Goal: Task Accomplishment & Management: Complete application form

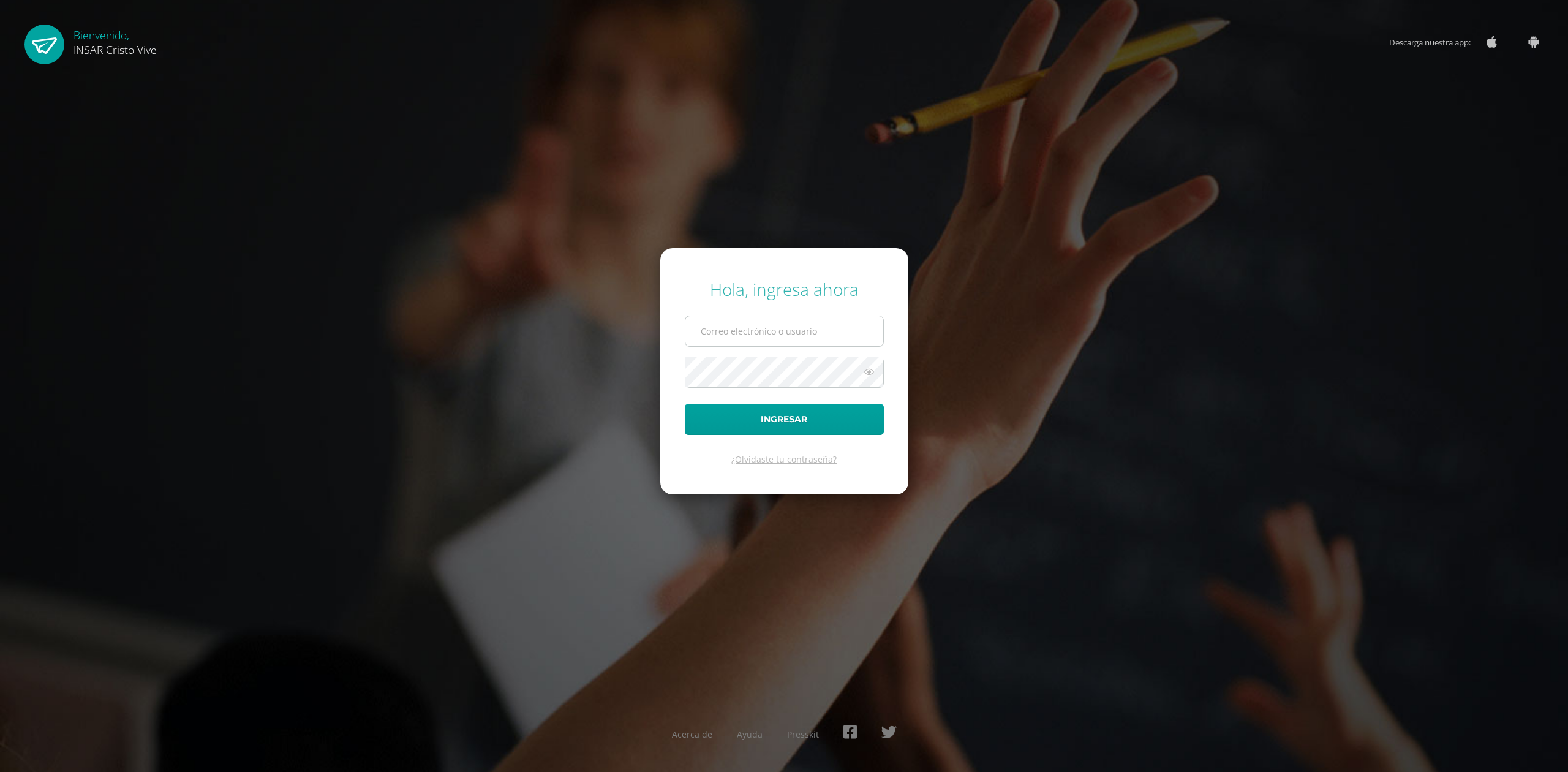
drag, startPoint x: 0, startPoint y: 0, endPoint x: 719, endPoint y: 319, distance: 786.6
click at [719, 319] on input "text" at bounding box center [784, 331] width 198 height 30
type input "delmyyuman@insarycristovive.edu.gt"
click at [768, 417] on button "Ingresar" at bounding box center [784, 419] width 199 height 31
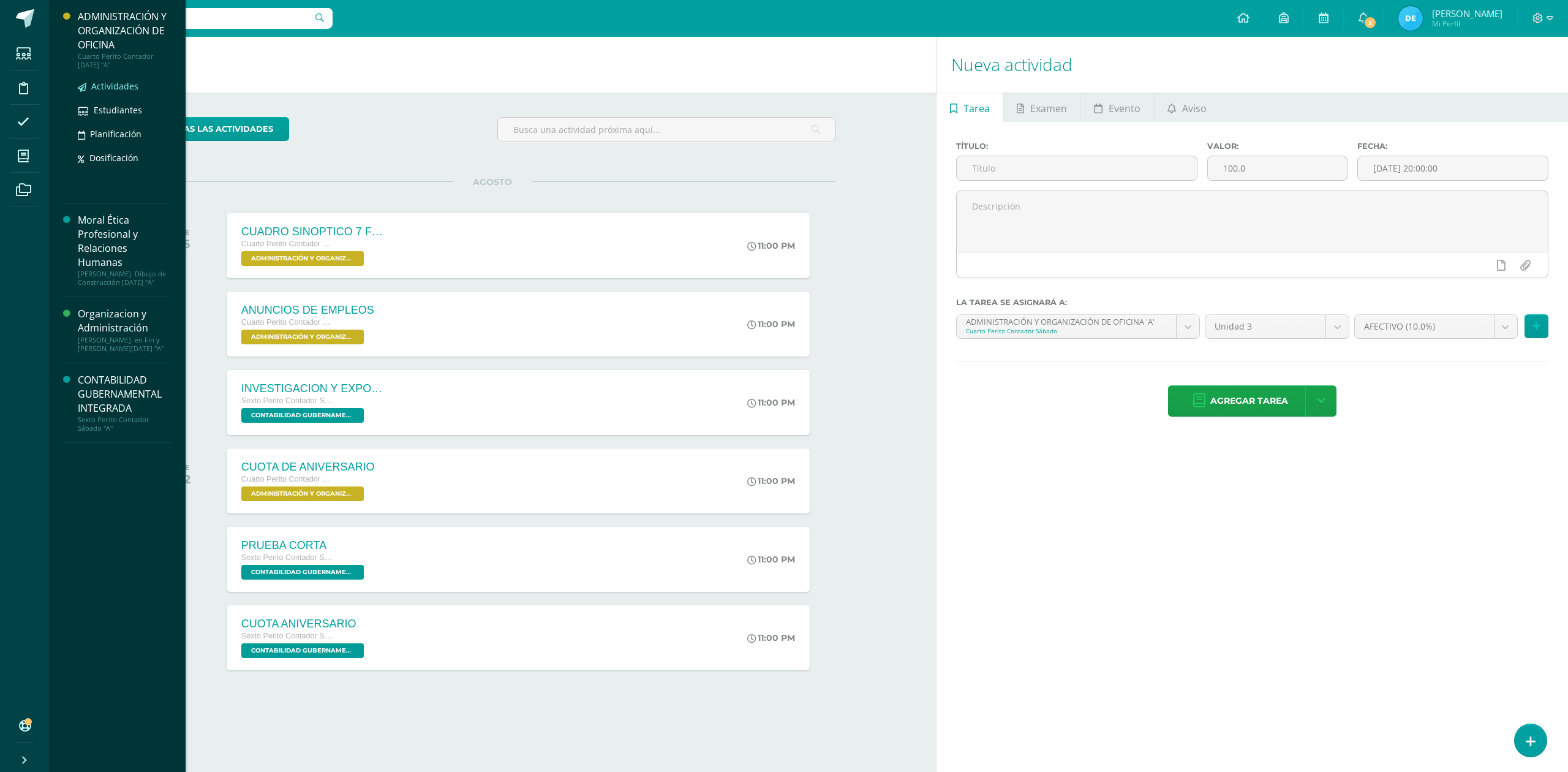
click at [108, 83] on span "Actividades" at bounding box center [115, 86] width 47 height 11
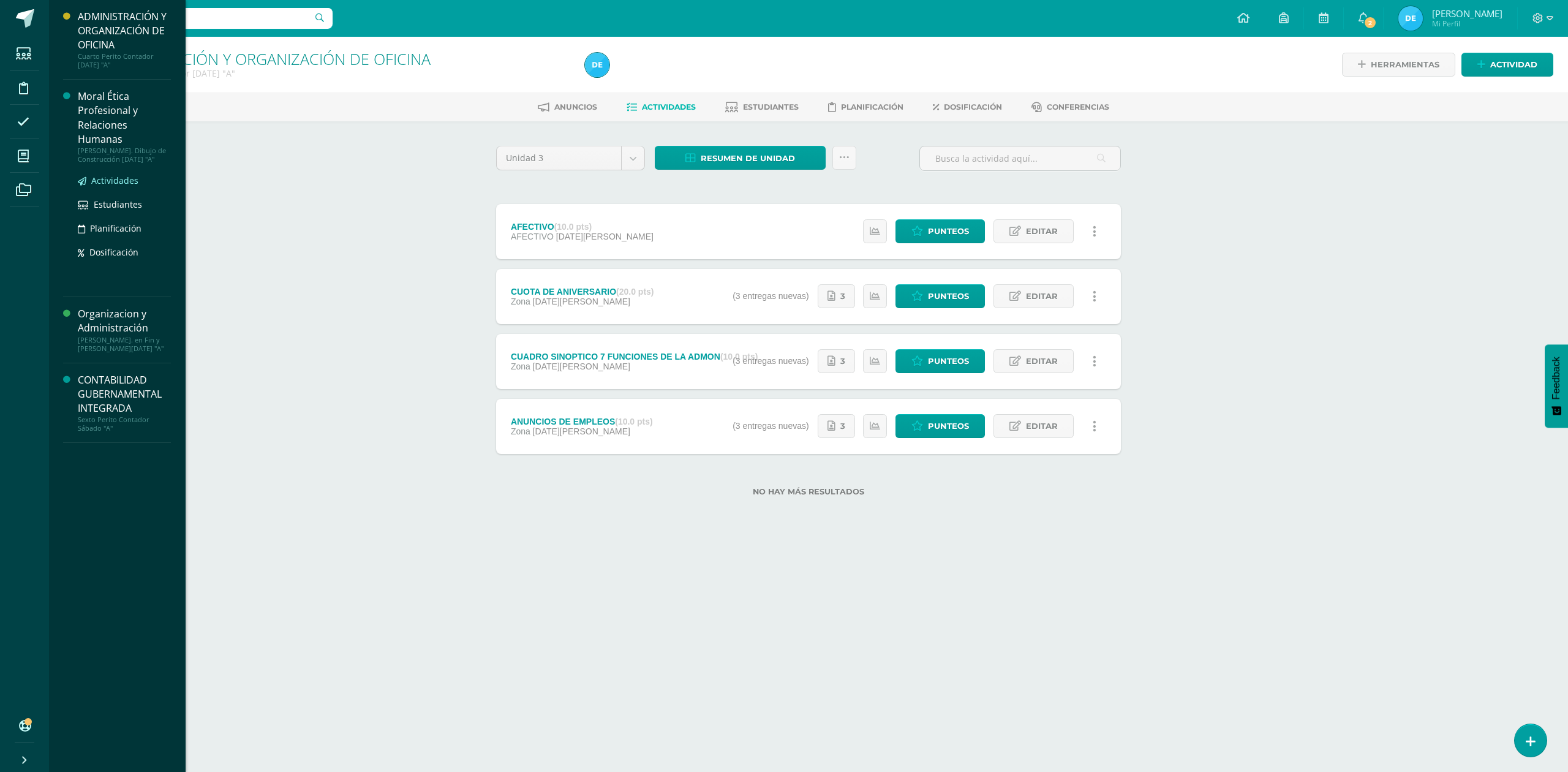
click at [116, 175] on span "Actividades" at bounding box center [115, 180] width 47 height 11
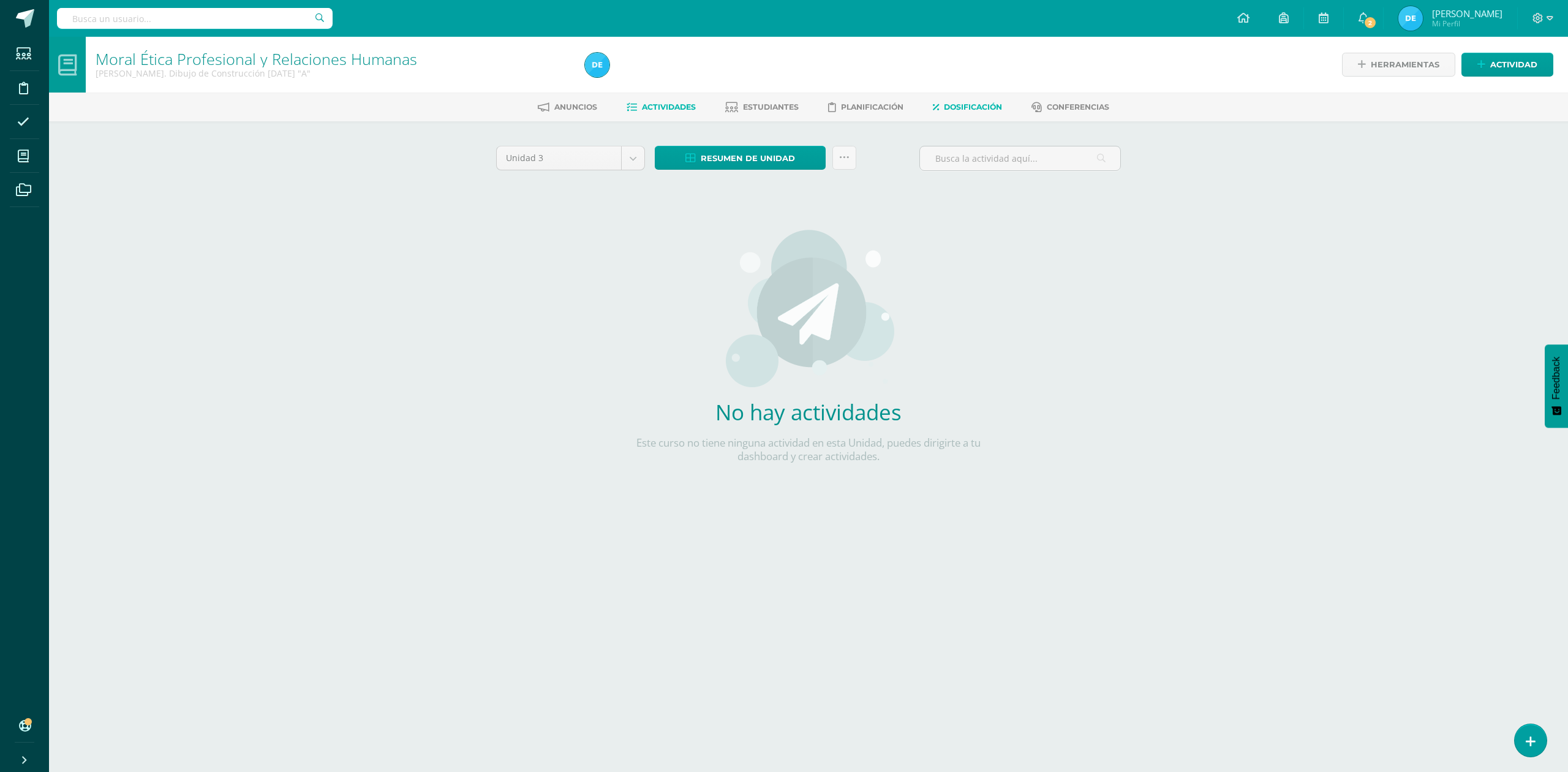
click at [970, 110] on span "Dosificación" at bounding box center [973, 107] width 58 height 9
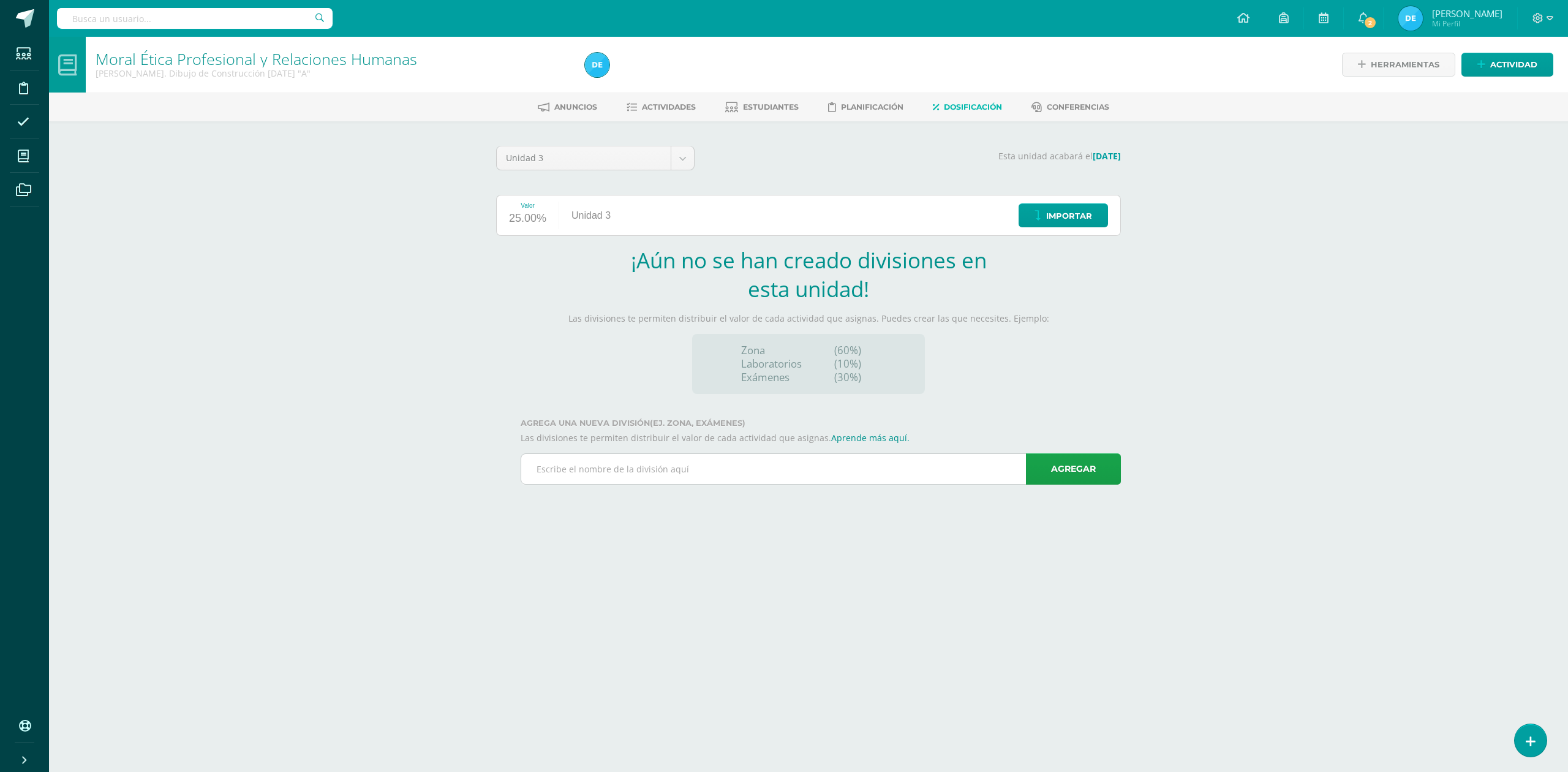
click at [688, 470] on input "text" at bounding box center [821, 469] width 599 height 30
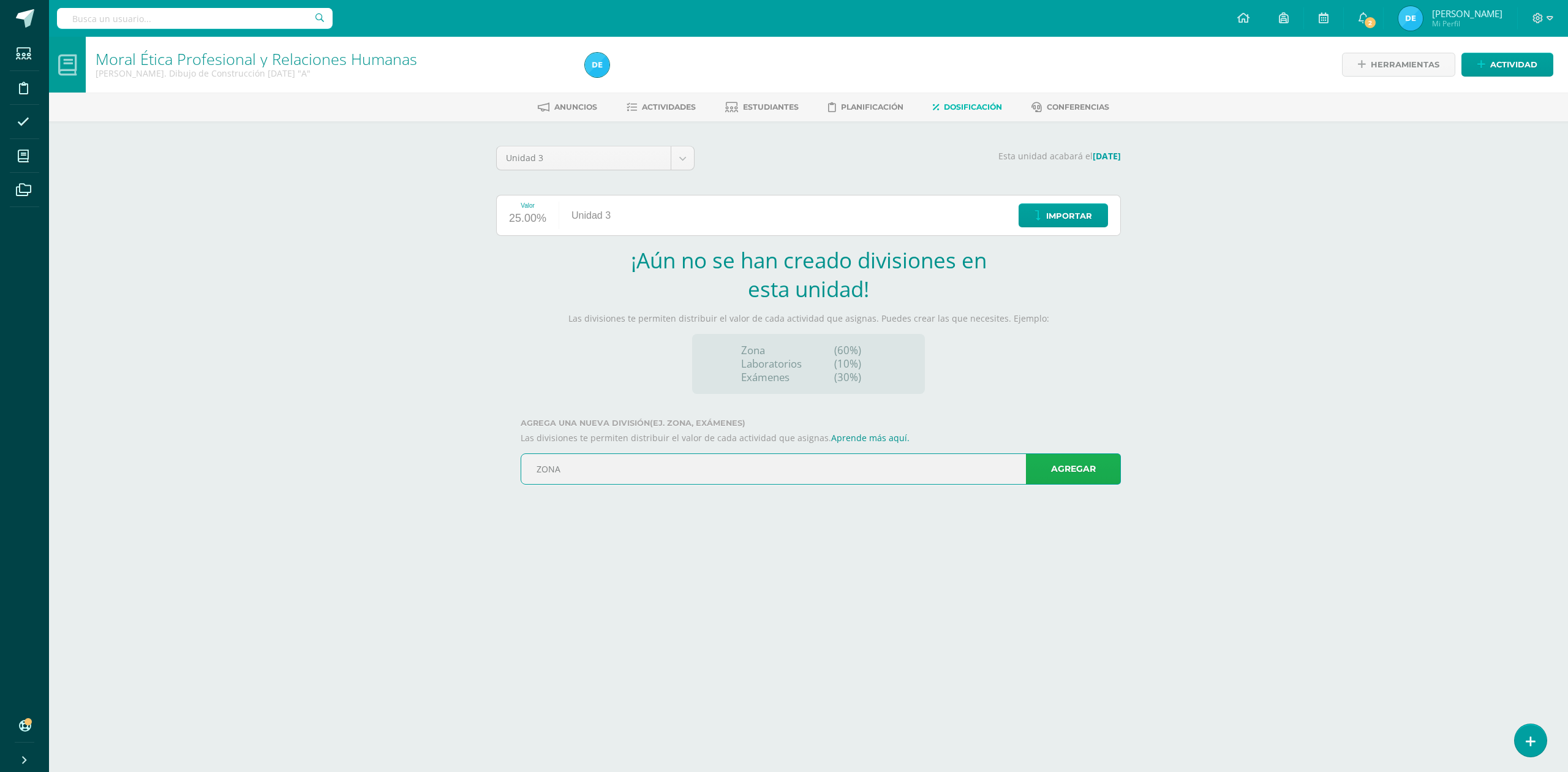
type input "ZONA"
click at [1073, 469] on link "Agregar" at bounding box center [1073, 469] width 95 height 31
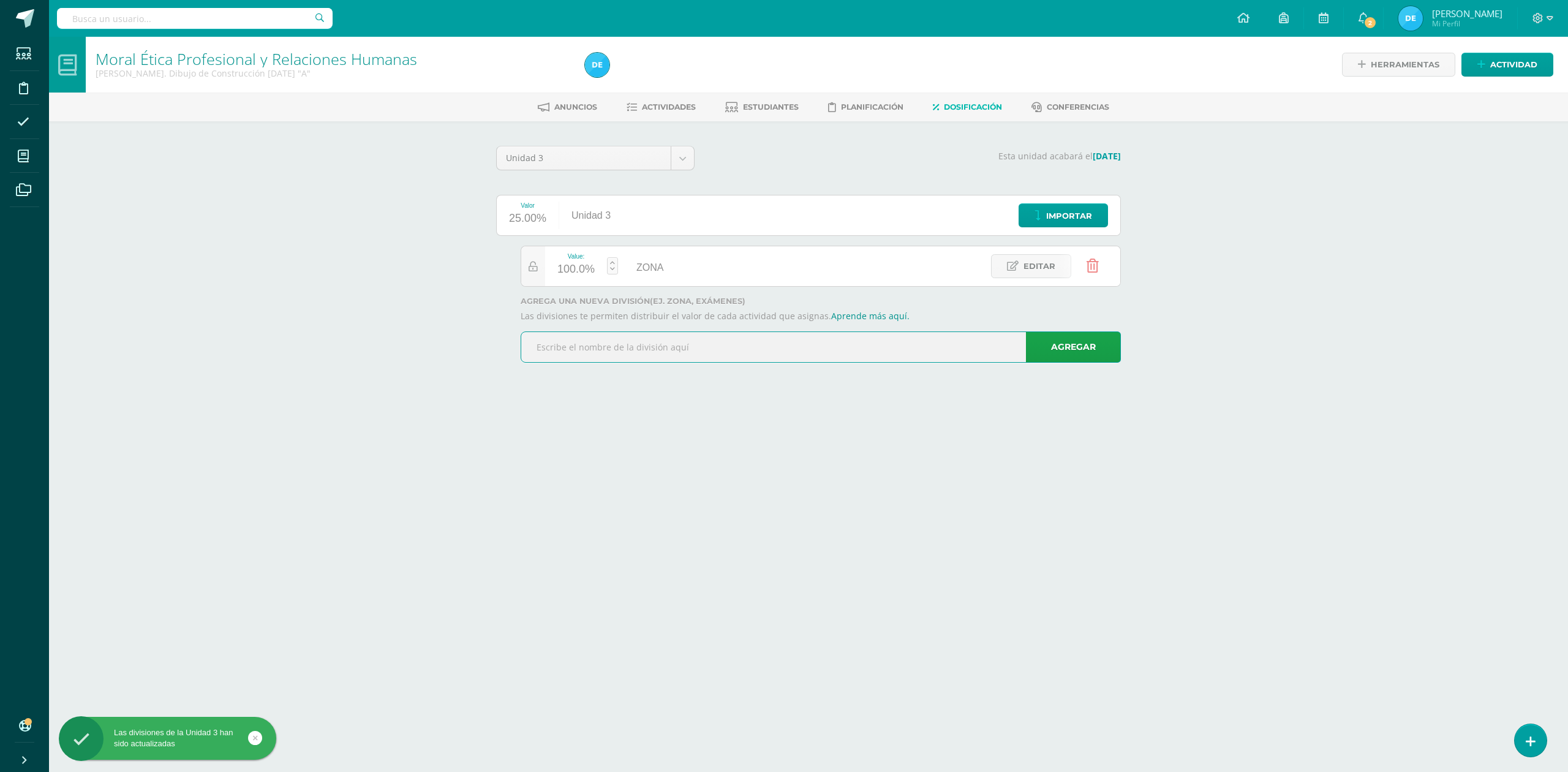
click at [588, 347] on input "text" at bounding box center [821, 347] width 599 height 30
type input "EXAMEN"
click at [1083, 348] on link "Agregar" at bounding box center [1073, 347] width 95 height 31
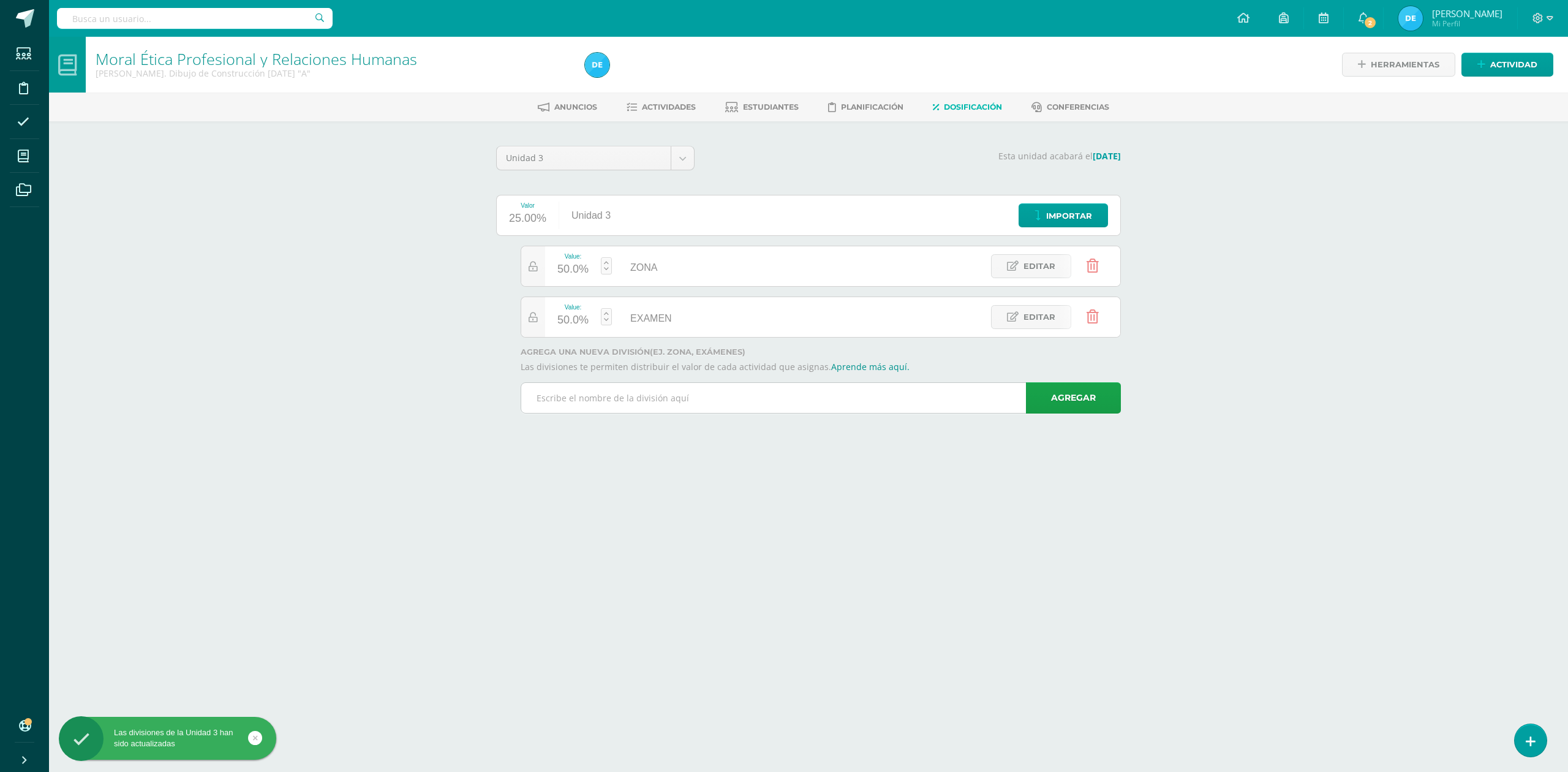
click at [581, 397] on input "text" at bounding box center [821, 397] width 599 height 30
type input "AFECTIVO"
click at [1070, 388] on link "Agregar" at bounding box center [1073, 397] width 95 height 31
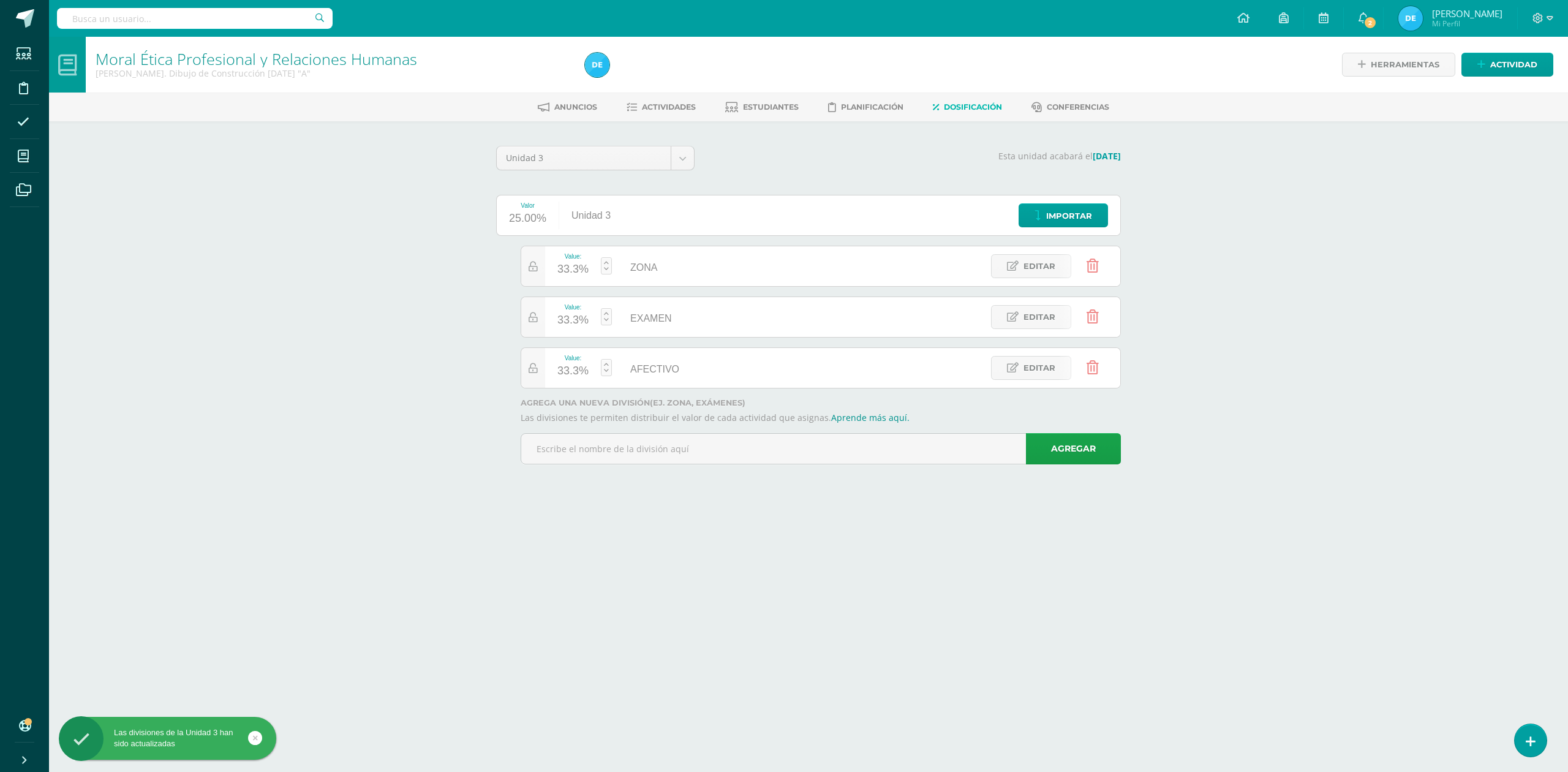
click at [565, 270] on div "33.3%" at bounding box center [573, 270] width 31 height 20
click at [669, 237] on link "Guardar" at bounding box center [671, 233] width 84 height 16
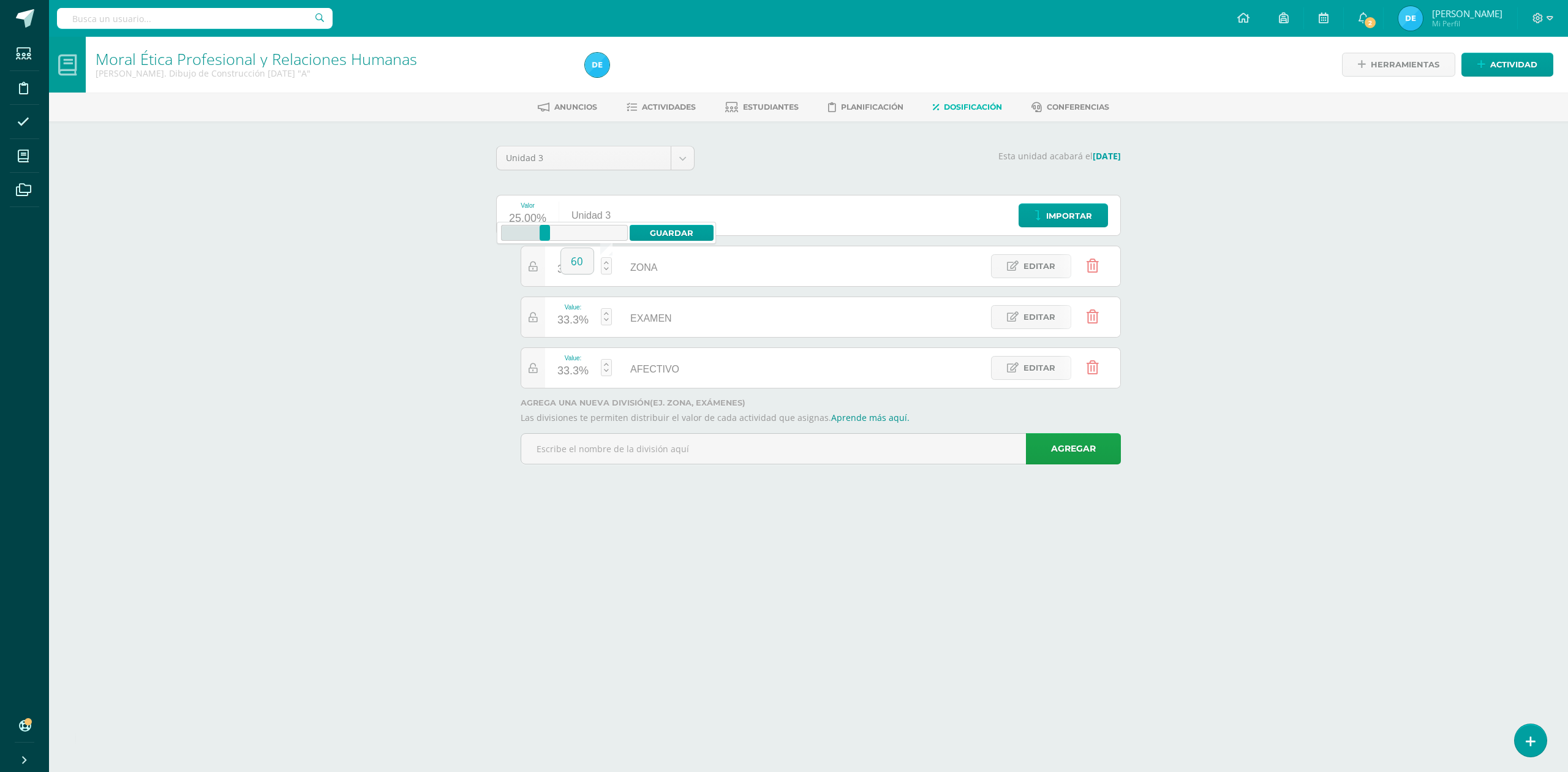
type input "33.29"
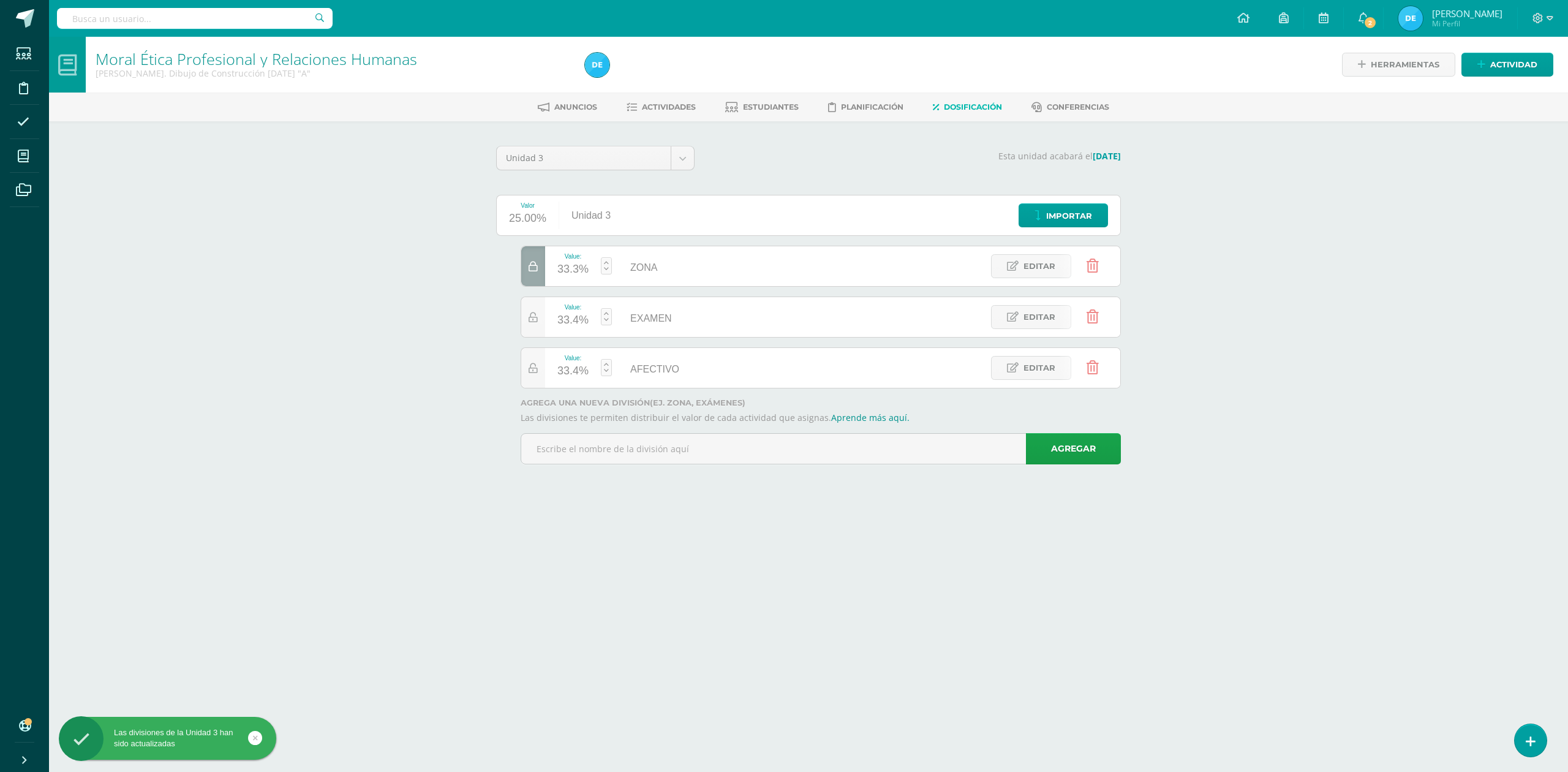
click at [583, 378] on div "33.4%" at bounding box center [573, 371] width 31 height 20
click at [694, 339] on link "Guardar" at bounding box center [671, 335] width 84 height 16
type input "10"
click at [580, 325] on div "56.7%" at bounding box center [573, 321] width 31 height 20
click at [645, 286] on link "Guardar" at bounding box center [671, 284] width 84 height 16
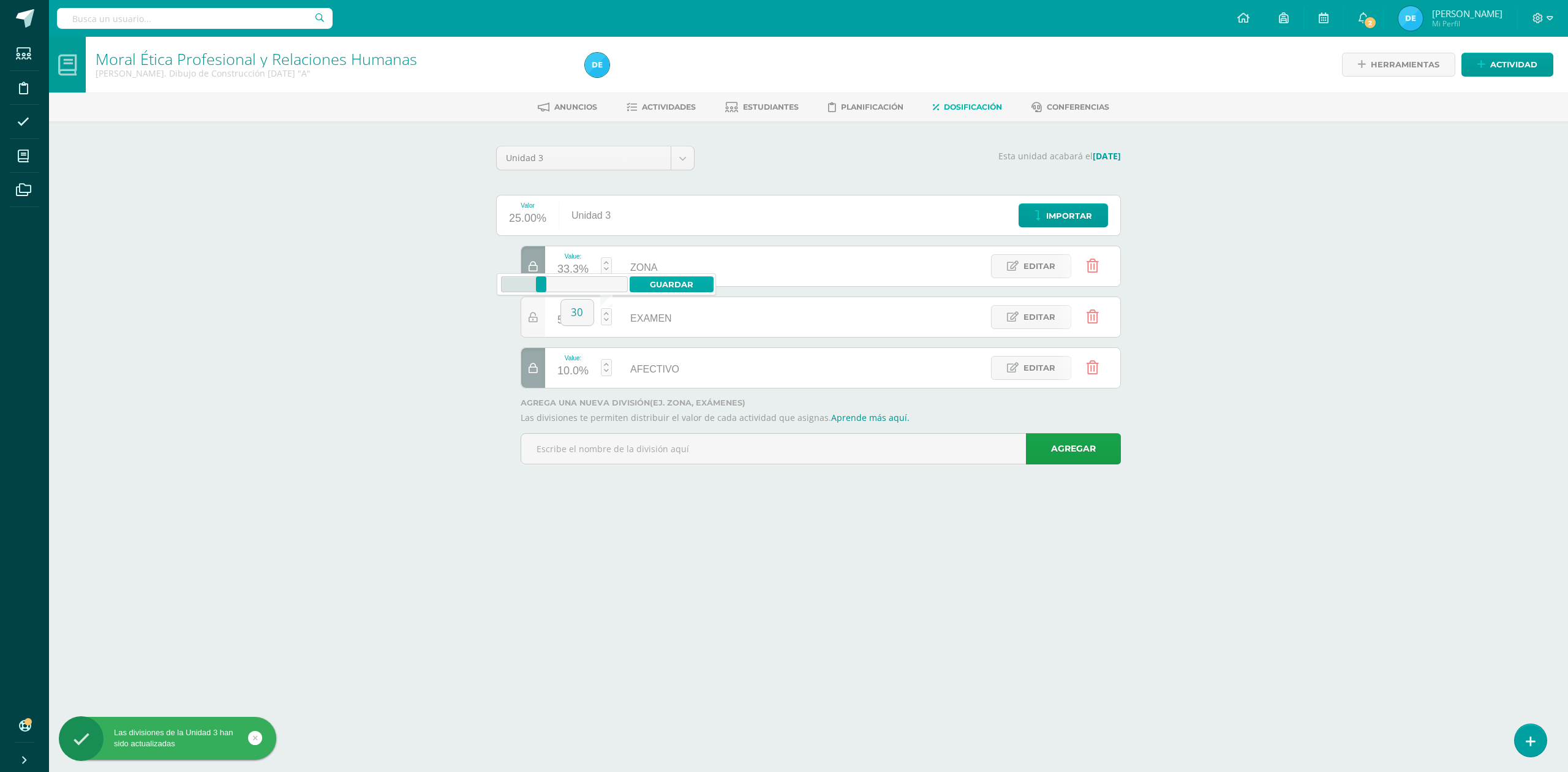
type input "56.7"
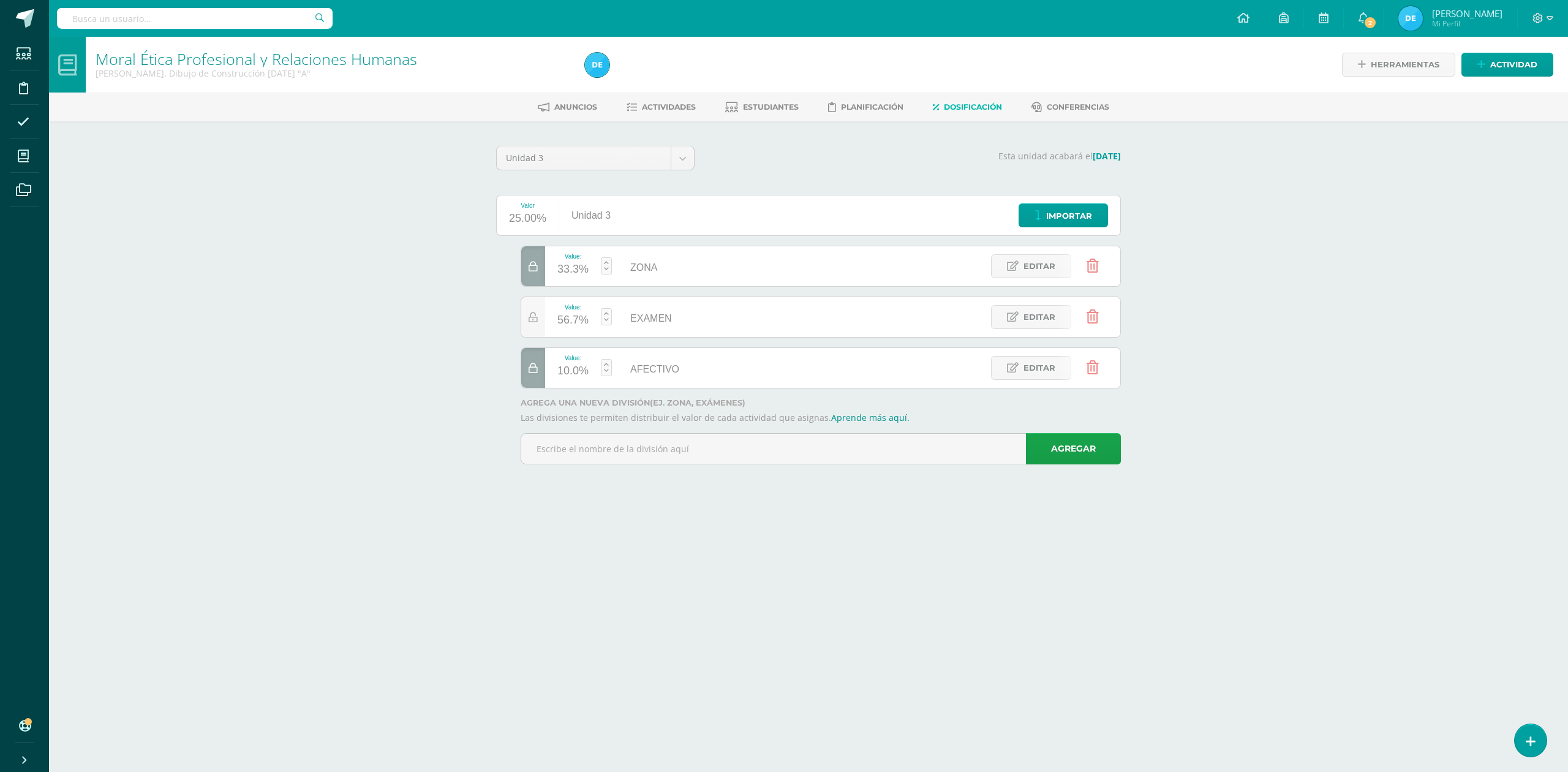
click at [534, 262] on icon at bounding box center [533, 267] width 9 height 11
click at [579, 273] on div "45.0%" at bounding box center [573, 270] width 31 height 20
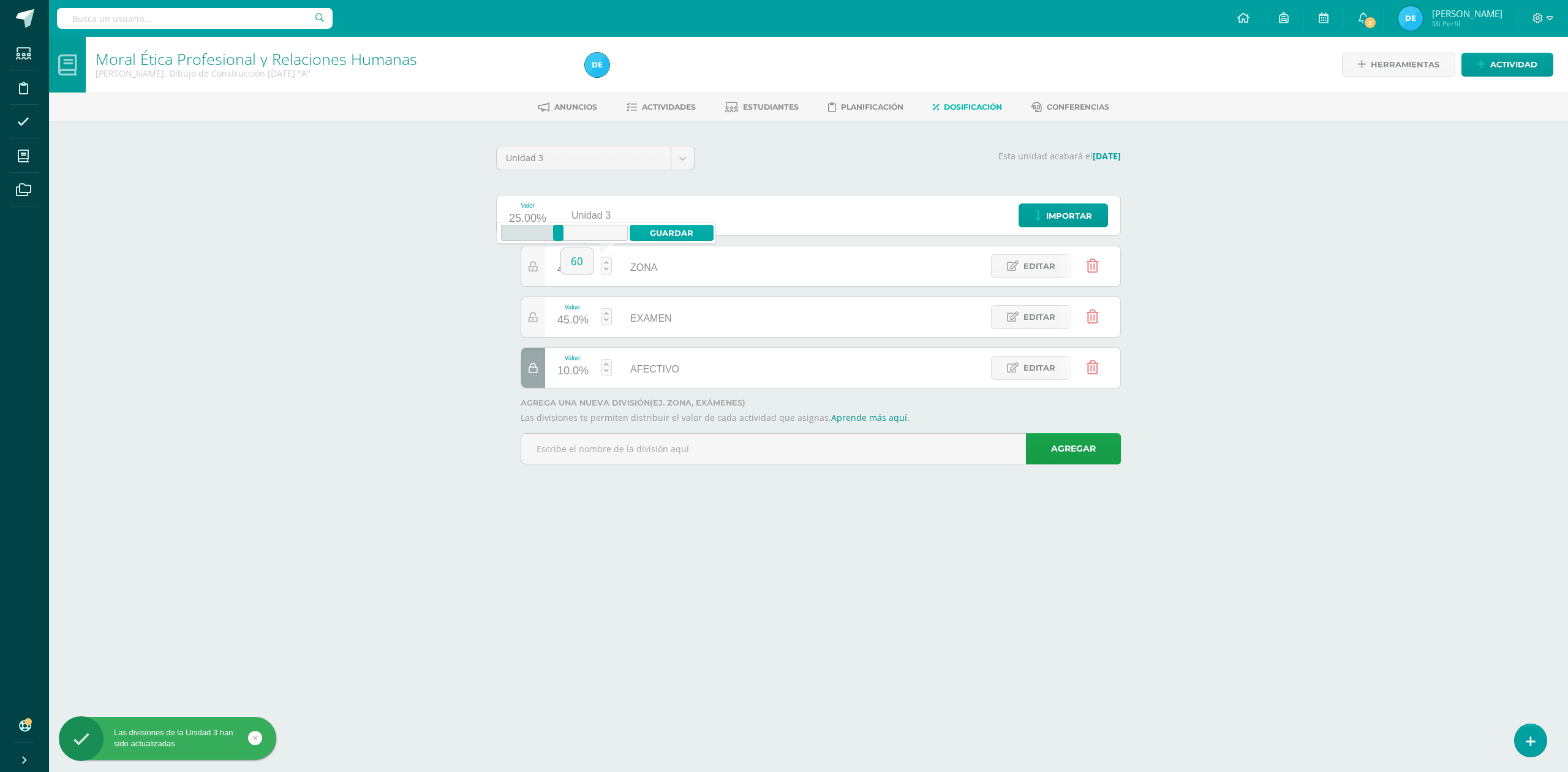
click at [645, 234] on link "Guardar" at bounding box center [671, 233] width 84 height 16
type input "60"
click at [357, 332] on div "Moral Ética Profesional y Relaciones Humanas Quinto Bach. Dibujo de Construcció…" at bounding box center [808, 267] width 1519 height 462
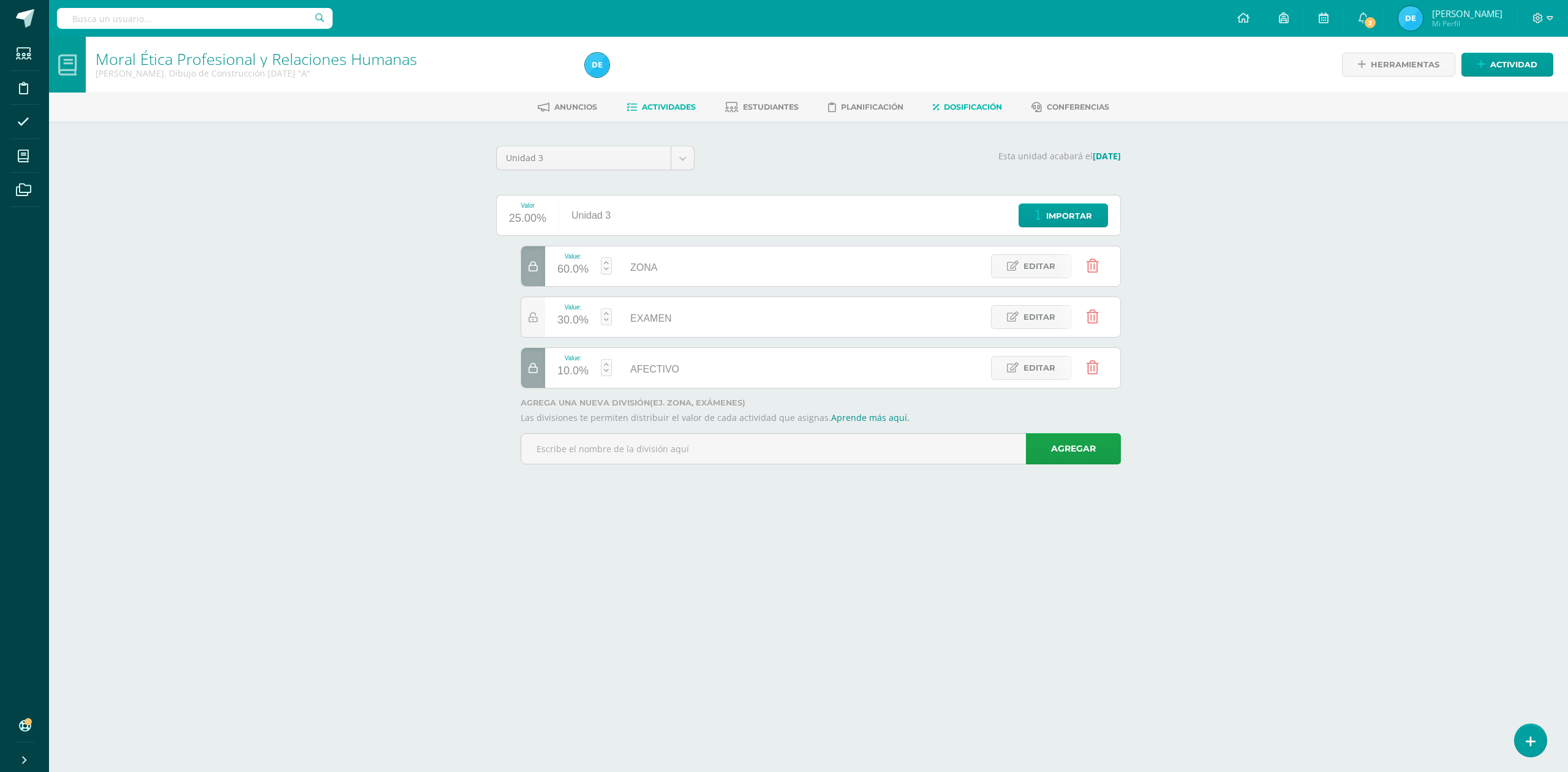
click at [684, 111] on span "Actividades" at bounding box center [668, 107] width 54 height 9
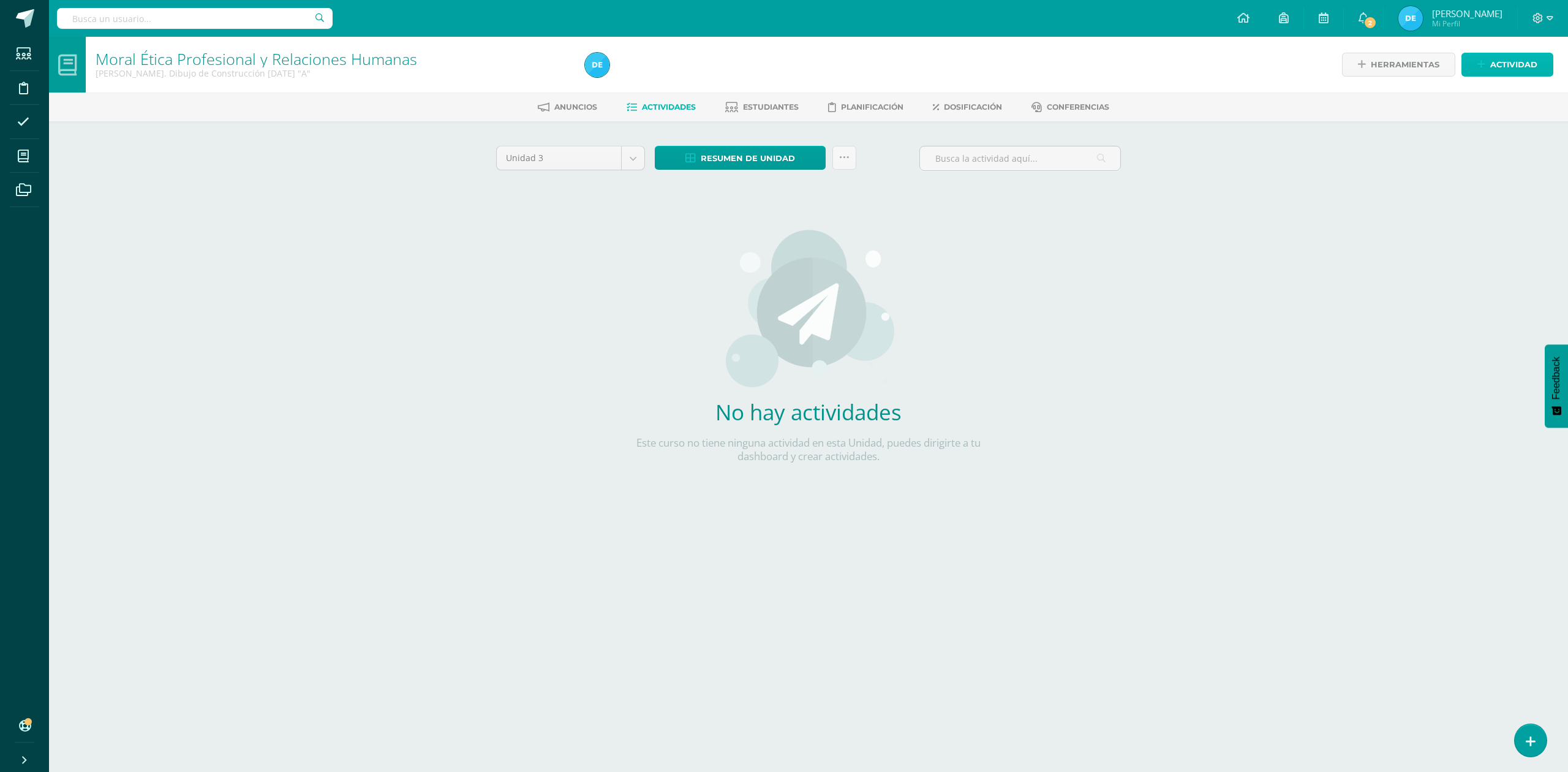
click at [1540, 70] on link "Actividad" at bounding box center [1508, 64] width 92 height 24
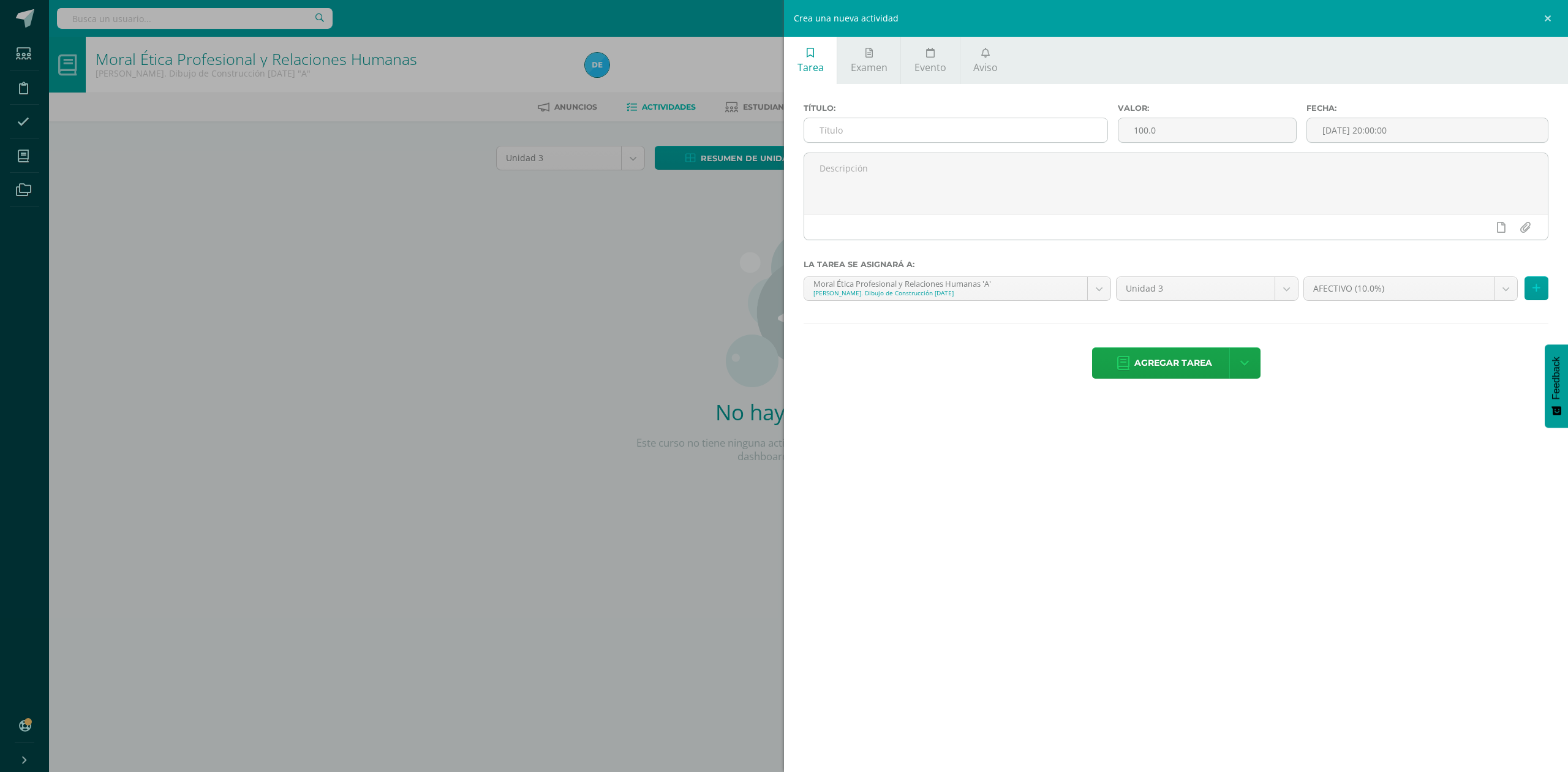
click at [912, 135] on input "text" at bounding box center [956, 129] width 303 height 24
type input "PREGUNTAS DEL VIDEO"
type input "10"
click at [1475, 246] on div "22" at bounding box center [1481, 244] width 11 height 14
click at [1496, 253] on div "23:00" at bounding box center [1494, 257] width 34 height 15
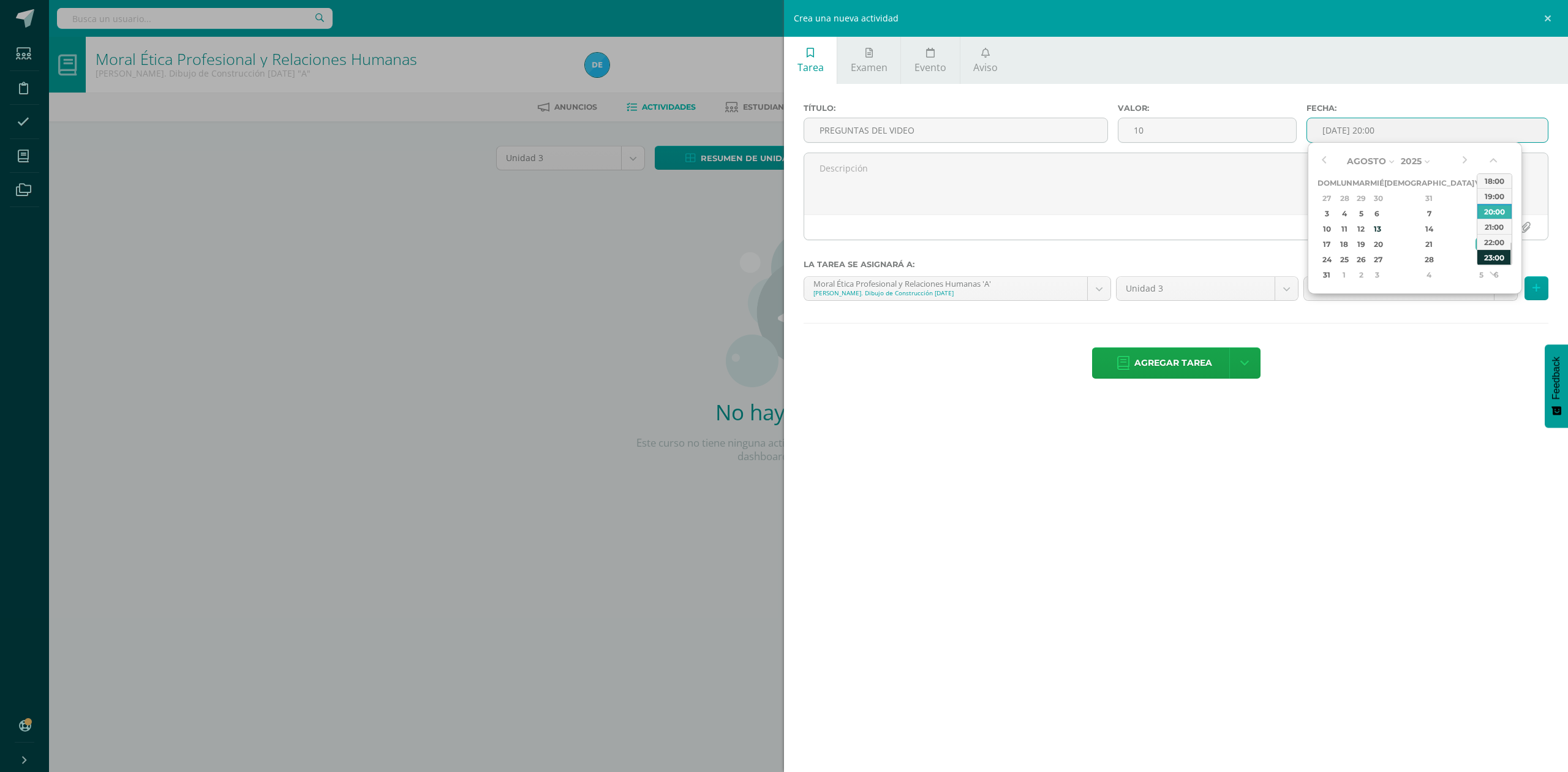
type input "[DATE] 23:00"
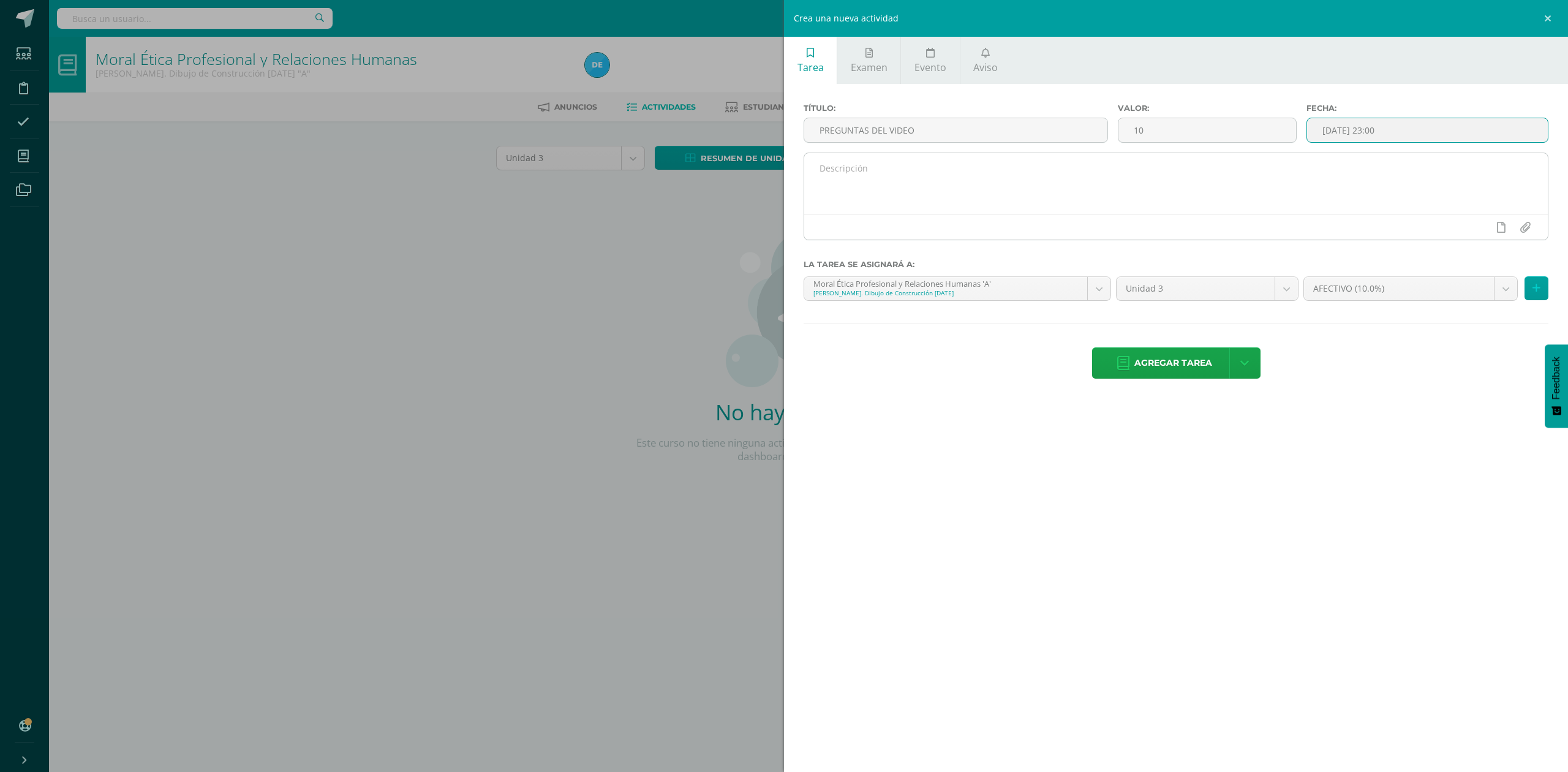
click at [960, 172] on textarea at bounding box center [1175, 184] width 743 height 61
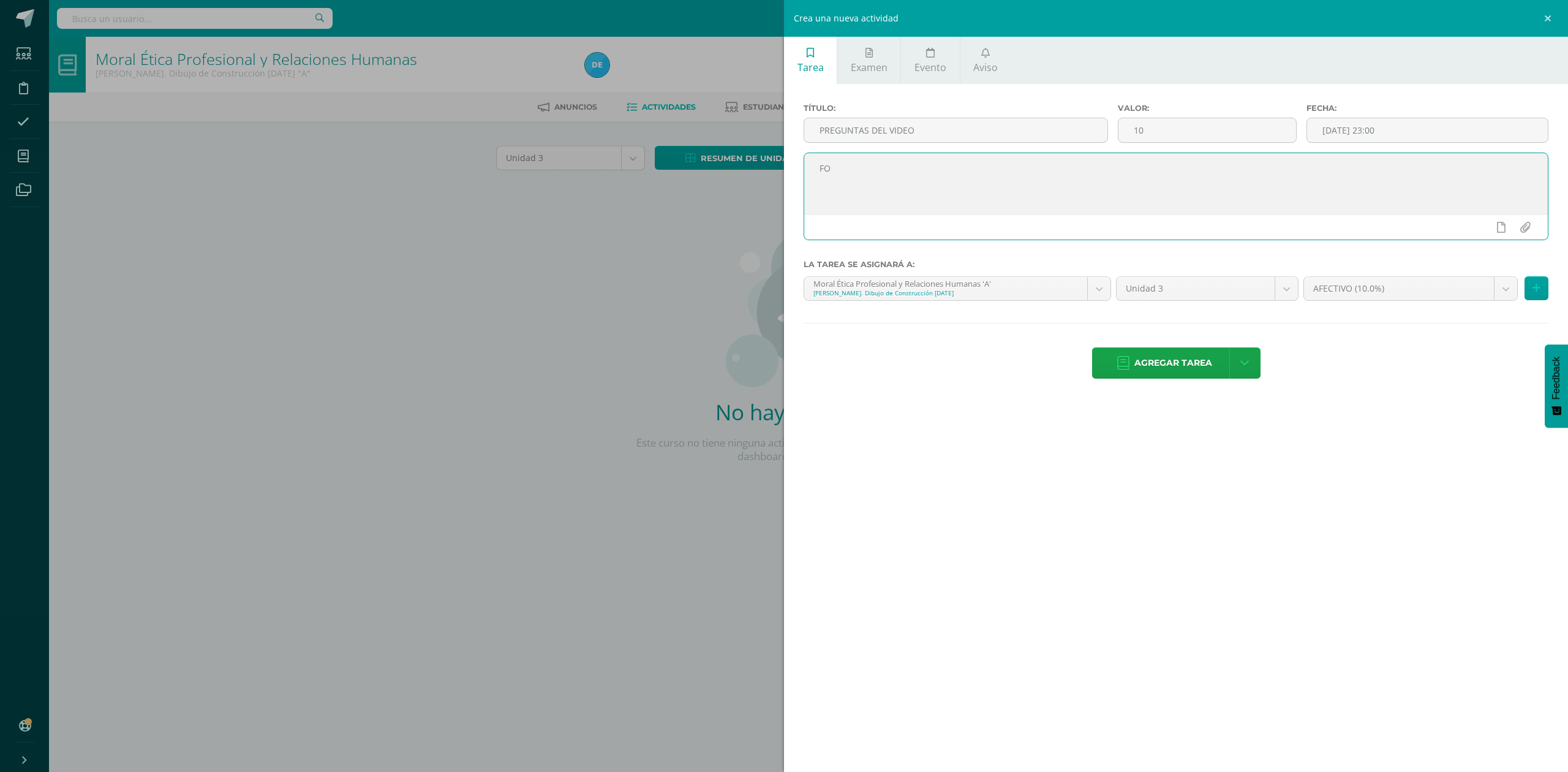
type textarea "F"
type textarea "ESCANER EN PDF O FOTOGRAFIA DE LAS PREGUNTAS DEL VIDEO "DIEZ EJERCICIOS PARA CO…"
click at [1334, 293] on body "Estudiantes Disciplina Asistencia Mis cursos Archivos Soporte Ayuda Reportar un…" at bounding box center [784, 263] width 1568 height 526
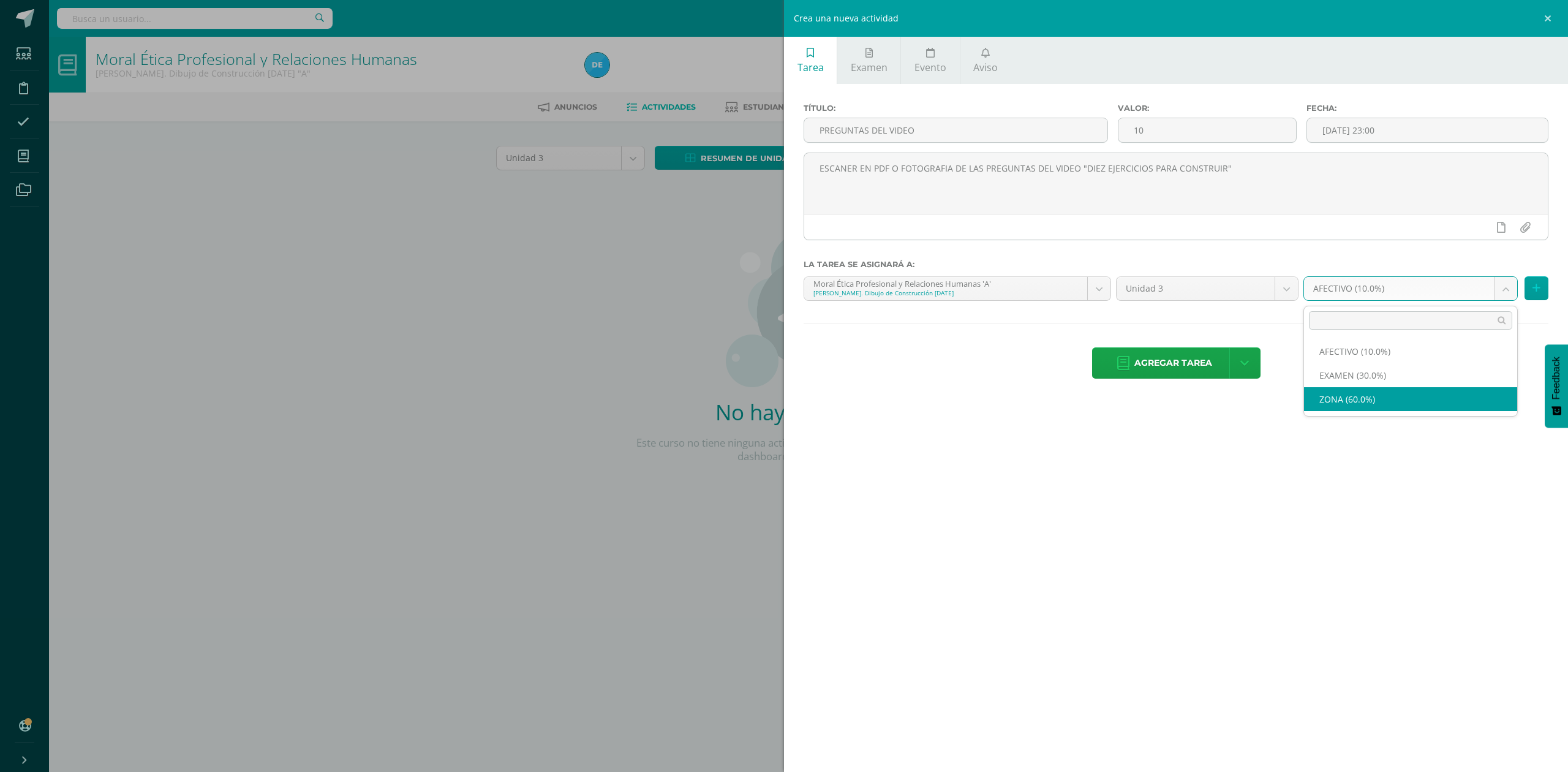
select select "82575"
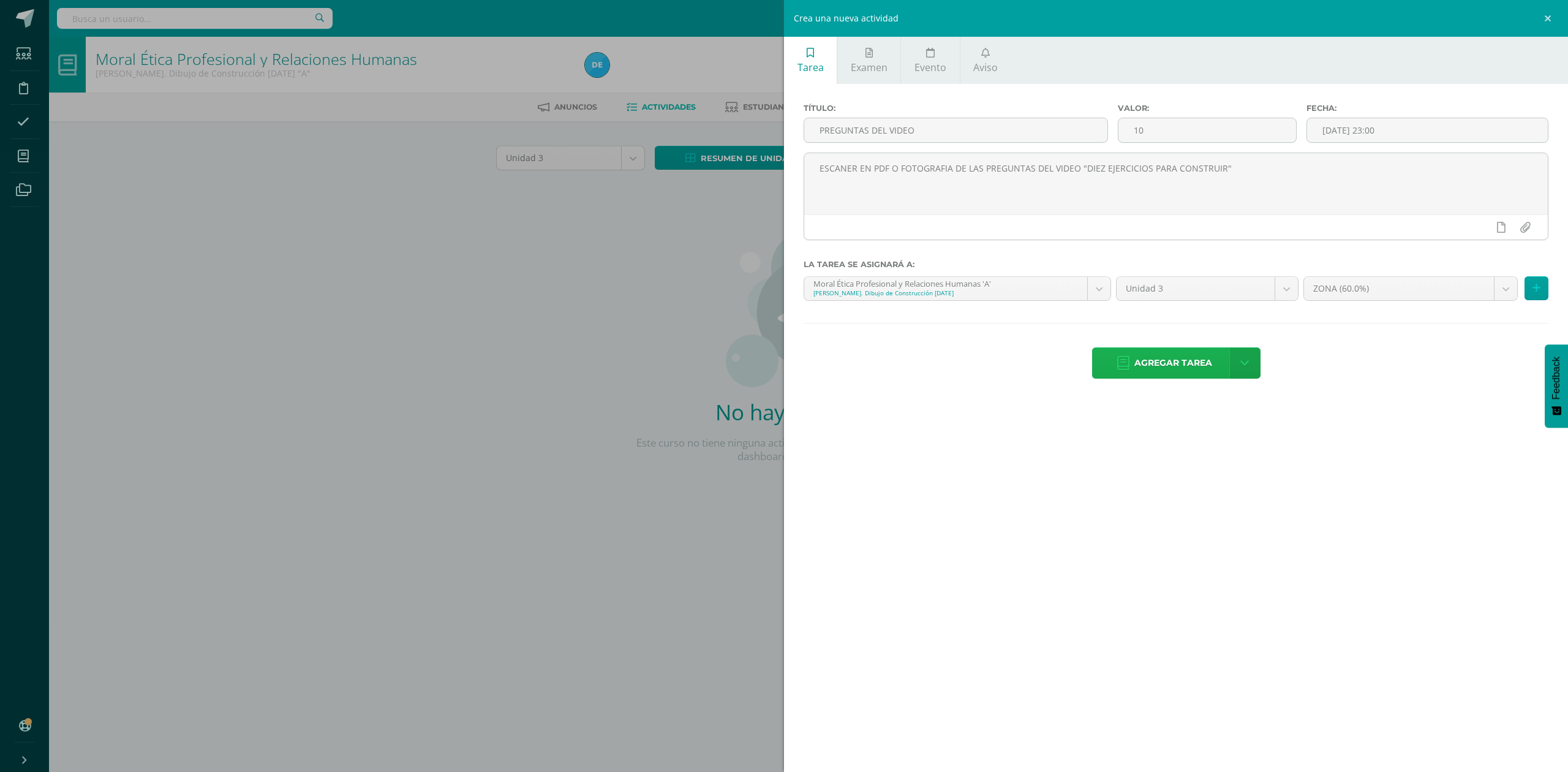
click at [1197, 366] on span "Agregar tarea" at bounding box center [1174, 362] width 78 height 30
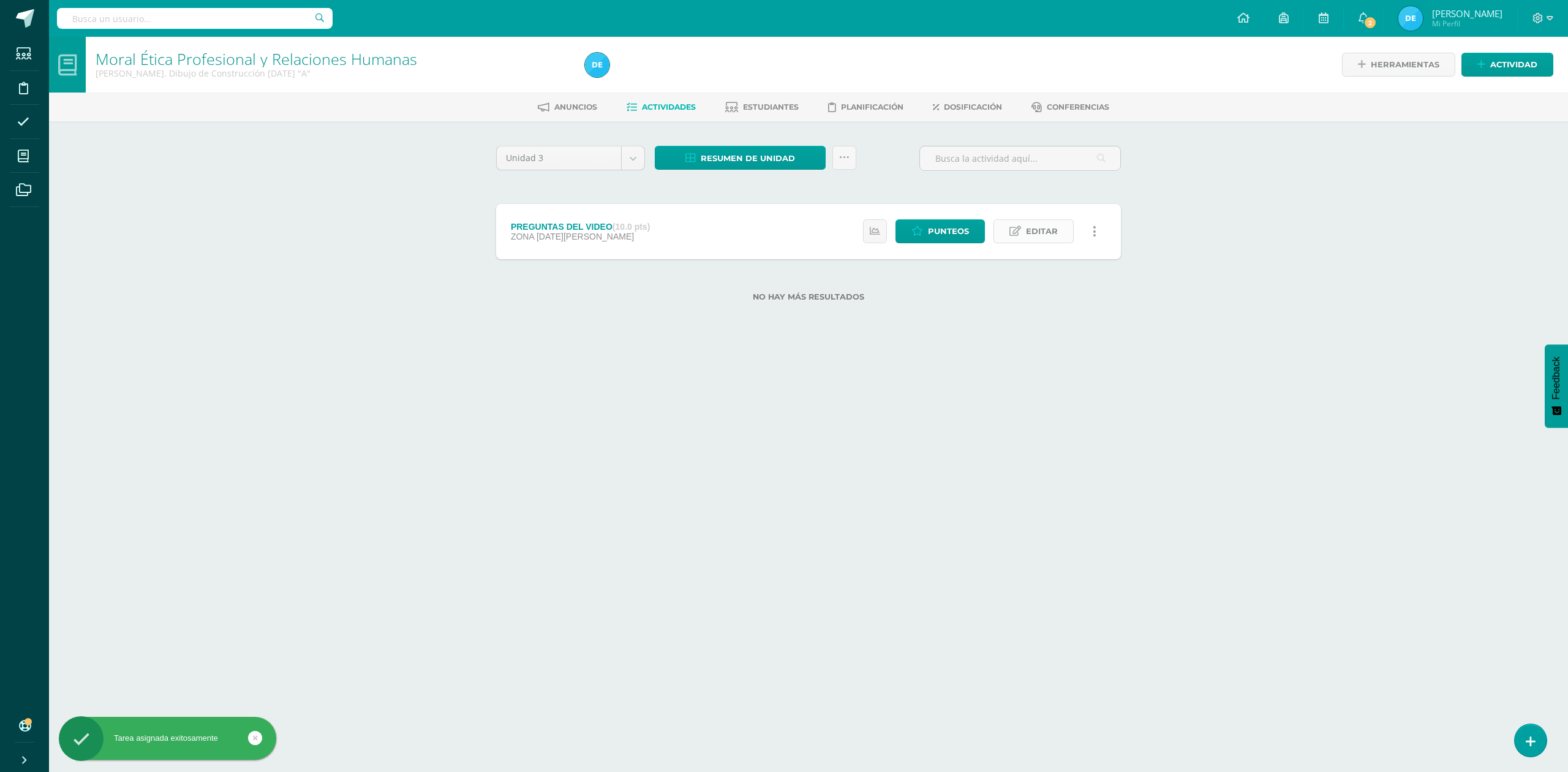
click at [1057, 233] on span "Editar" at bounding box center [1042, 231] width 32 height 23
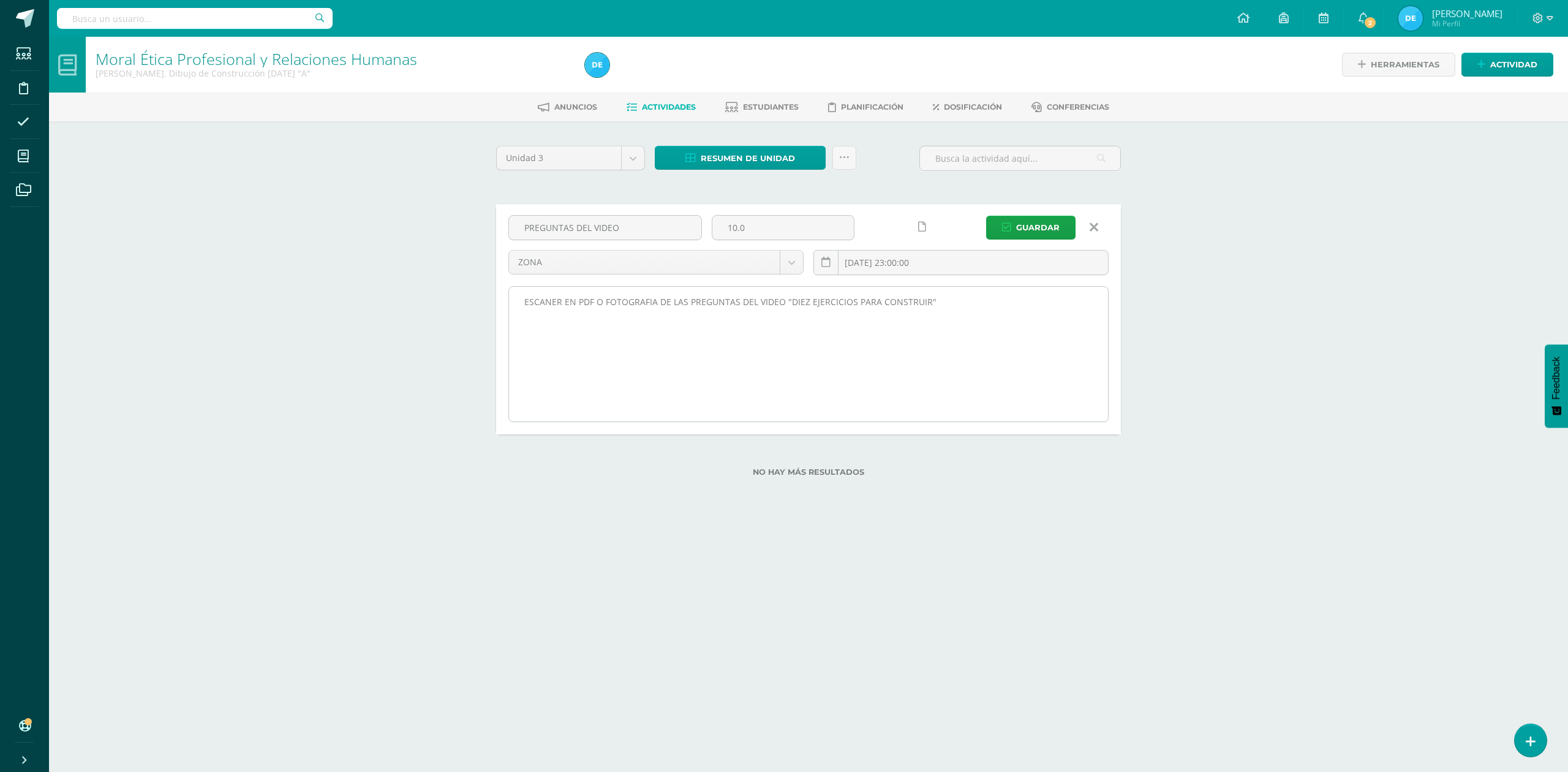
click at [926, 300] on textarea "ESCANER EN PDF O FOTOGRAFIA DE LAS PREGUNTAS DEL VIDEO "DIEZ EJERCICIOS PARA CO…" at bounding box center [808, 354] width 599 height 135
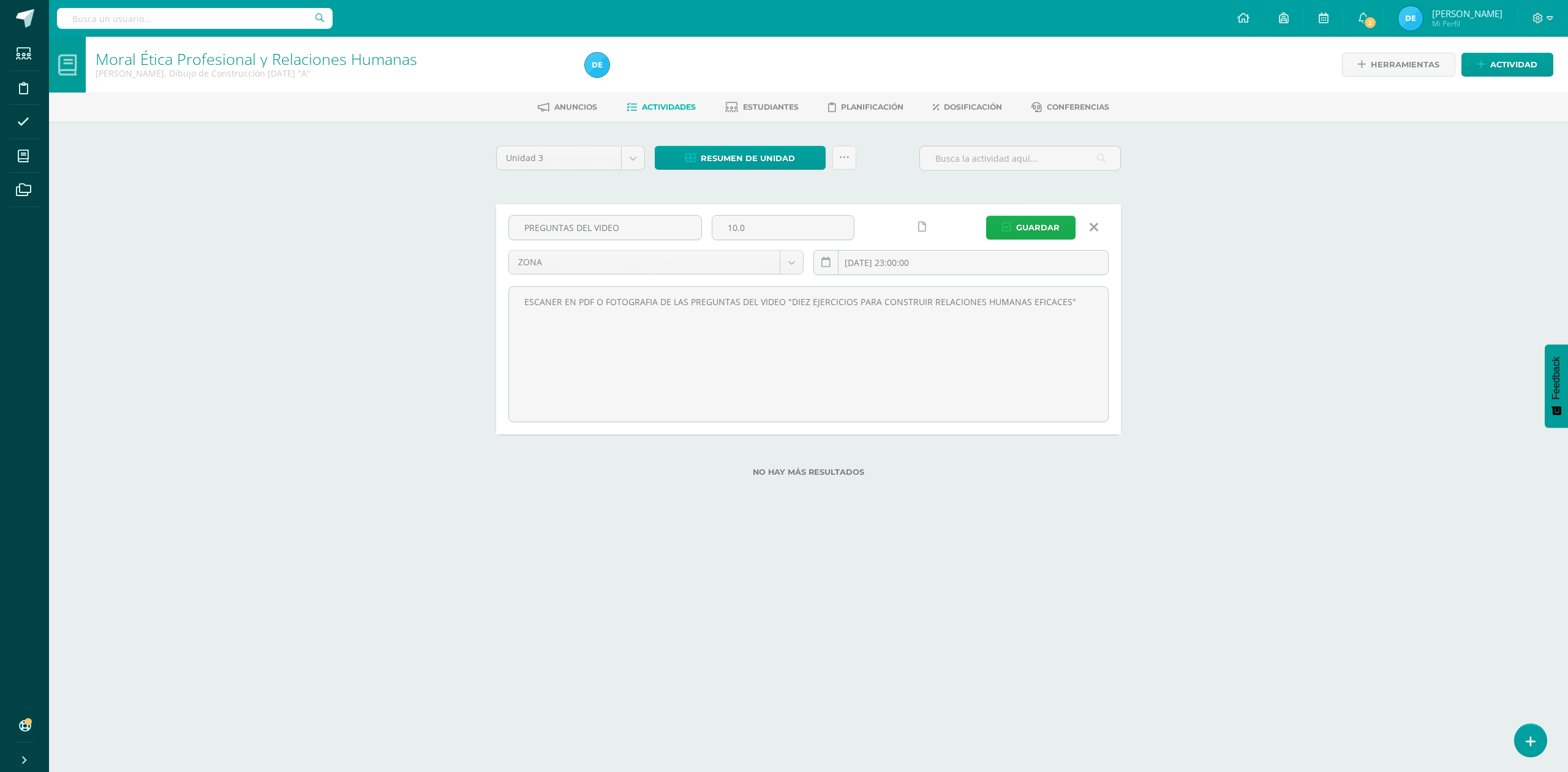
type textarea "ESCANER EN PDF O FOTOGRAFIA DE LAS PREGUNTAS DEL VIDEO "DIEZ EJERCICIOS PARA CO…"
click at [1044, 225] on span "Guardar" at bounding box center [1037, 227] width 44 height 23
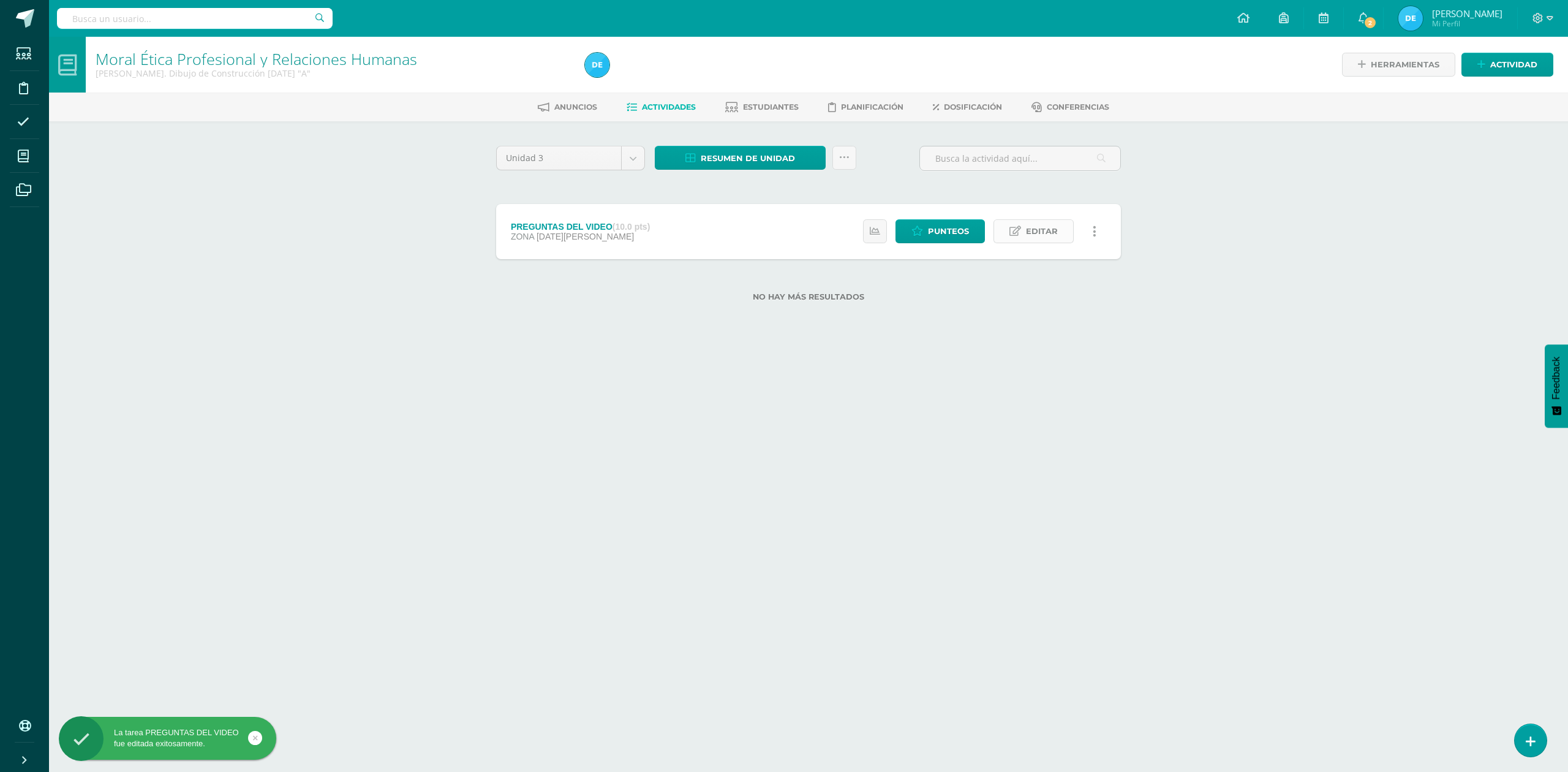
click at [1021, 234] on icon at bounding box center [1014, 231] width 11 height 11
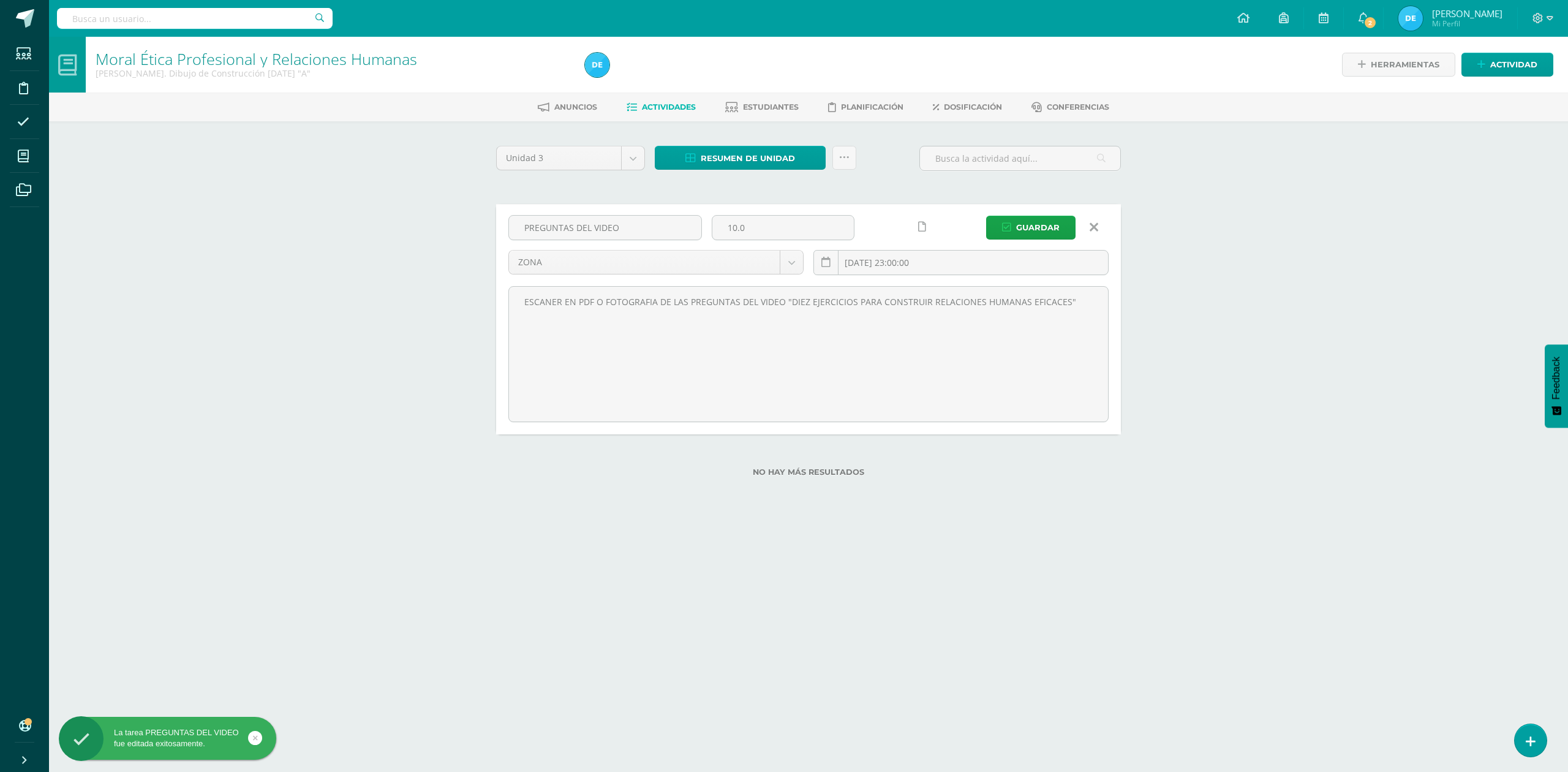
click at [925, 227] on link at bounding box center [922, 227] width 24 height 24
click at [902, 225] on icon at bounding box center [898, 227] width 11 height 11
click at [1002, 231] on button "Guardar" at bounding box center [1031, 227] width 90 height 24
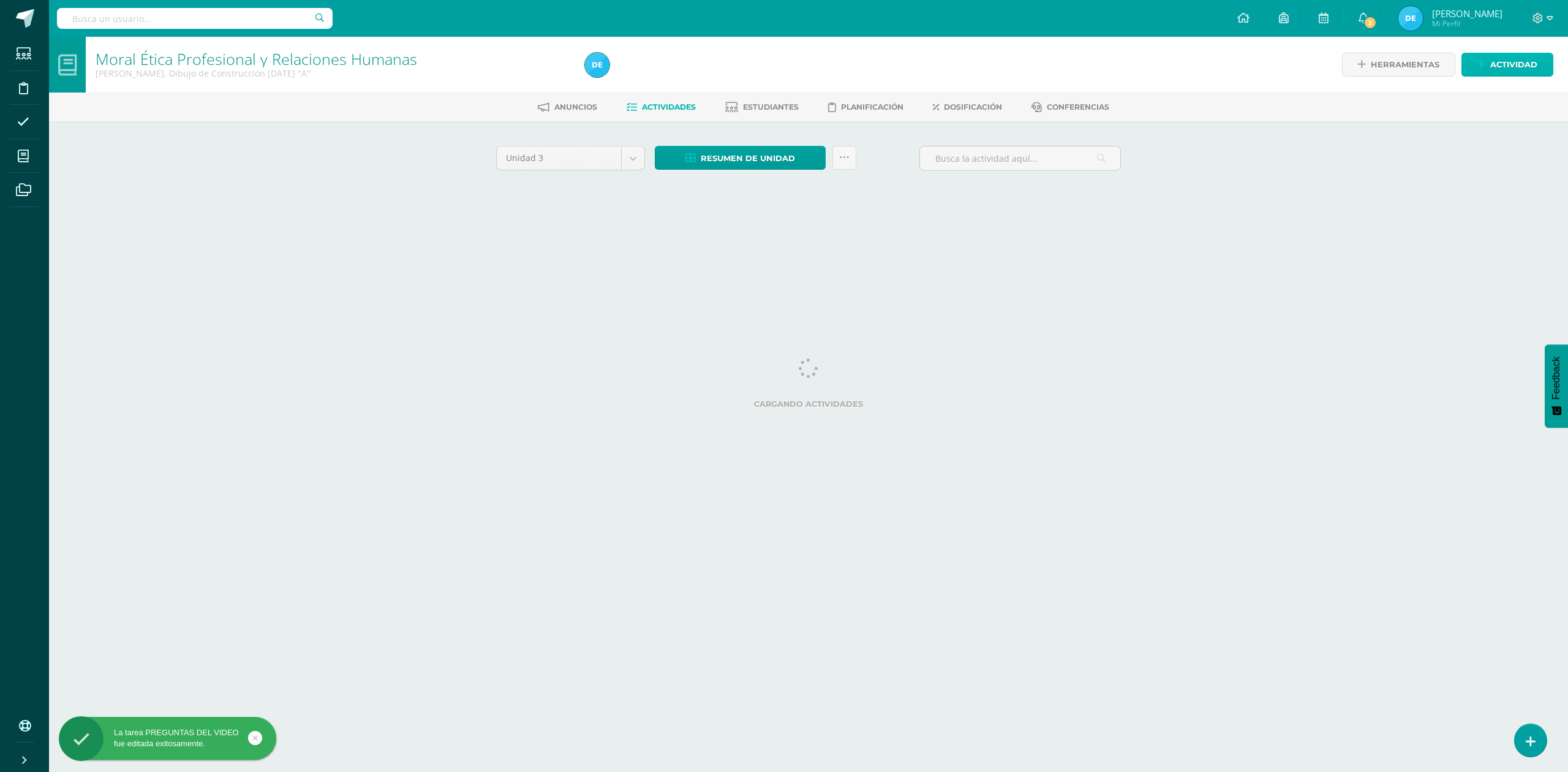
click at [1474, 64] on link "Actividad" at bounding box center [1508, 64] width 92 height 24
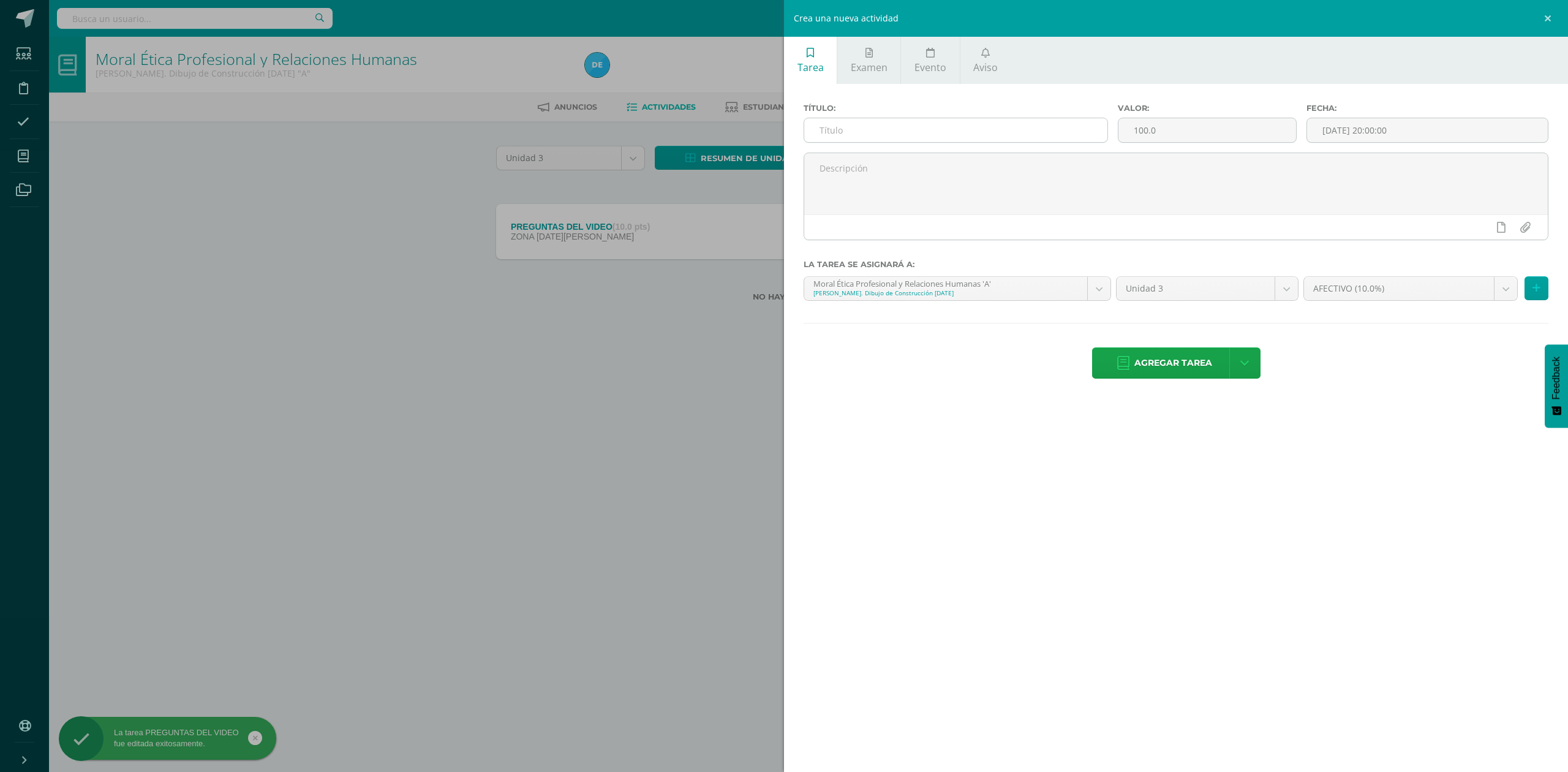
click at [828, 128] on input "text" at bounding box center [956, 129] width 303 height 24
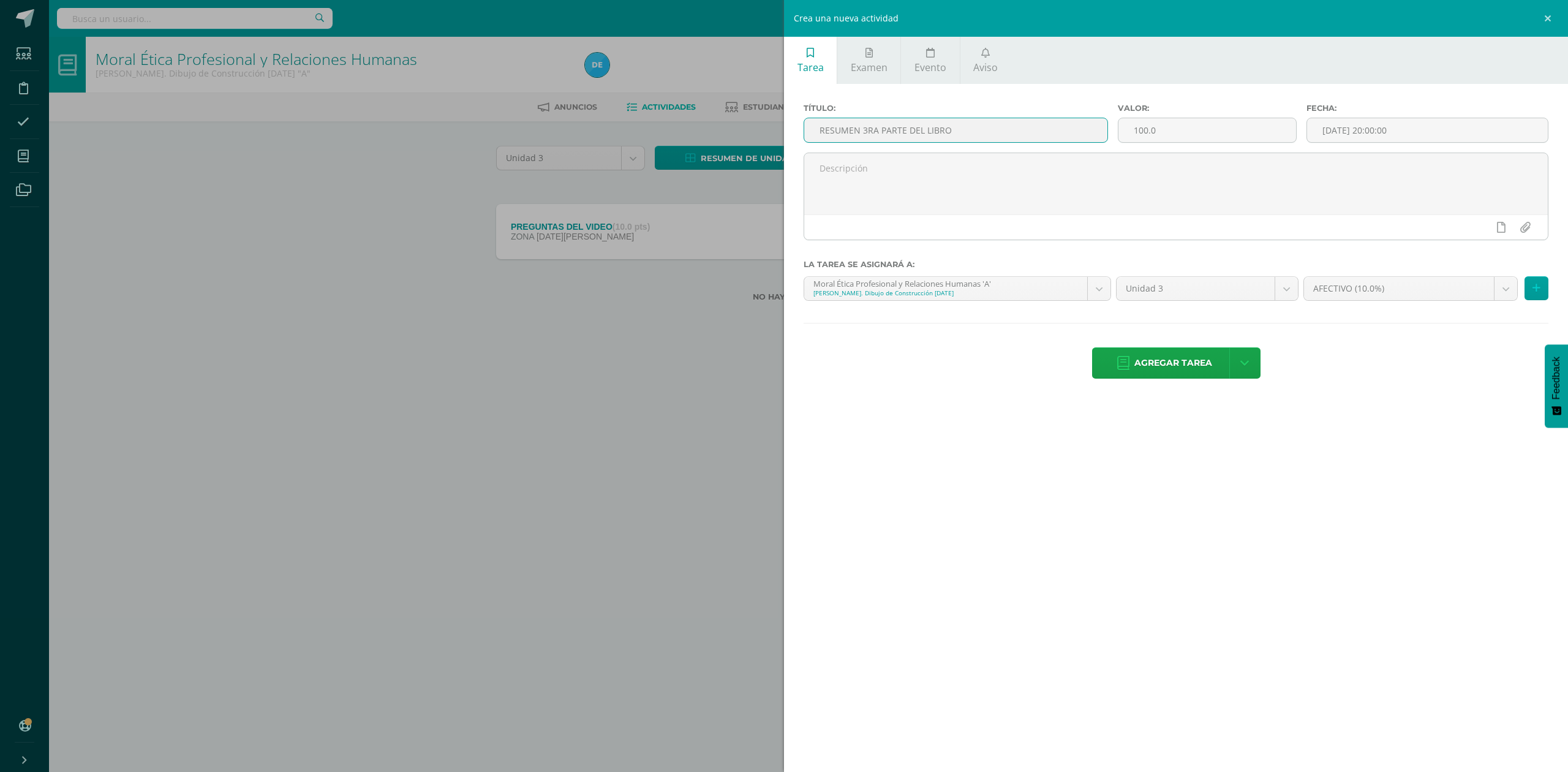
type input "RESUMEN 3RA PARTE DEL LIBRO"
type input "10"
click at [1475, 245] on div "22" at bounding box center [1481, 244] width 11 height 14
click at [1490, 259] on div "23:00" at bounding box center [1494, 257] width 34 height 15
type input "[DATE] 23:00"
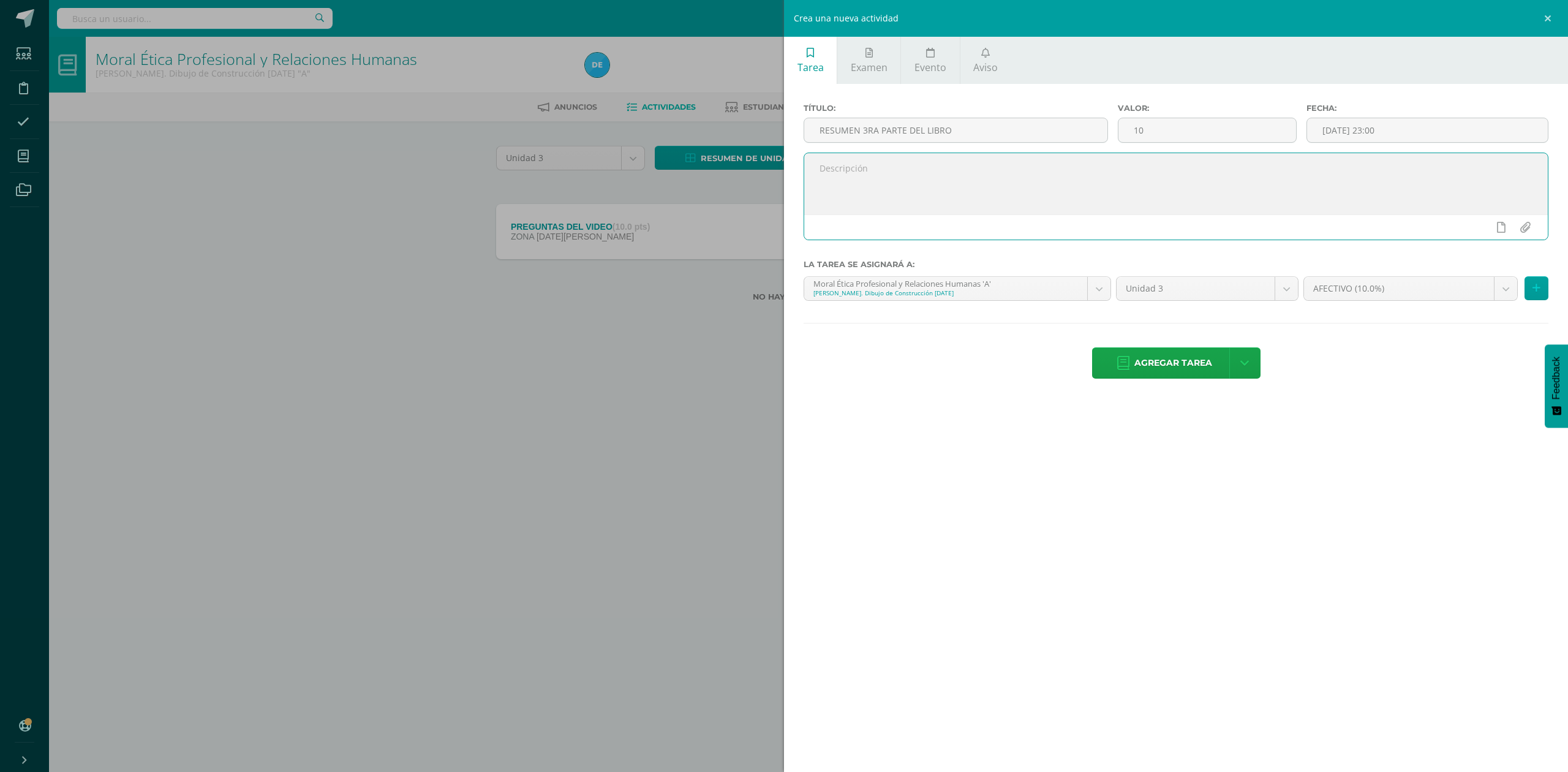
click at [1267, 175] on textarea at bounding box center [1175, 184] width 743 height 61
type textarea "SUBA EL RESUMEN DE LA 3RA PARTE DEL LIBRO"
click at [1338, 282] on body "La tarea PREGUNTAS DEL VIDEO fue editada exitosamente. Estudiantes Disciplina A…" at bounding box center [784, 170] width 1568 height 341
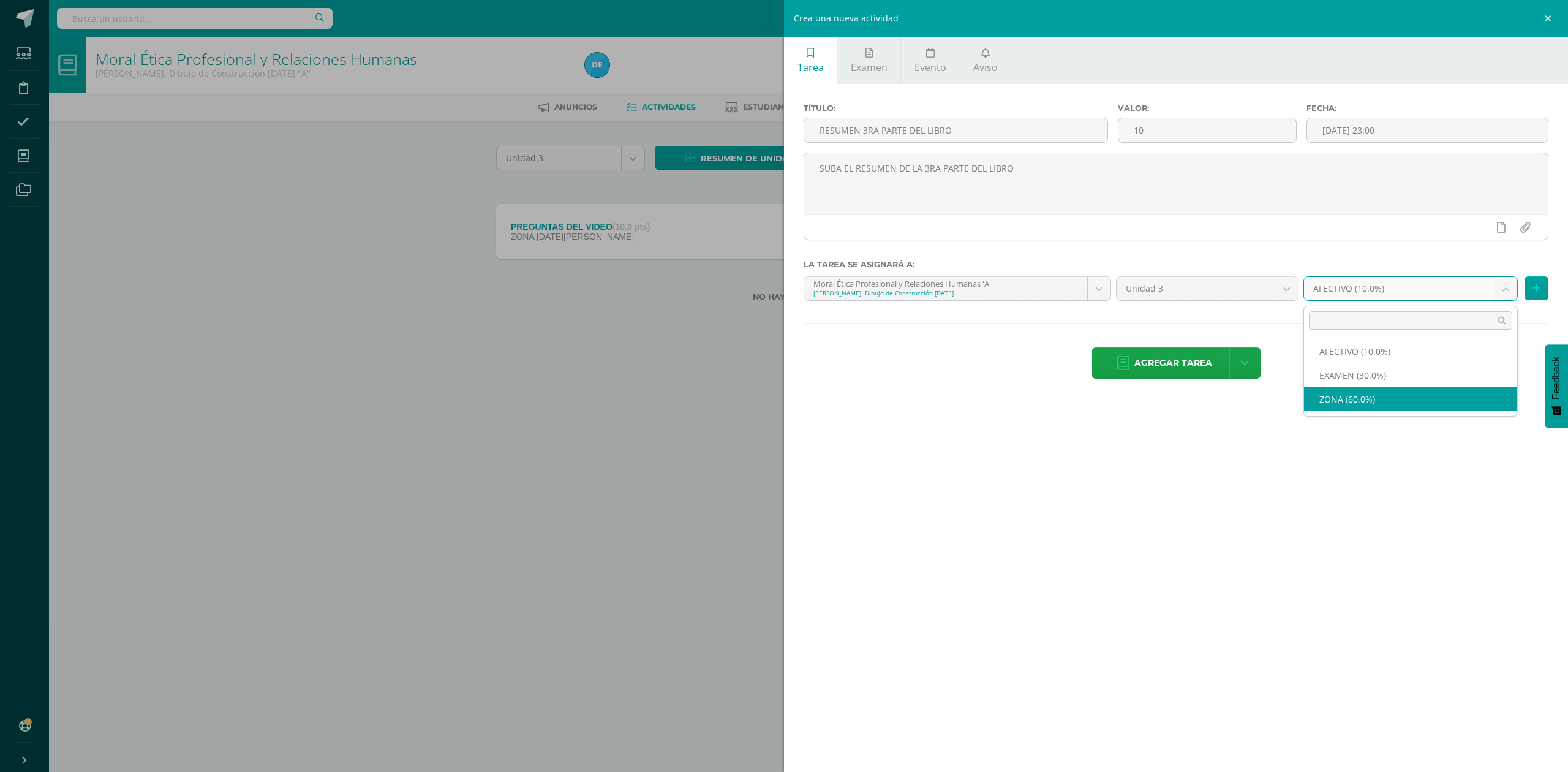
select select "82575"
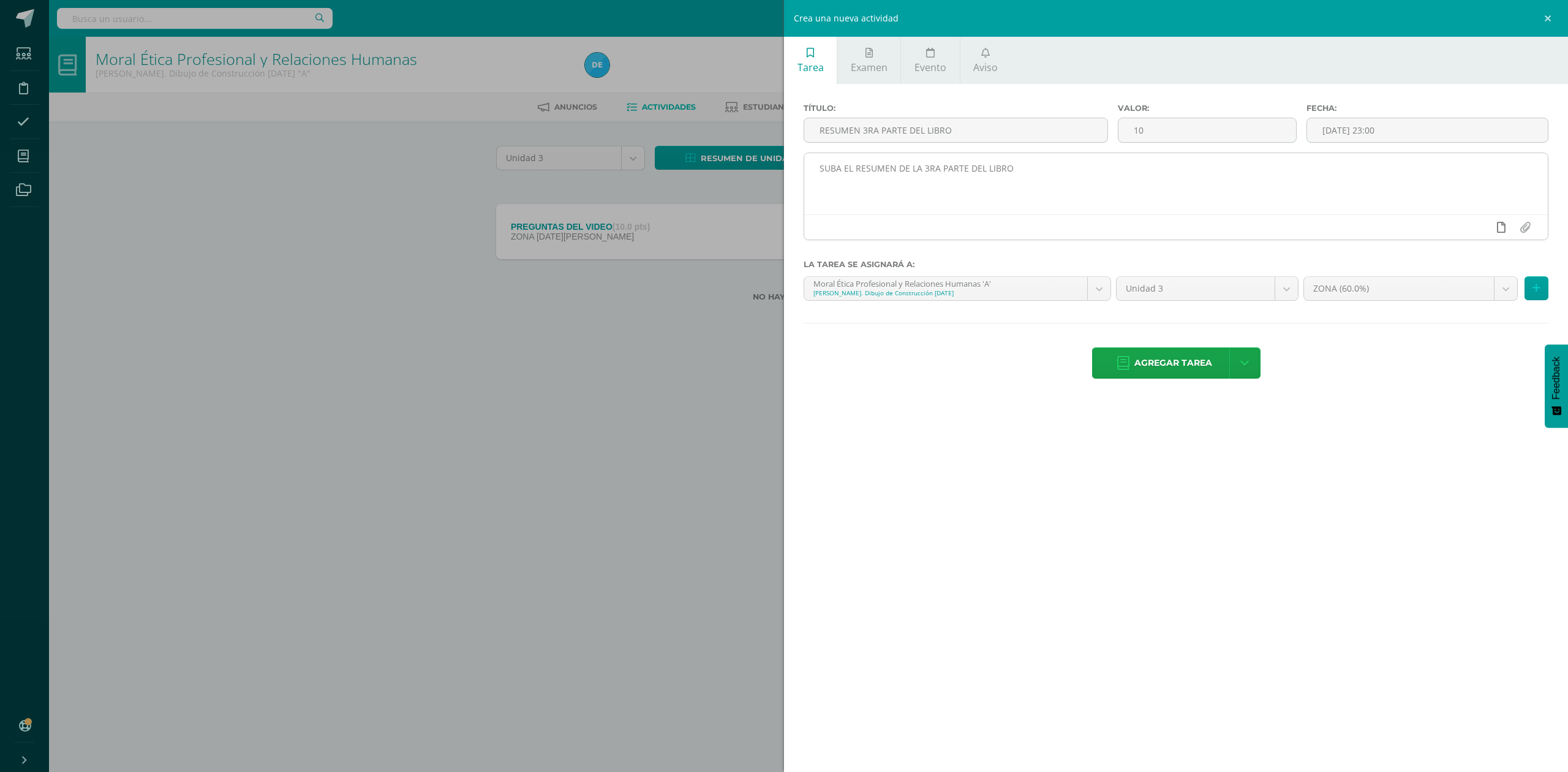
click at [1499, 229] on icon at bounding box center [1501, 227] width 8 height 11
click at [1475, 228] on icon at bounding box center [1477, 227] width 11 height 11
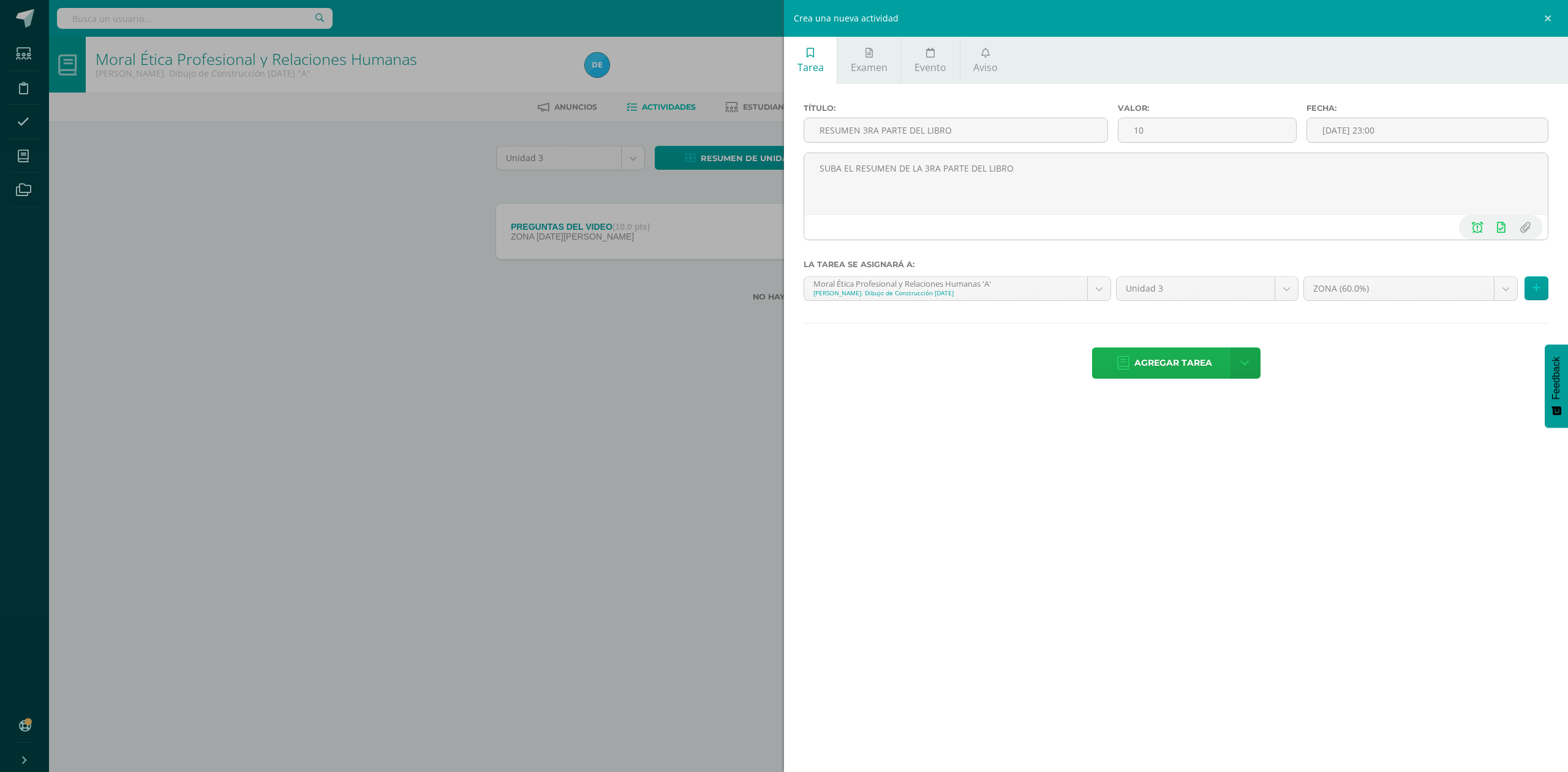
click at [1184, 370] on span "Agregar tarea" at bounding box center [1174, 362] width 78 height 30
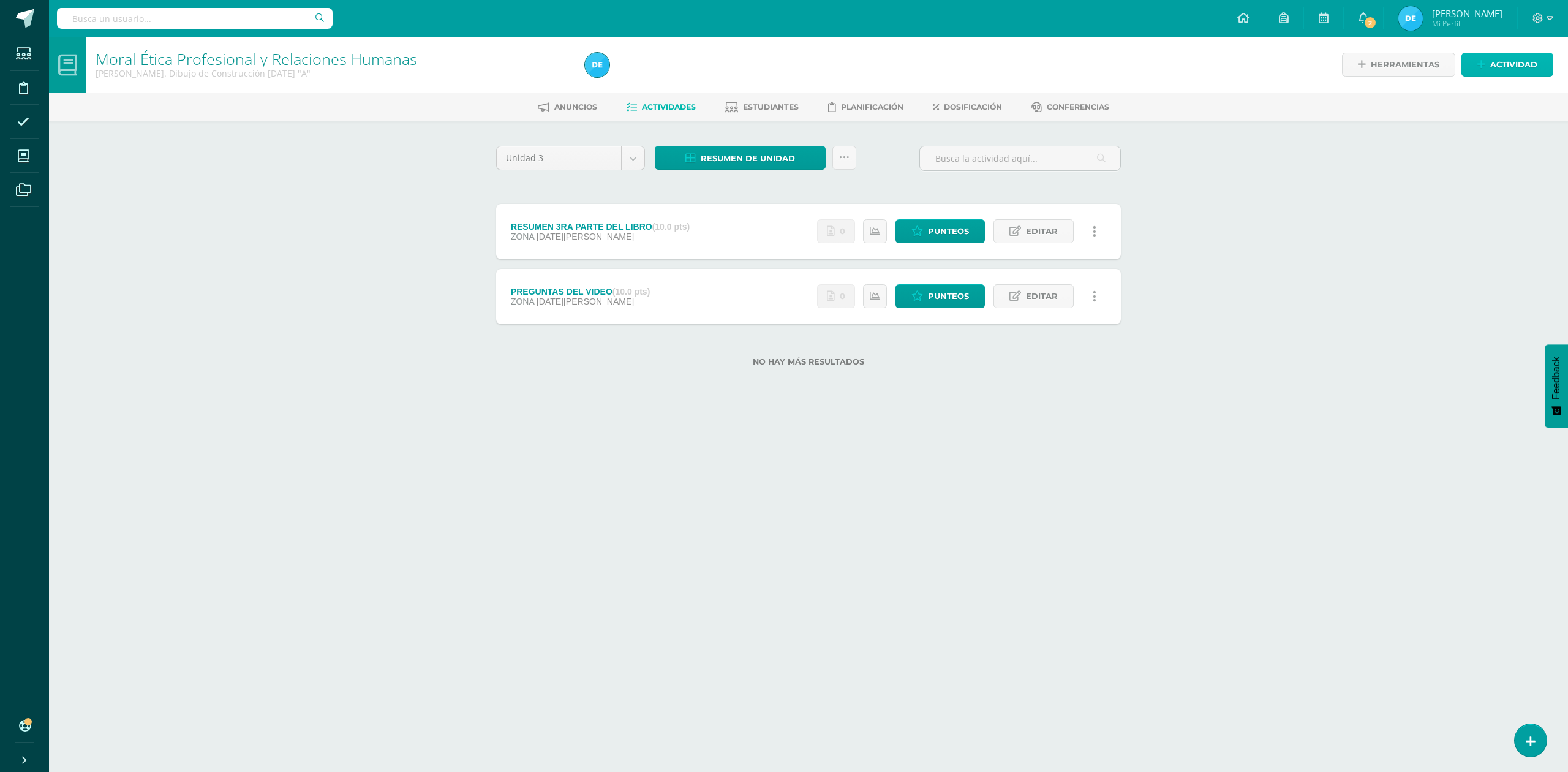
click at [1517, 74] on span "Actividad" at bounding box center [1514, 65] width 47 height 23
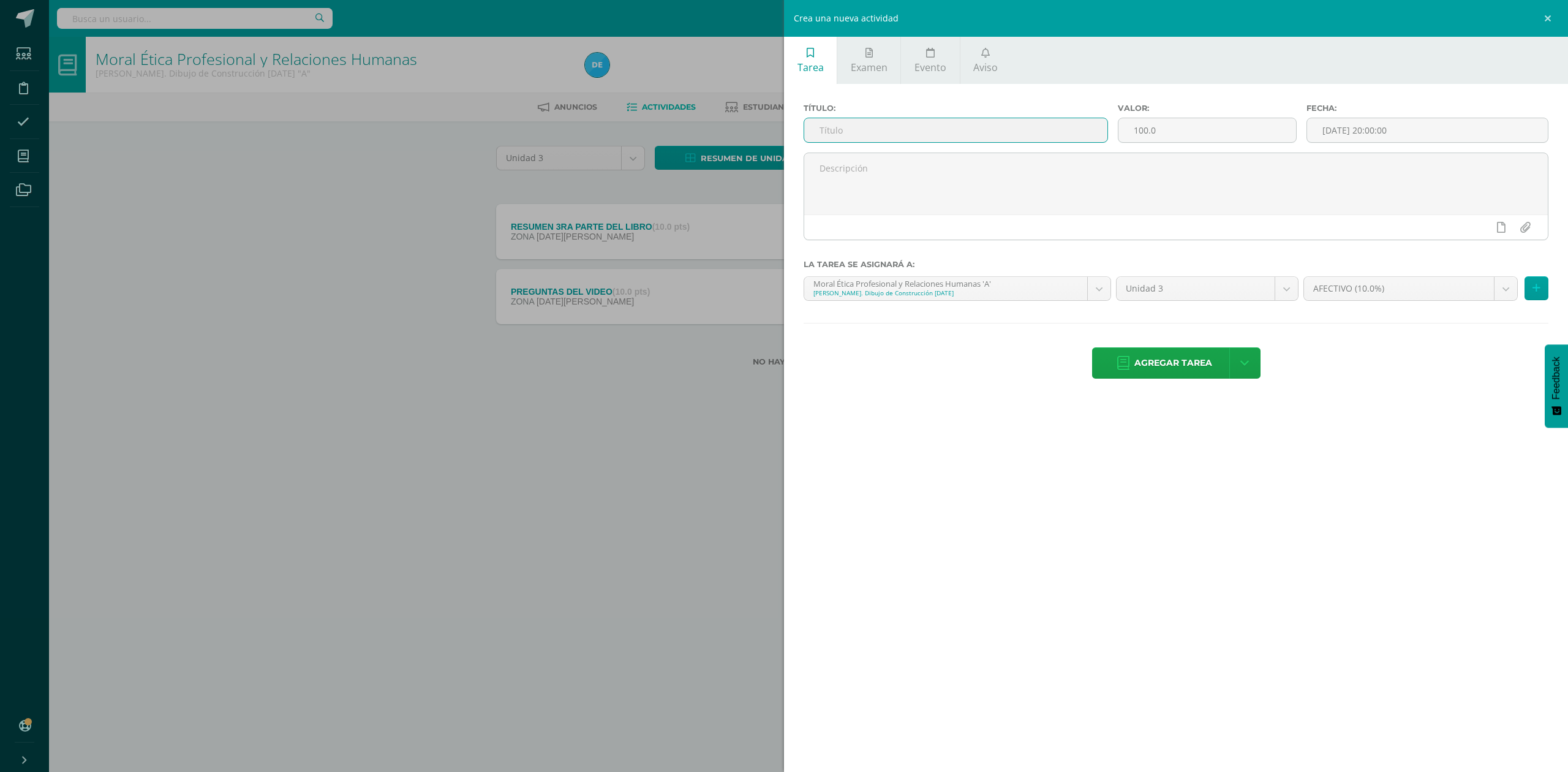
click at [887, 133] on input "text" at bounding box center [956, 129] width 303 height 24
type input "ACTIVIDAD ¿COMO SOY?"
type input "10"
click at [1475, 246] on div "22" at bounding box center [1481, 244] width 11 height 14
click at [1485, 260] on div "23:00" at bounding box center [1494, 257] width 34 height 15
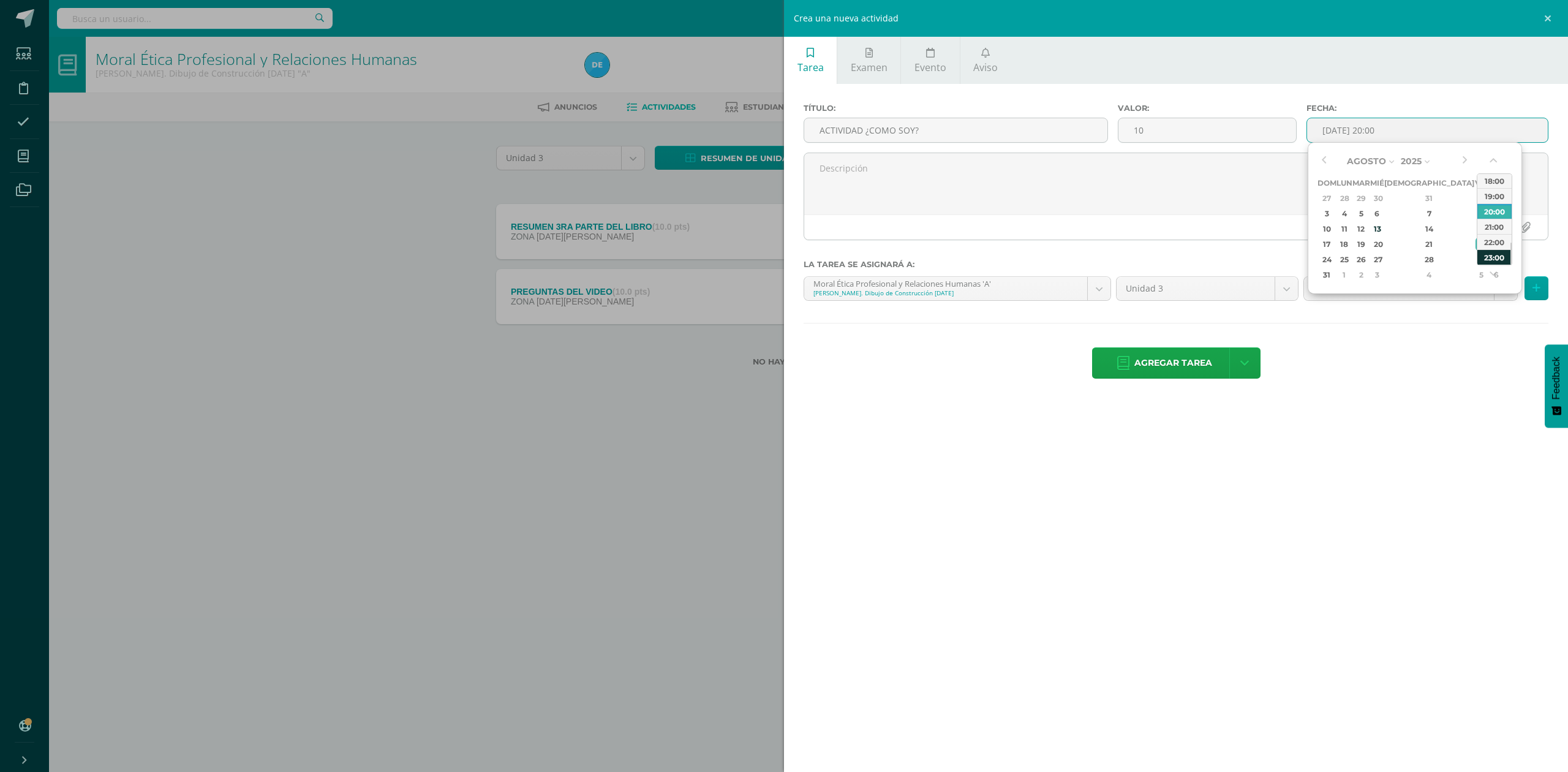
type input "2025-08-22 23:00"
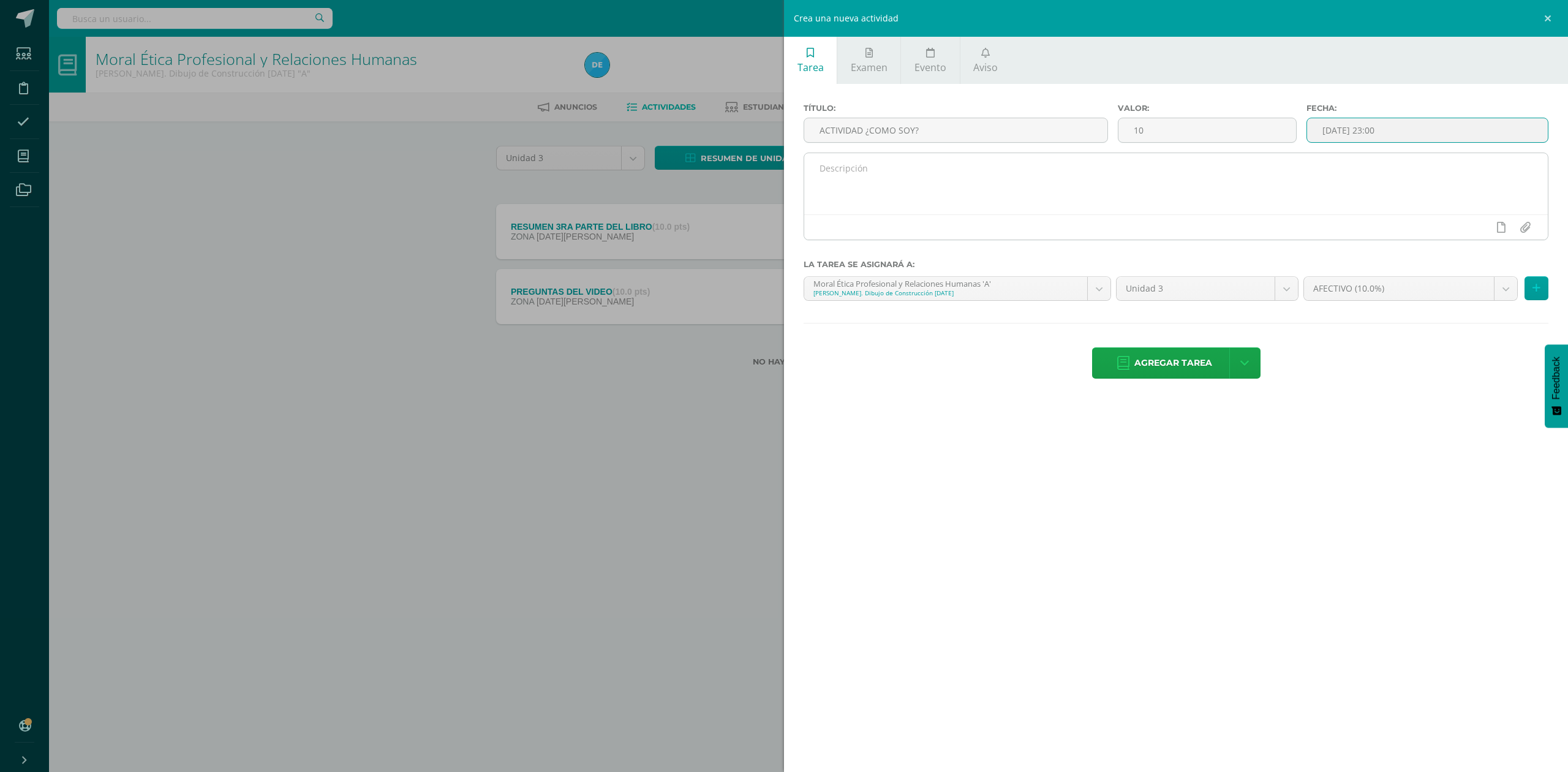
click at [1236, 195] on textarea at bounding box center [1175, 184] width 743 height 61
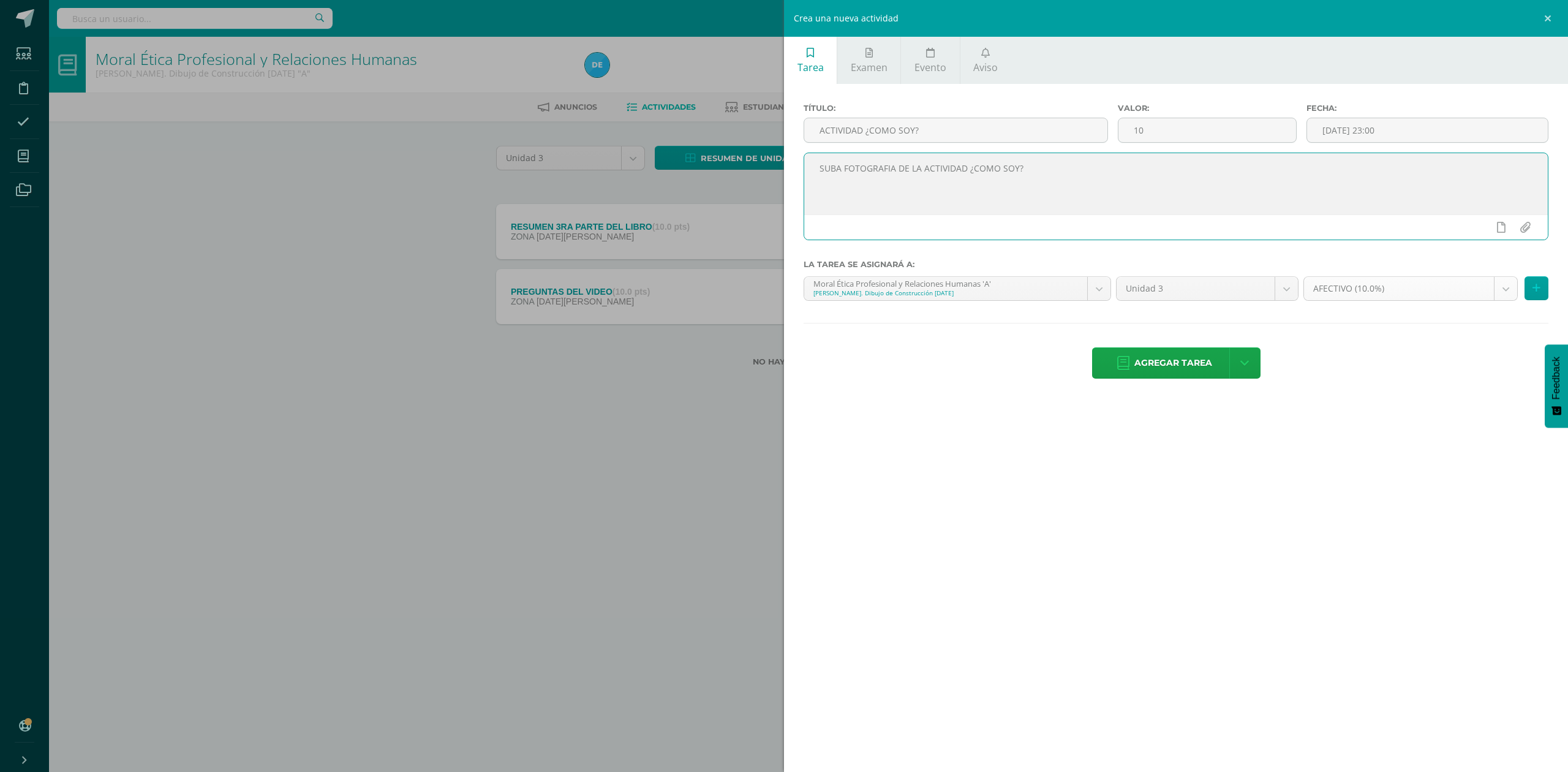
type textarea "SUBA FOTOGRAFIA DE LA ACTIVIDAD ¿COMO SOY?"
click at [1341, 286] on body "Tarea asignada exitosamente Estudiantes Disciplina Asistencia Mis cursos Archiv…" at bounding box center [784, 203] width 1568 height 406
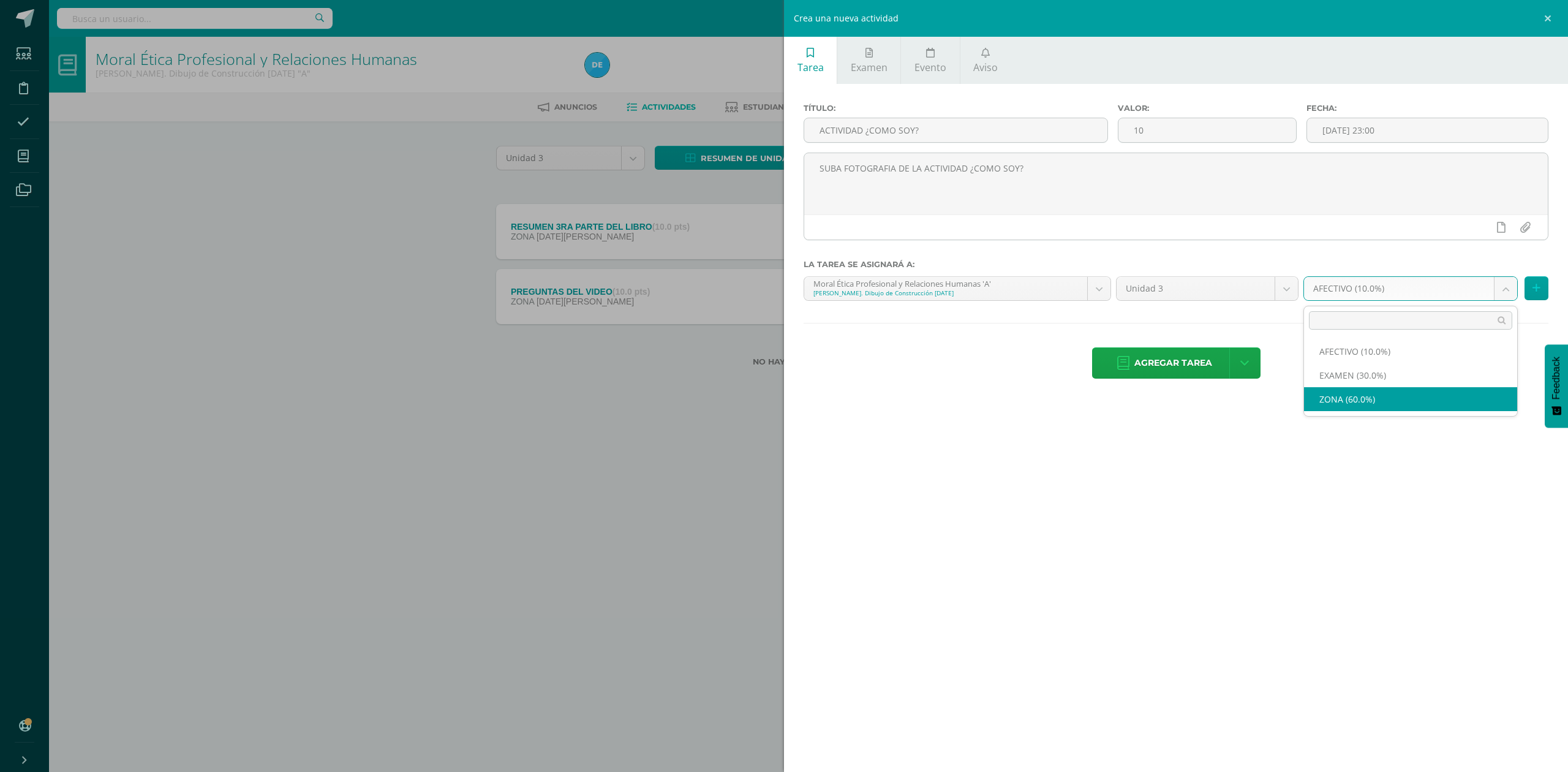
select select "82575"
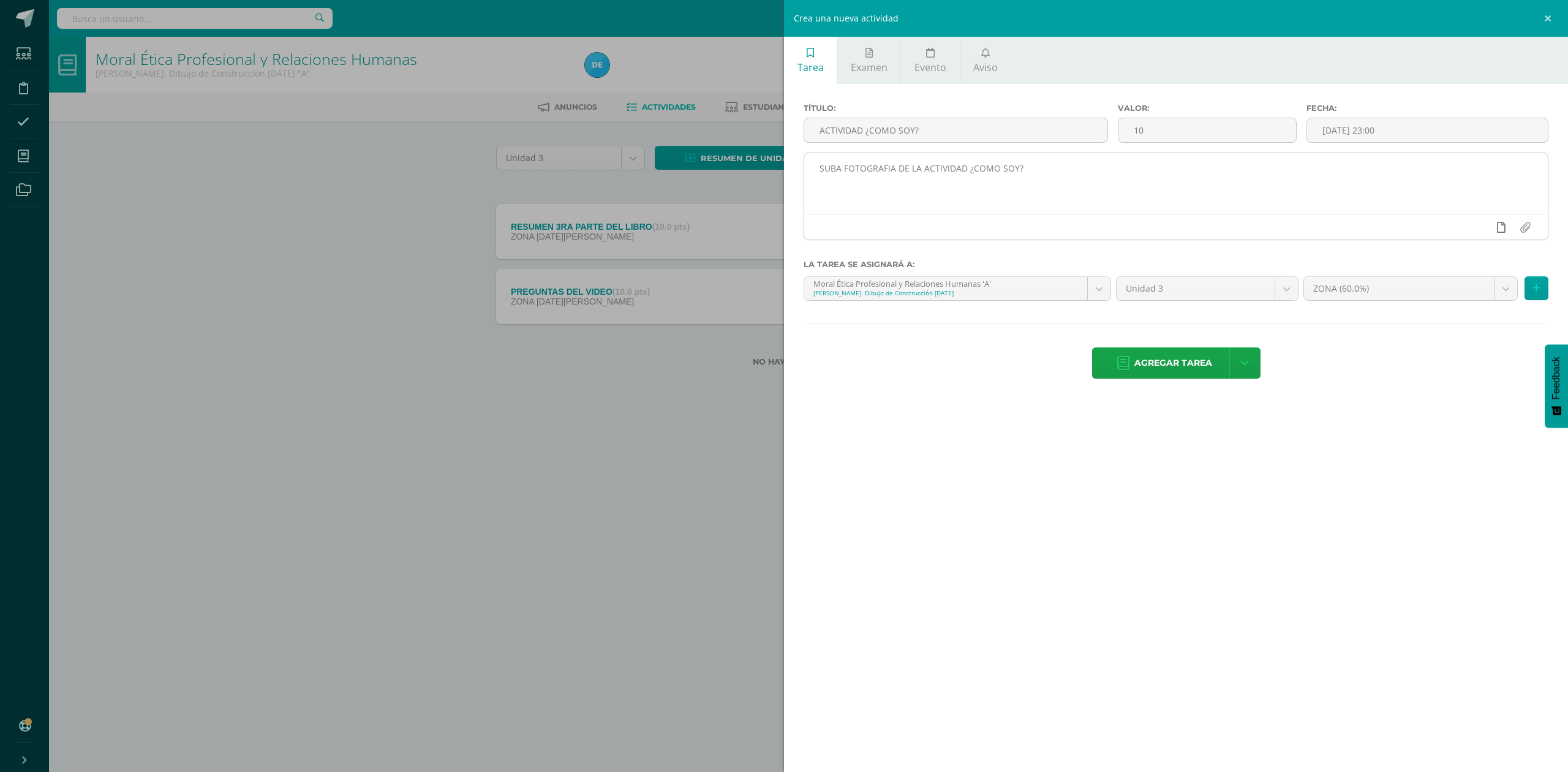
click at [1502, 227] on icon at bounding box center [1501, 227] width 8 height 11
click at [1474, 231] on icon at bounding box center [1477, 227] width 11 height 11
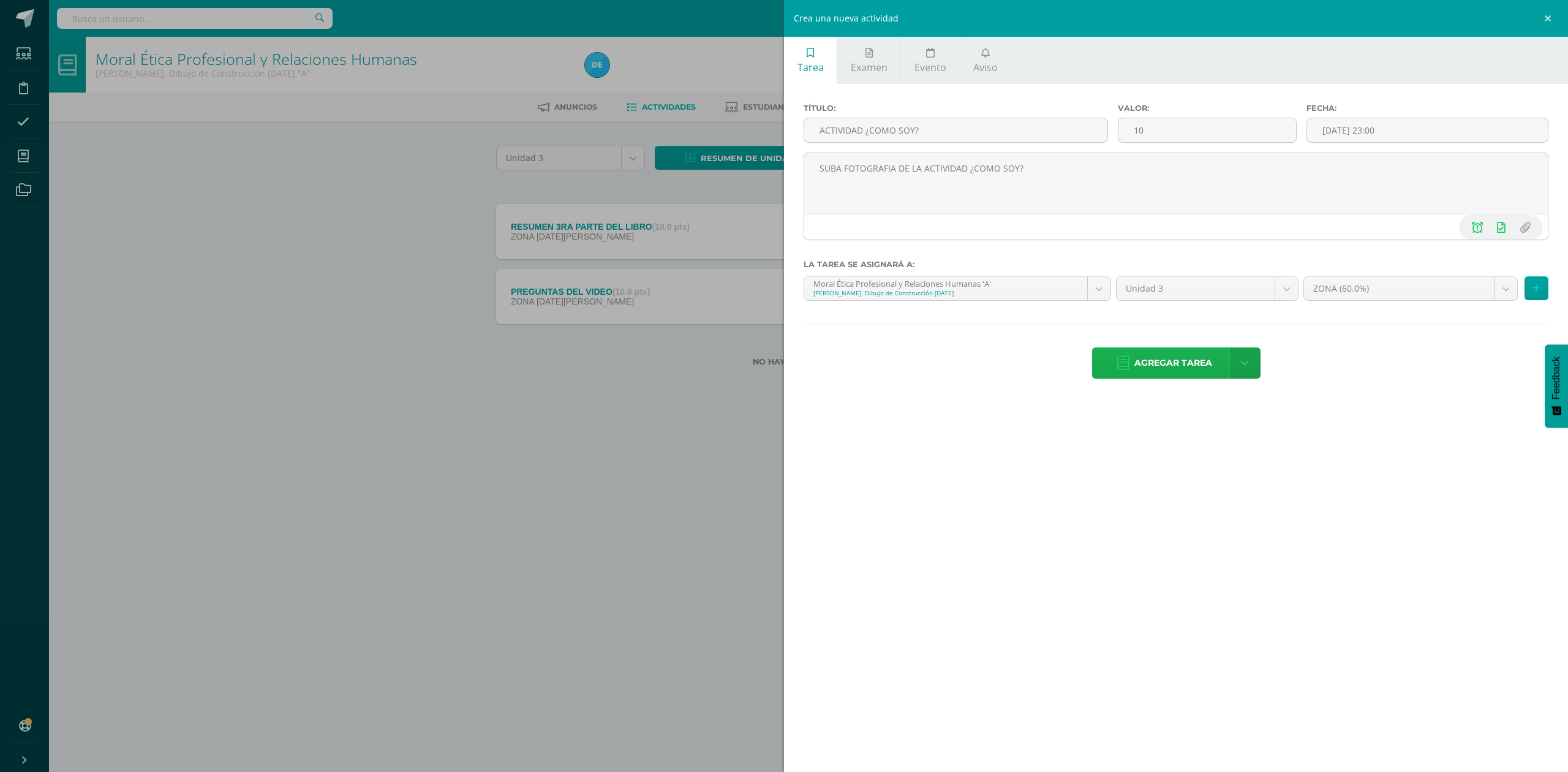
click at [1187, 359] on span "Agregar tarea" at bounding box center [1174, 362] width 78 height 30
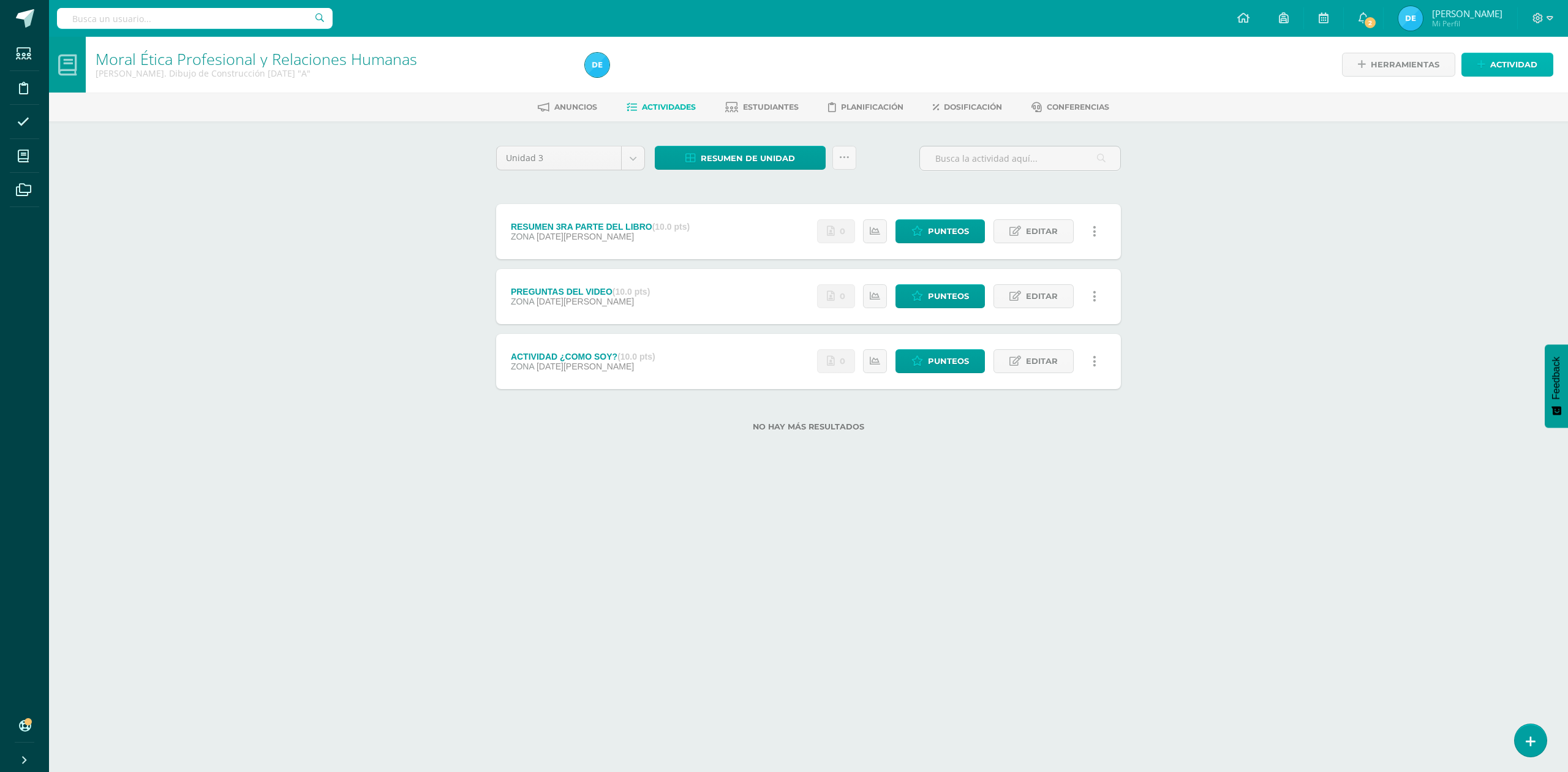
click at [1478, 64] on icon at bounding box center [1481, 65] width 8 height 11
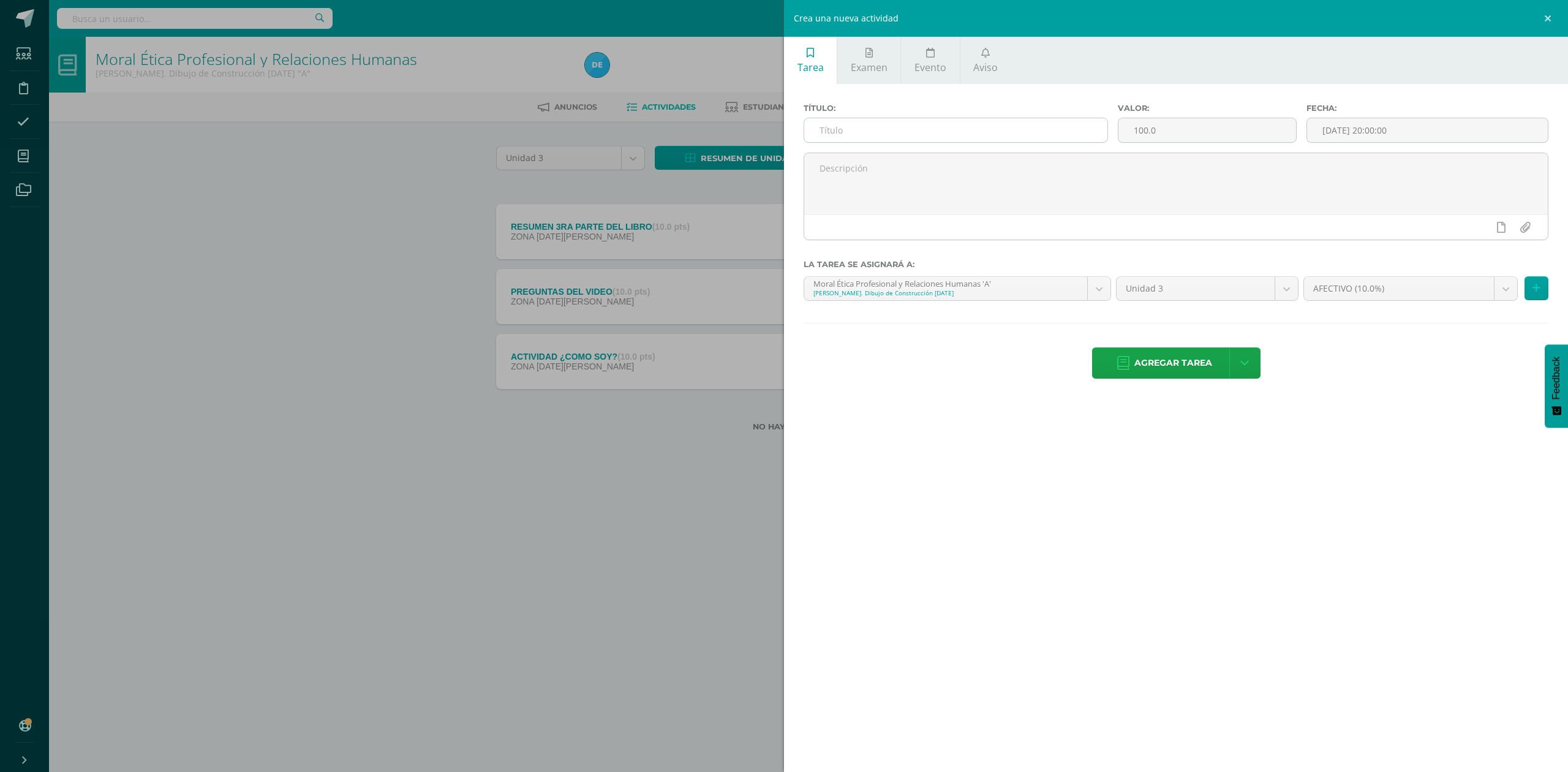
click at [838, 141] on input "text" at bounding box center [956, 129] width 303 height 24
type input "ACTIVIDAD DE EMOCIONES"
type input "10"
click at [1475, 246] on div "22" at bounding box center [1481, 244] width 11 height 14
click at [1494, 260] on div "23:00" at bounding box center [1494, 257] width 34 height 15
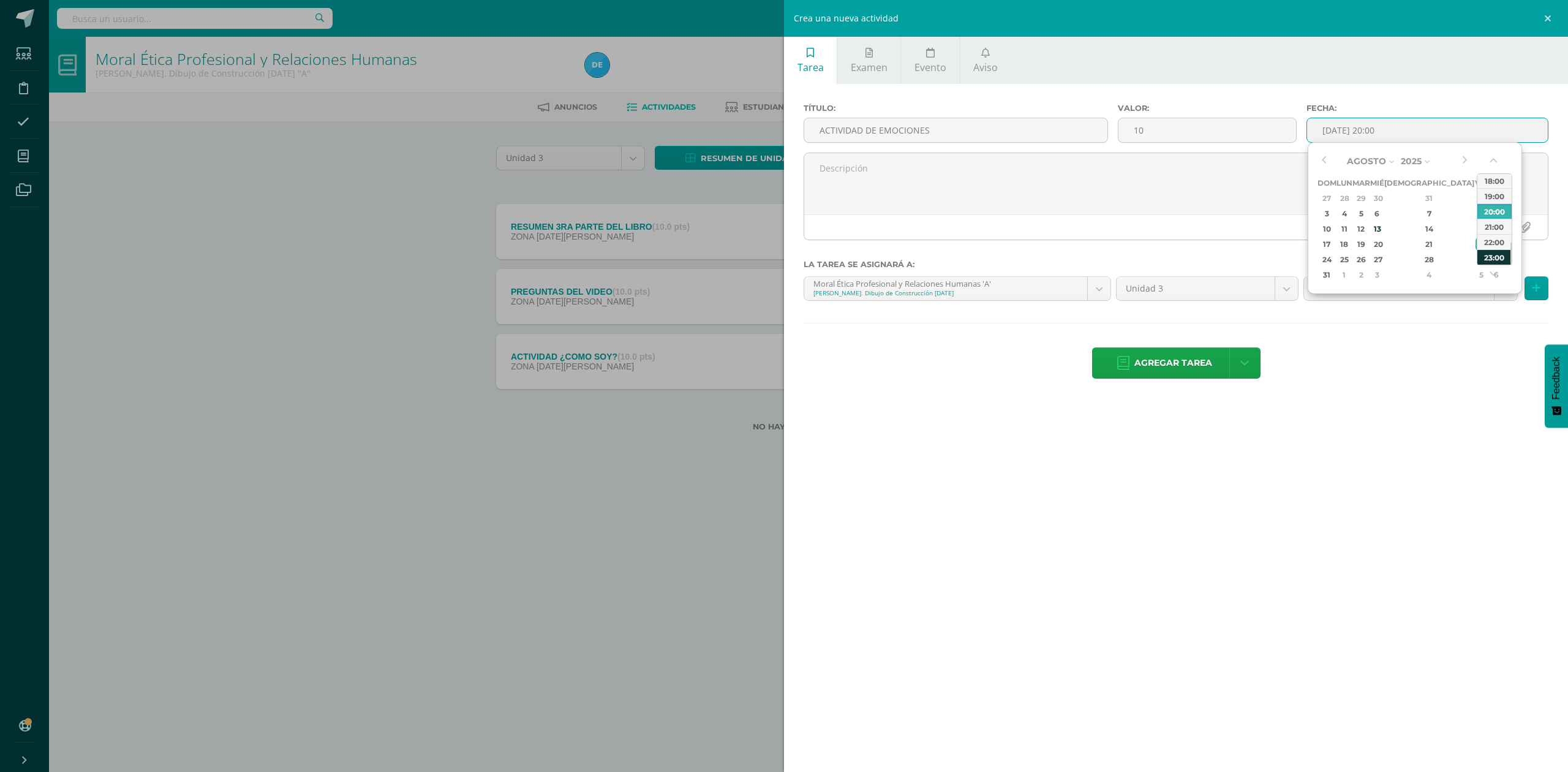
type input "[DATE] 23:00"
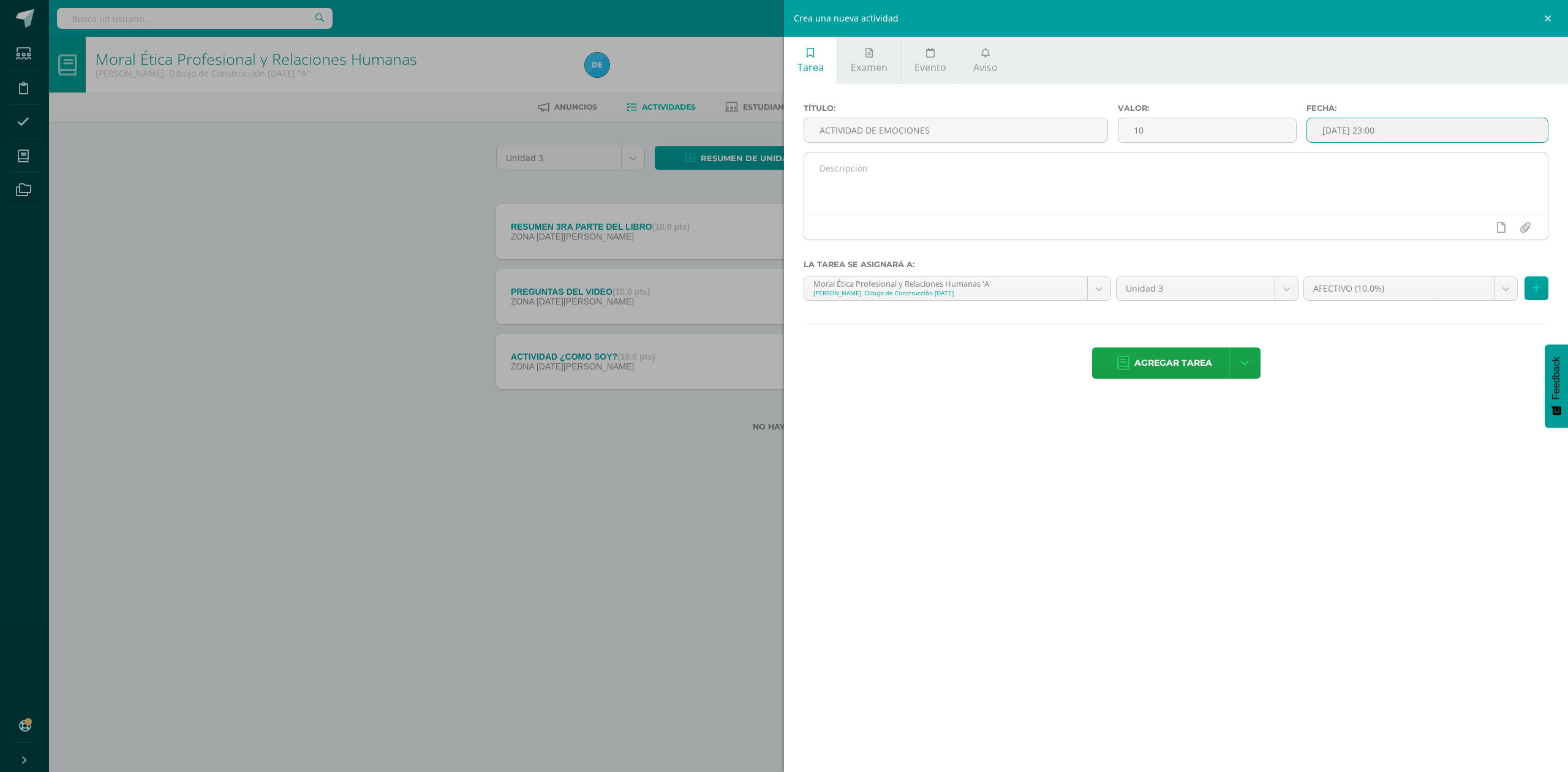
click at [1190, 172] on textarea at bounding box center [1175, 184] width 743 height 61
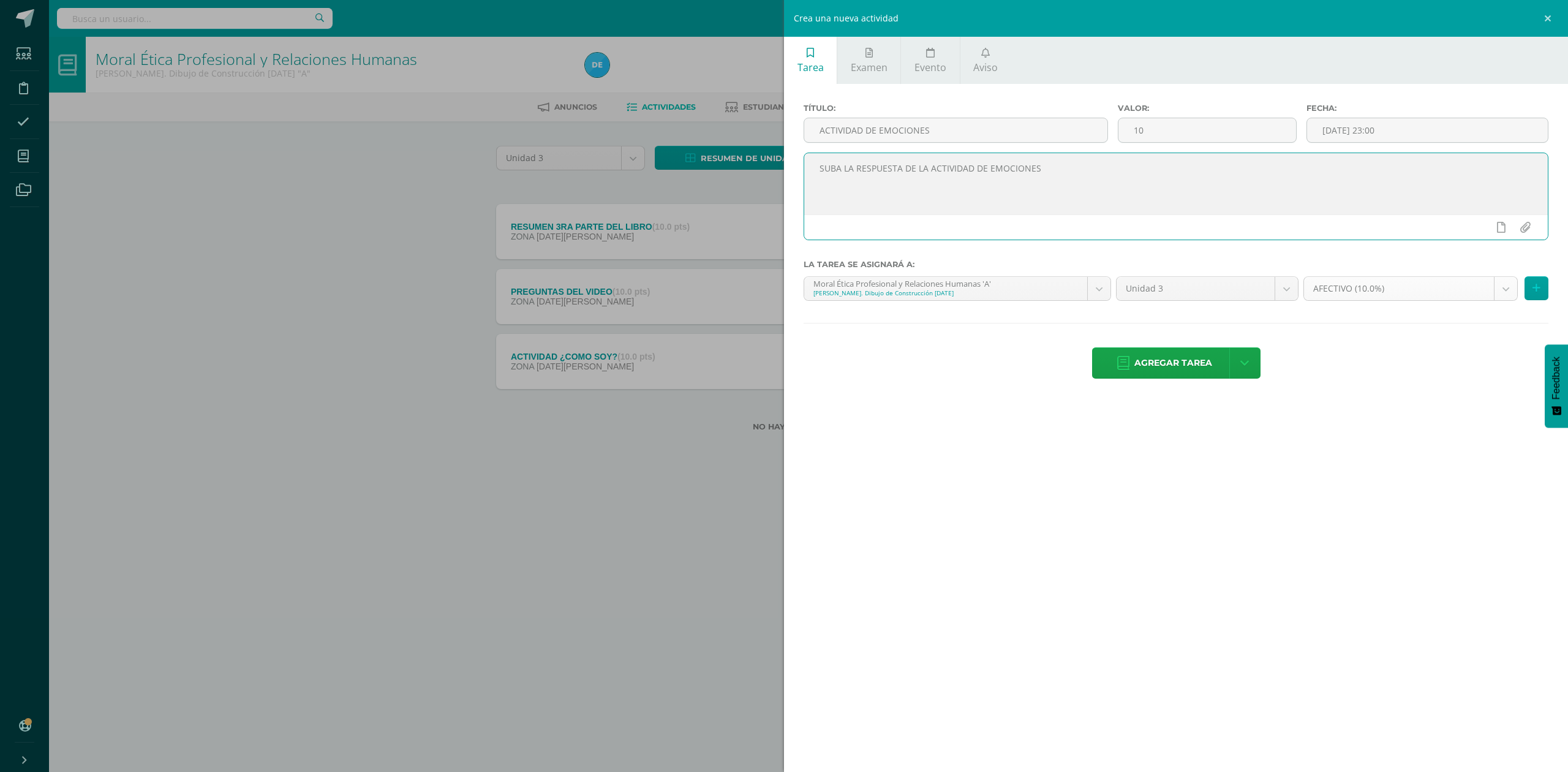
type textarea "SUBA LA RESPUESTA DE LA ACTIVIDAD DE EMOCIONES"
click at [1357, 296] on body "Tarea asignada exitosamente Estudiantes Disciplina Asistencia Mis cursos Archiv…" at bounding box center [784, 235] width 1568 height 470
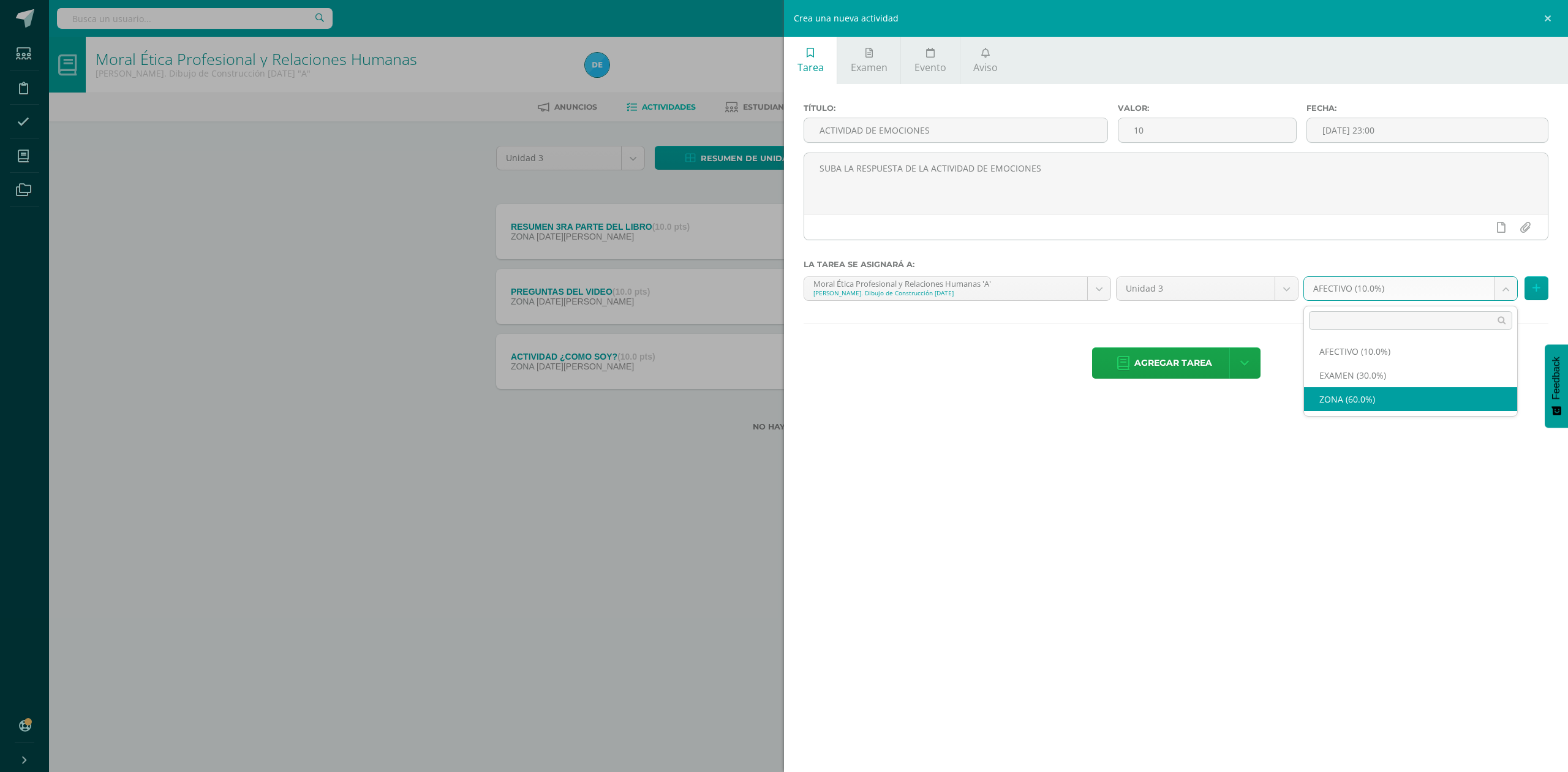
select select "82575"
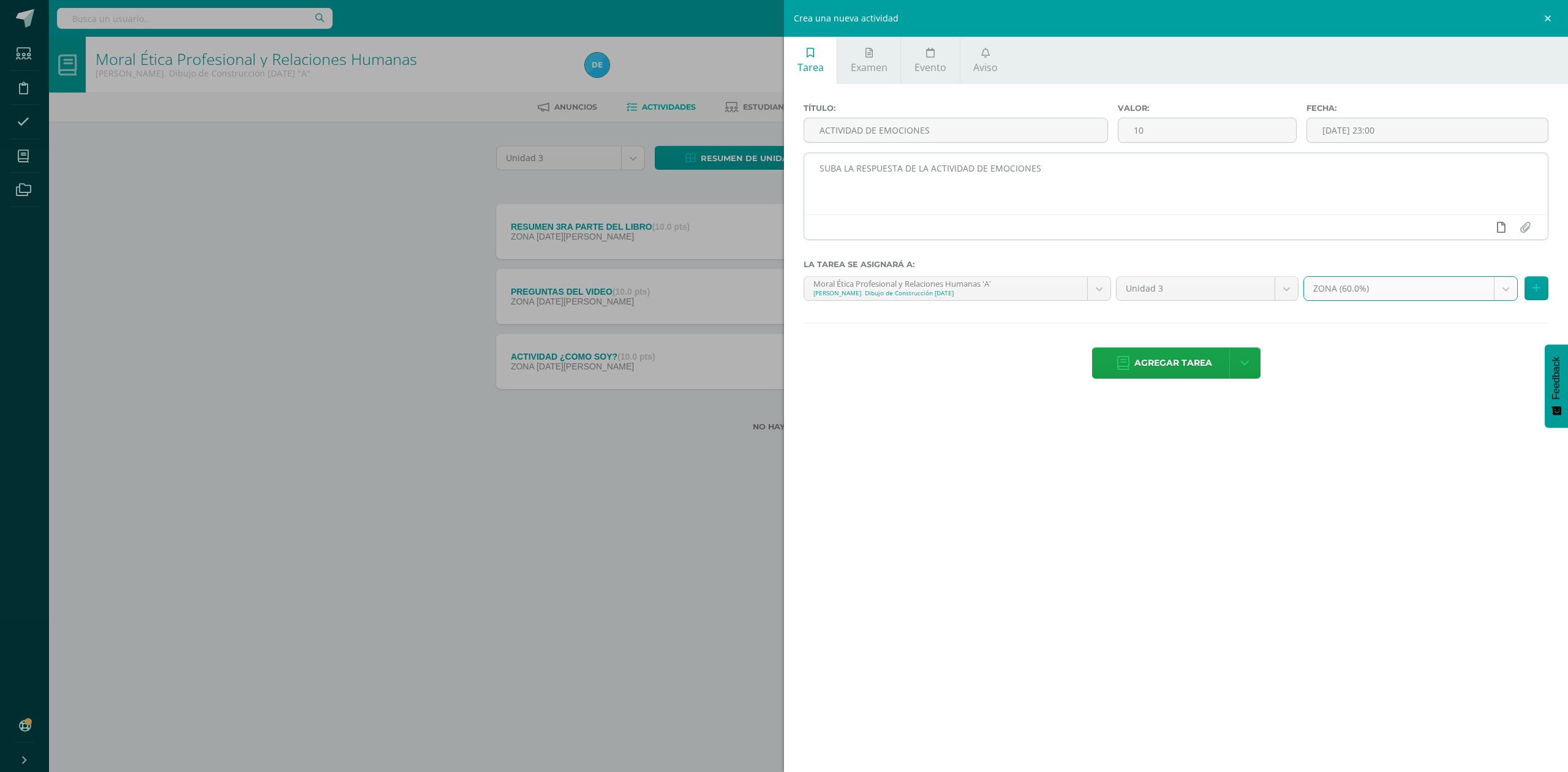
click at [1499, 228] on icon at bounding box center [1501, 227] width 8 height 11
click at [1473, 229] on icon at bounding box center [1477, 227] width 11 height 11
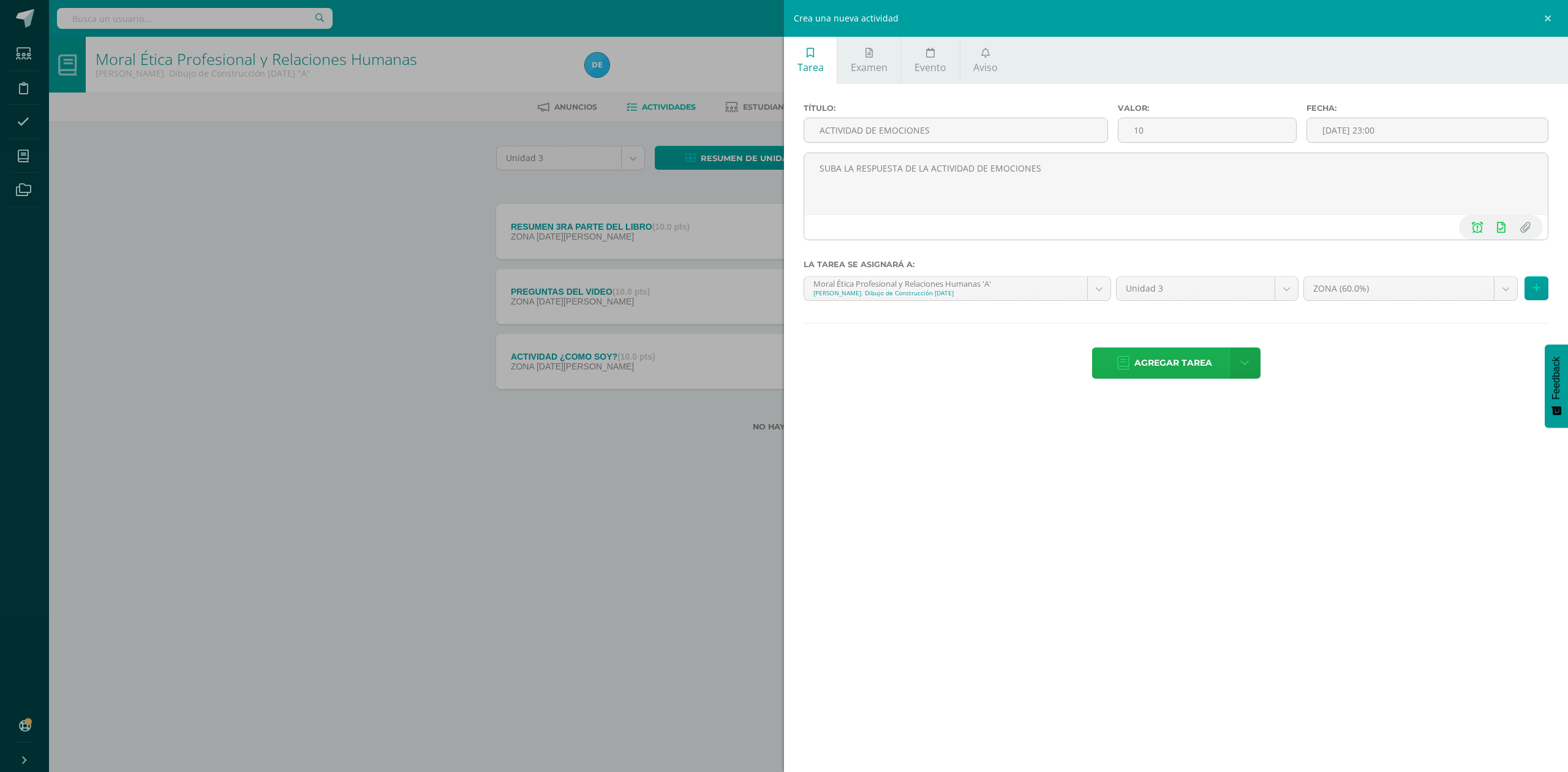
click at [1184, 361] on span "Agregar tarea" at bounding box center [1174, 362] width 78 height 30
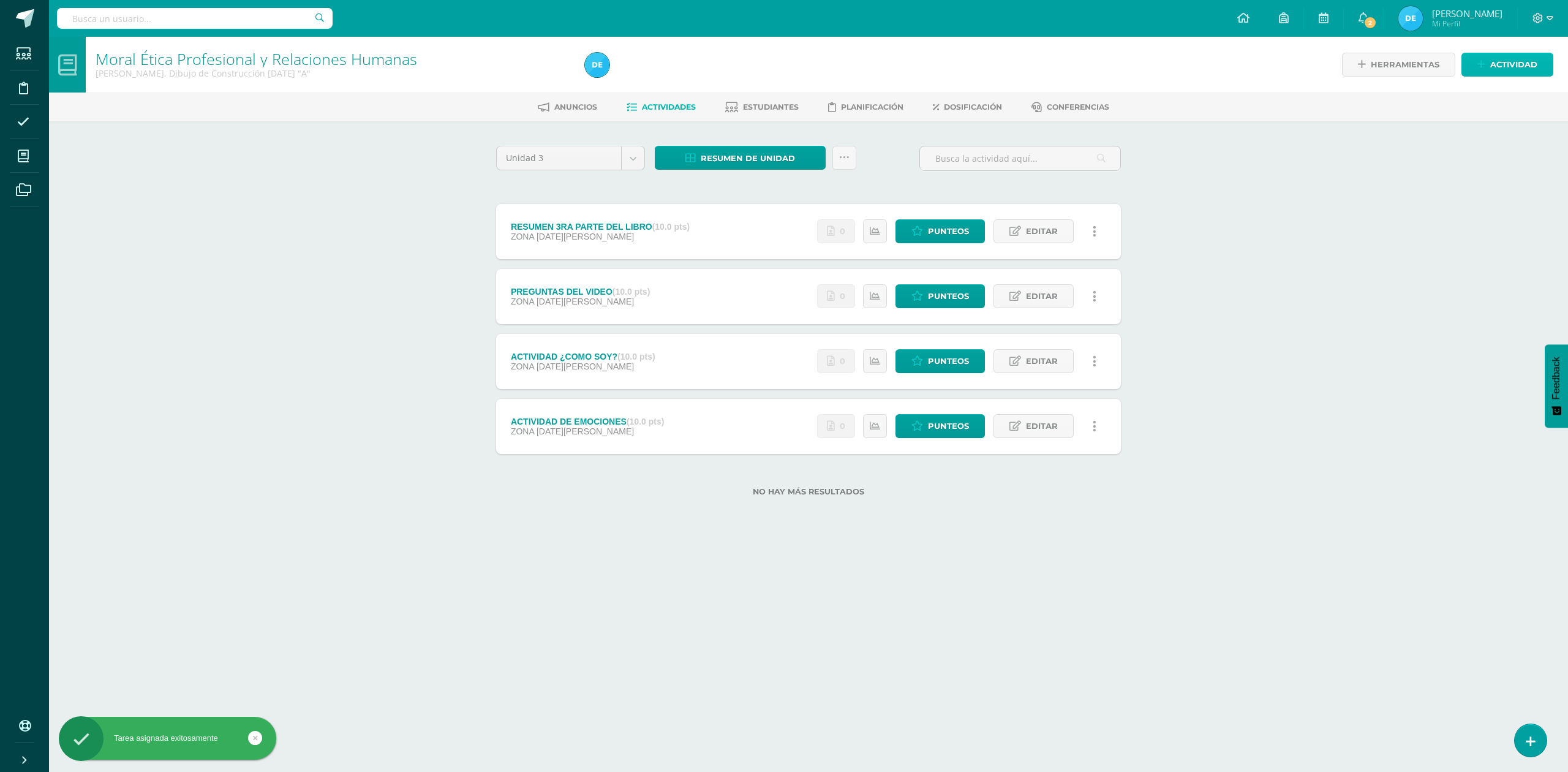
click at [1493, 69] on span "Actividad" at bounding box center [1514, 65] width 47 height 23
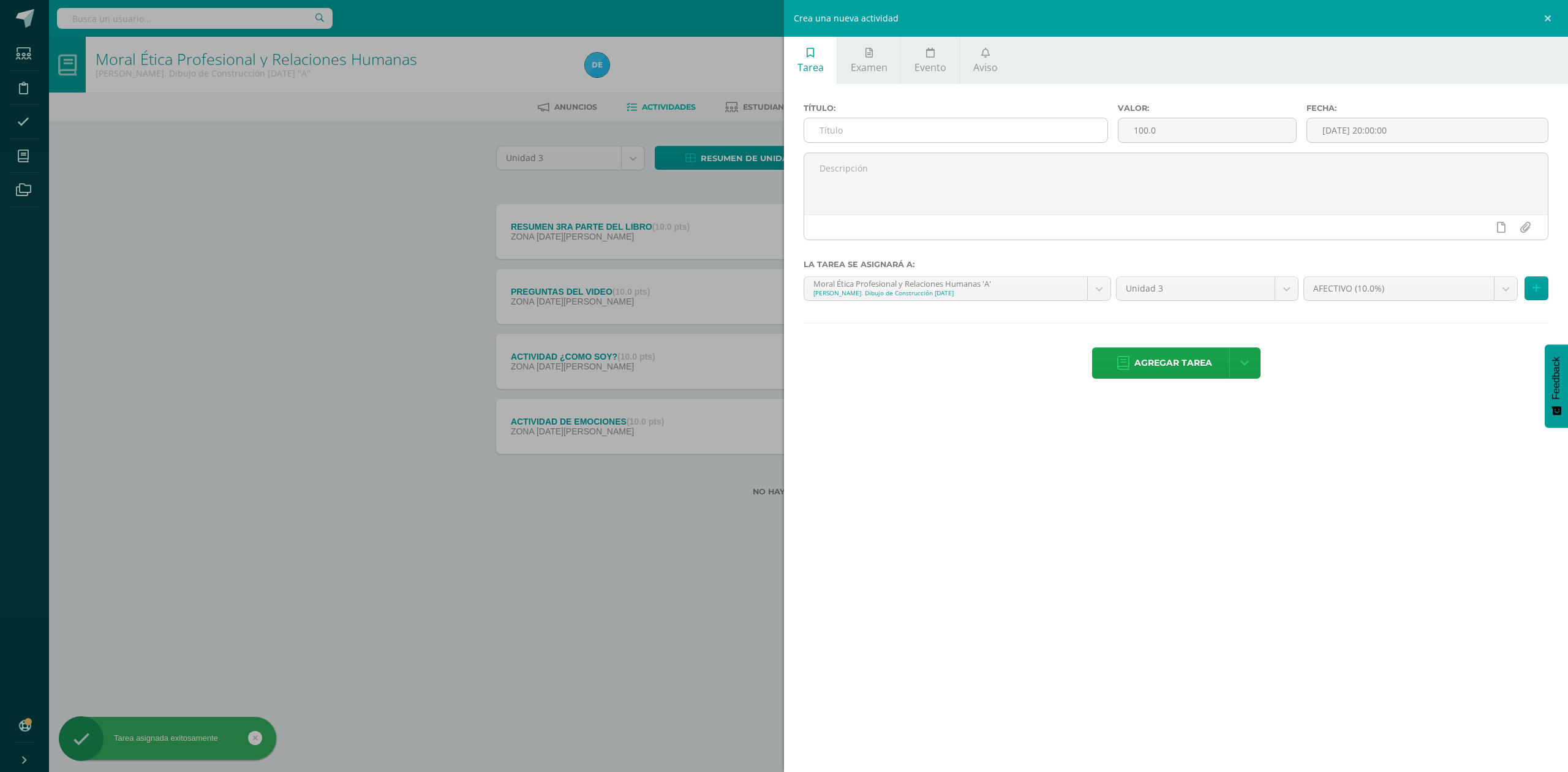
click at [865, 132] on input "text" at bounding box center [956, 129] width 303 height 24
type input "c"
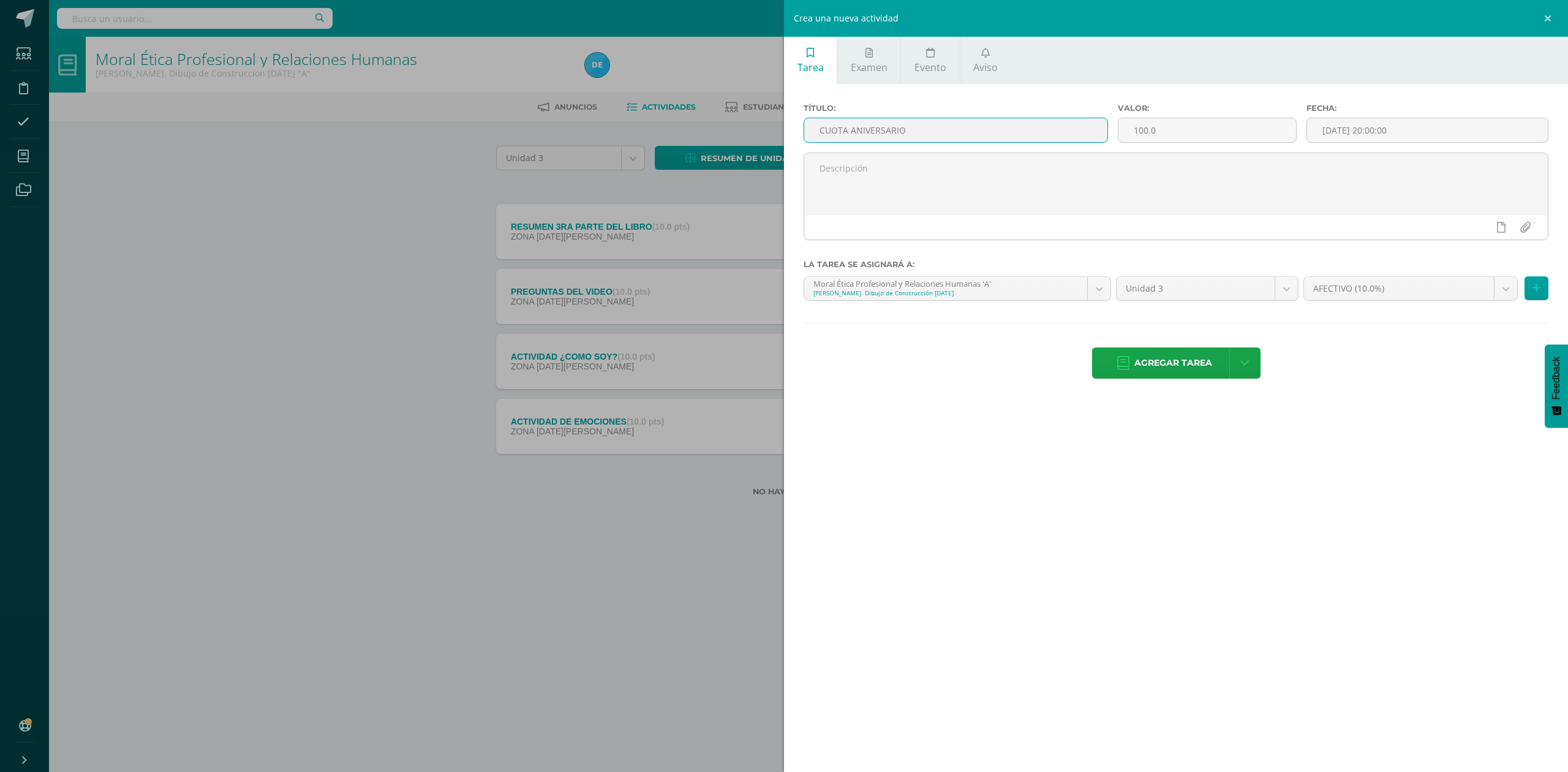
type input "CUOTA ANIVERSARIO"
type input "20"
click at [1475, 252] on td "29" at bounding box center [1481, 260] width 14 height 15
click at [1475, 246] on div "22" at bounding box center [1481, 244] width 11 height 14
click at [1494, 260] on div "23:00" at bounding box center [1494, 257] width 34 height 15
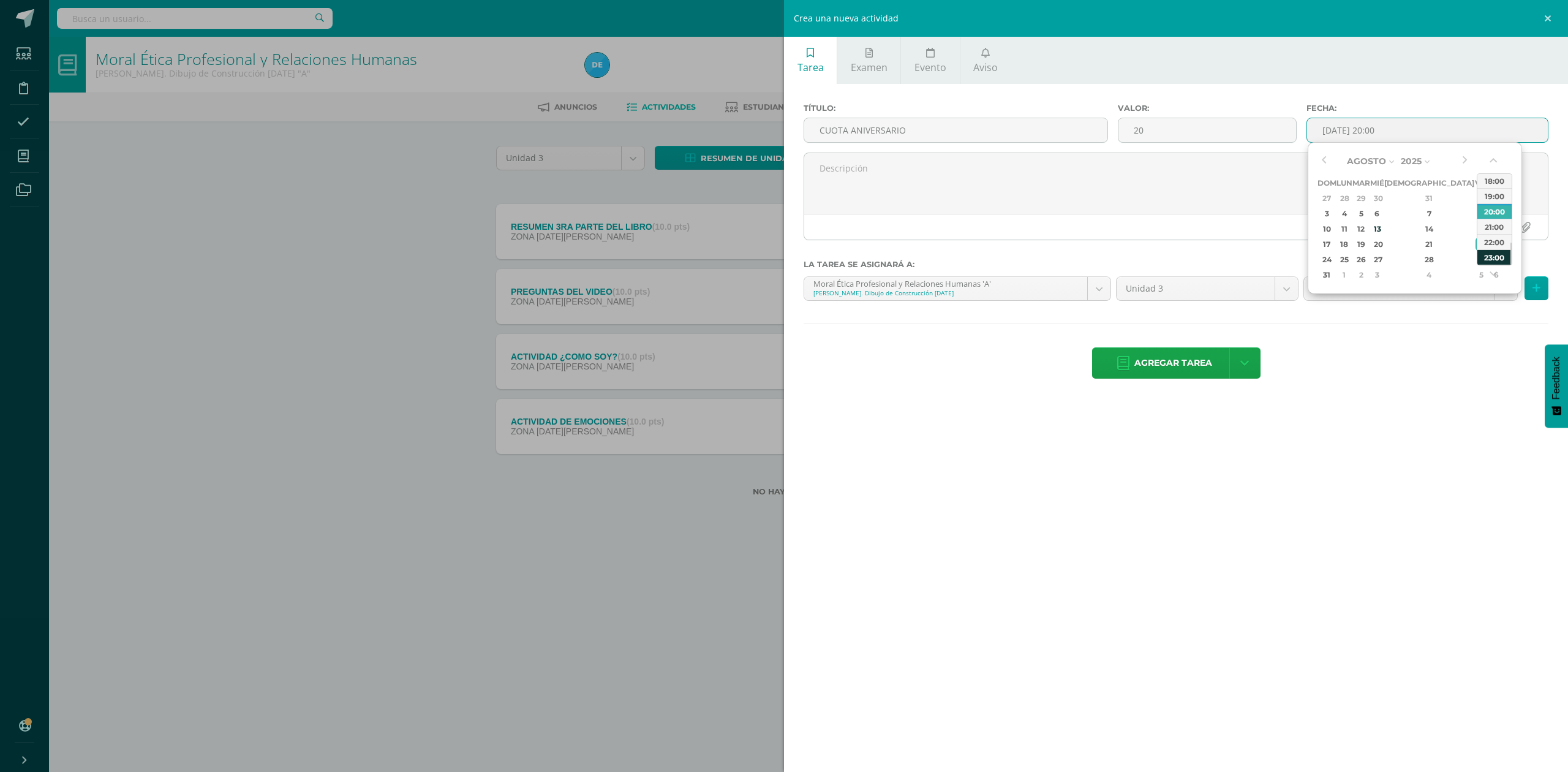
type input "2025-08-22 23:00"
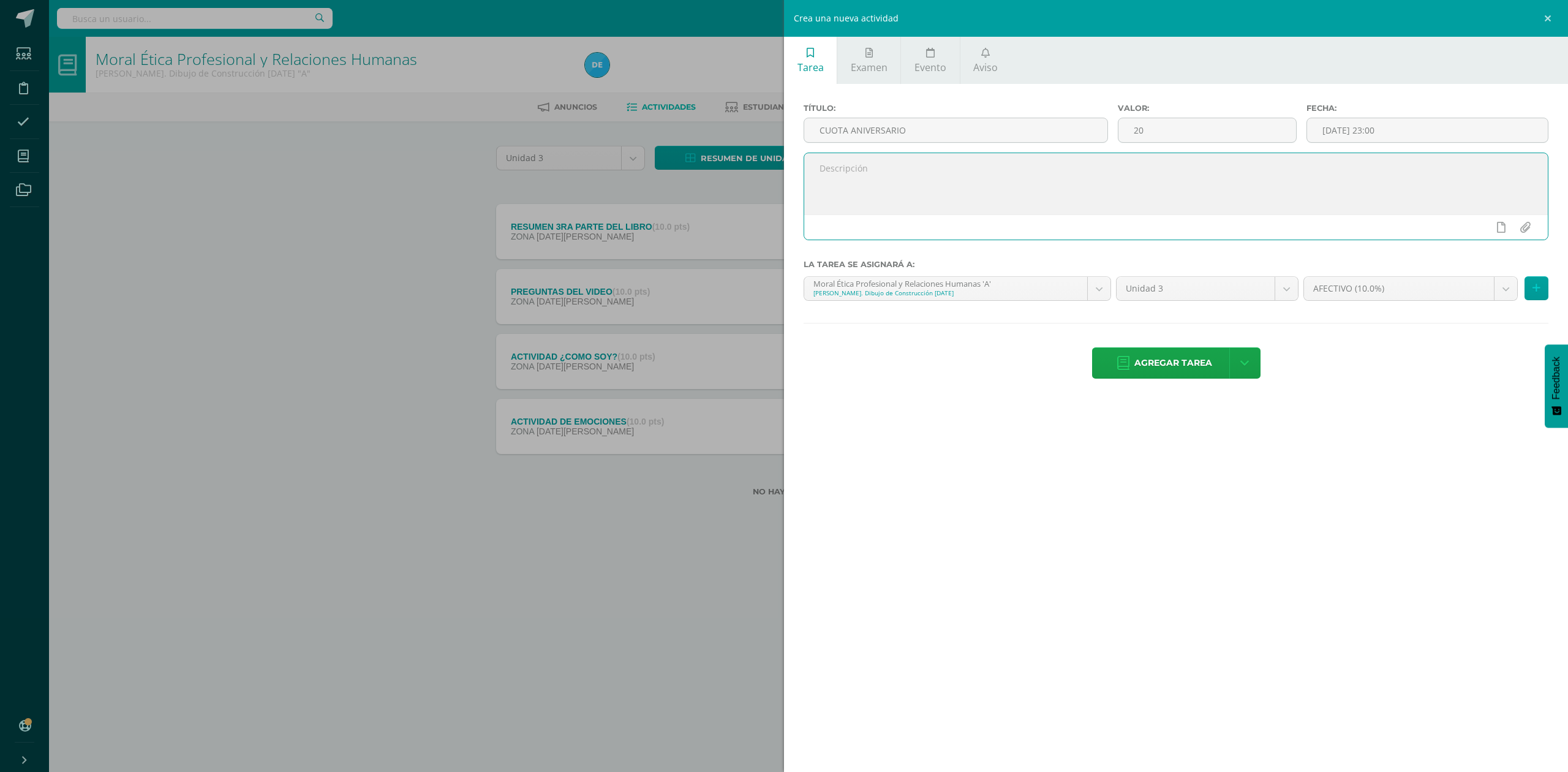
click at [1280, 182] on textarea at bounding box center [1175, 184] width 743 height 61
type textarea "SUBA FOTOGRAFIA DE LA BOLETA, RECUERDE ANOTAR SU NOMBRE EN LA BOLETA"
click at [1353, 286] on body "Tarea asignada exitosamente Estudiantes Disciplina Asistencia Mis cursos Archiv…" at bounding box center [784, 267] width 1568 height 535
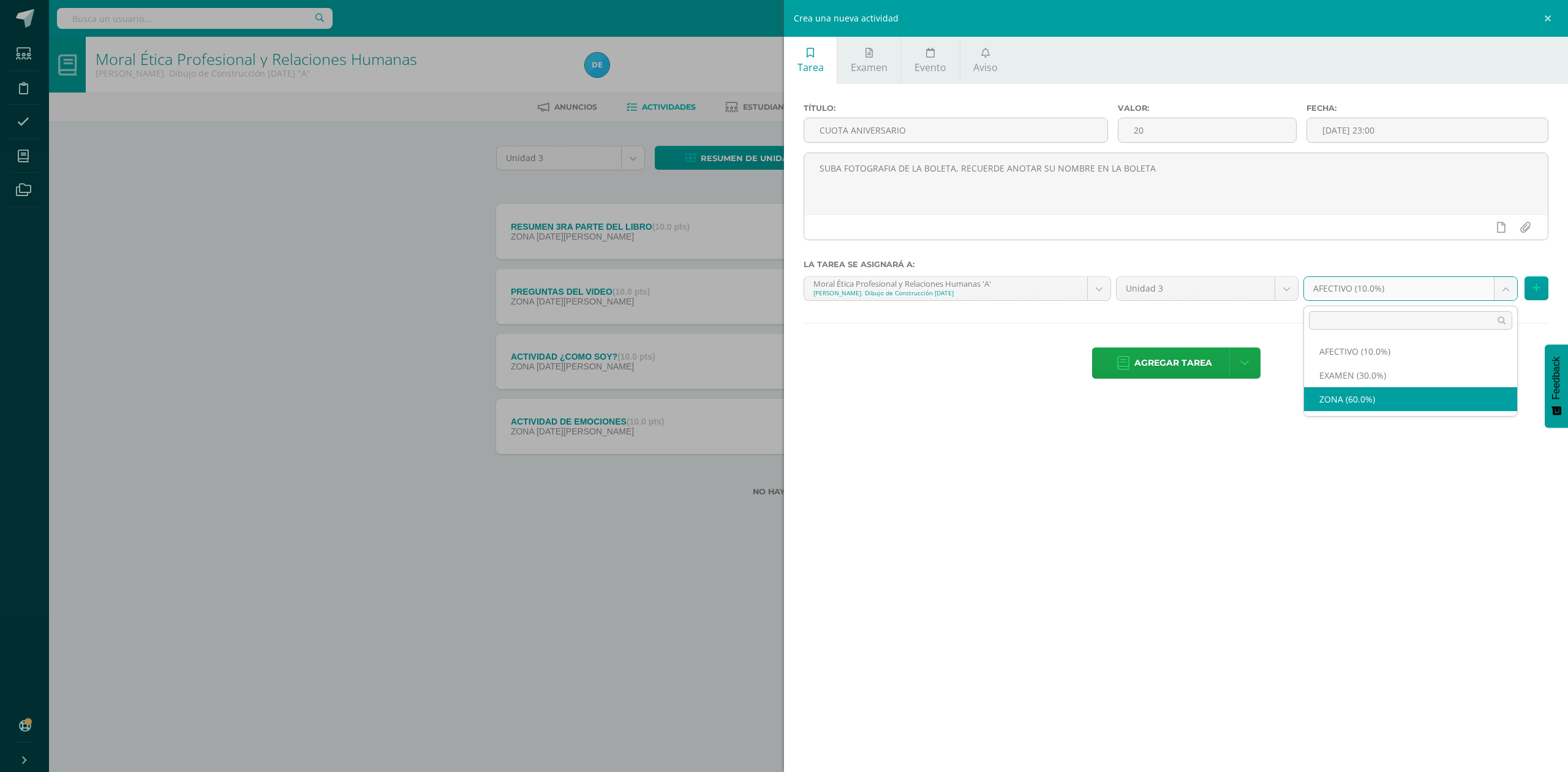
select select "82575"
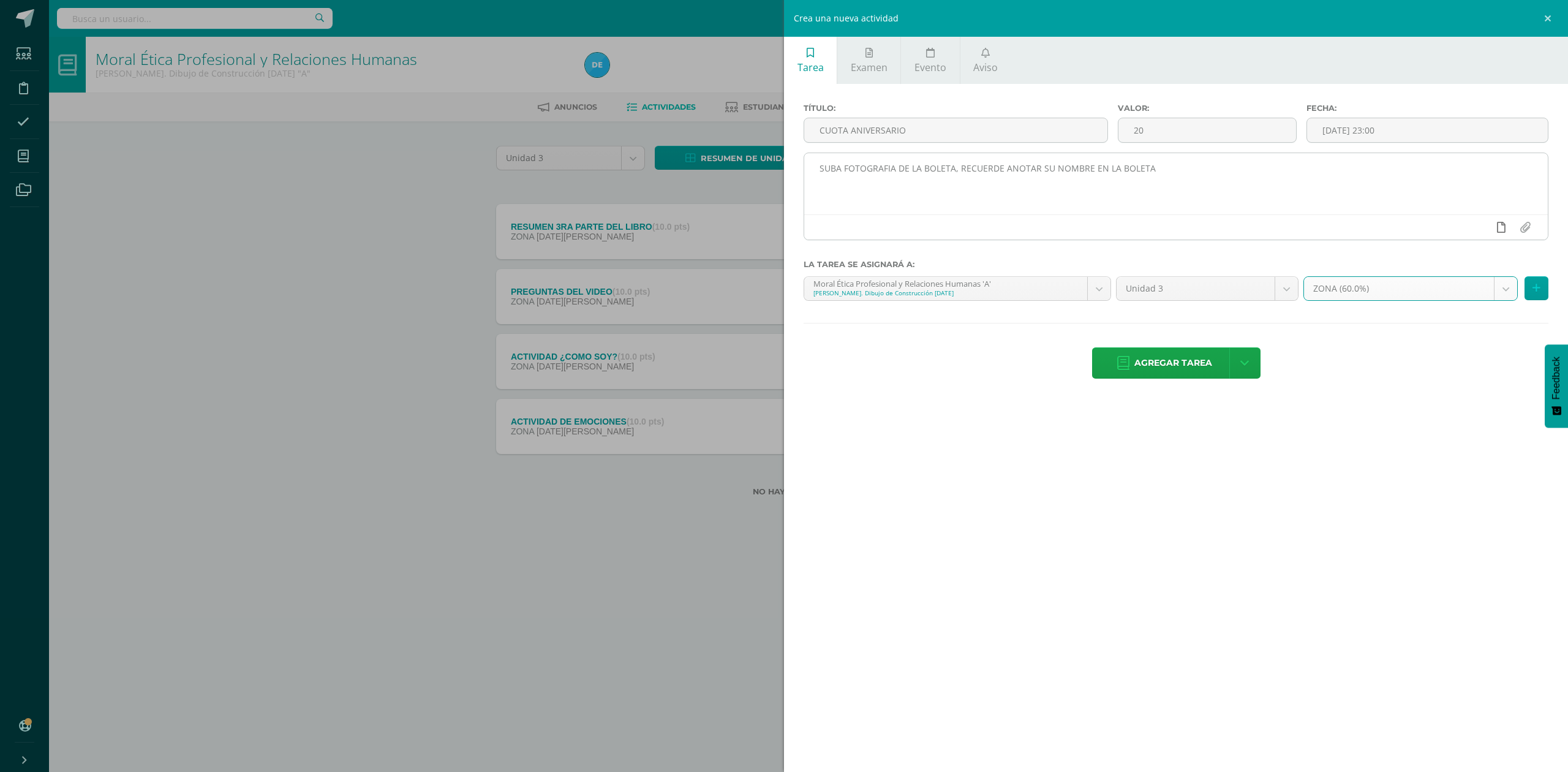
click at [1502, 227] on icon at bounding box center [1501, 227] width 8 height 11
click at [1478, 228] on icon at bounding box center [1477, 227] width 11 height 11
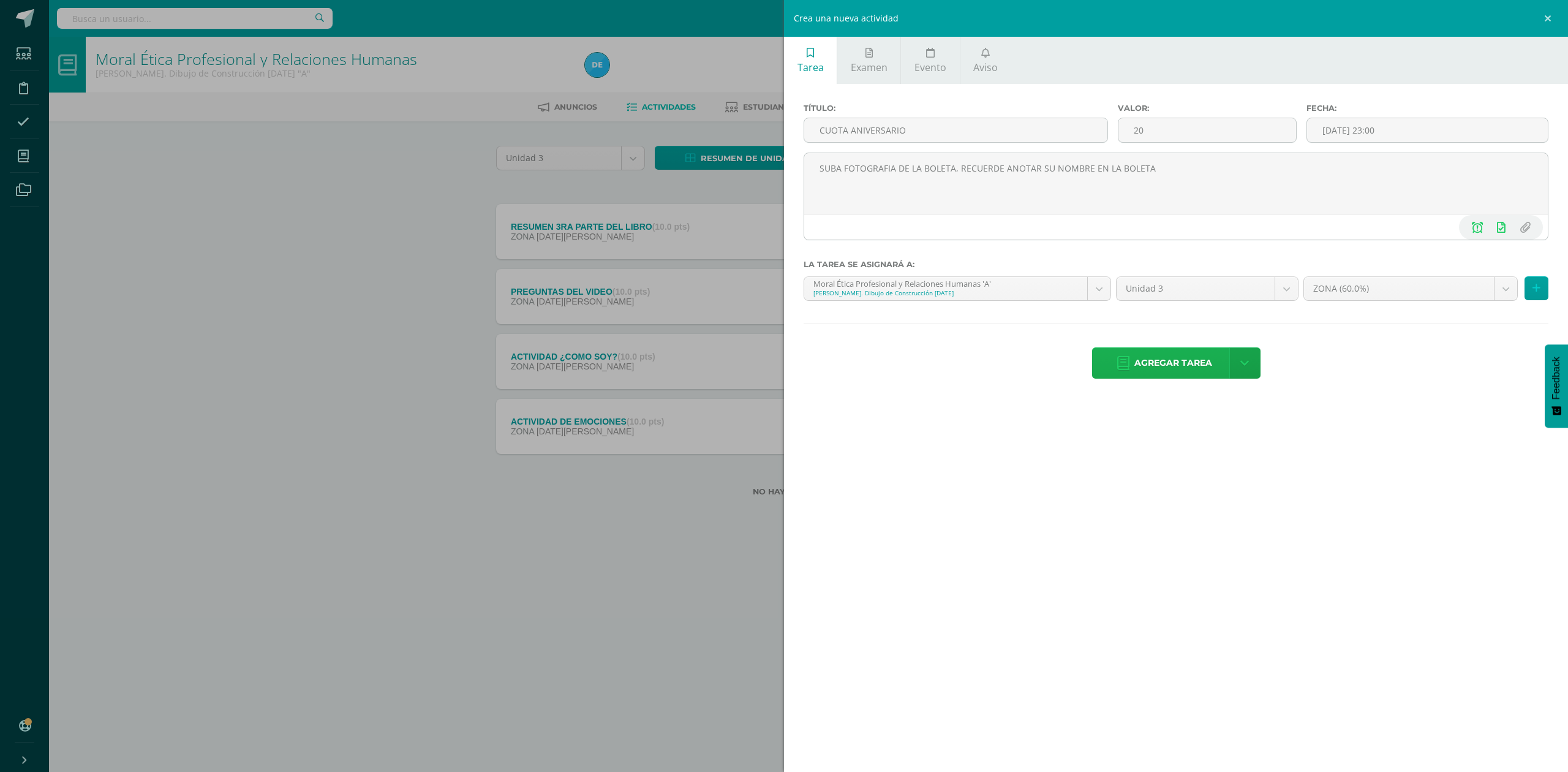
click at [1181, 369] on span "Agregar tarea" at bounding box center [1174, 362] width 78 height 30
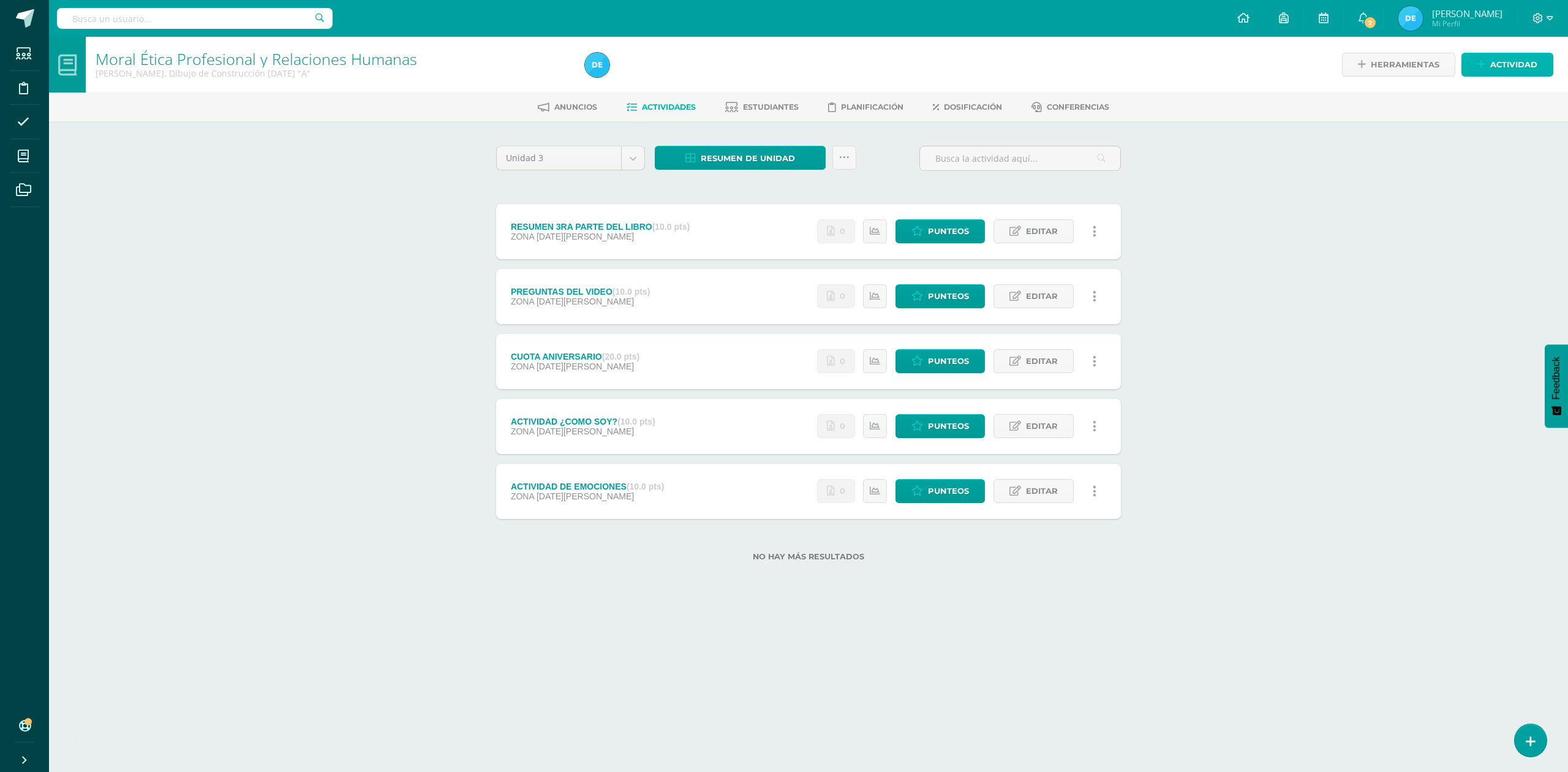
click at [1517, 67] on span "Actividad" at bounding box center [1514, 65] width 47 height 23
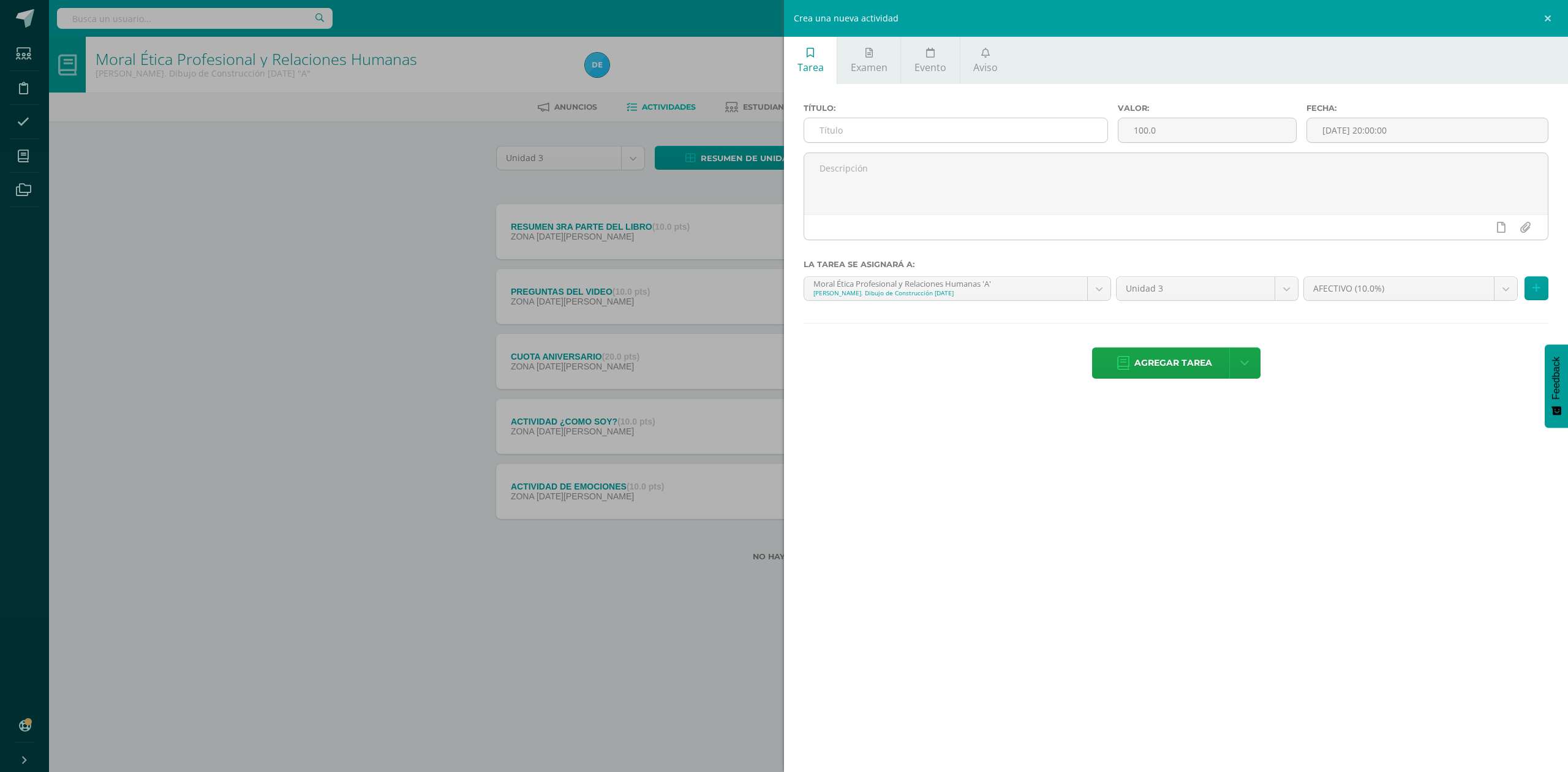
click at [876, 129] on input "text" at bounding box center [956, 129] width 303 height 24
type input "a"
type input "AFECTIVO"
type input "10"
click at [1490, 262] on div "30" at bounding box center [1496, 260] width 13 height 14
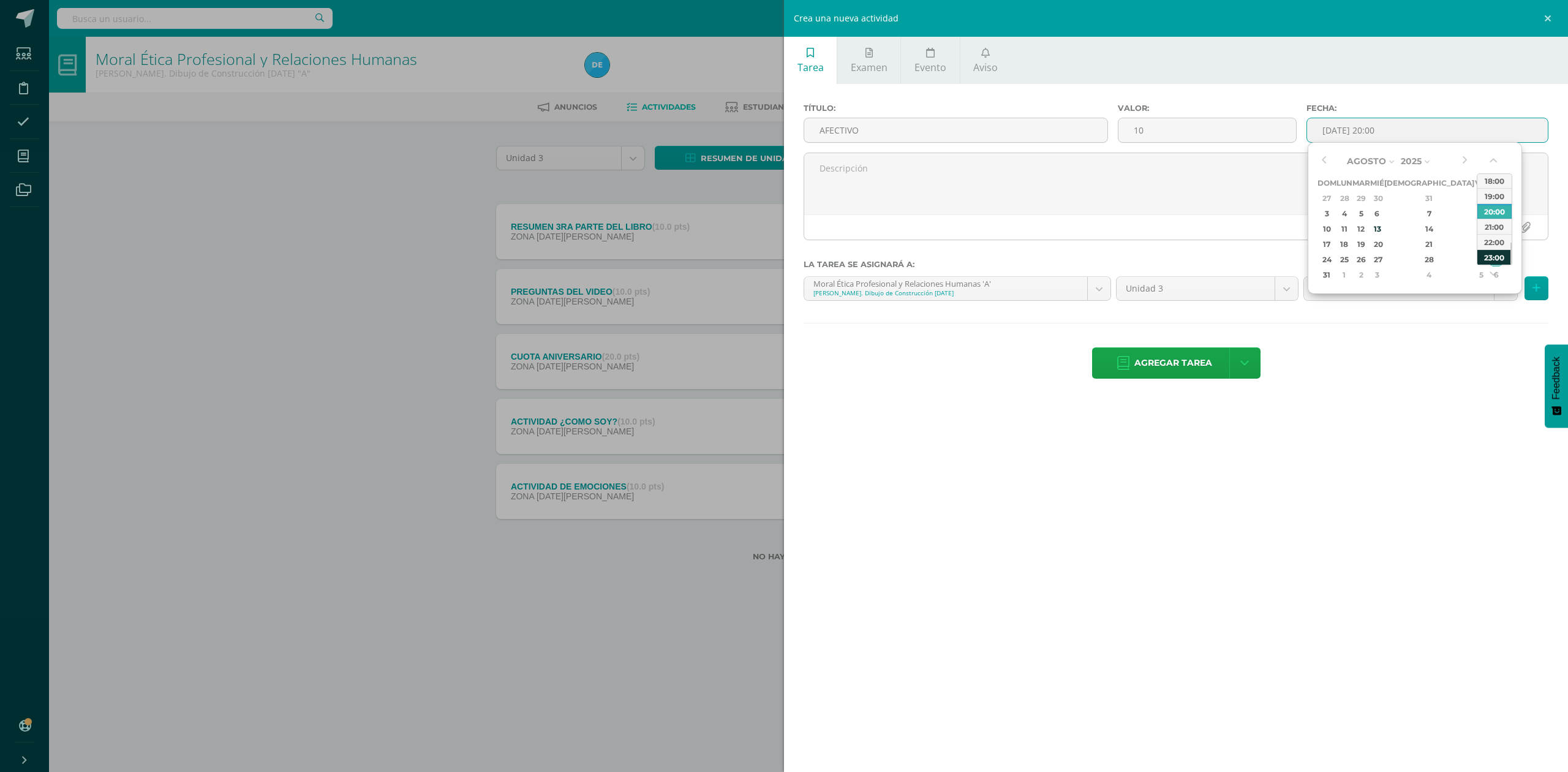
click at [1488, 259] on div "23:00" at bounding box center [1494, 257] width 34 height 15
type input "2025-08-30 23:00"
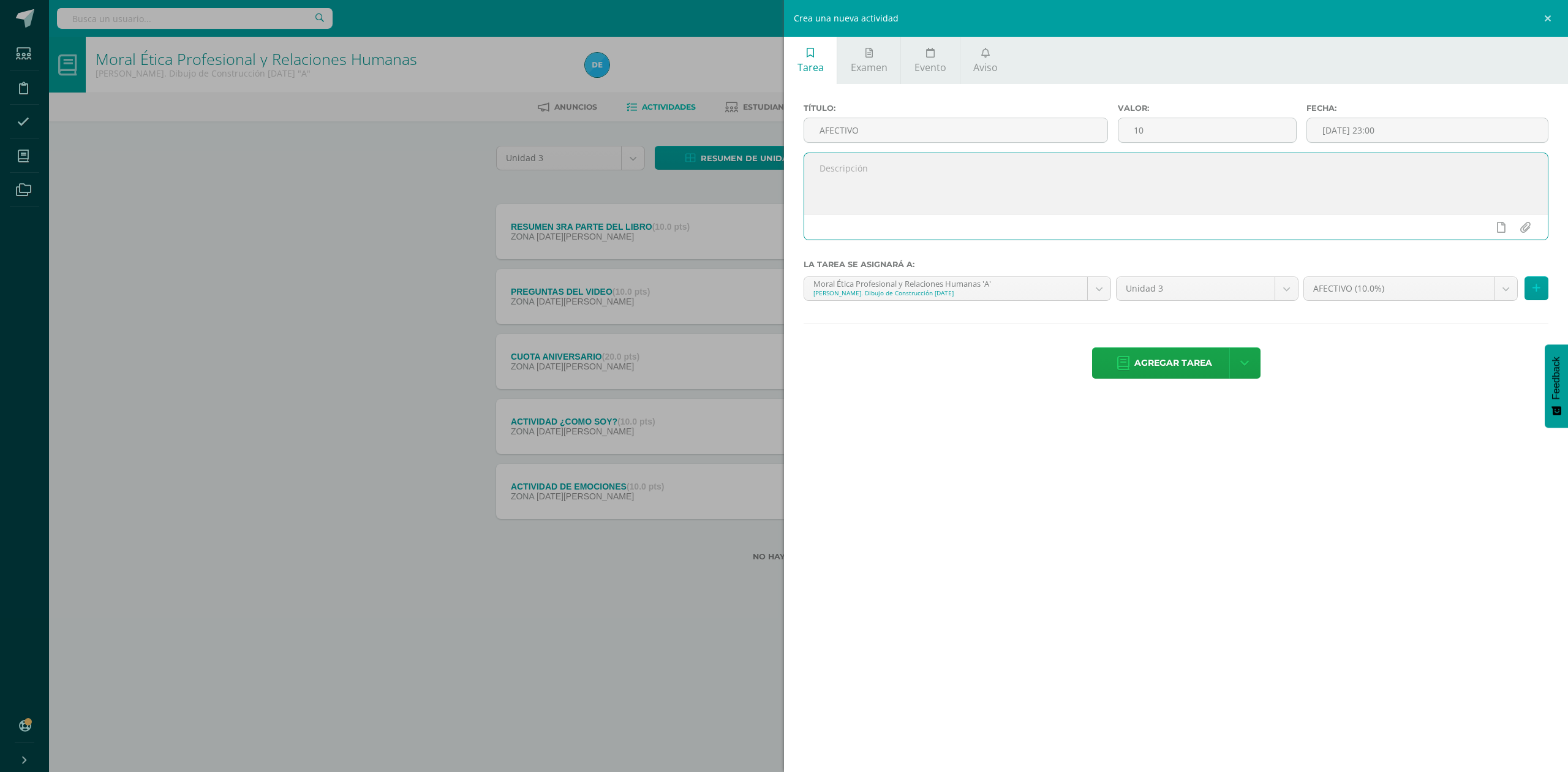
click at [1172, 190] on textarea at bounding box center [1175, 184] width 743 height 61
type textarea "AQUI SE CALIFICA CUADERNO, ASISTENCIA Y UNIFORME"
click at [1502, 229] on icon at bounding box center [1501, 227] width 8 height 11
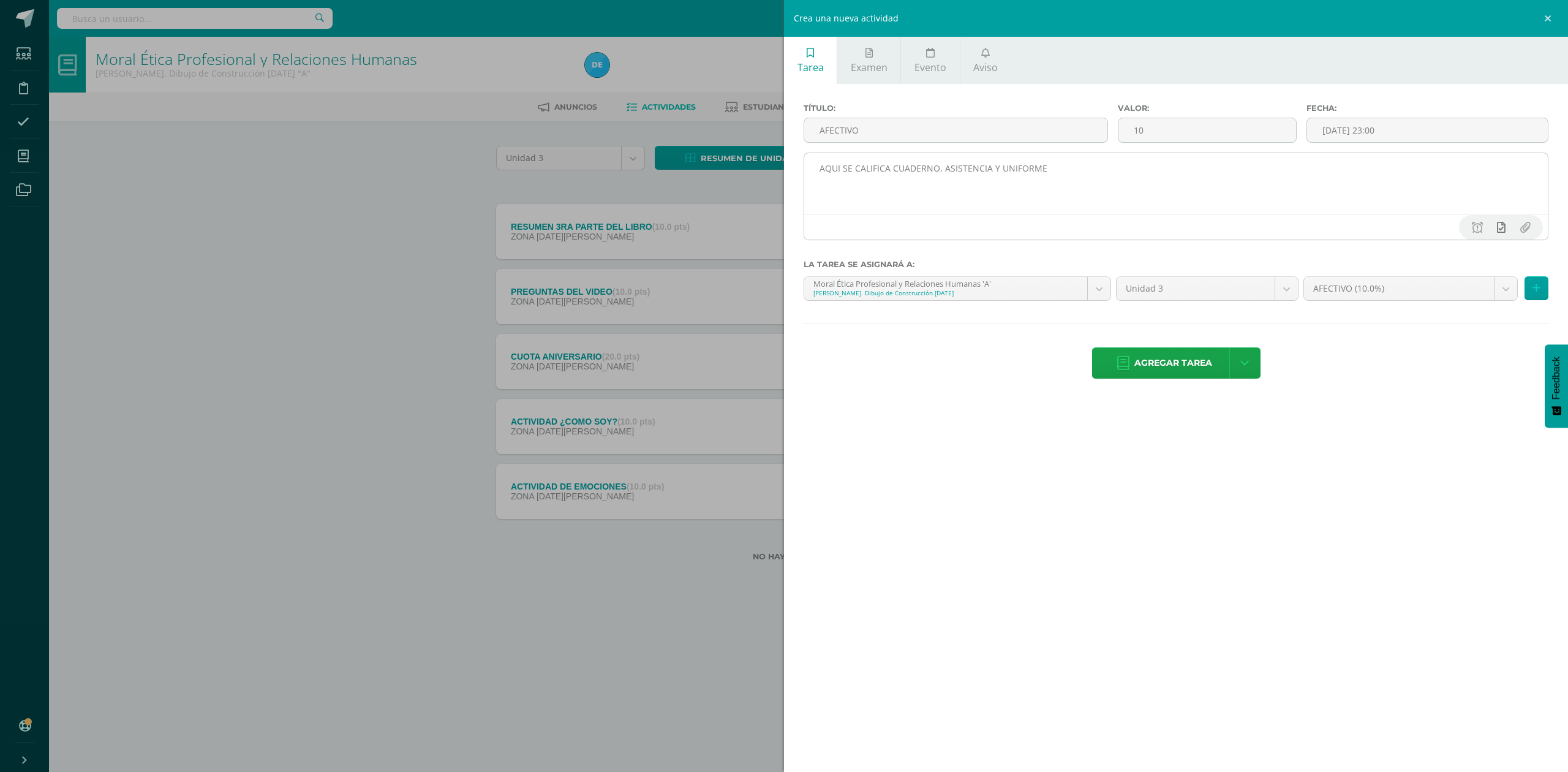
click at [1501, 228] on icon at bounding box center [1501, 227] width 8 height 11
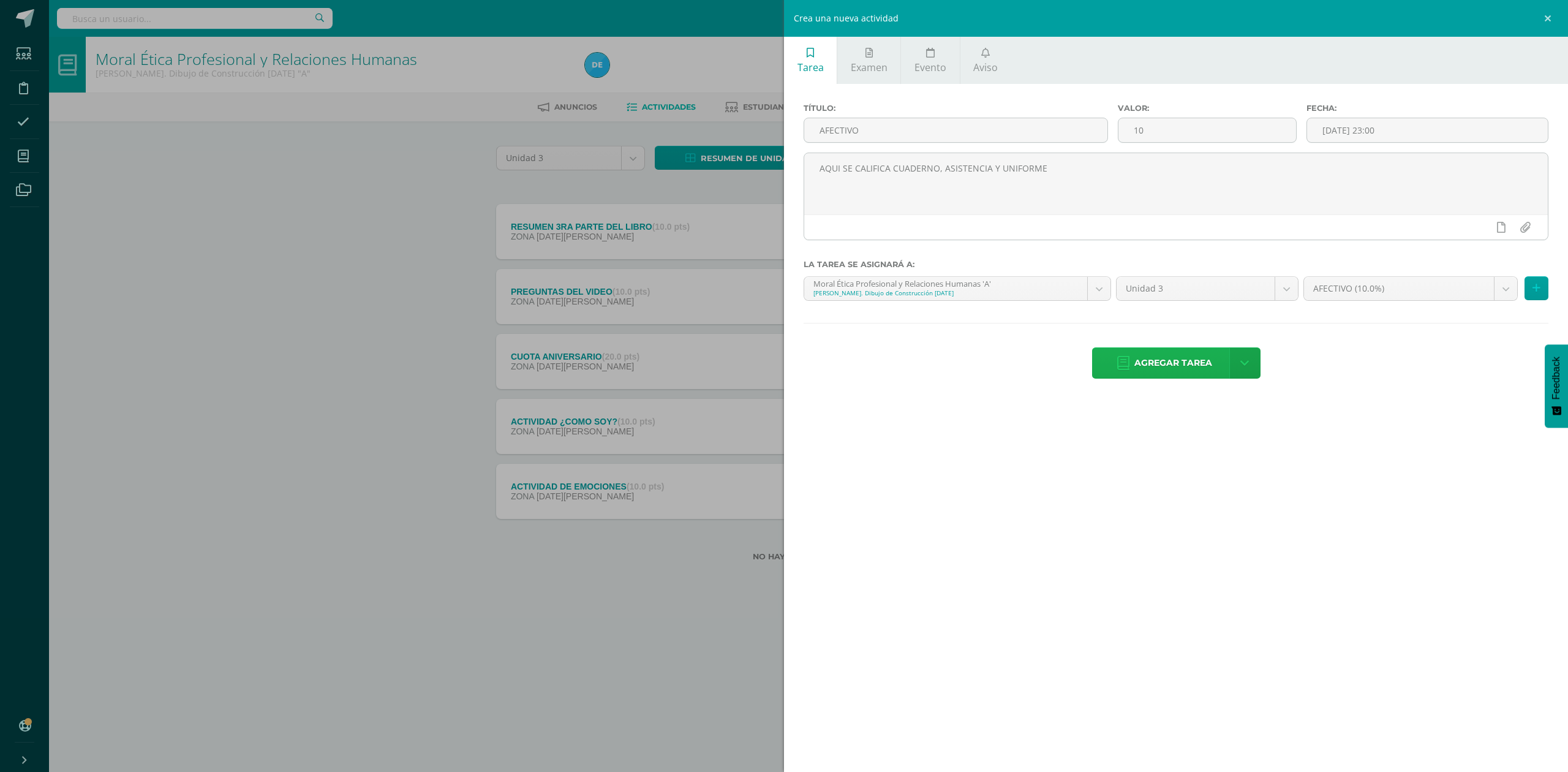
click at [1201, 361] on span "Agregar tarea" at bounding box center [1174, 362] width 78 height 30
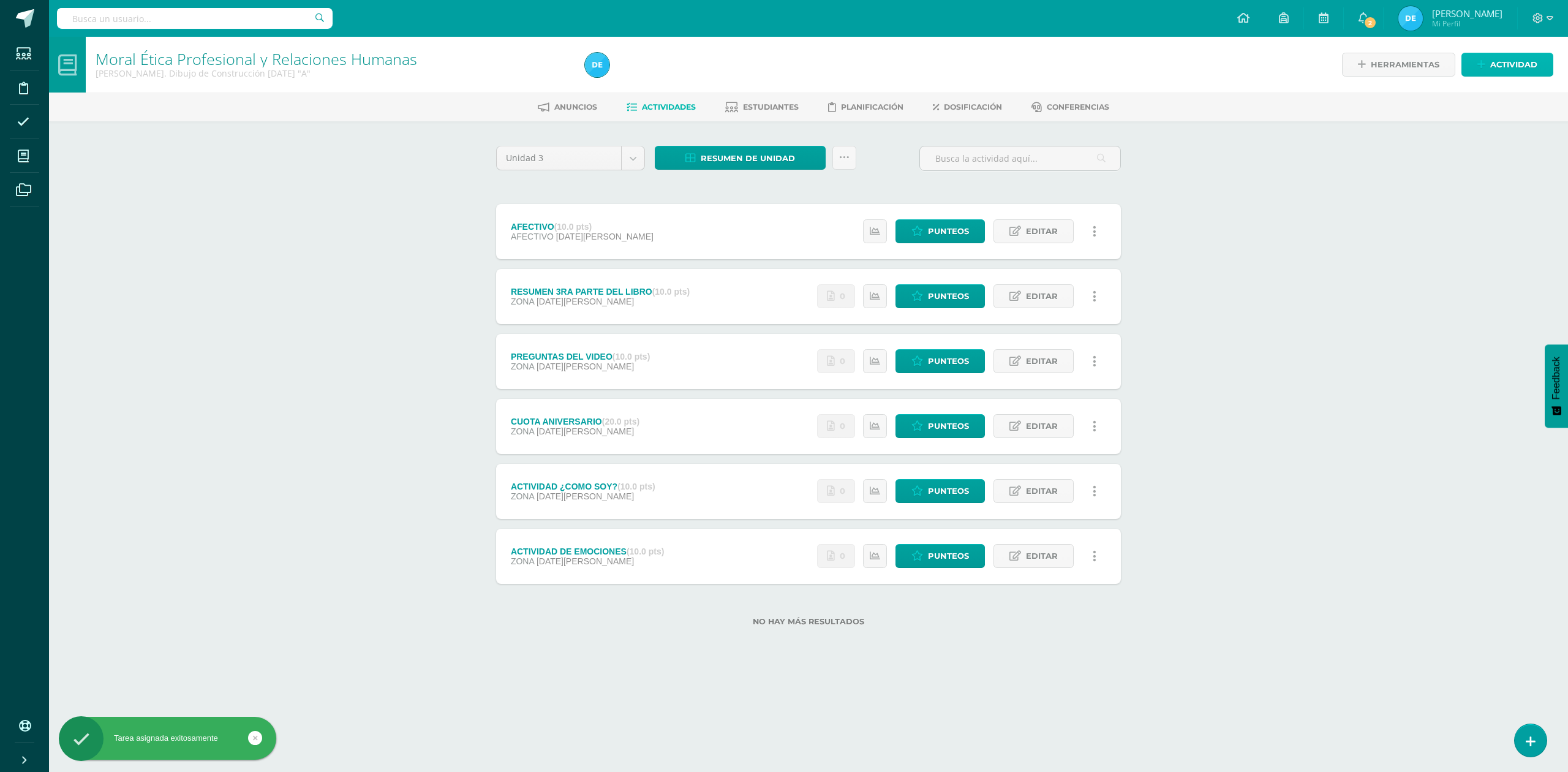
click at [1488, 63] on link "Actividad" at bounding box center [1508, 64] width 92 height 24
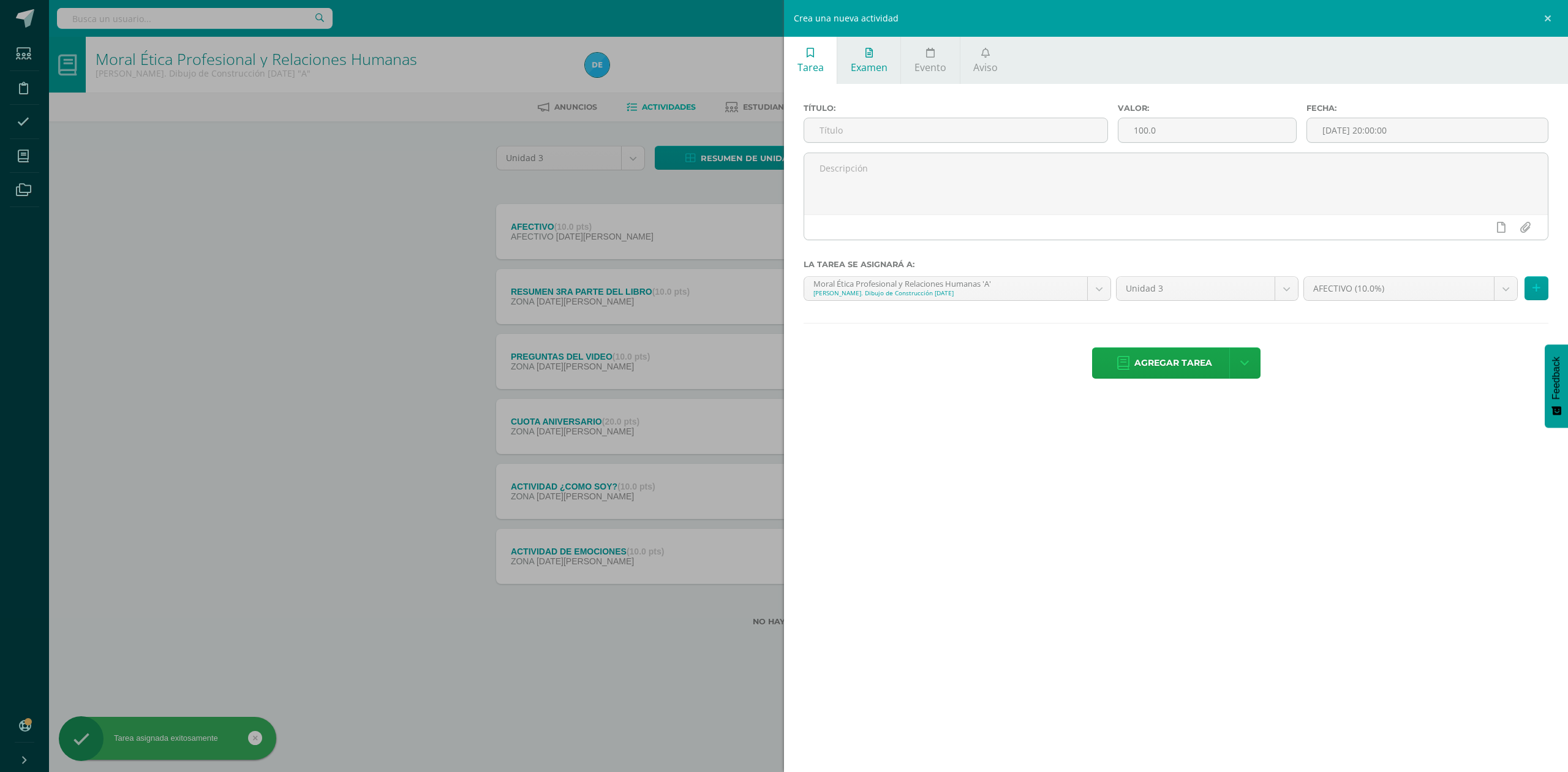
click at [877, 62] on span "Examen" at bounding box center [869, 67] width 37 height 14
click at [892, 130] on input "text" at bounding box center [956, 129] width 303 height 24
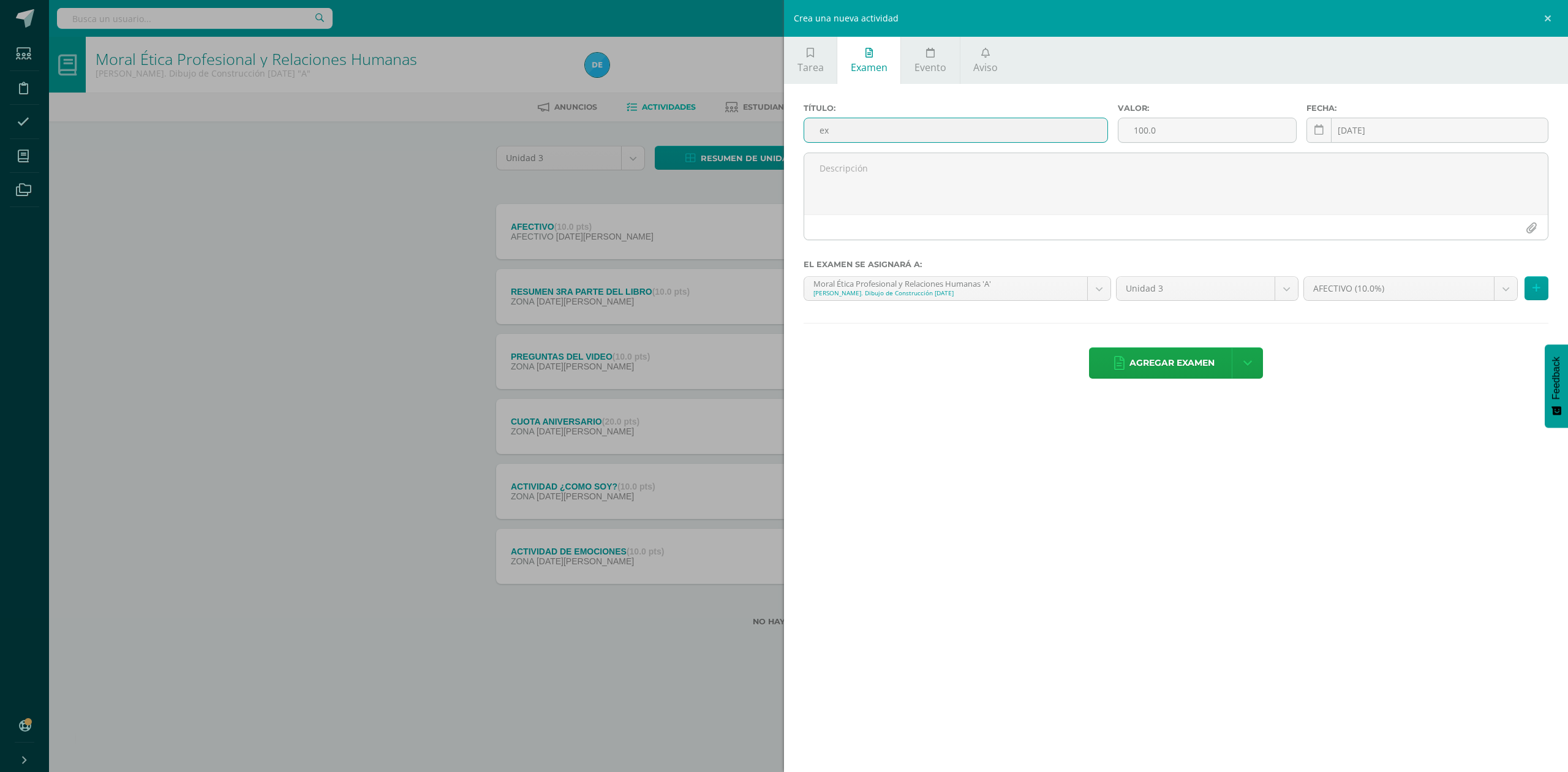
type input "e"
type input "EXAMEN FINAL"
type input "30"
click at [1524, 302] on td "31" at bounding box center [1532, 303] width 35 height 25
type input "[DATE]"
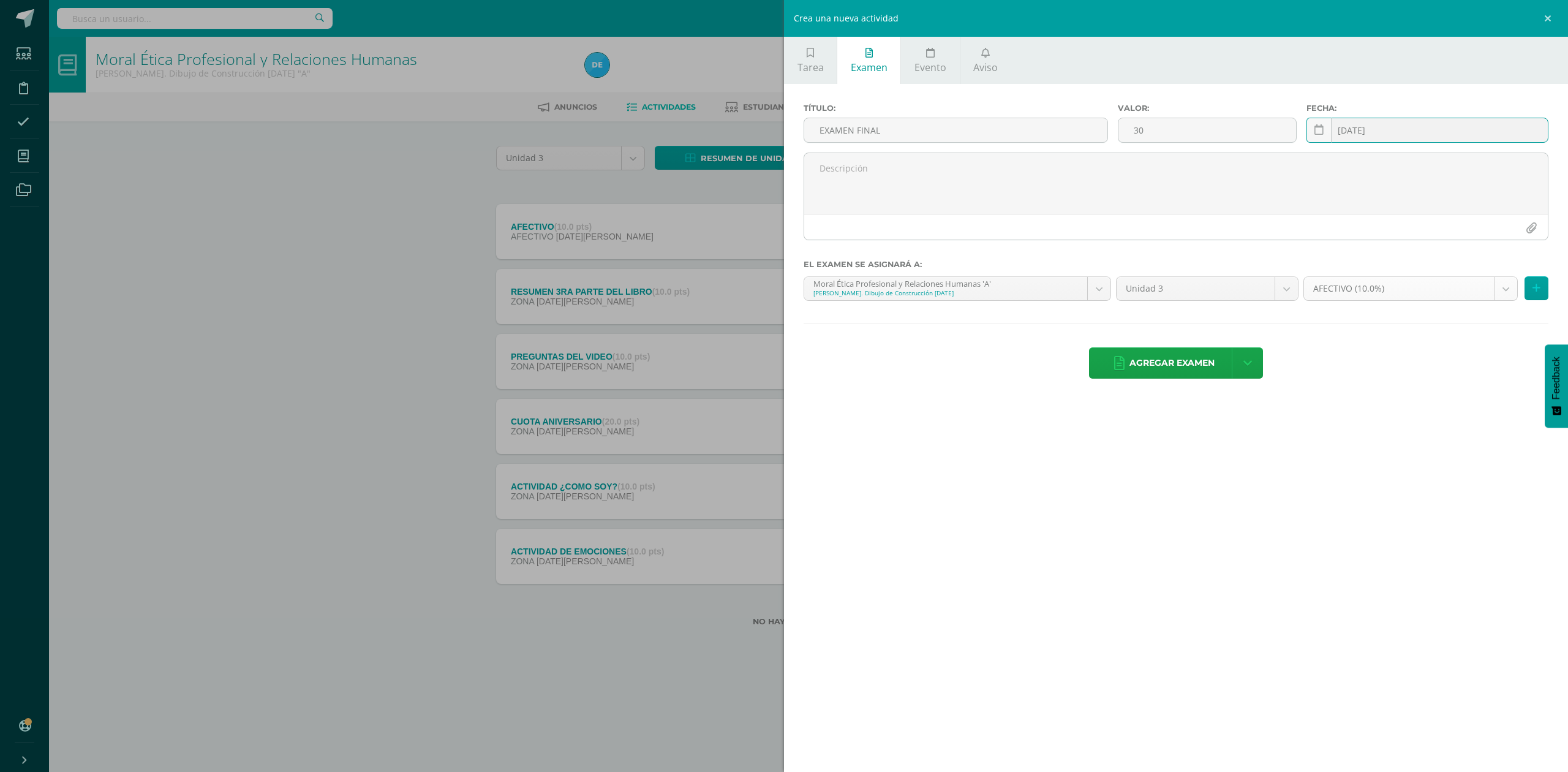
click at [1348, 286] on body "Tarea asignada exitosamente Estudiantes Disciplina Asistencia Mis cursos Archiv…" at bounding box center [784, 332] width 1568 height 666
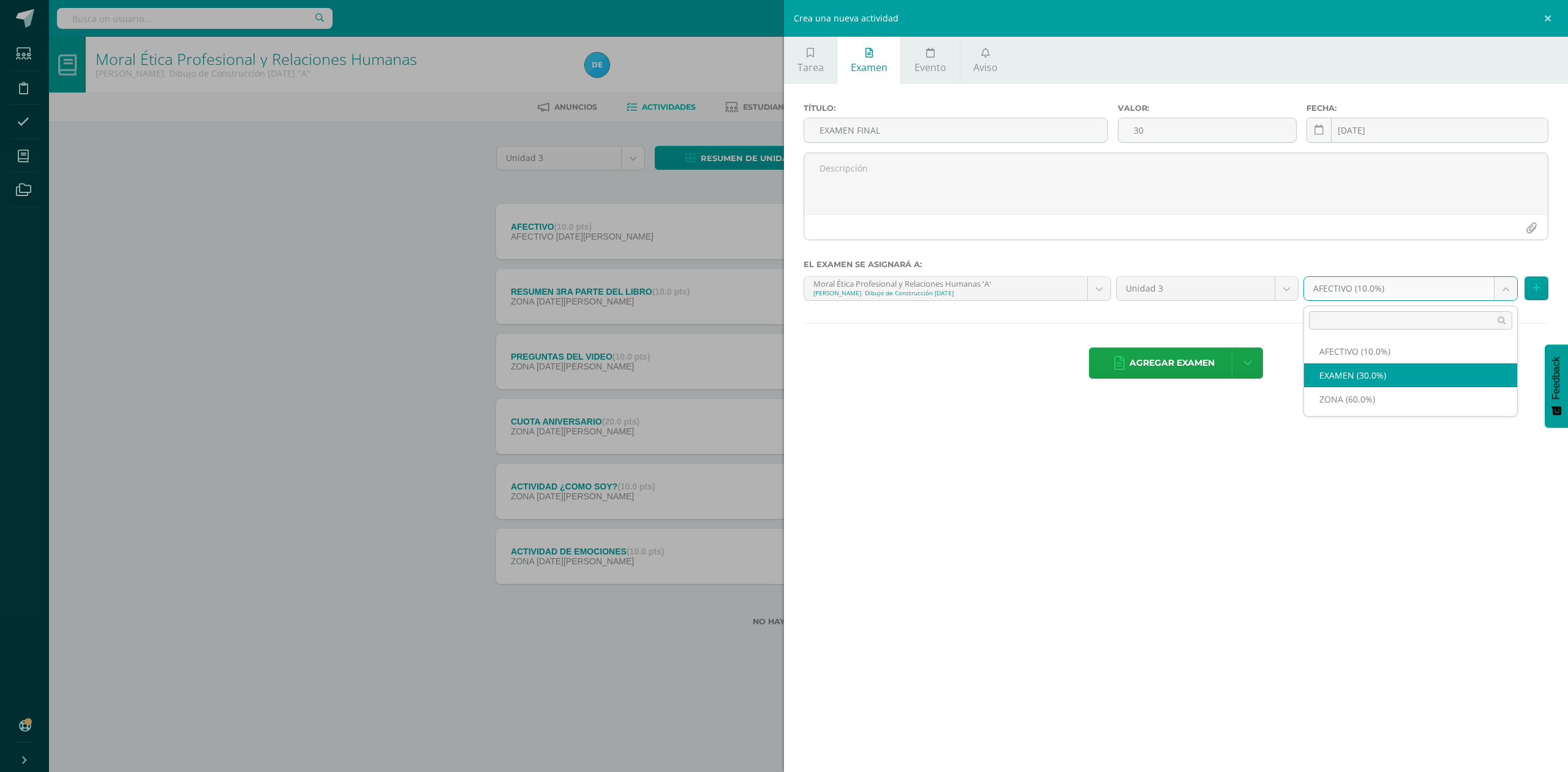
select select "82576"
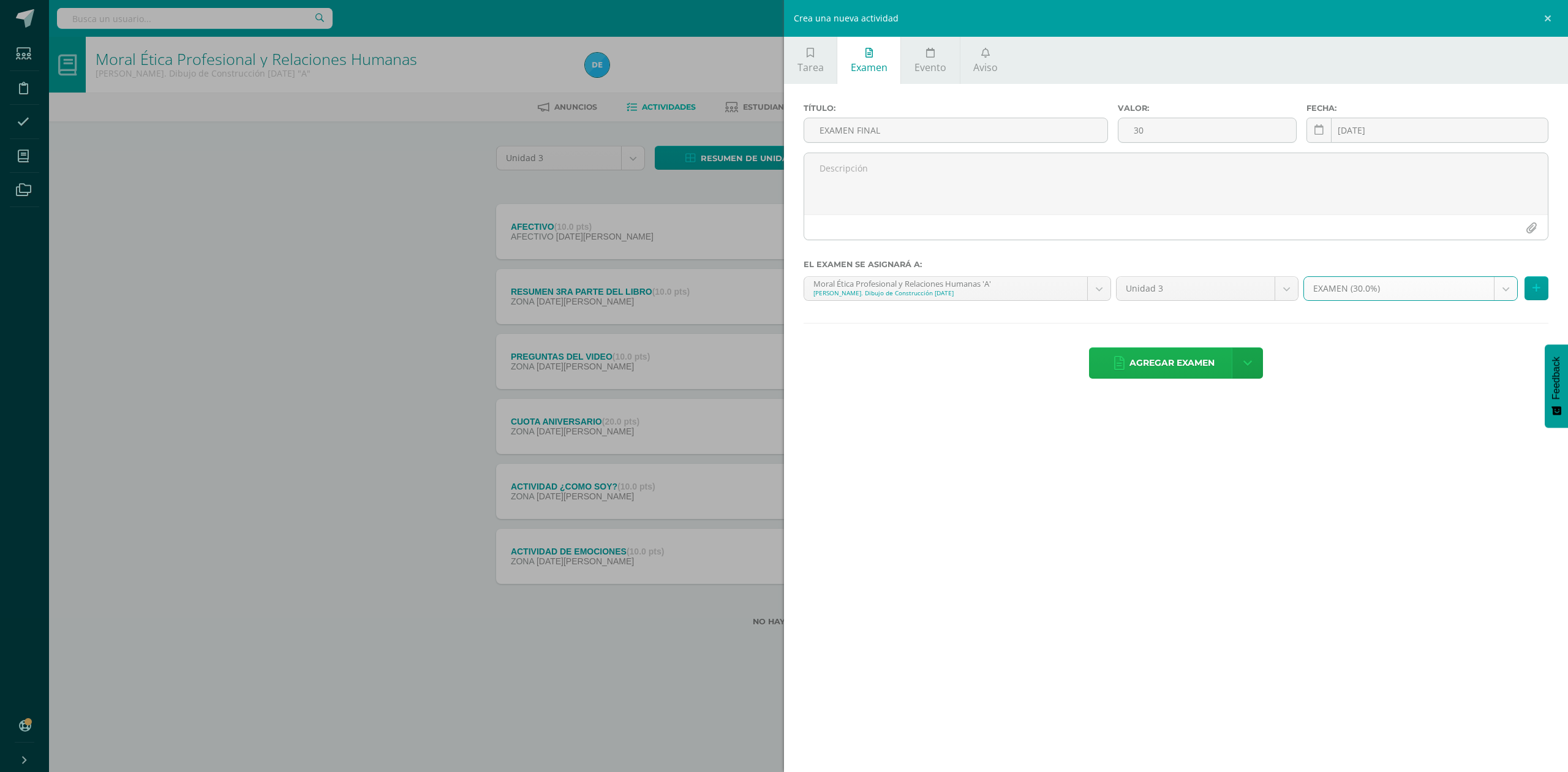
click at [1190, 368] on span "Agregar examen" at bounding box center [1171, 362] width 85 height 30
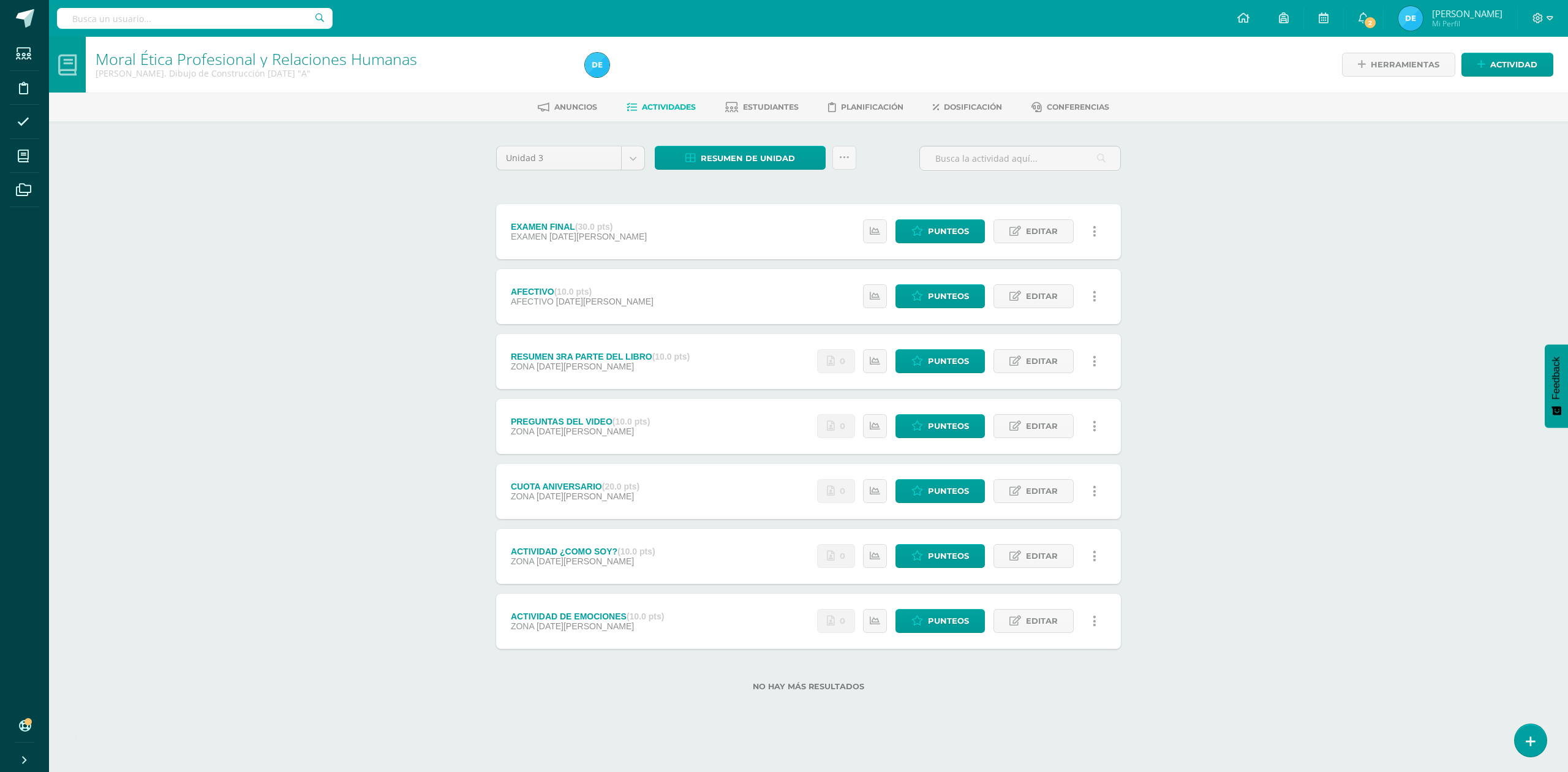
click at [317, 378] on div "Moral Ética Profesional y Relaciones Humanas [PERSON_NAME]. Dibujo de Construcc…" at bounding box center [808, 384] width 1519 height 694
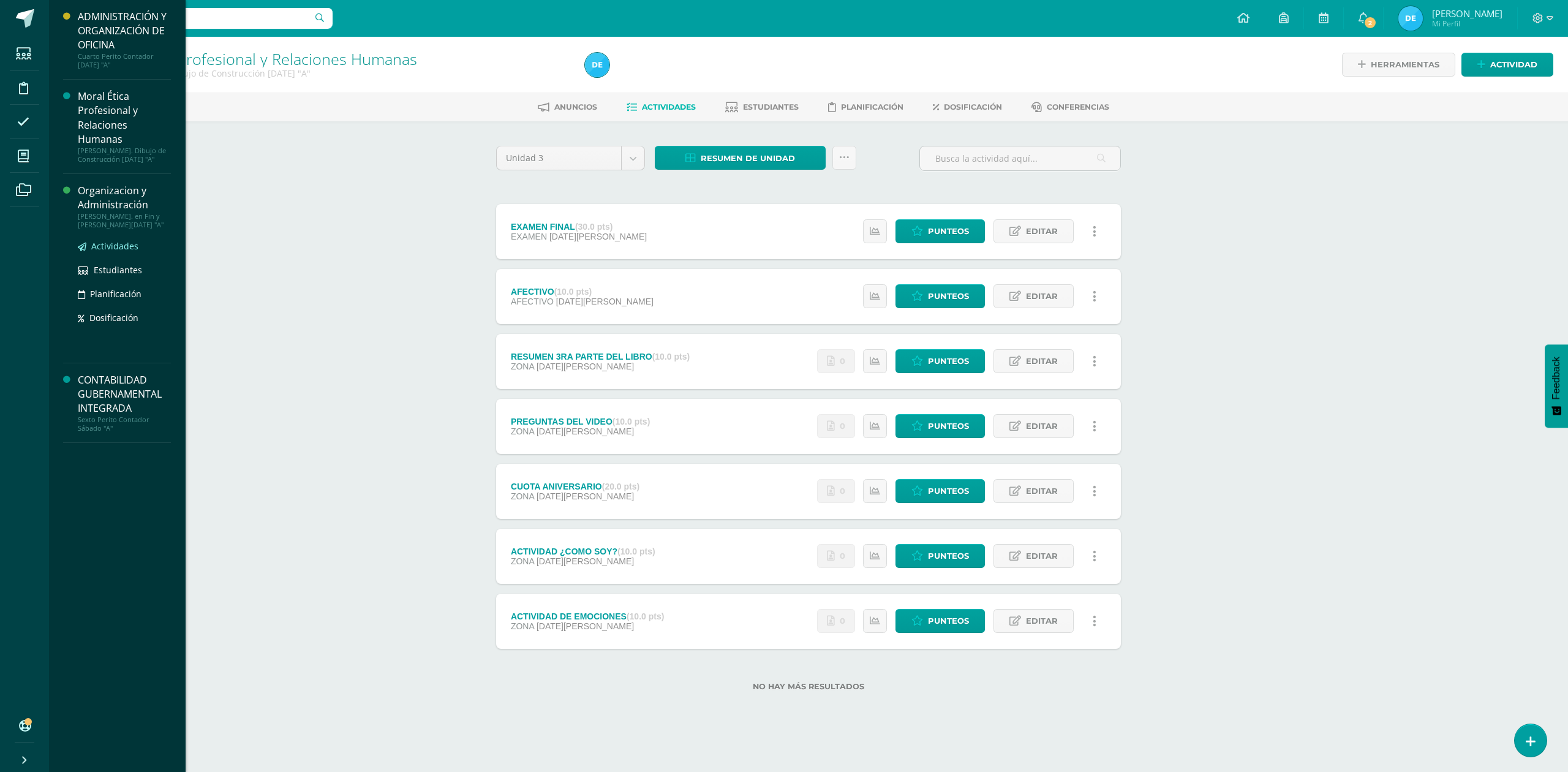
click at [110, 244] on span "Actividades" at bounding box center [115, 246] width 47 height 11
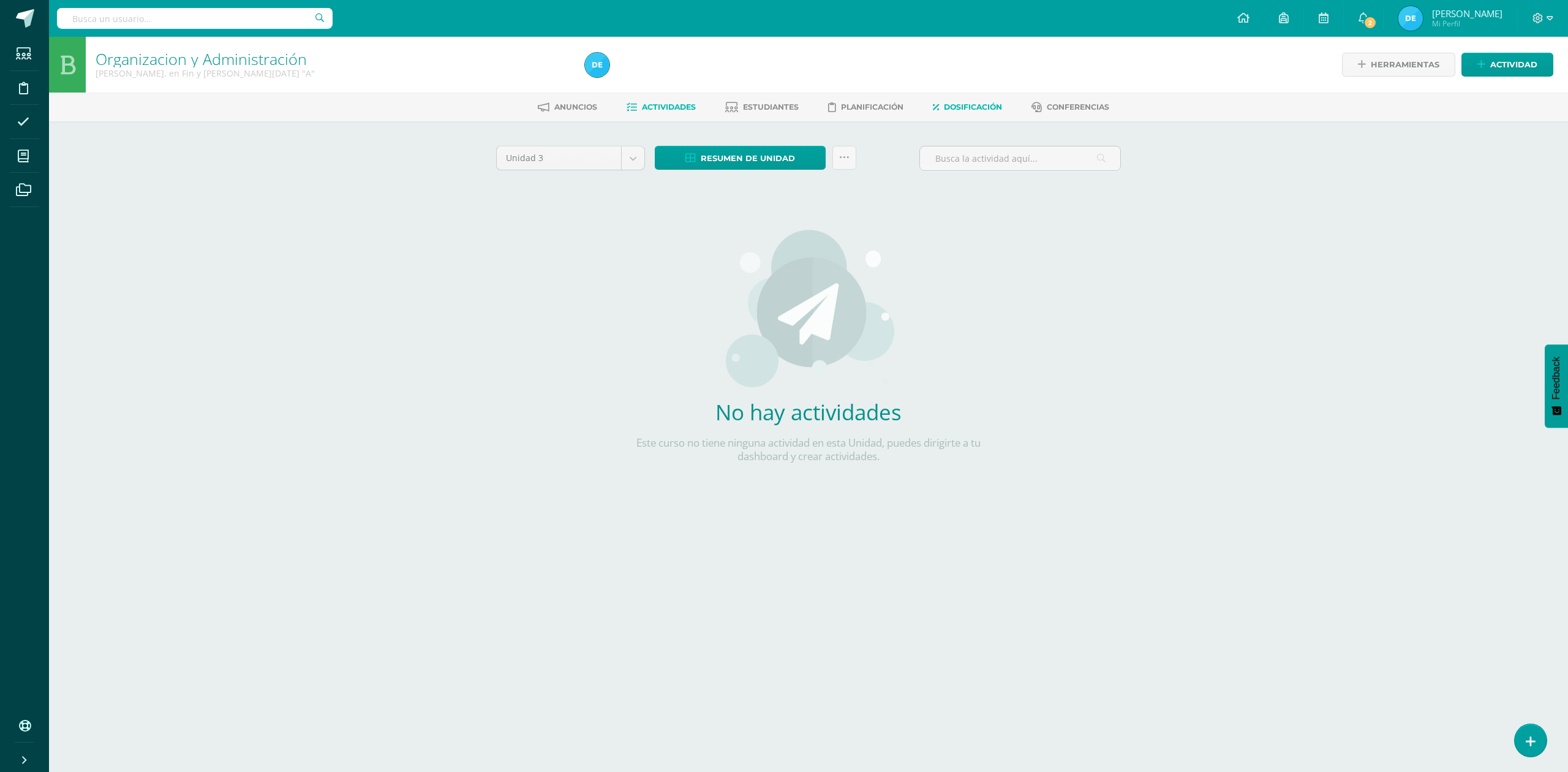
click at [960, 109] on span "Dosificación" at bounding box center [973, 107] width 58 height 9
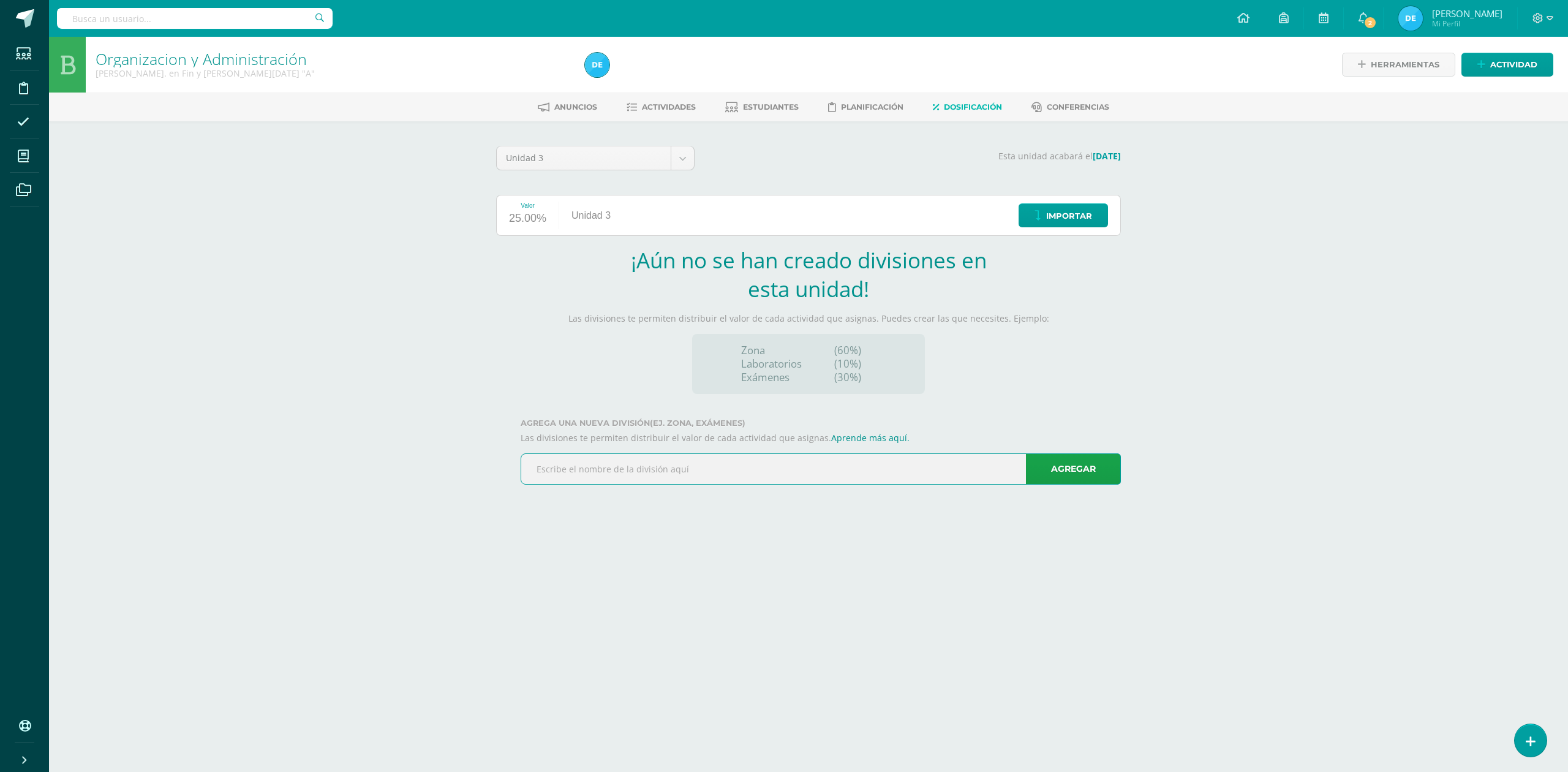
click at [898, 471] on input "text" at bounding box center [821, 469] width 599 height 30
type input "ZONA"
click at [1096, 464] on link "Agregar" at bounding box center [1073, 469] width 95 height 31
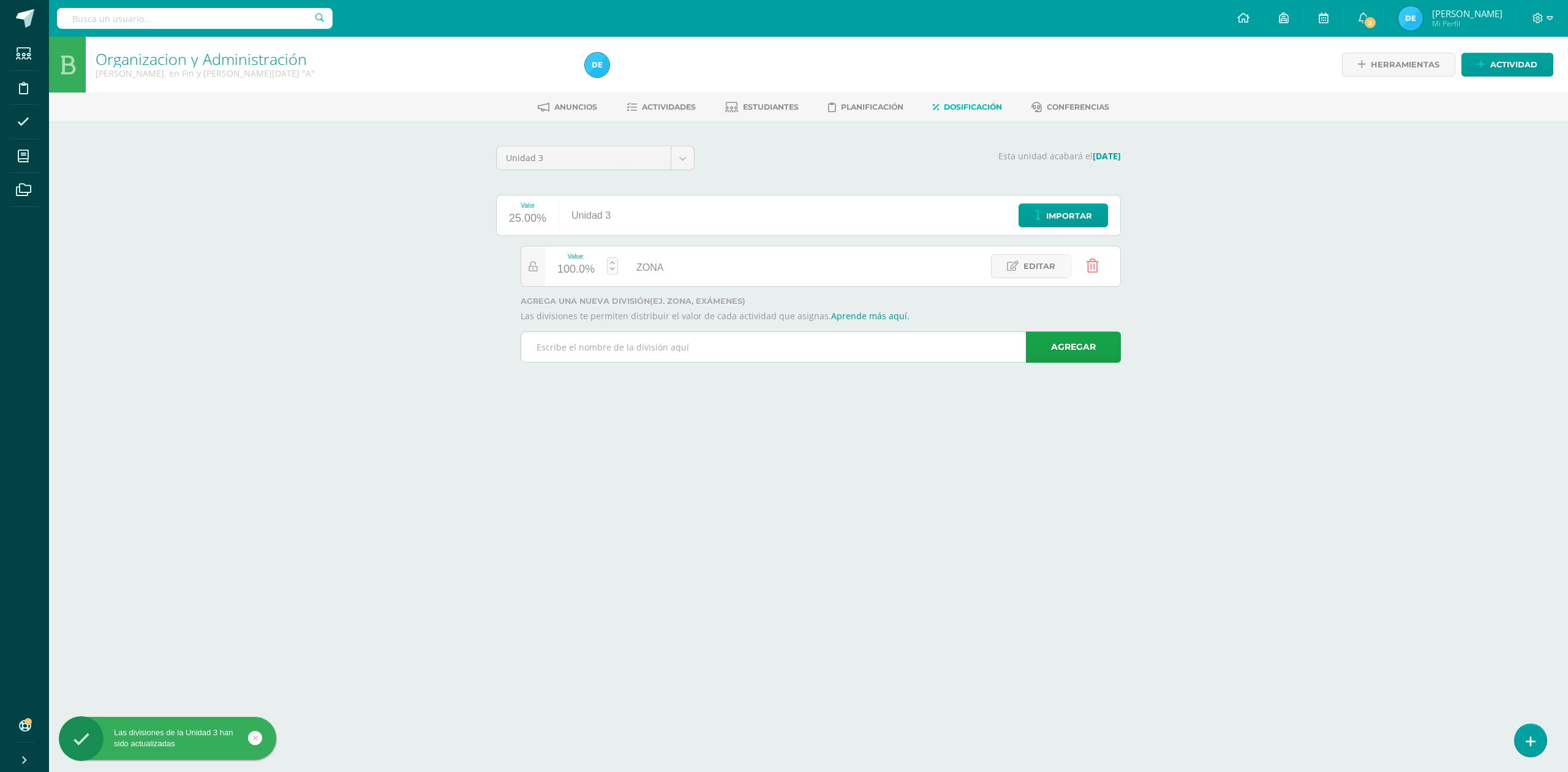
click at [647, 341] on input "text" at bounding box center [821, 347] width 599 height 30
type input "AFECTIVO"
click at [1054, 347] on link "Agregar" at bounding box center [1073, 347] width 95 height 31
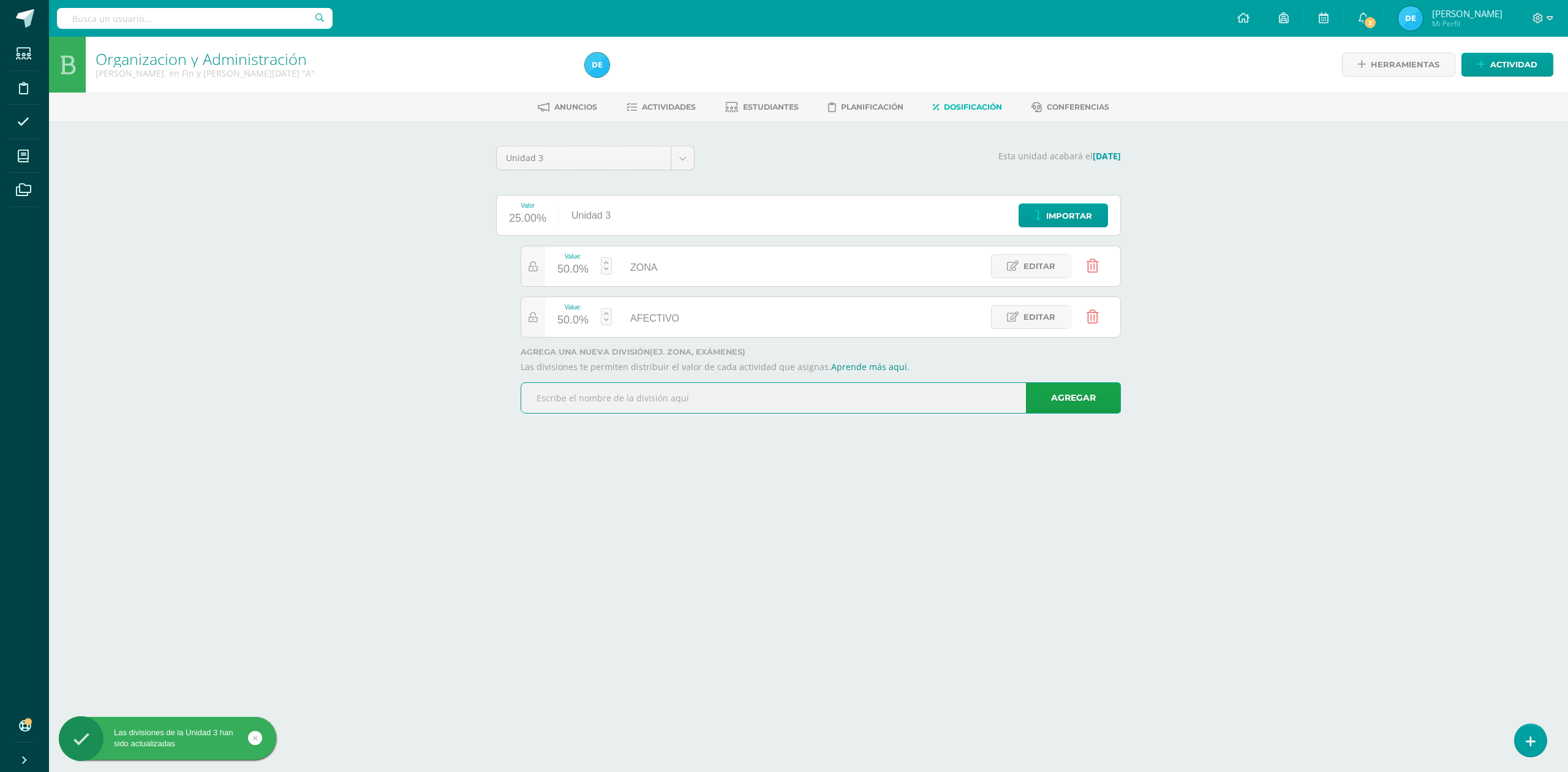
click at [617, 394] on input "text" at bounding box center [821, 397] width 599 height 30
type input "EXAMEN"
click at [1064, 410] on link "Agregar" at bounding box center [1073, 397] width 95 height 31
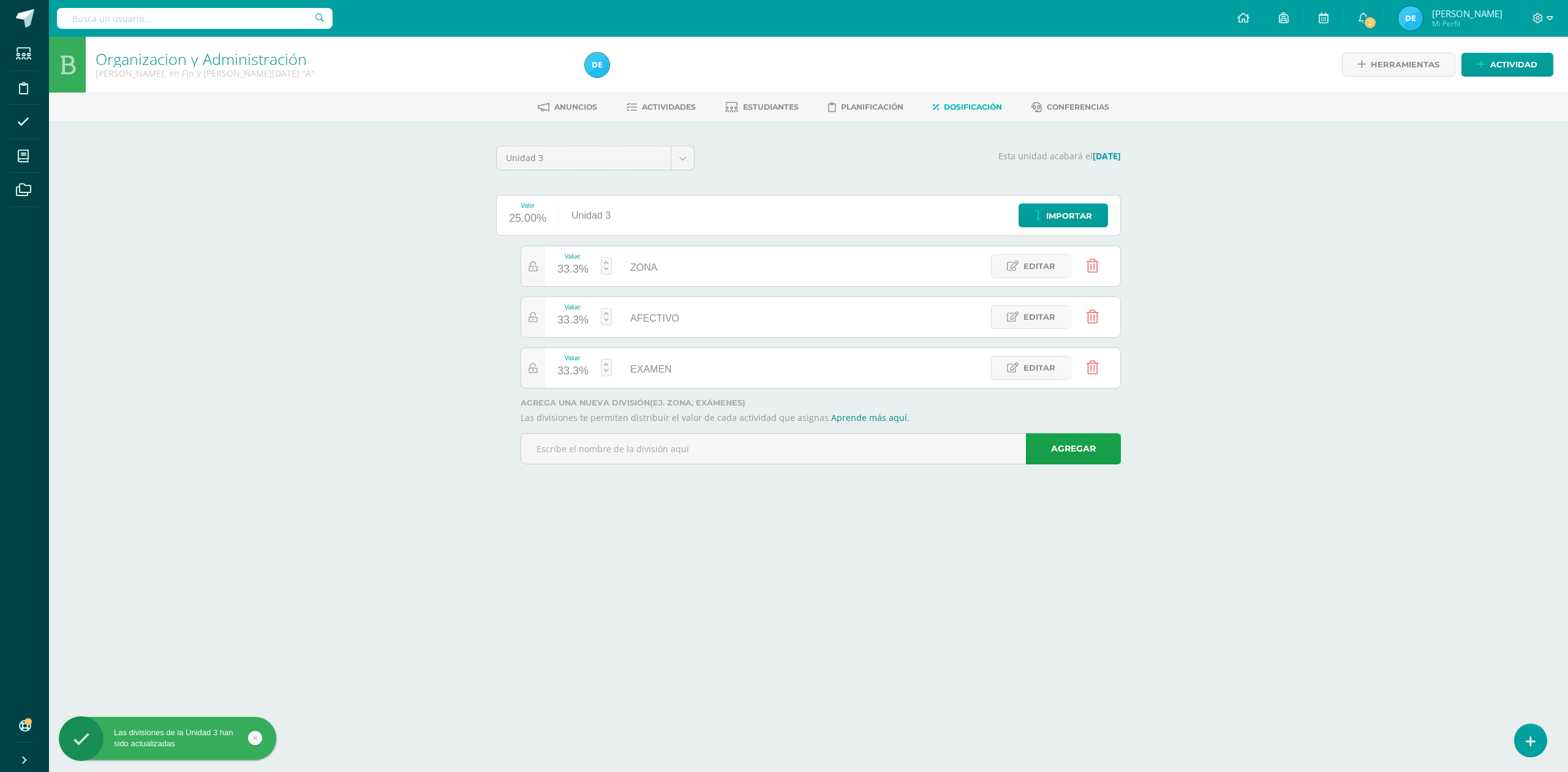
click at [579, 270] on div "33.3%" at bounding box center [573, 270] width 31 height 20
type input "5"
click at [657, 237] on link "Guardar" at bounding box center [671, 233] width 84 height 16
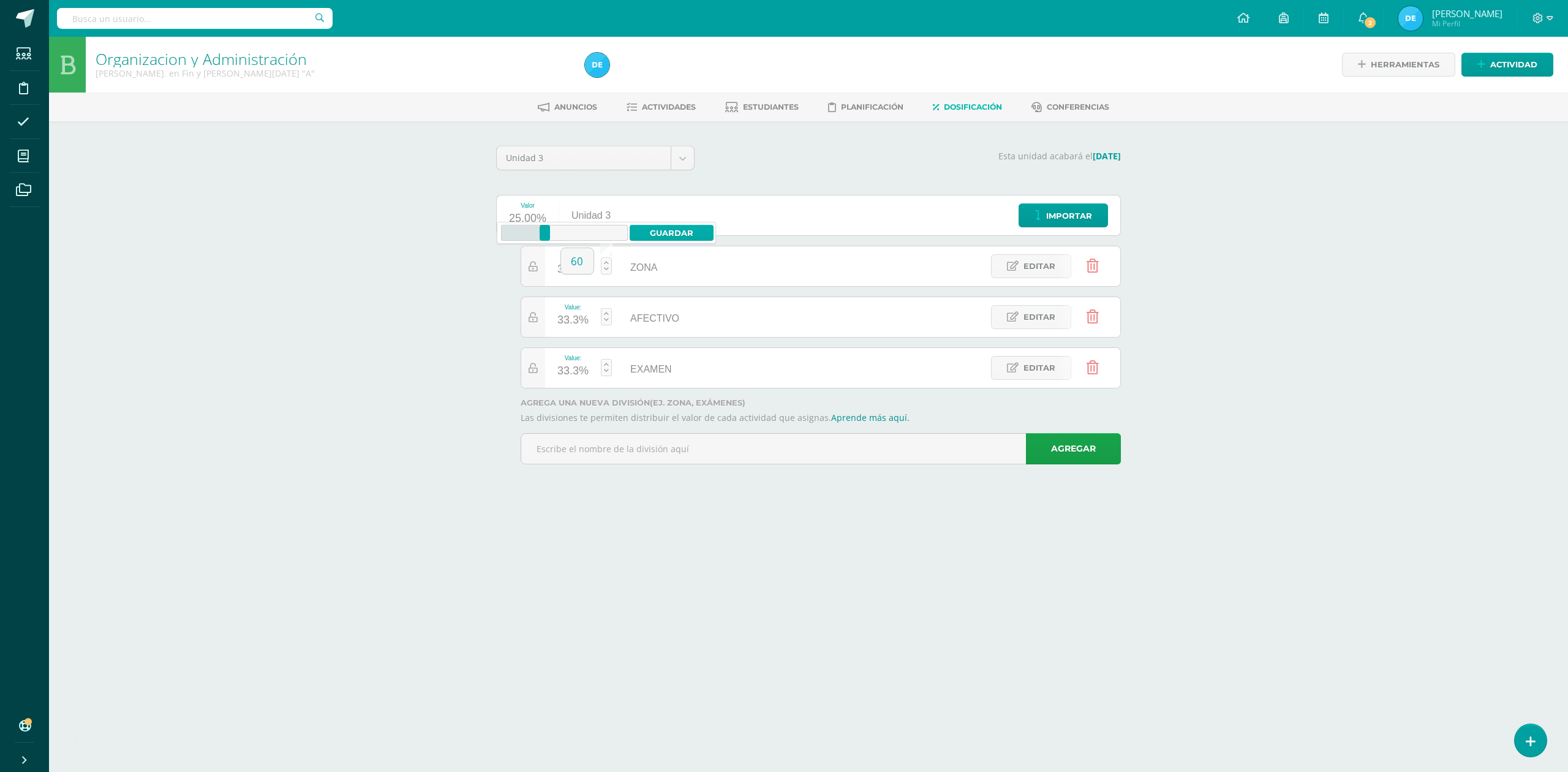
type input "33.29"
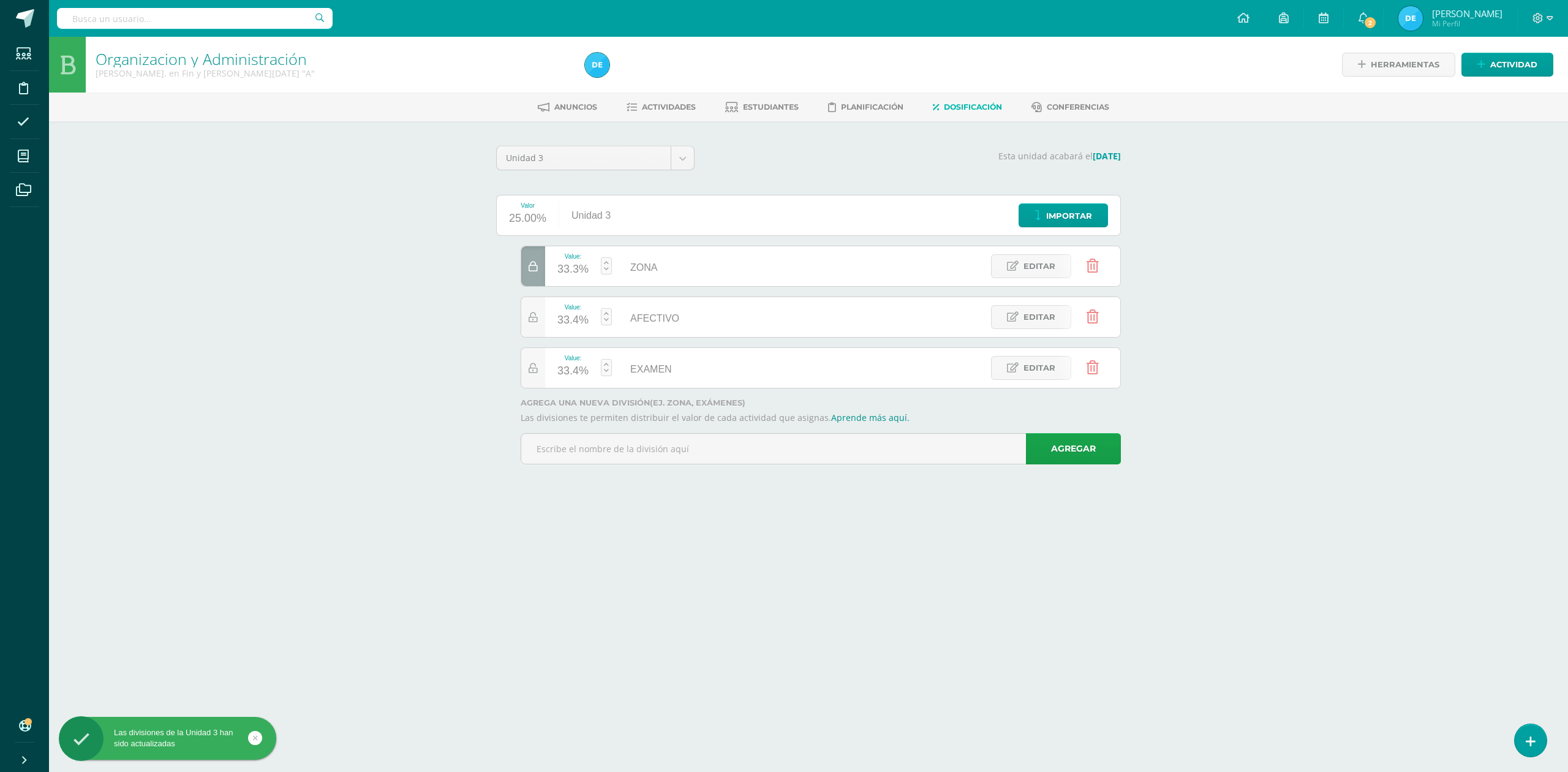
click at [576, 325] on div "33.4%" at bounding box center [573, 321] width 31 height 20
click at [669, 286] on link "Guardar" at bounding box center [671, 284] width 84 height 16
click at [534, 270] on icon at bounding box center [533, 267] width 9 height 11
click at [537, 321] on div at bounding box center [533, 317] width 24 height 40
click at [559, 321] on div "33.3%" at bounding box center [573, 321] width 31 height 20
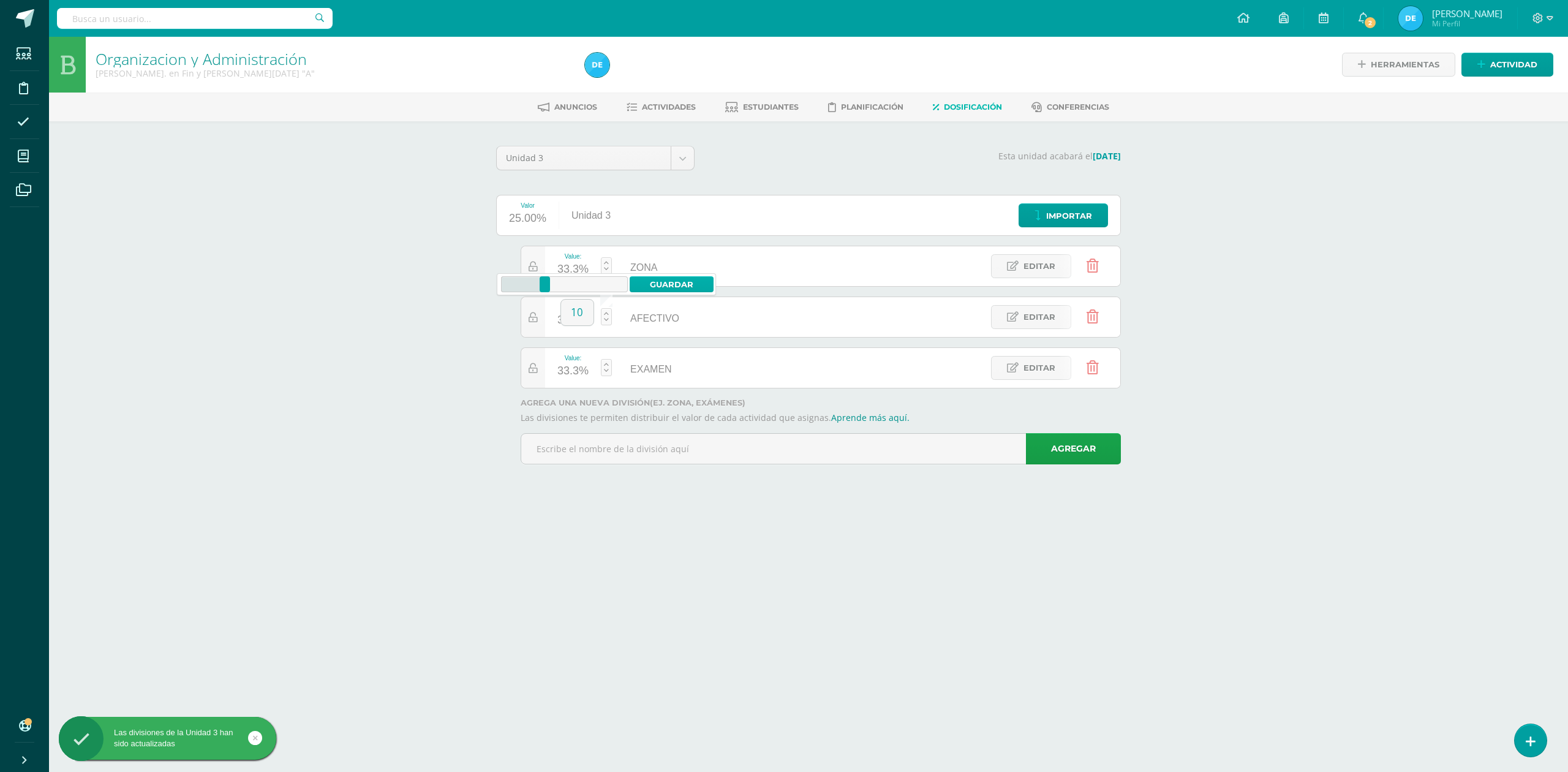
click at [658, 278] on link "Guardar" at bounding box center [671, 284] width 84 height 16
click at [533, 323] on div at bounding box center [533, 317] width 24 height 40
click at [577, 324] on div "33.3%" at bounding box center [573, 321] width 31 height 20
click at [668, 290] on link "Guardar" at bounding box center [671, 284] width 84 height 16
type input "33.3"
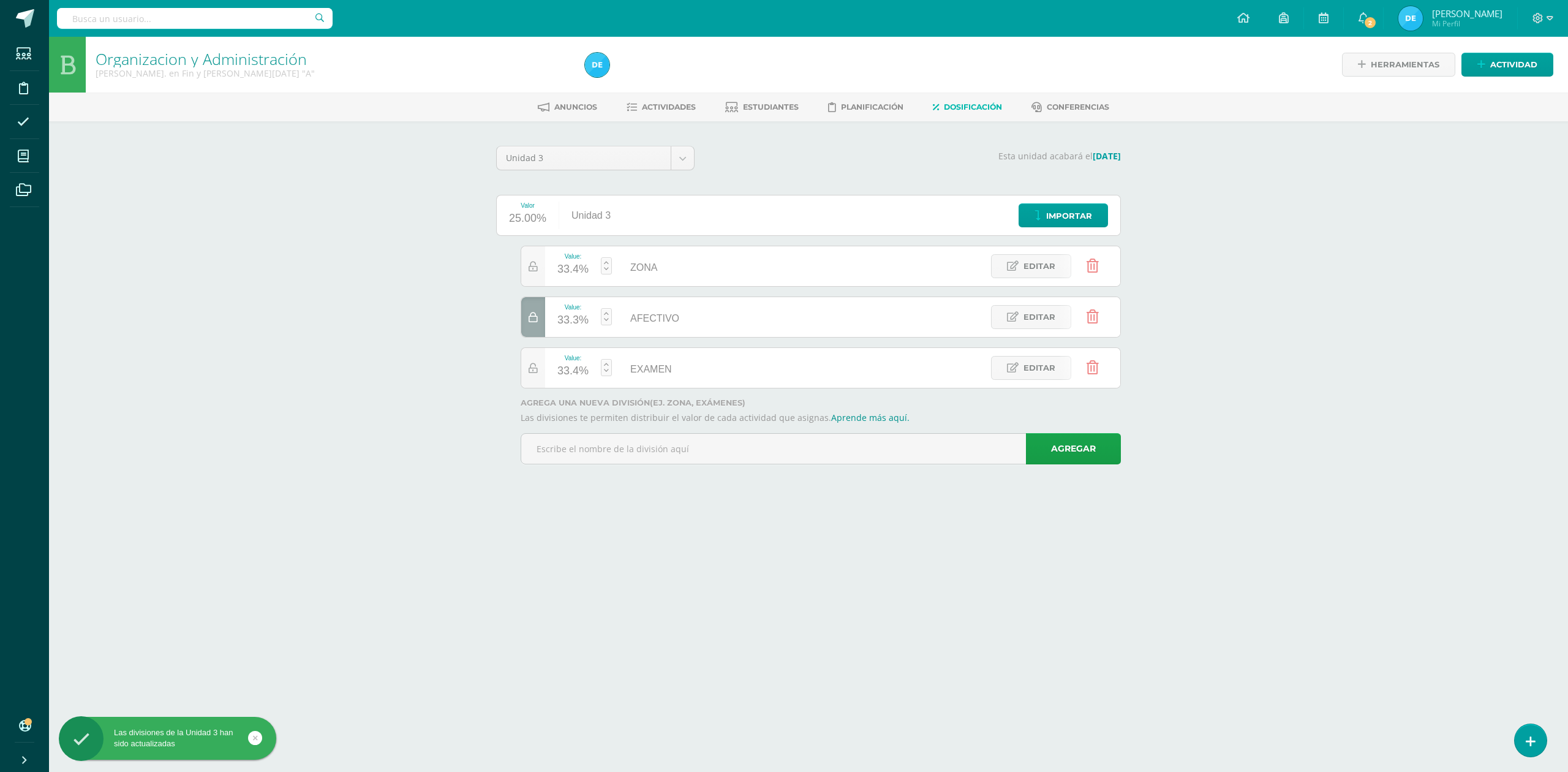
click at [571, 371] on div "33.4%" at bounding box center [573, 371] width 31 height 20
click at [532, 370] on icon at bounding box center [533, 368] width 9 height 11
click at [537, 372] on icon at bounding box center [533, 368] width 9 height 11
click at [533, 323] on div at bounding box center [533, 317] width 24 height 40
click at [580, 376] on div "33.3%" at bounding box center [573, 371] width 31 height 20
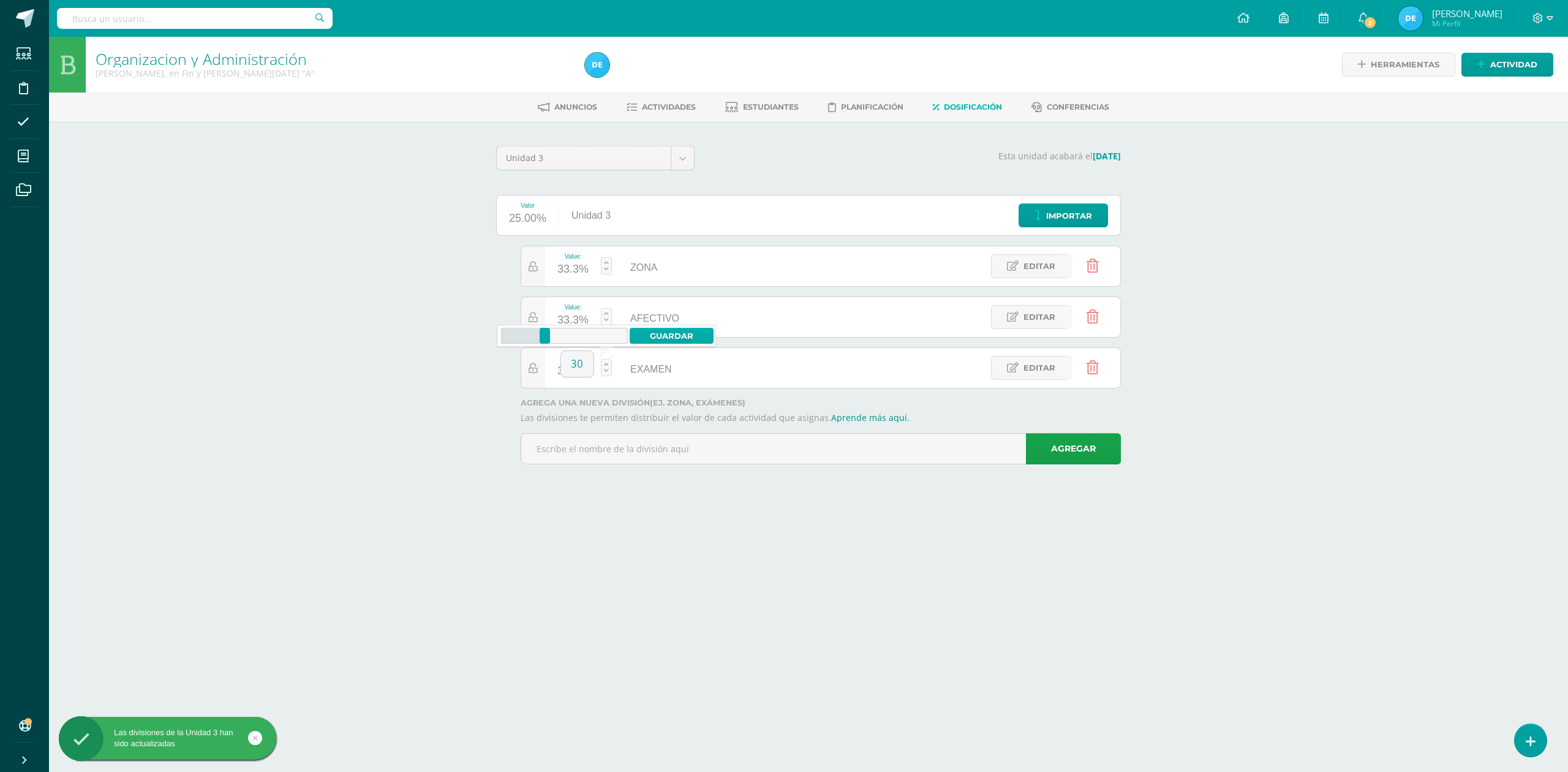
click at [650, 334] on link "Guardar" at bounding box center [671, 335] width 84 height 16
type input "33.29"
click at [577, 268] on div "33.4%" at bounding box center [573, 270] width 31 height 20
type input "5"
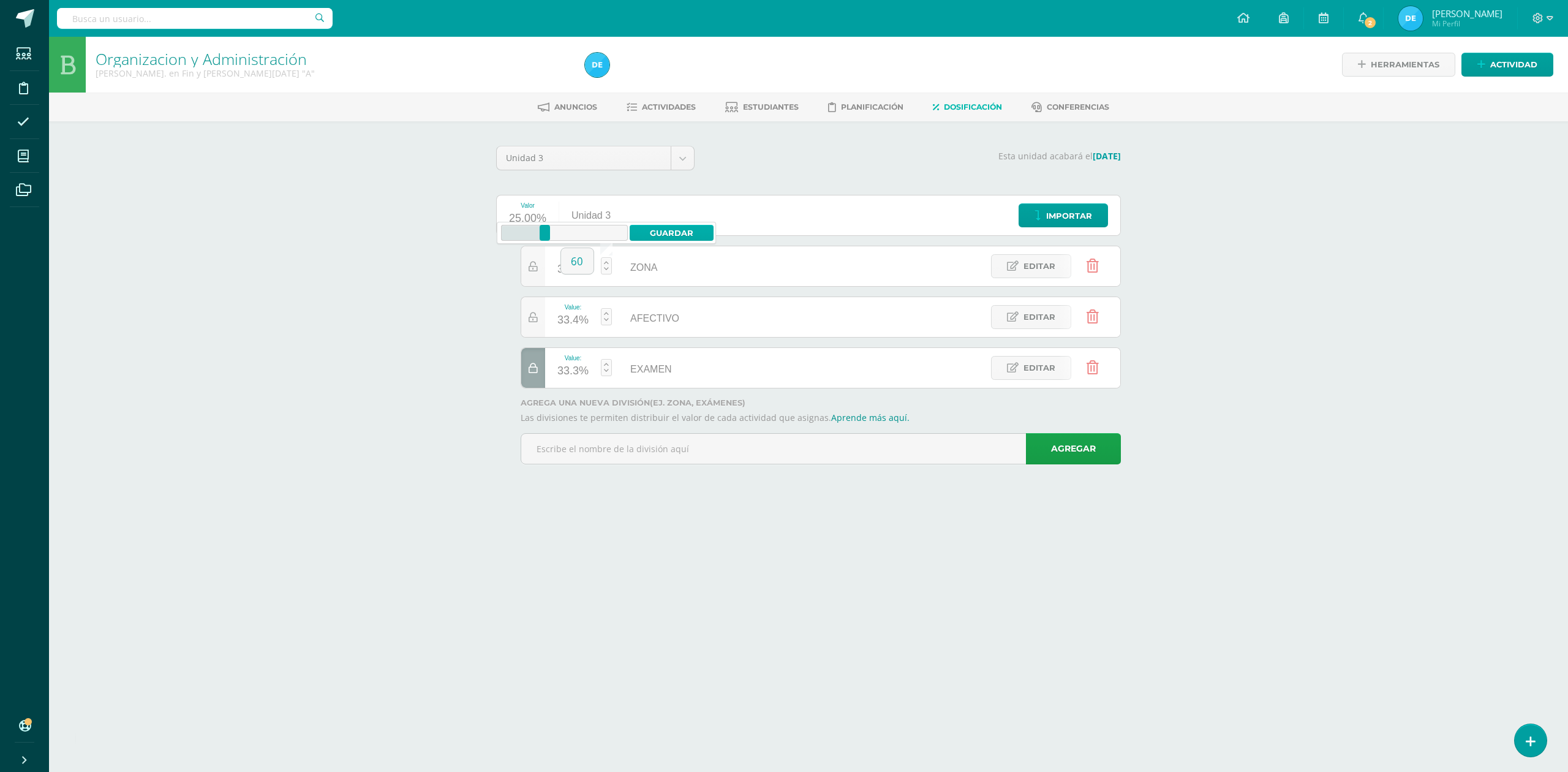
click at [668, 229] on link "Guardar" at bounding box center [671, 233] width 84 height 16
type input "60"
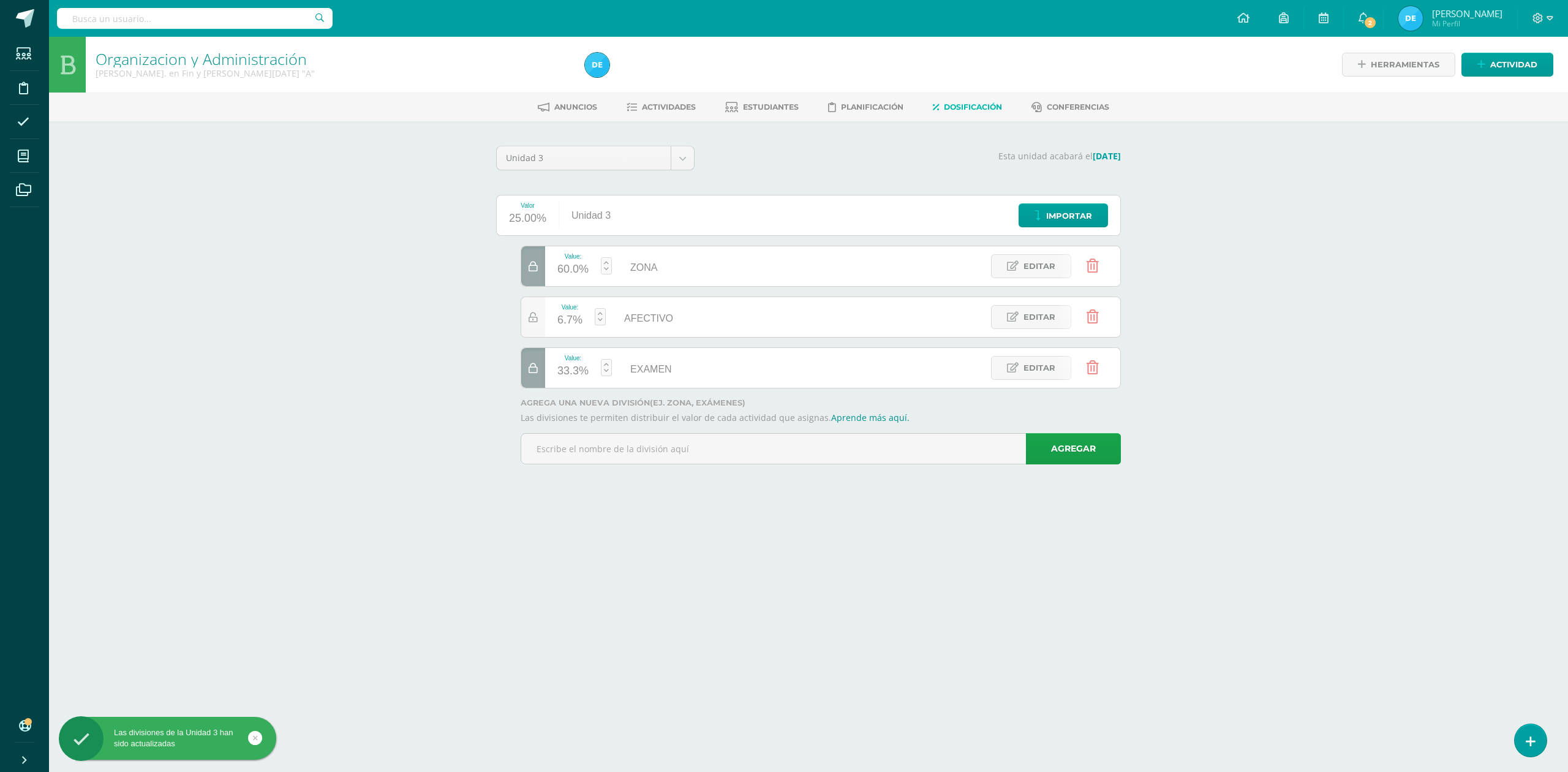
click at [567, 317] on div "6.7%" at bounding box center [570, 321] width 25 height 20
click at [669, 288] on link "Guardar" at bounding box center [665, 284] width 84 height 16
click at [574, 322] on div "6.7%" at bounding box center [570, 321] width 25 height 20
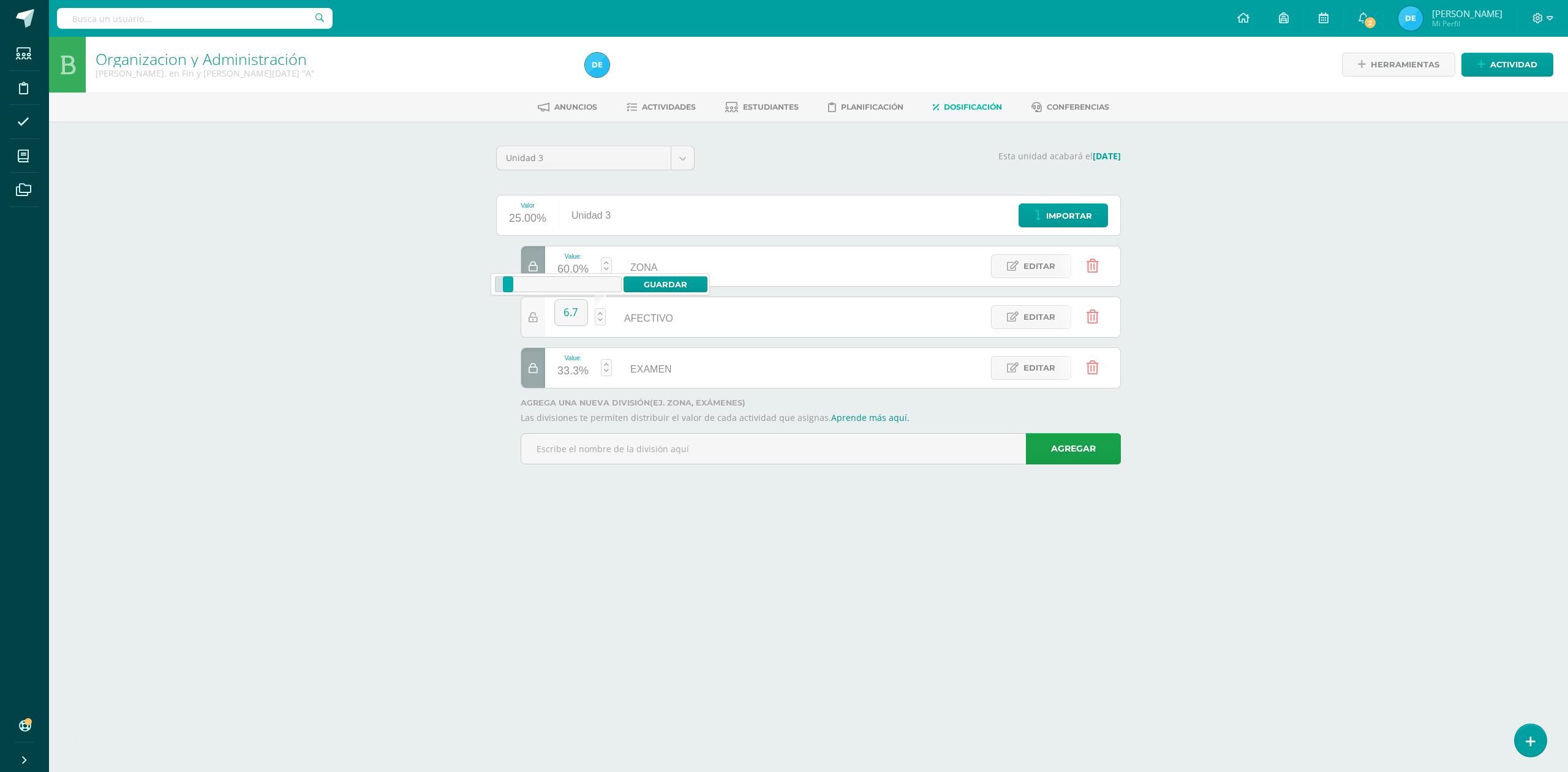
type input "0"
click at [670, 286] on link "Guardar" at bounding box center [665, 284] width 84 height 16
click at [574, 323] on div "6.7%" at bounding box center [570, 321] width 25 height 20
click at [657, 283] on link "Guardar" at bounding box center [665, 284] width 84 height 16
click at [535, 371] on icon at bounding box center [533, 368] width 9 height 11
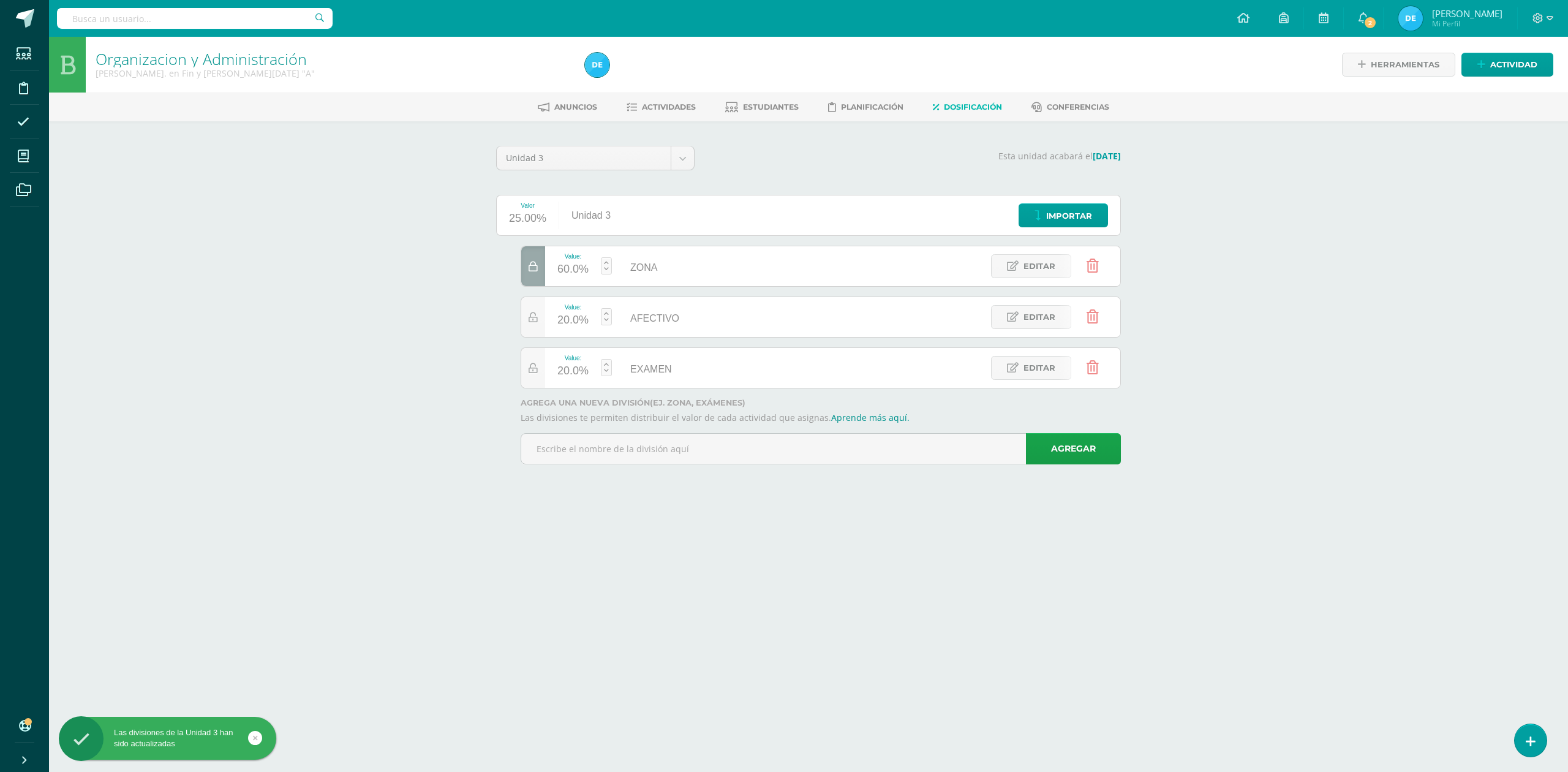
click at [572, 322] on div "20.0%" at bounding box center [573, 321] width 31 height 20
click at [648, 283] on link "Guardar" at bounding box center [671, 284] width 84 height 16
click at [573, 322] on div "20.0%" at bounding box center [573, 321] width 31 height 20
click at [531, 320] on icon at bounding box center [533, 318] width 9 height 11
click at [581, 319] on div "20.0%" at bounding box center [573, 321] width 31 height 20
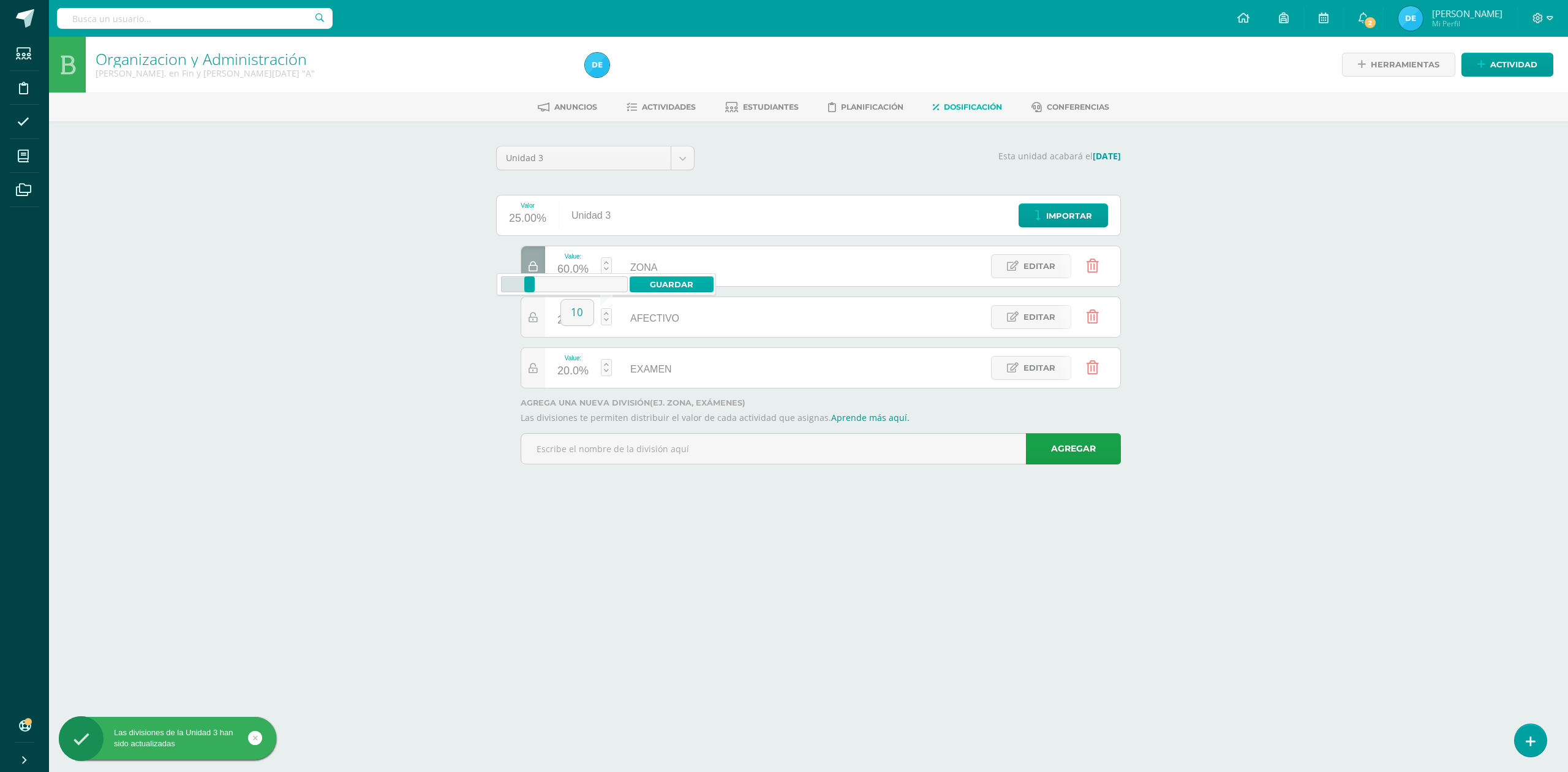
click at [654, 287] on link "Guardar" at bounding box center [671, 284] width 84 height 16
click at [531, 312] on icon at bounding box center [533, 318] width 9 height 11
click at [567, 325] on div "20.0%" at bounding box center [573, 321] width 31 height 20
click at [655, 288] on link "Guardar" at bounding box center [671, 284] width 84 height 16
type input "10"
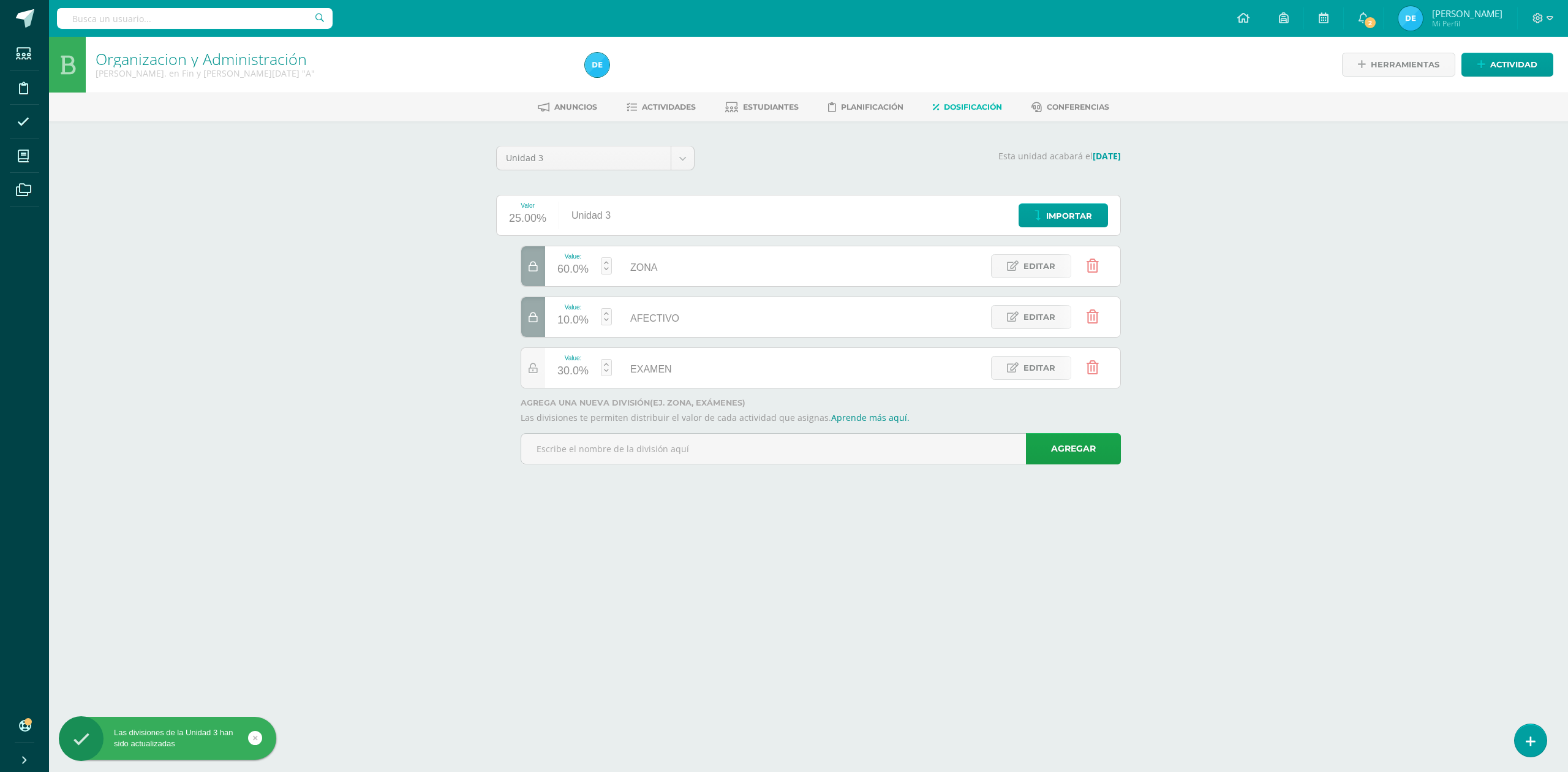
click at [537, 324] on div at bounding box center [533, 317] width 24 height 40
click at [537, 277] on div at bounding box center [533, 267] width 24 height 40
click at [409, 332] on div "Organizacion y Administración Quinto Bach. en Fin y Admon Sábado "A" Herramient…" at bounding box center [808, 267] width 1519 height 462
click at [537, 262] on icon at bounding box center [533, 267] width 9 height 11
click at [533, 317] on icon at bounding box center [533, 318] width 9 height 11
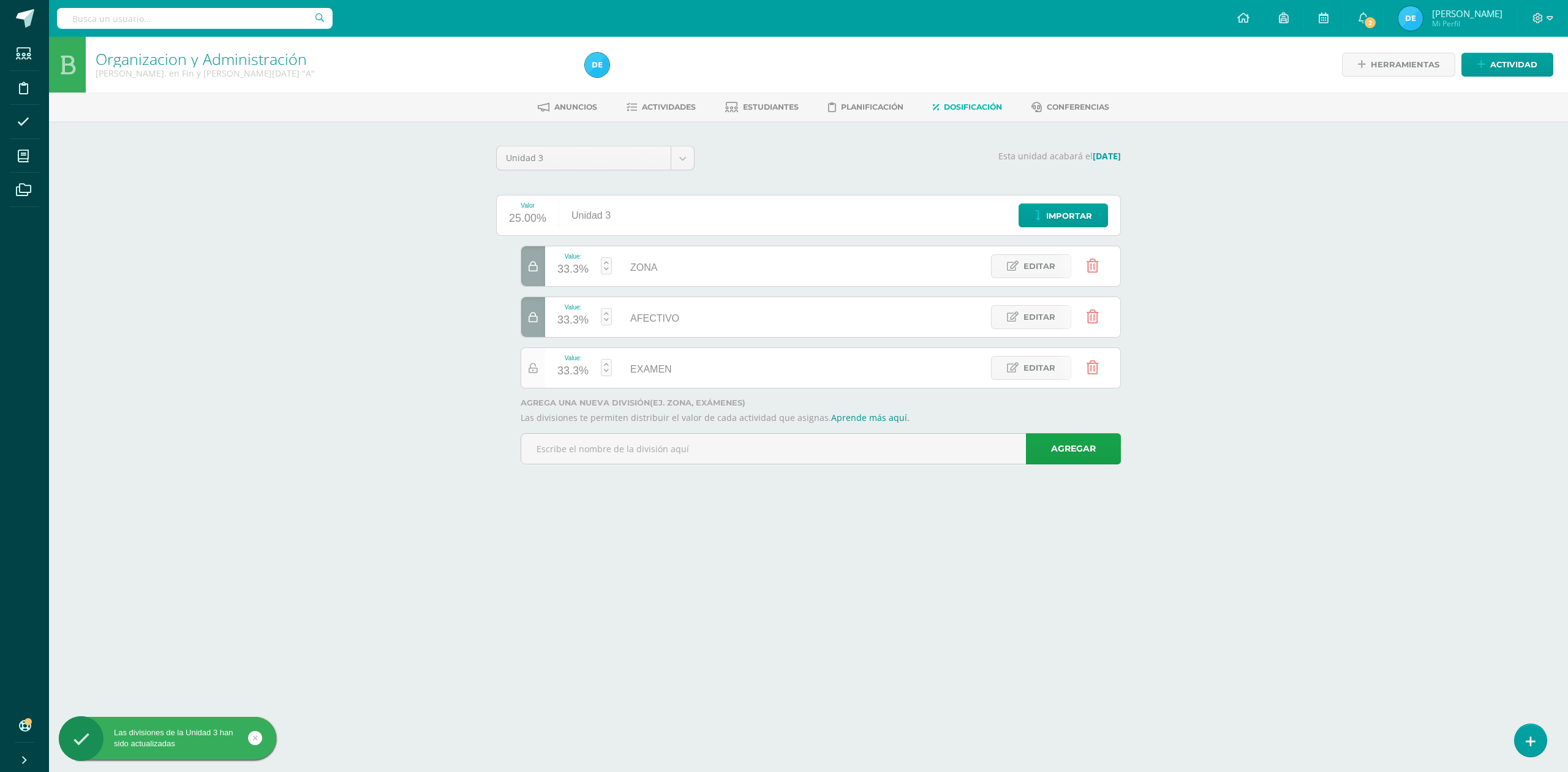
click at [531, 366] on icon at bounding box center [533, 368] width 9 height 11
click at [533, 378] on div at bounding box center [533, 368] width 24 height 40
click at [444, 363] on div "Organizacion y Administración Quinto Bach. en Fin y Admon Sábado "A" Herramient…" at bounding box center [808, 267] width 1519 height 462
click at [650, 114] on link "Actividades" at bounding box center [661, 107] width 69 height 20
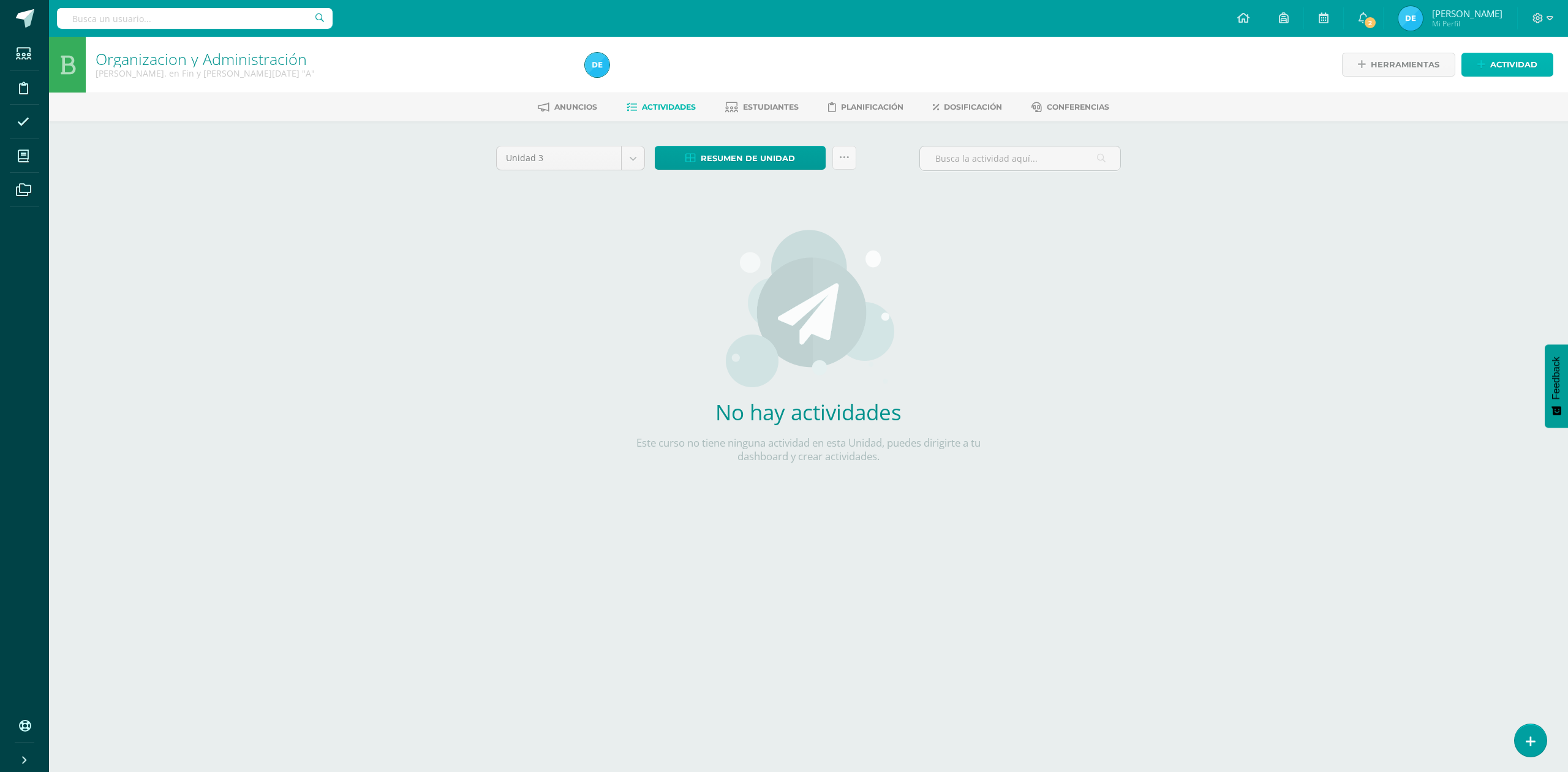
click at [1483, 67] on icon at bounding box center [1481, 65] width 8 height 11
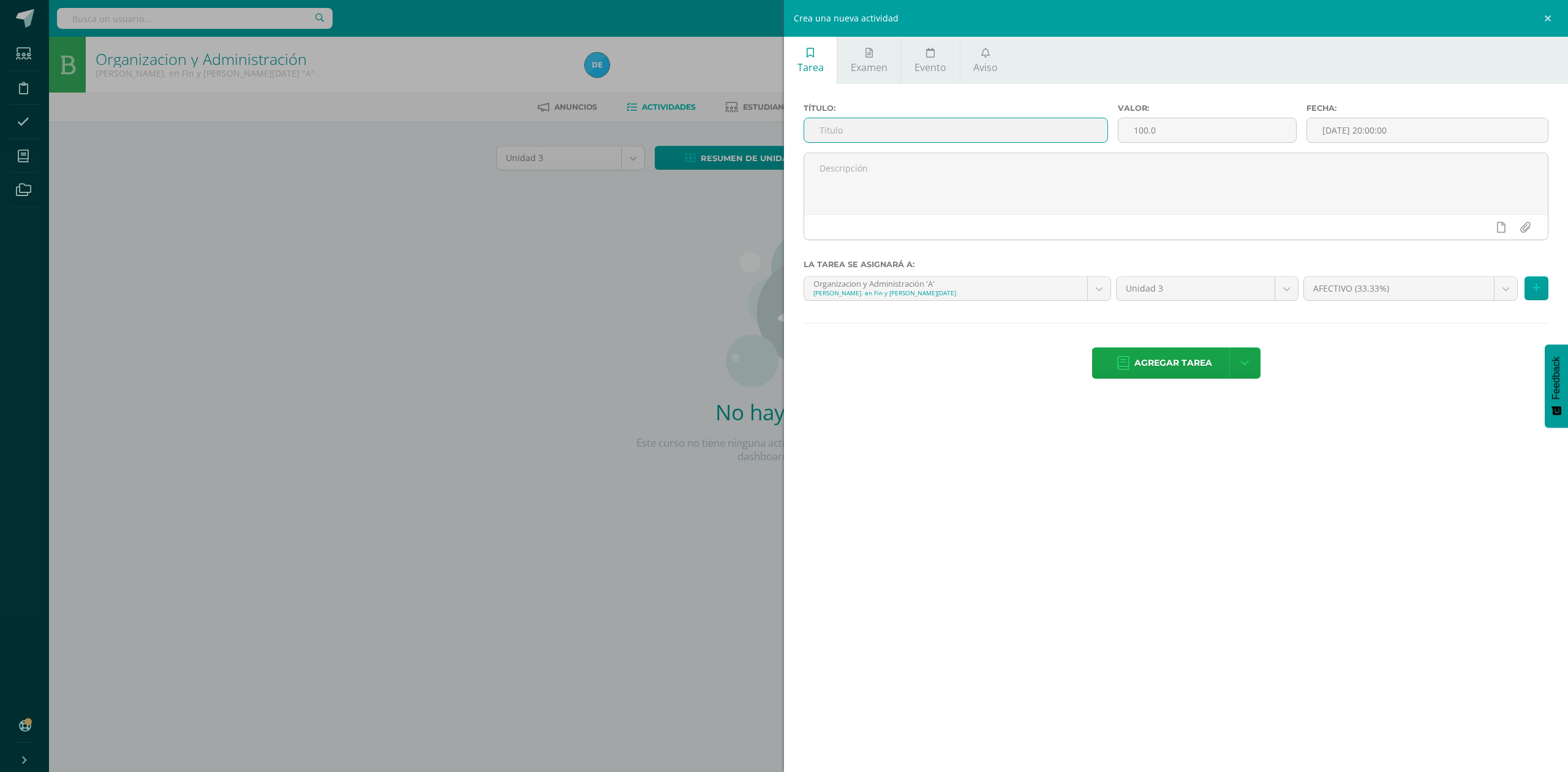
click at [872, 141] on input "text" at bounding box center [956, 129] width 303 height 24
type input "CUADRO SINOPTICO DE LAS 7 FUNCIONES"
type input "10"
click at [1475, 240] on div "22" at bounding box center [1481, 244] width 11 height 14
click at [1491, 256] on div "23:00" at bounding box center [1494, 257] width 34 height 15
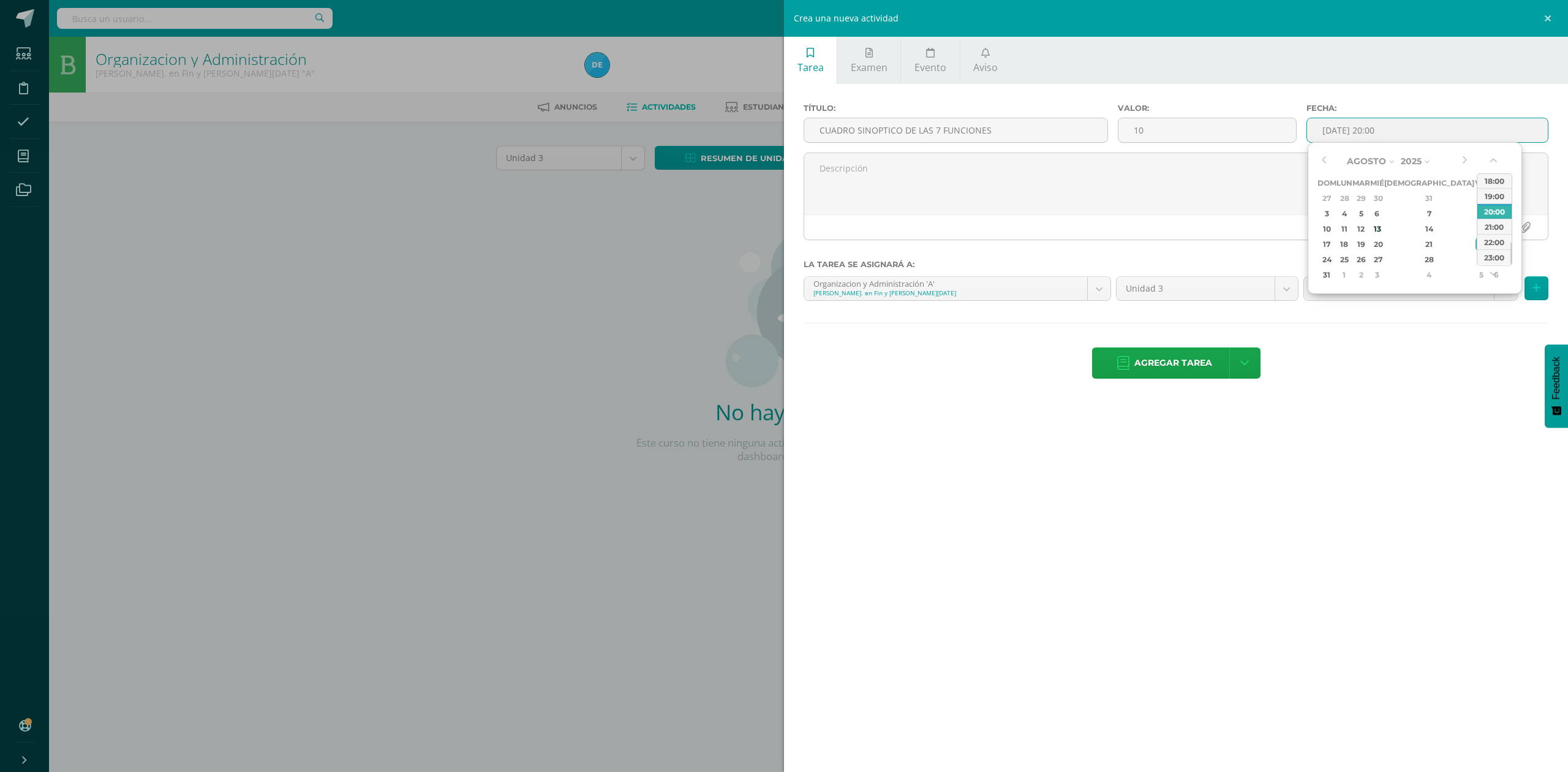
type input "[DATE] 23:00"
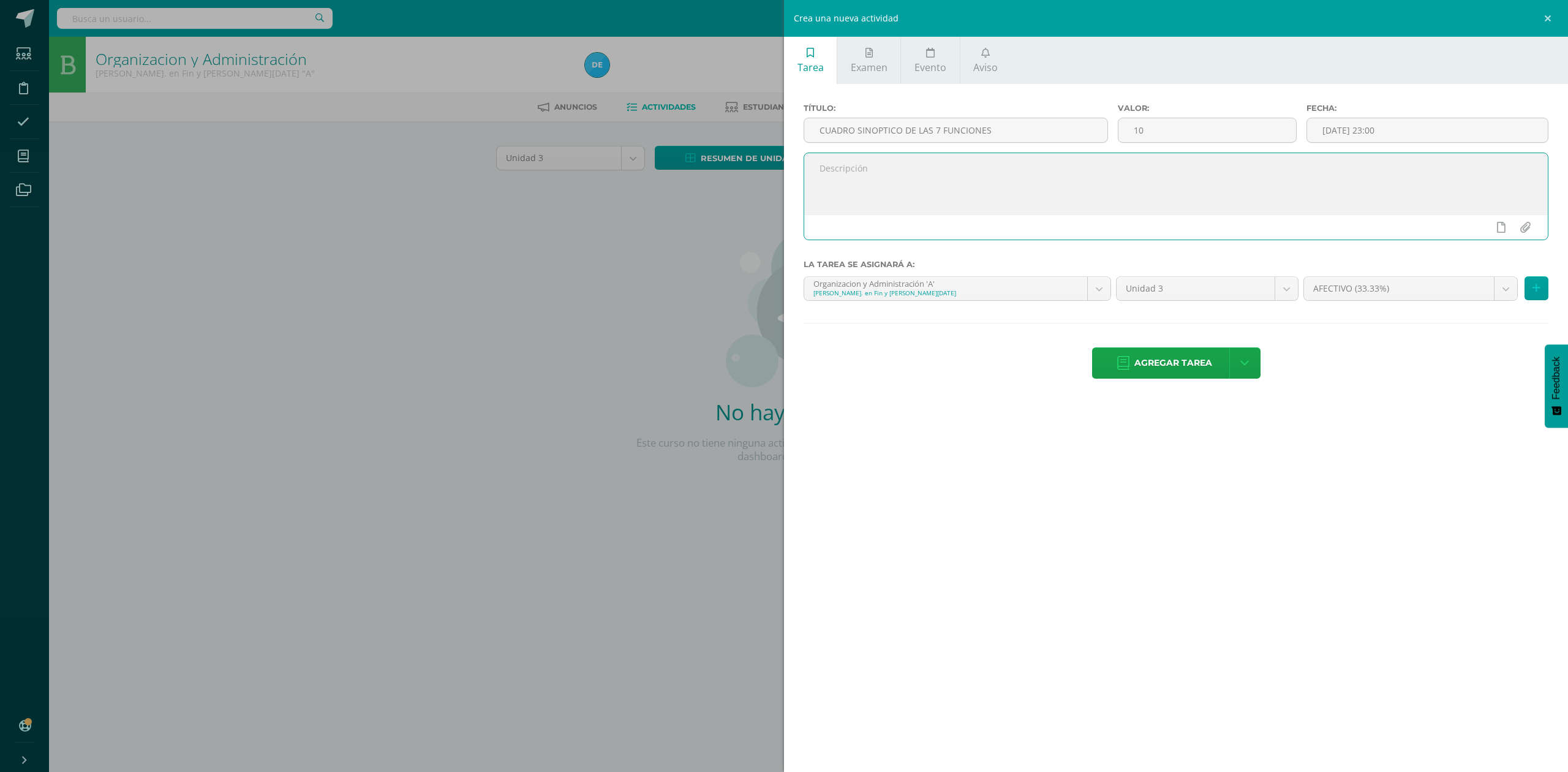
click at [1243, 182] on textarea at bounding box center [1175, 184] width 743 height 61
type textarea "SUBA FOTOGRAFIA O ESCANER EN PDF DEL CUADRO SINOPTICO DE LAS 7 FUNCIONES"
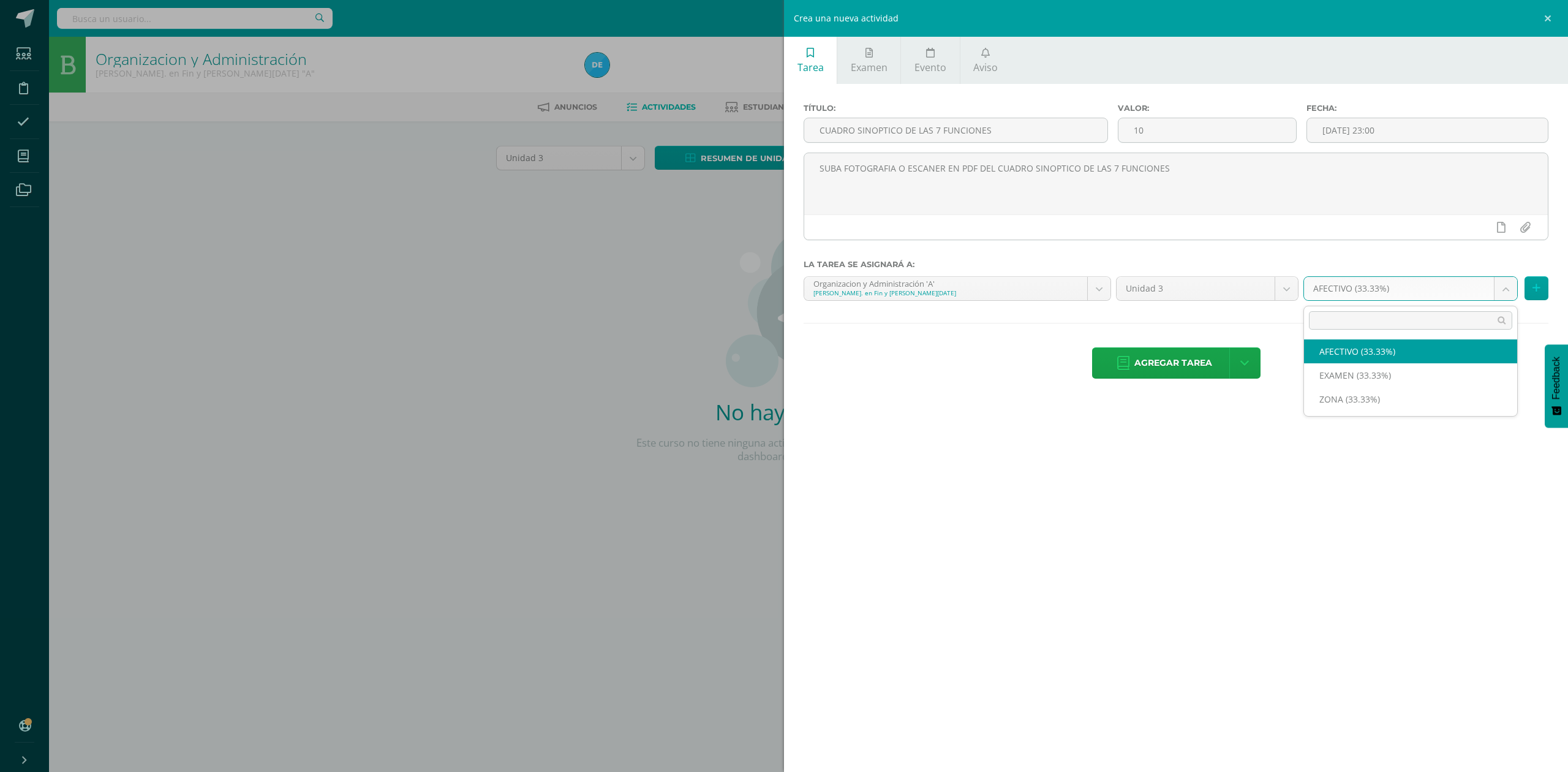
click at [1334, 293] on body "Estudiantes Disciplina Asistencia Mis cursos Archivos Soporte Ayuda Reportar un…" at bounding box center [784, 263] width 1568 height 526
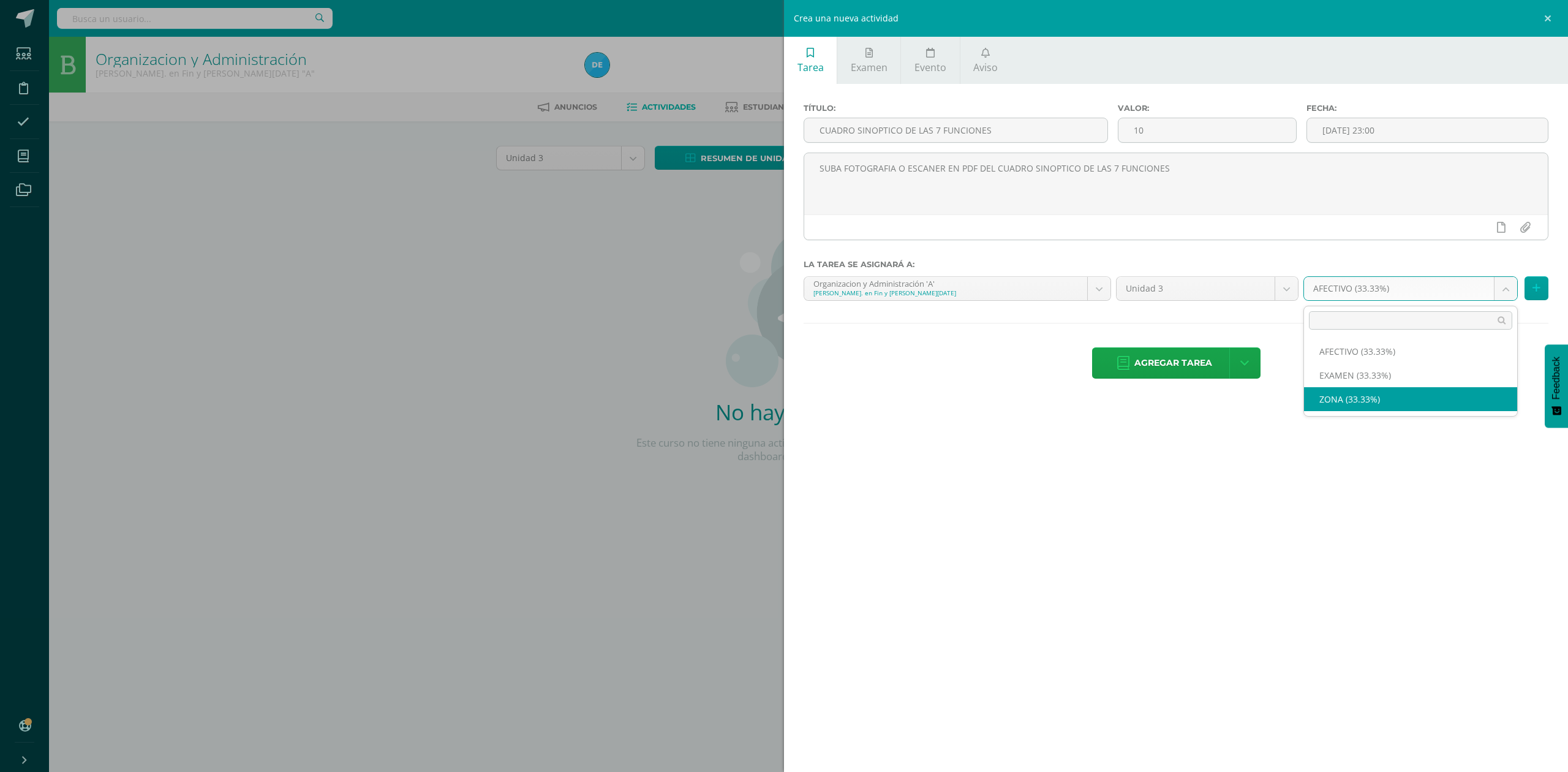
select select "82586"
click at [1384, 293] on body "Estudiantes Disciplina Asistencia Mis cursos Archivos Soporte Ayuda Reportar un…" at bounding box center [784, 263] width 1568 height 526
click at [1285, 243] on body "Estudiantes Disciplina Asistencia Mis cursos Archivos Soporte Ayuda Reportar un…" at bounding box center [784, 263] width 1568 height 526
click at [1546, 20] on link at bounding box center [1550, 18] width 37 height 37
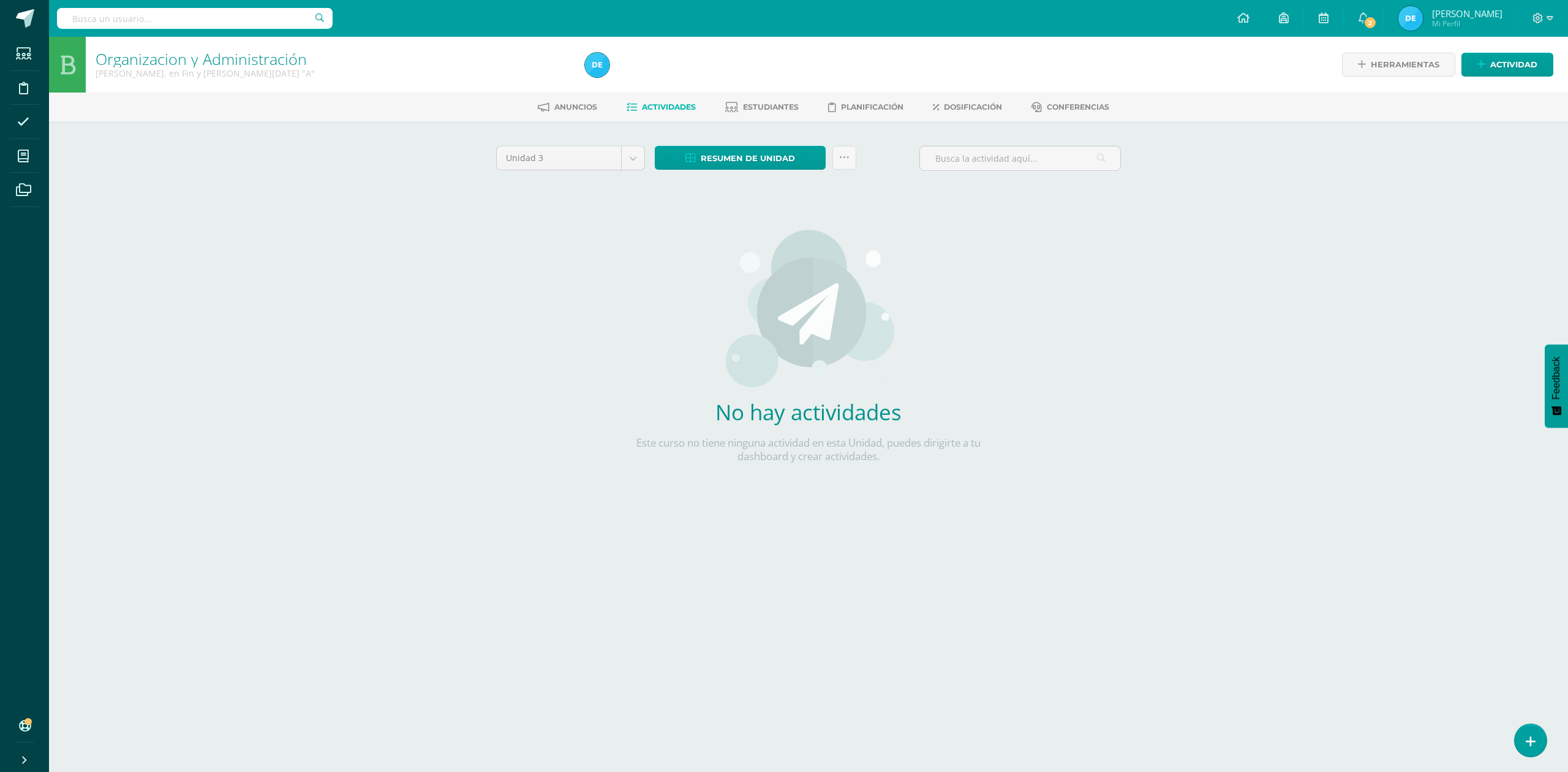
click at [850, 293] on img at bounding box center [808, 308] width 173 height 159
click at [993, 104] on span "Dosificación" at bounding box center [973, 107] width 58 height 9
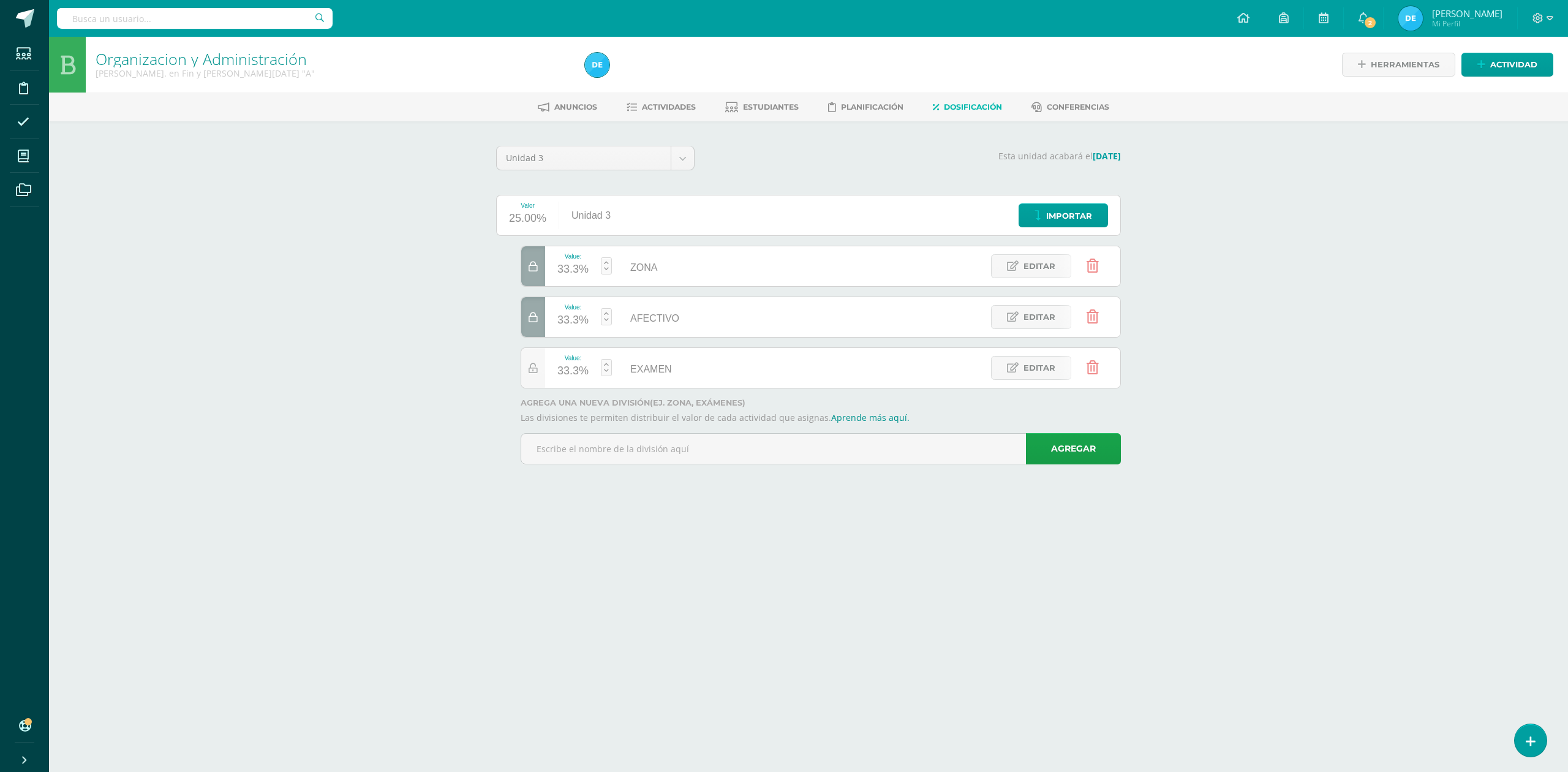
click at [537, 323] on div at bounding box center [533, 317] width 24 height 40
click at [531, 273] on div at bounding box center [533, 267] width 24 height 40
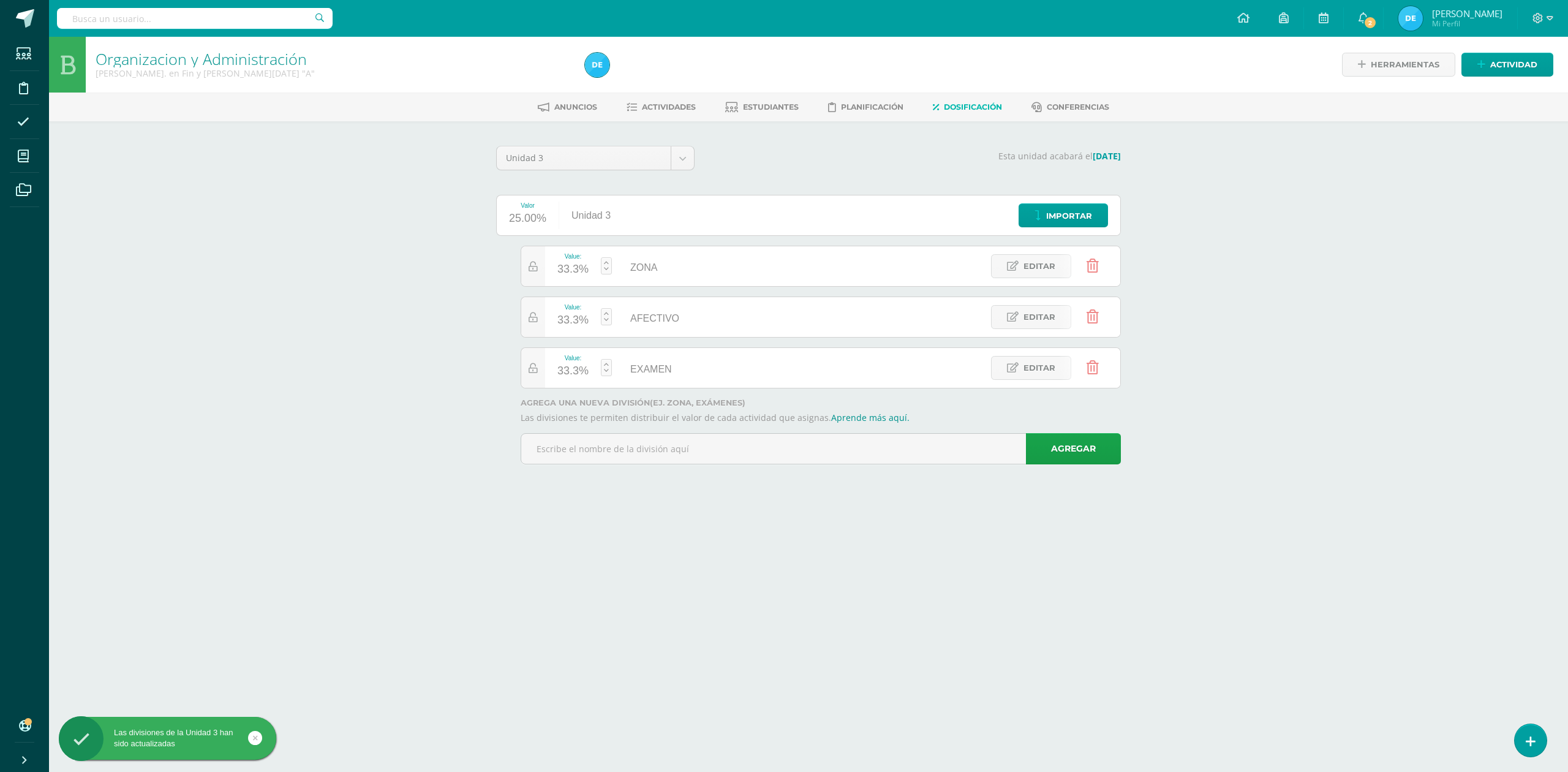
click at [574, 268] on div "33.3%" at bounding box center [573, 270] width 31 height 20
type input "5"
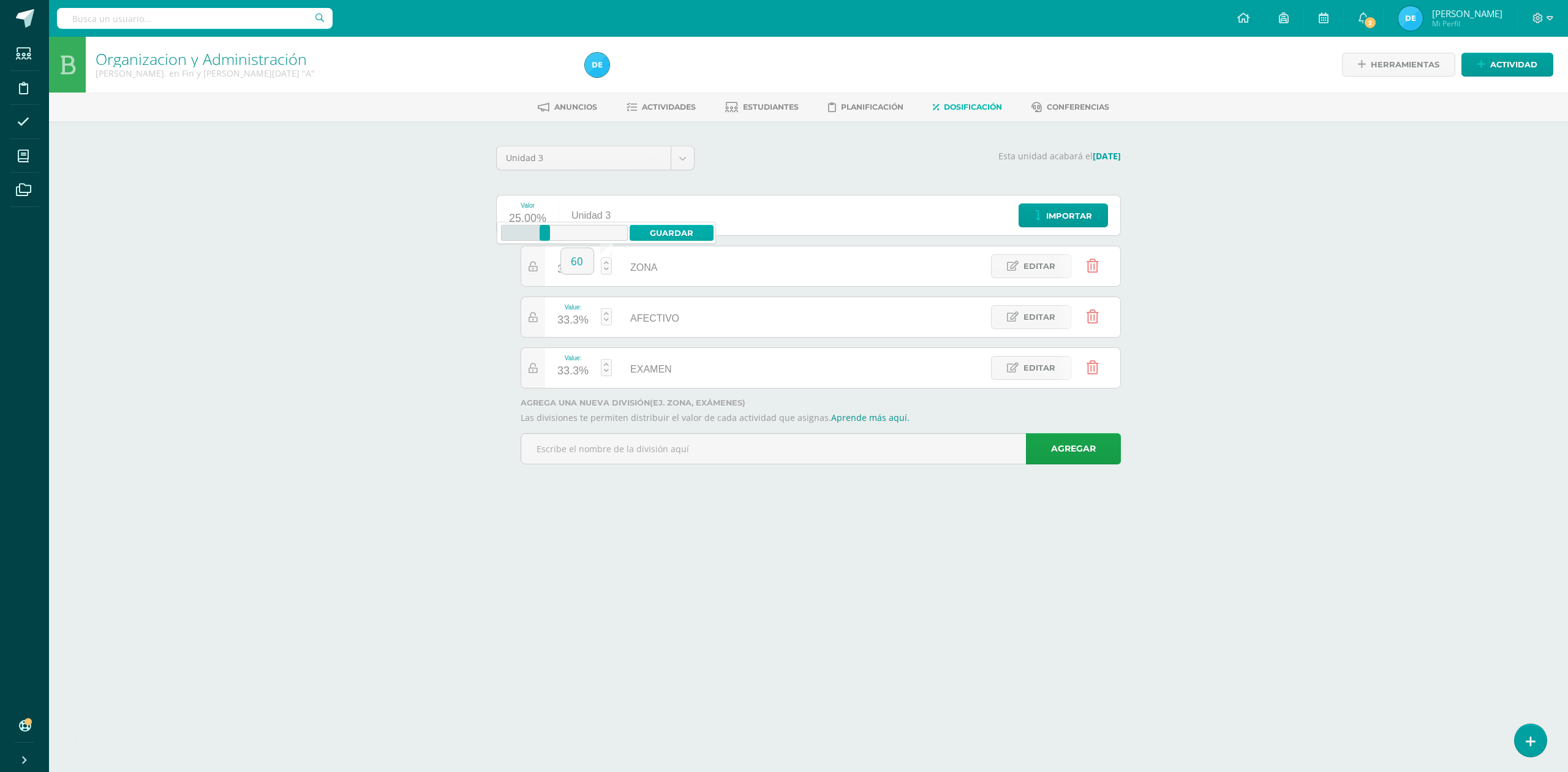
click at [658, 231] on link "Guardar" at bounding box center [671, 233] width 84 height 16
type input "60"
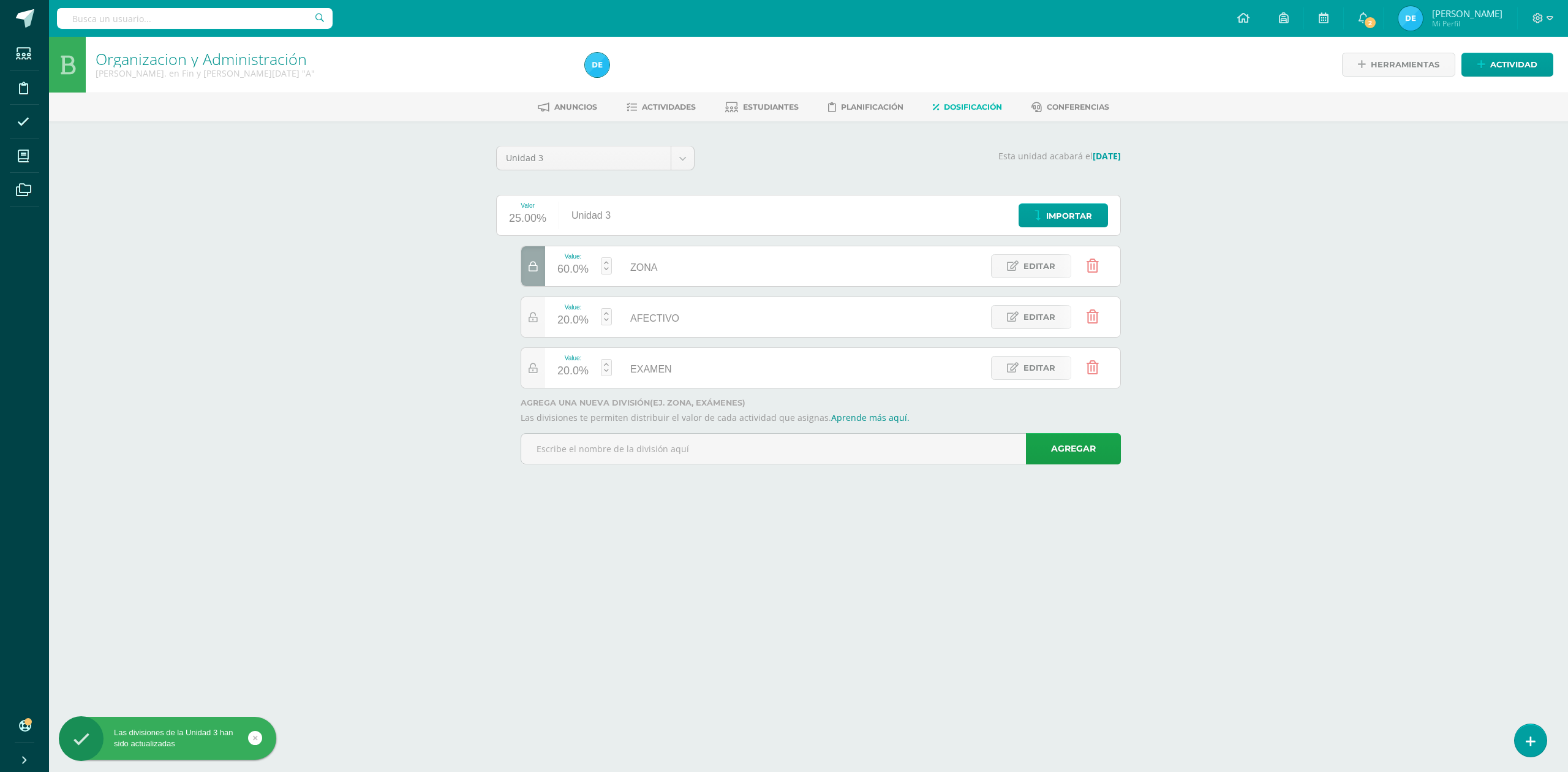
click at [580, 319] on div "20.0%" at bounding box center [573, 321] width 31 height 20
click at [654, 282] on link "Guardar" at bounding box center [671, 284] width 84 height 16
click at [540, 323] on div at bounding box center [533, 317] width 24 height 40
click at [572, 325] on div "20.0%" at bounding box center [573, 321] width 31 height 20
click at [649, 290] on link "Guardar" at bounding box center [671, 284] width 84 height 16
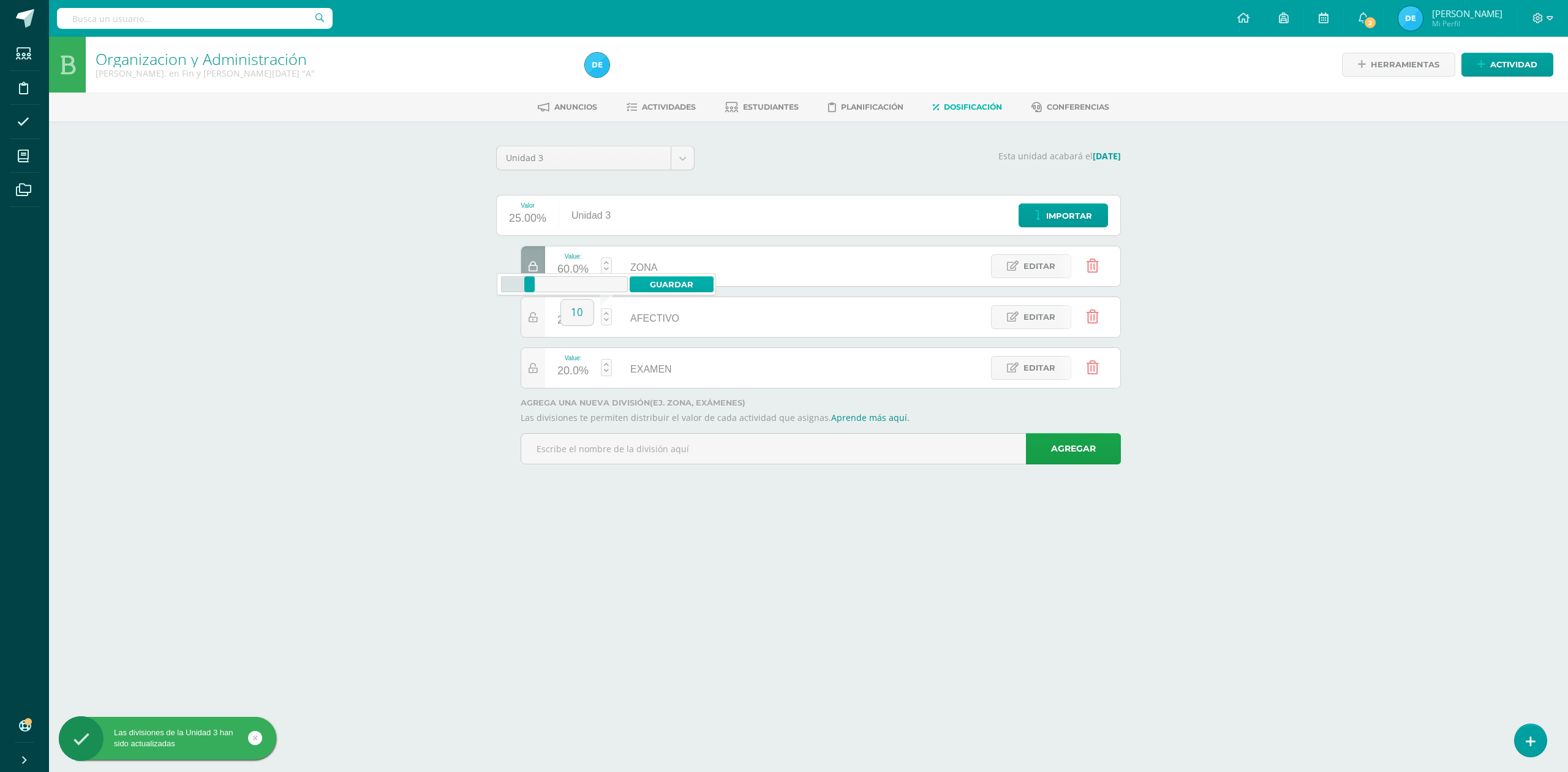
type input "10"
click at [686, 106] on span "Actividades" at bounding box center [668, 107] width 54 height 9
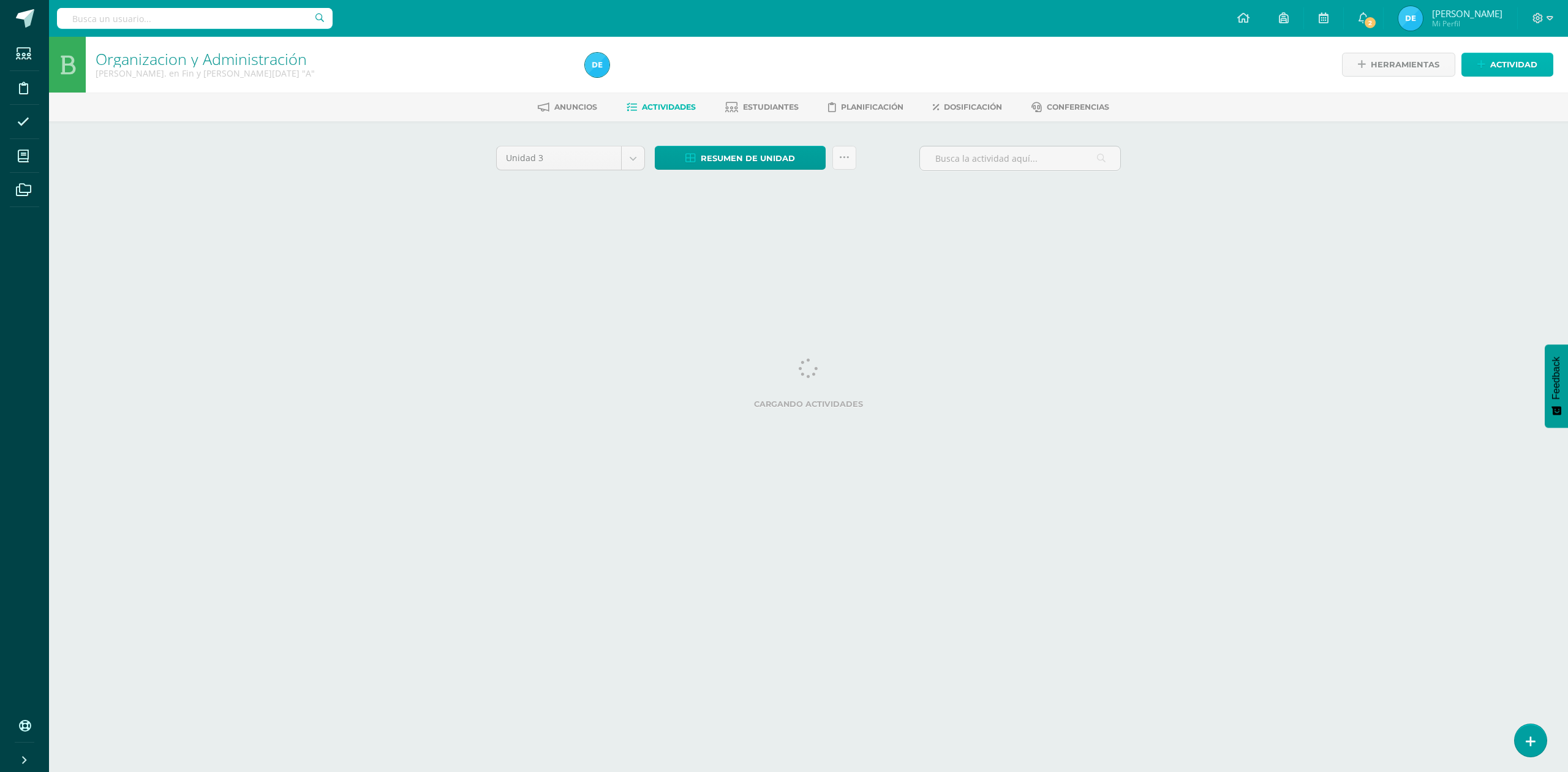
click at [1498, 69] on span "Actividad" at bounding box center [1514, 65] width 47 height 23
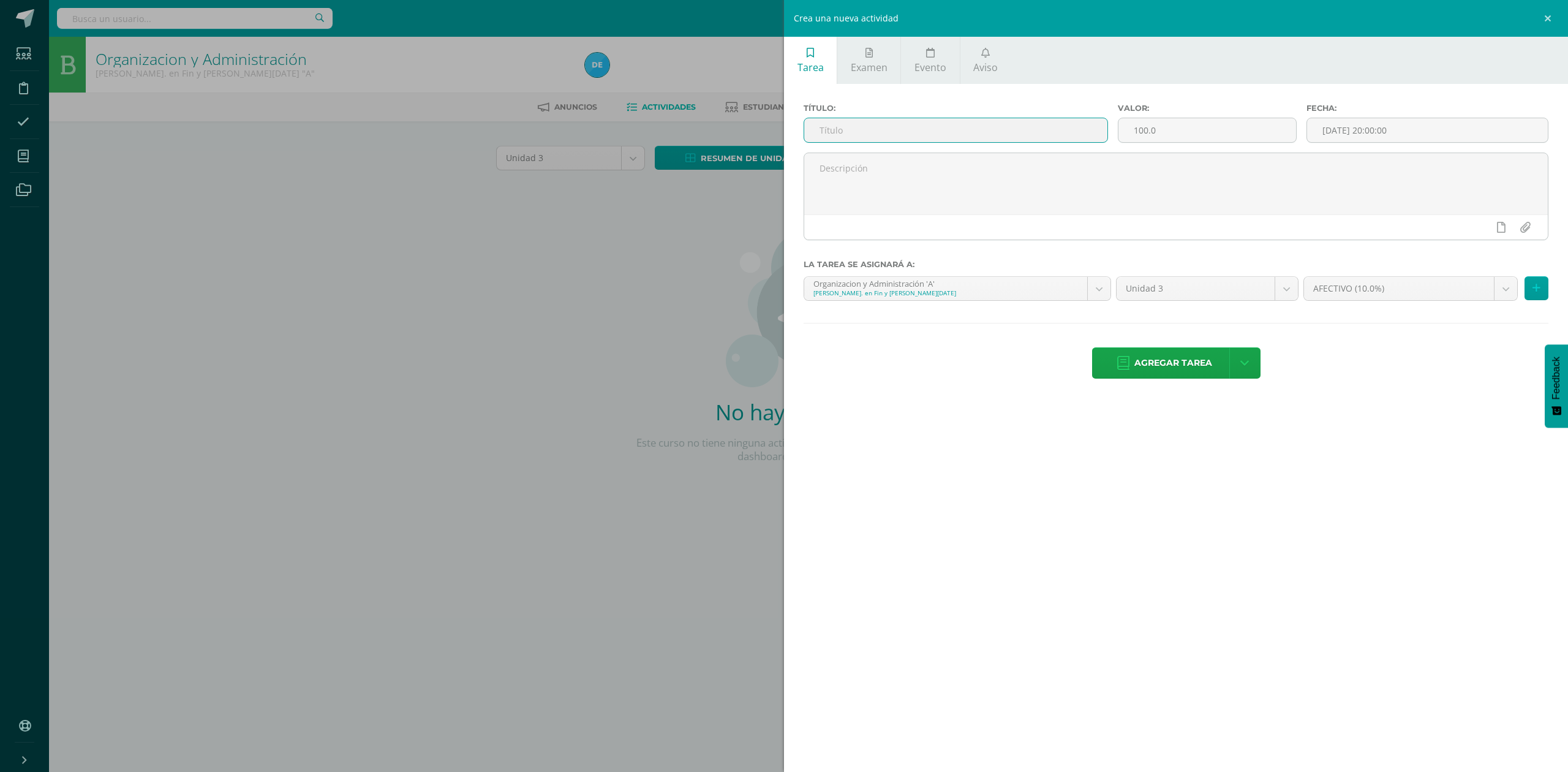
click at [890, 132] on input "text" at bounding box center [956, 129] width 303 height 24
type input "CUADRO SINOPTICO DE LAS 7 FUNCIONES"
type input "10"
click at [1475, 248] on div "22" at bounding box center [1481, 244] width 11 height 14
click at [1485, 255] on div "23:00" at bounding box center [1494, 257] width 34 height 15
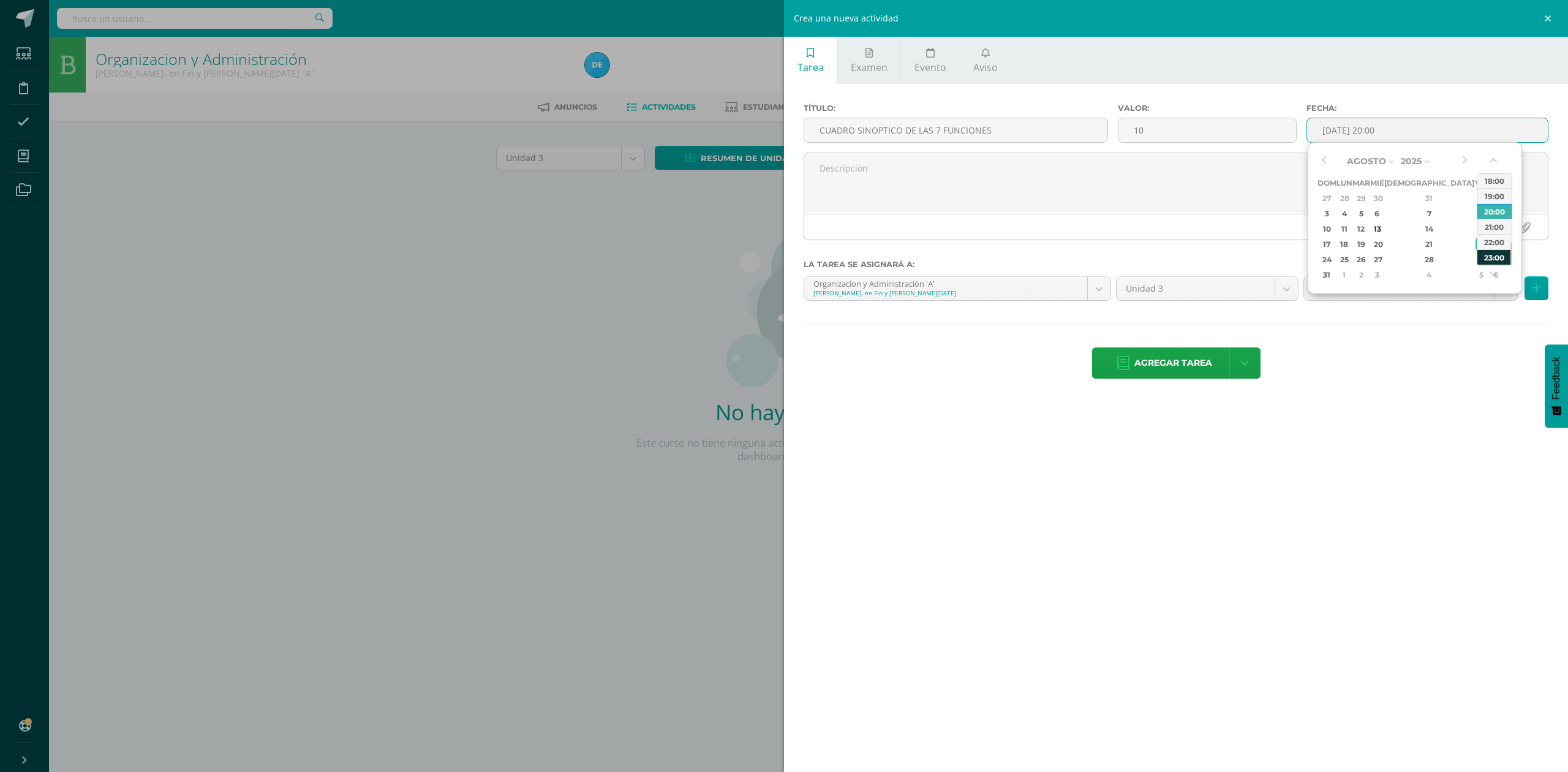
type input "2025-08-22 23:00"
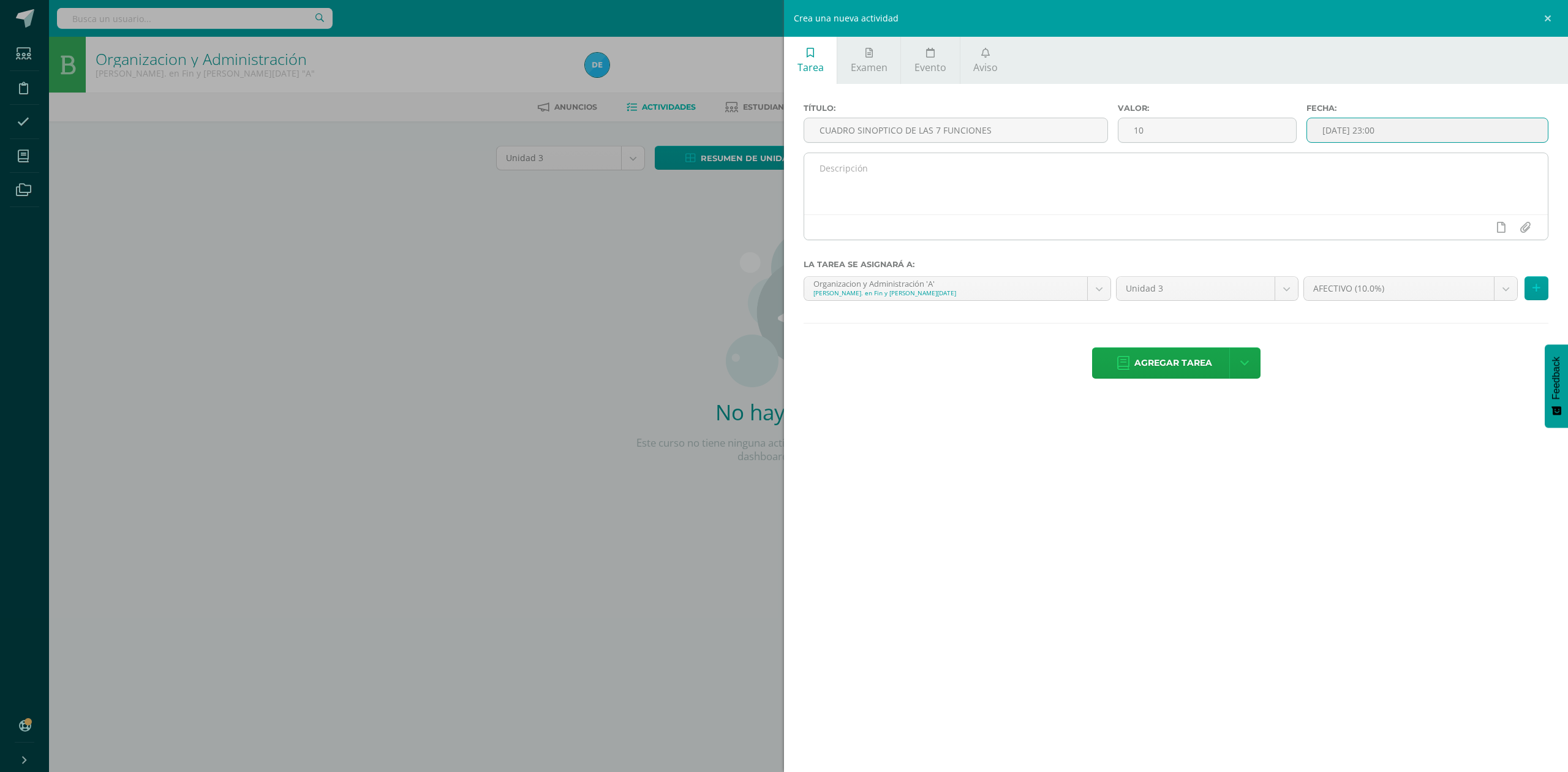
click at [1269, 178] on textarea at bounding box center [1175, 184] width 743 height 61
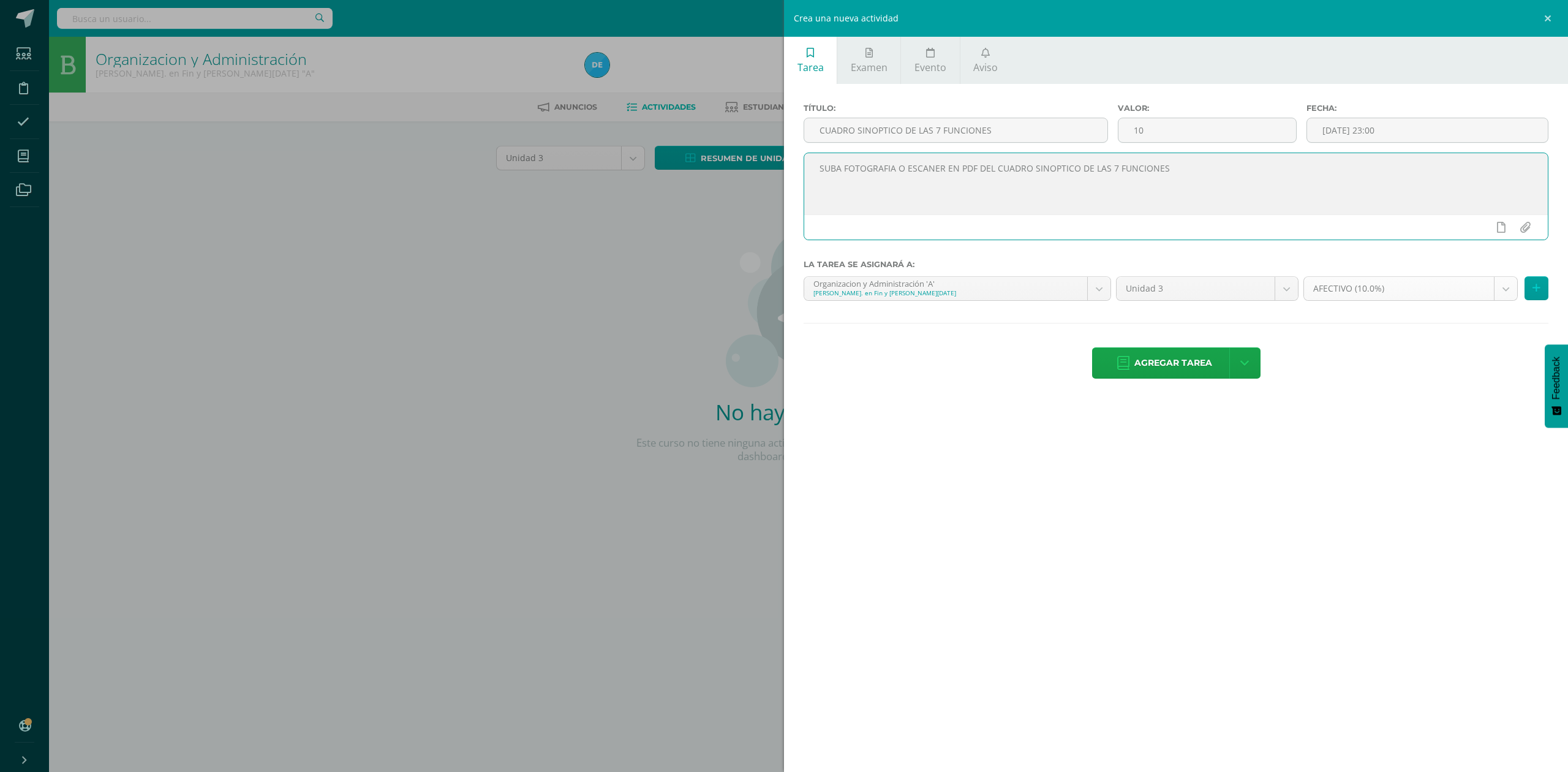
type textarea "SUBA FOTOGRAFIA O ESCANER EN PDF DEL CUADRO SINOPTICO DE LAS 7 FUNCIONES"
click at [1366, 292] on body "Estudiantes Disciplina Asistencia Mis cursos Archivos Soporte Ayuda Reportar un…" at bounding box center [784, 263] width 1568 height 526
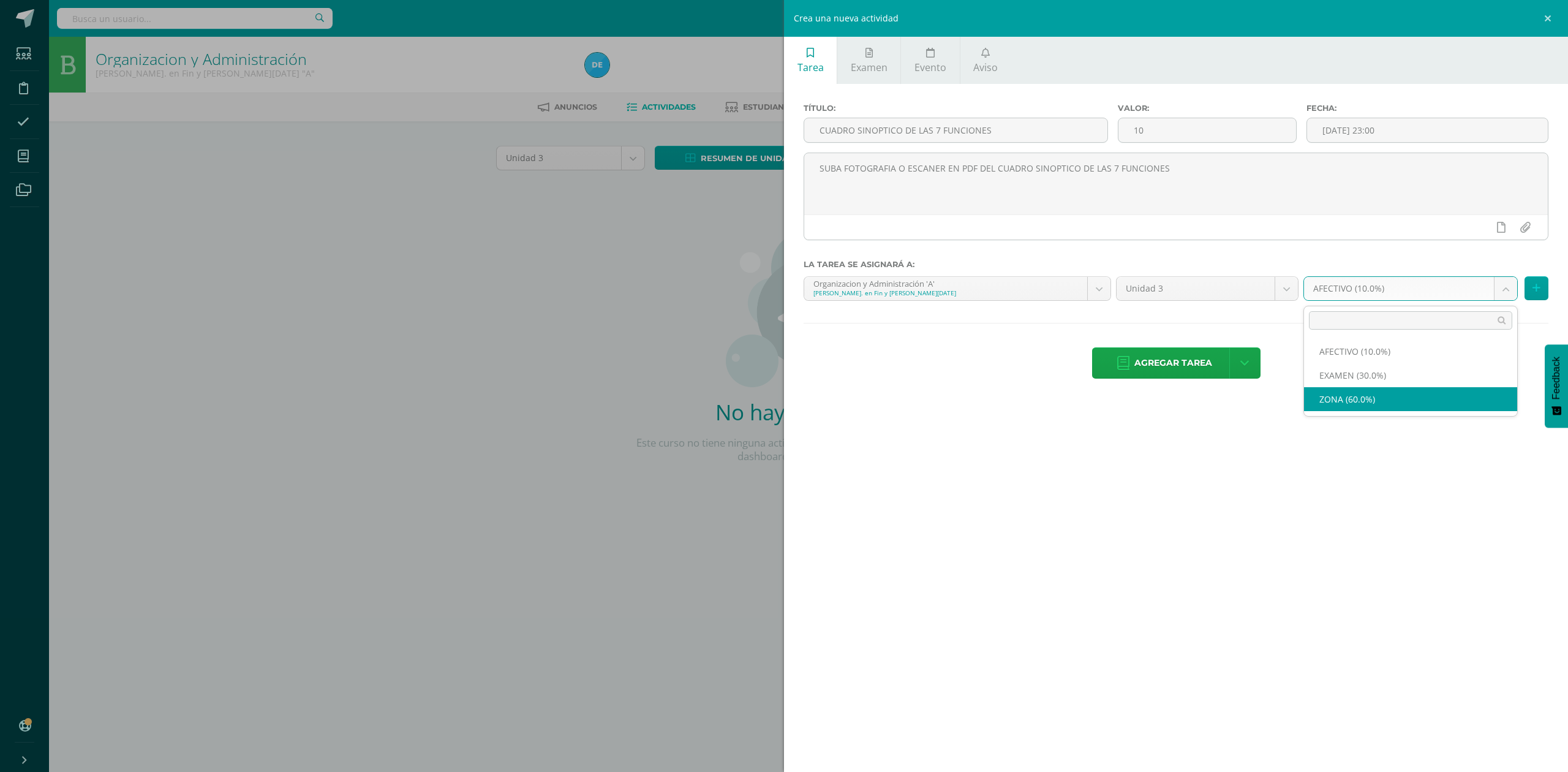
select select "82586"
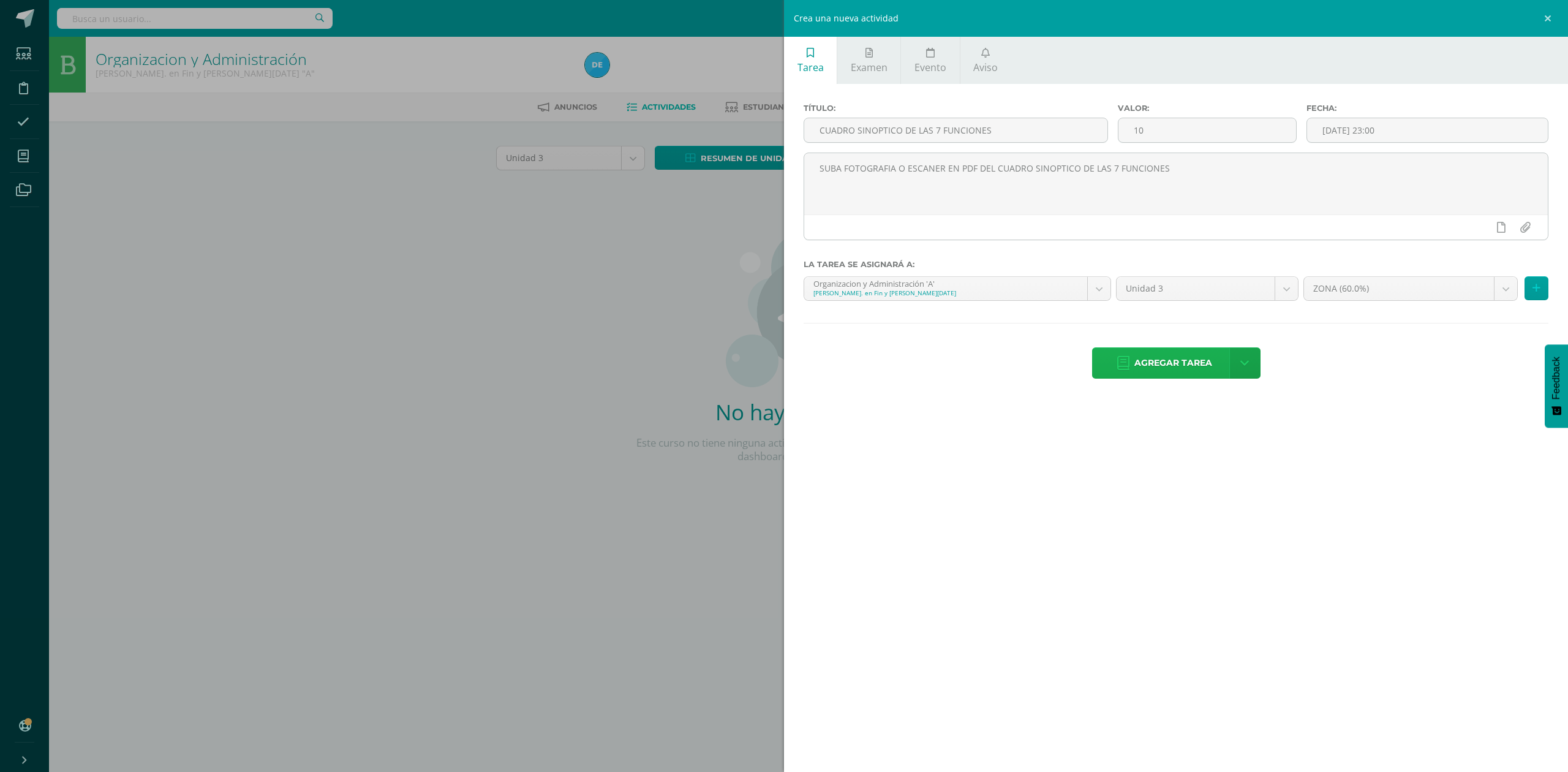
click at [1206, 366] on span "Agregar tarea" at bounding box center [1174, 362] width 78 height 30
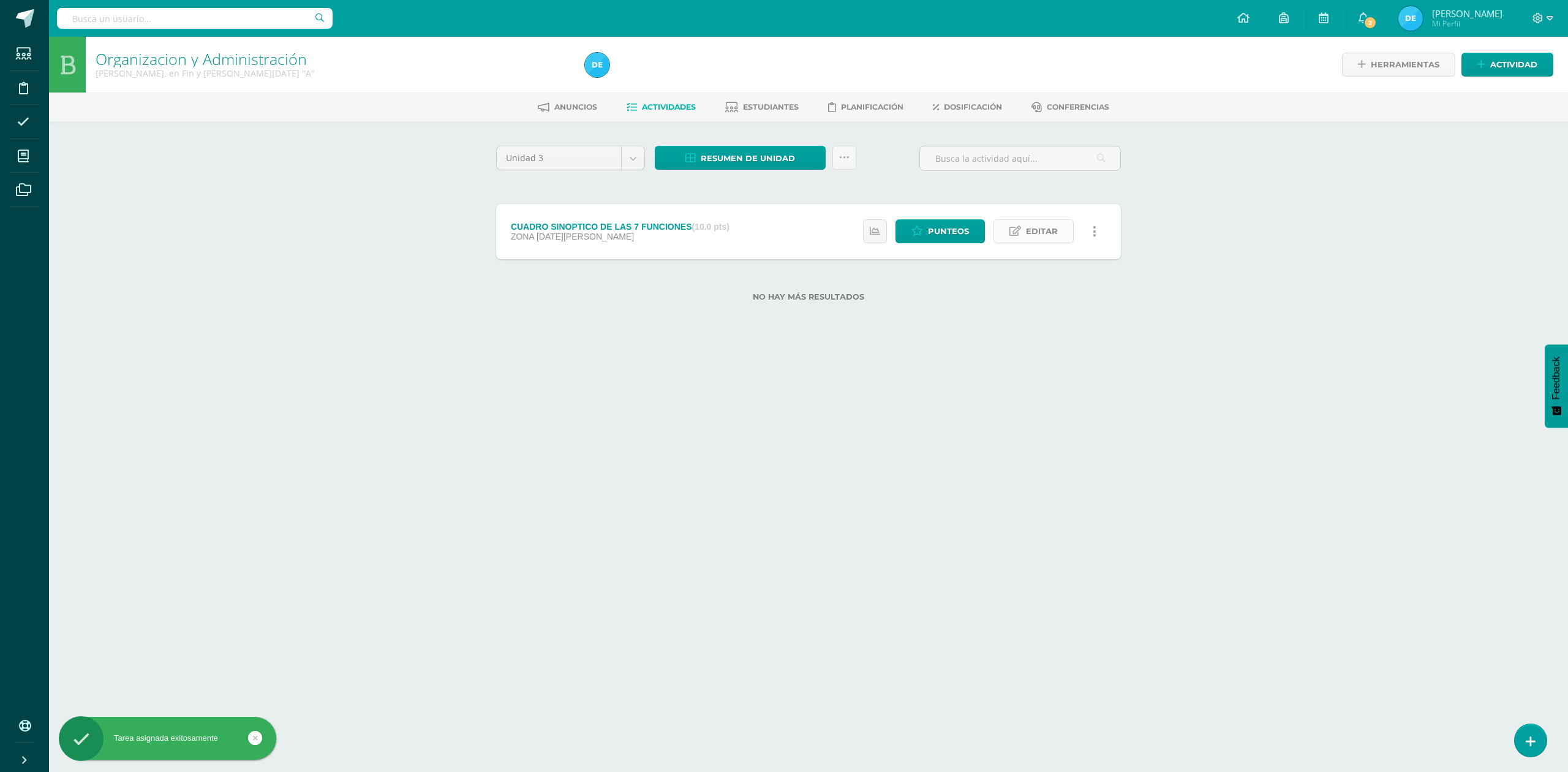
click at [1021, 231] on icon at bounding box center [1014, 231] width 11 height 11
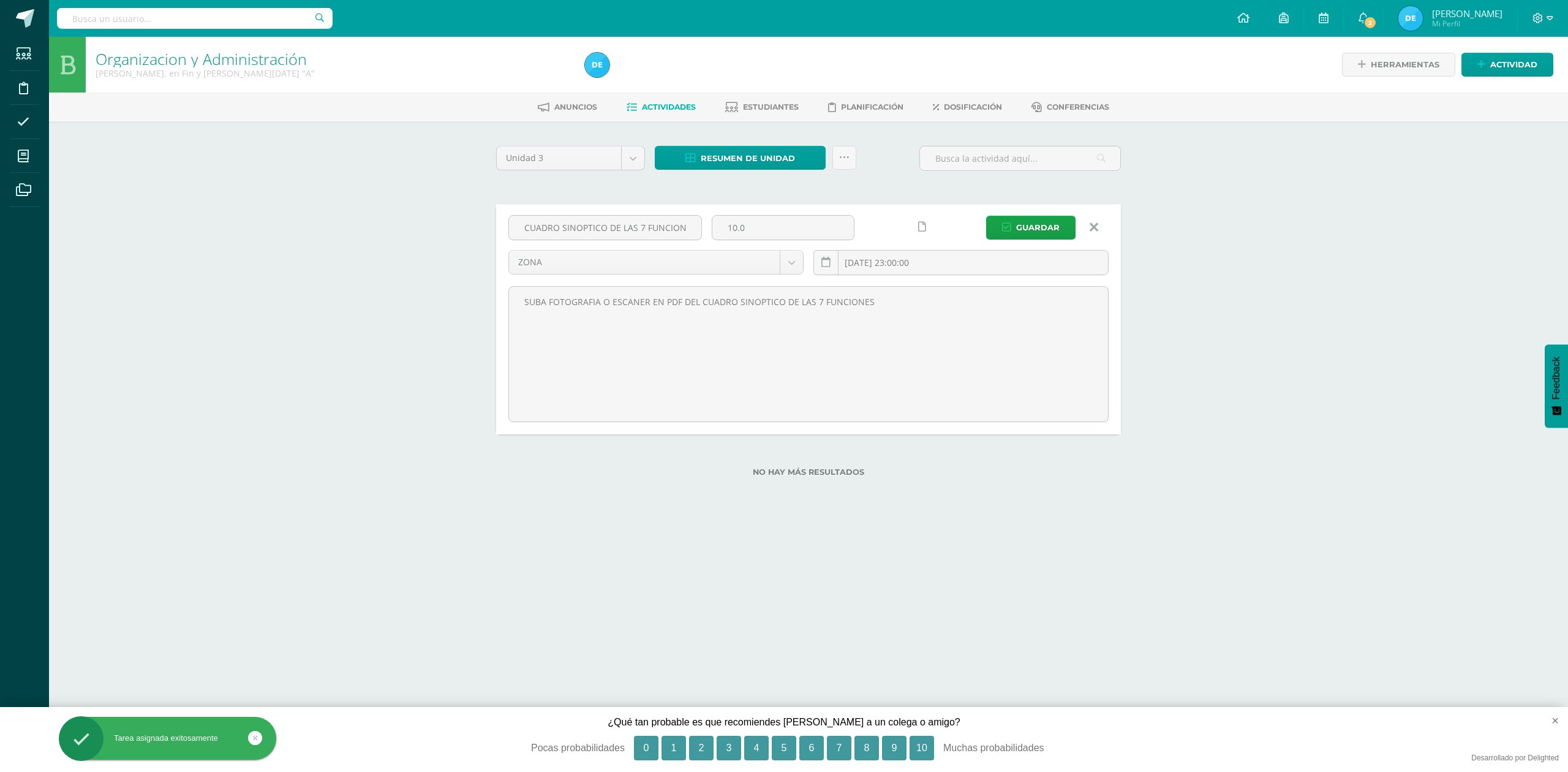
click at [918, 226] on icon at bounding box center [922, 227] width 8 height 11
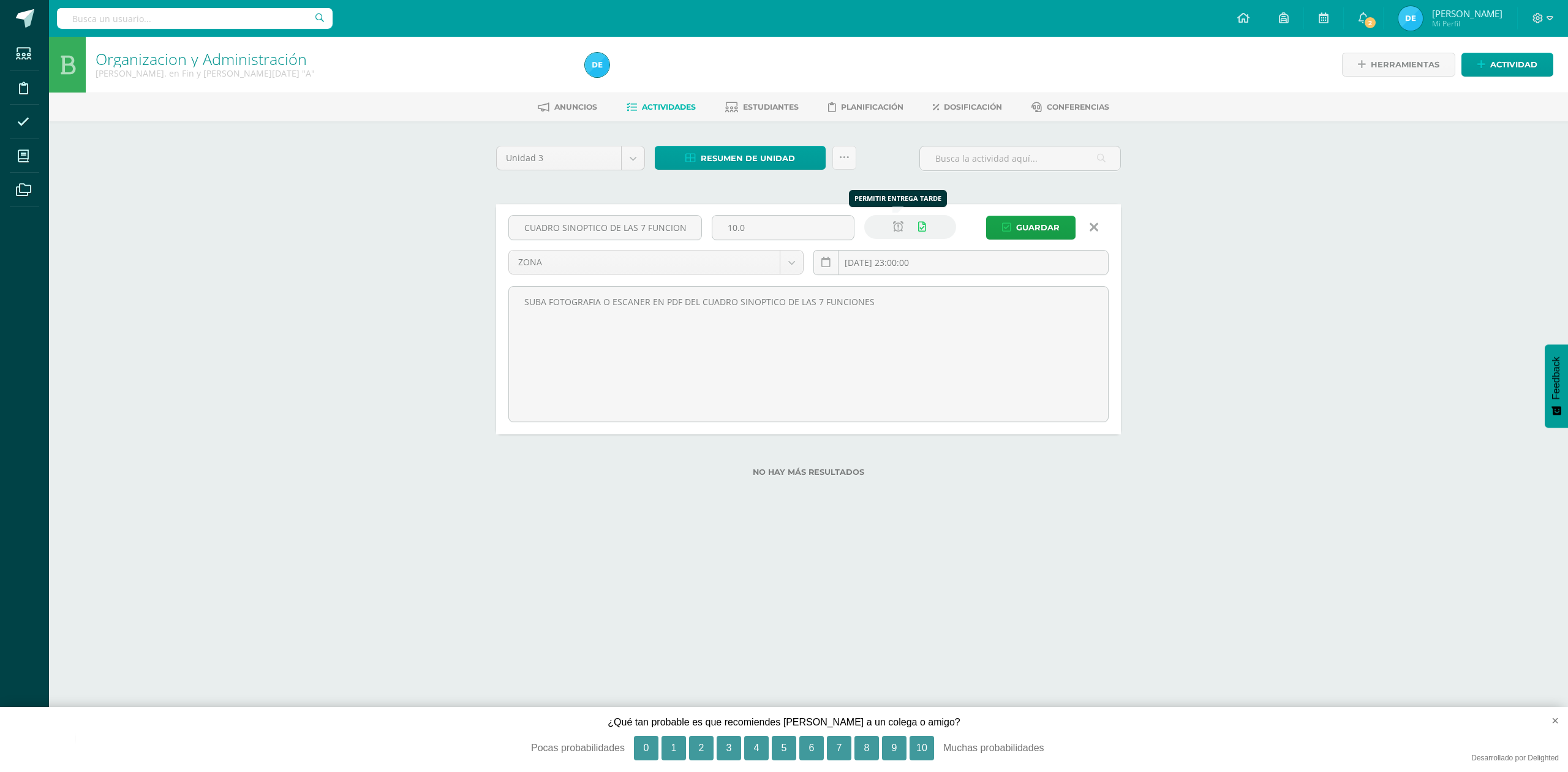
click at [899, 225] on icon at bounding box center [898, 227] width 11 height 11
click at [1010, 228] on icon "submit" at bounding box center [1007, 227] width 9 height 11
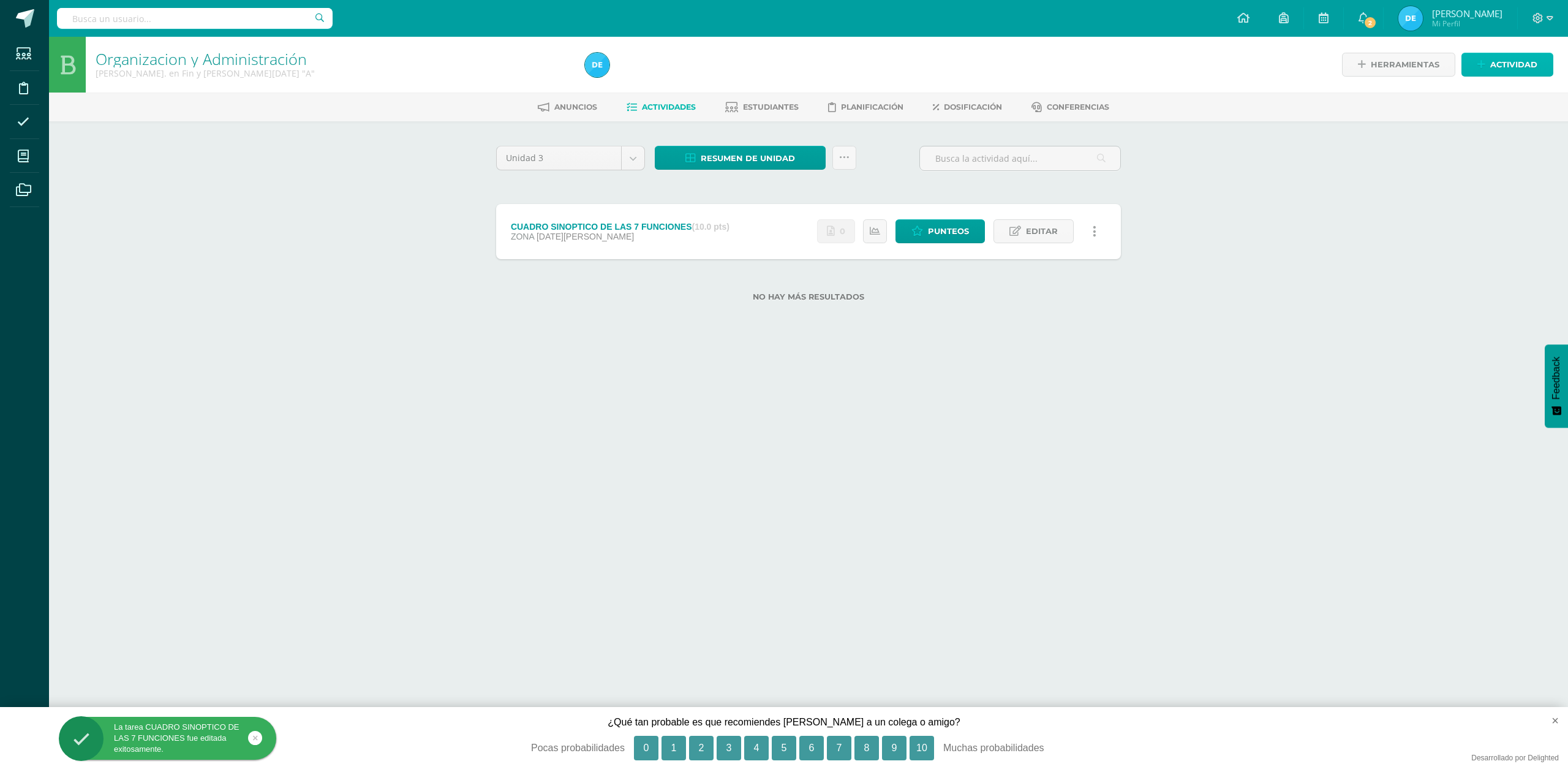
click at [1505, 69] on span "Actividad" at bounding box center [1514, 65] width 47 height 23
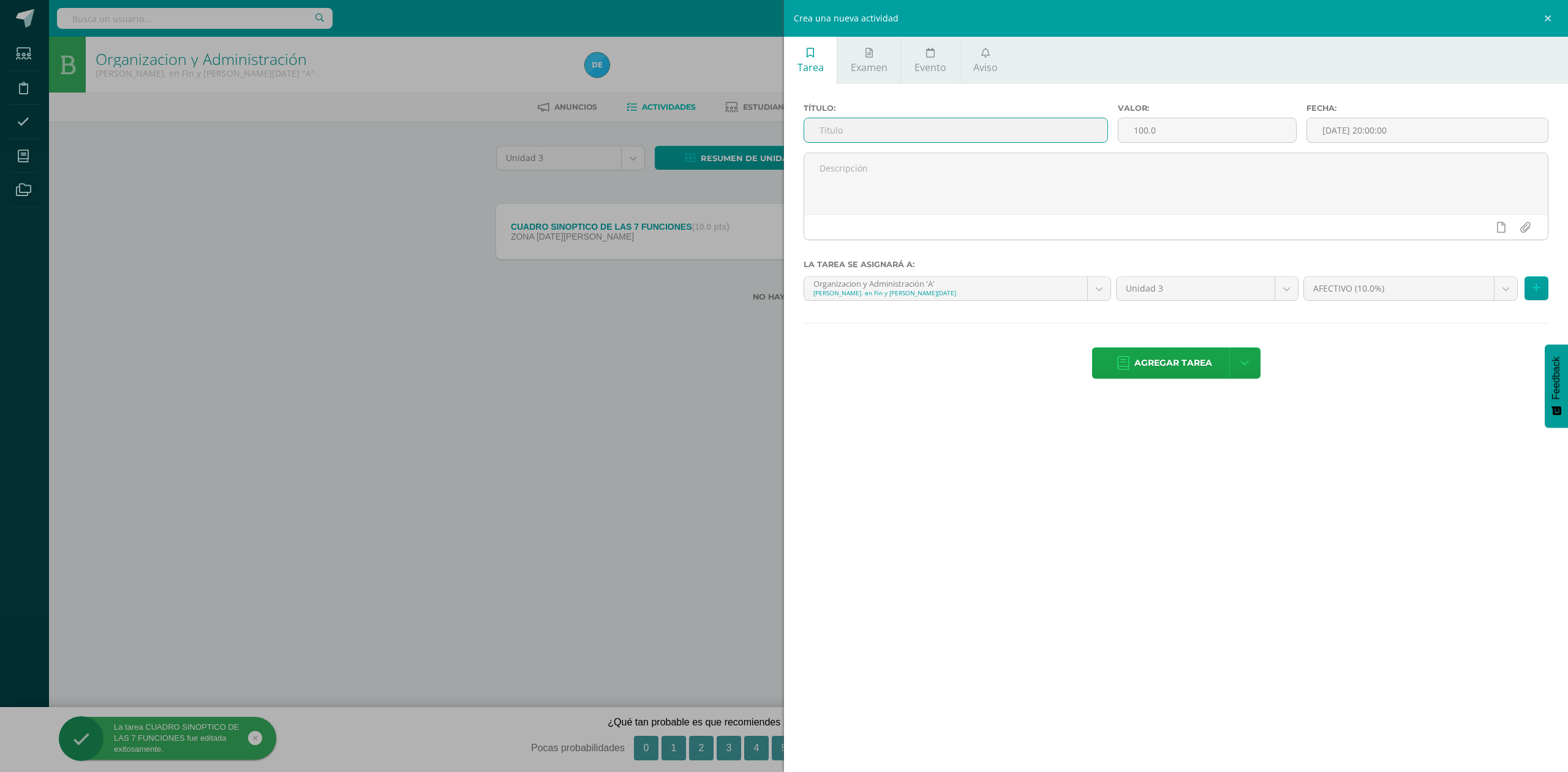
click at [917, 129] on input "text" at bounding box center [956, 129] width 303 height 24
type input "RECORTES DE ANUNCIOS DE EMPLEO"
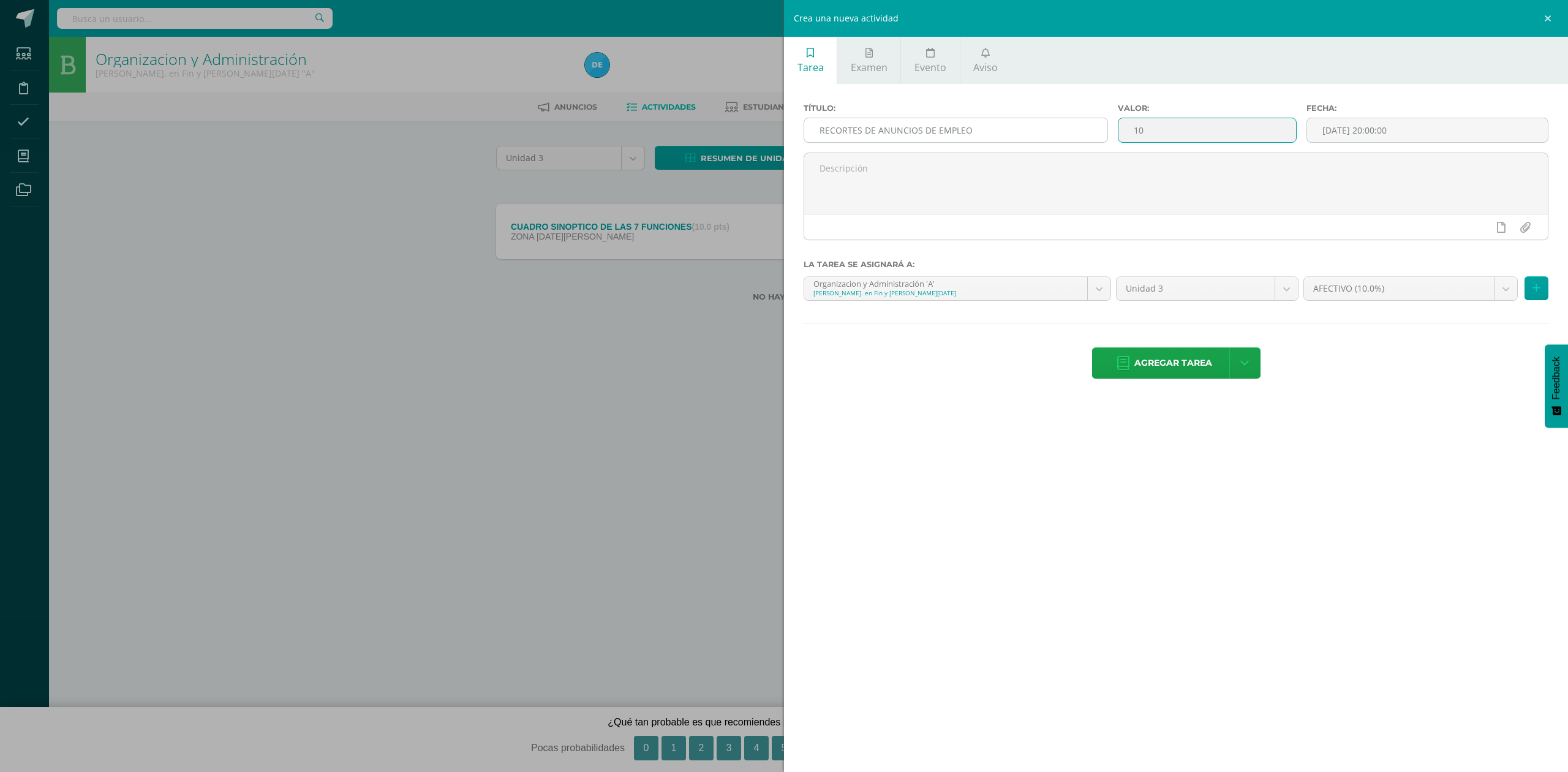
type input "10"
click at [1475, 246] on div "22" at bounding box center [1481, 244] width 11 height 14
click at [1501, 261] on div "23:00" at bounding box center [1494, 257] width 34 height 15
type input "2025-08-22 23:00"
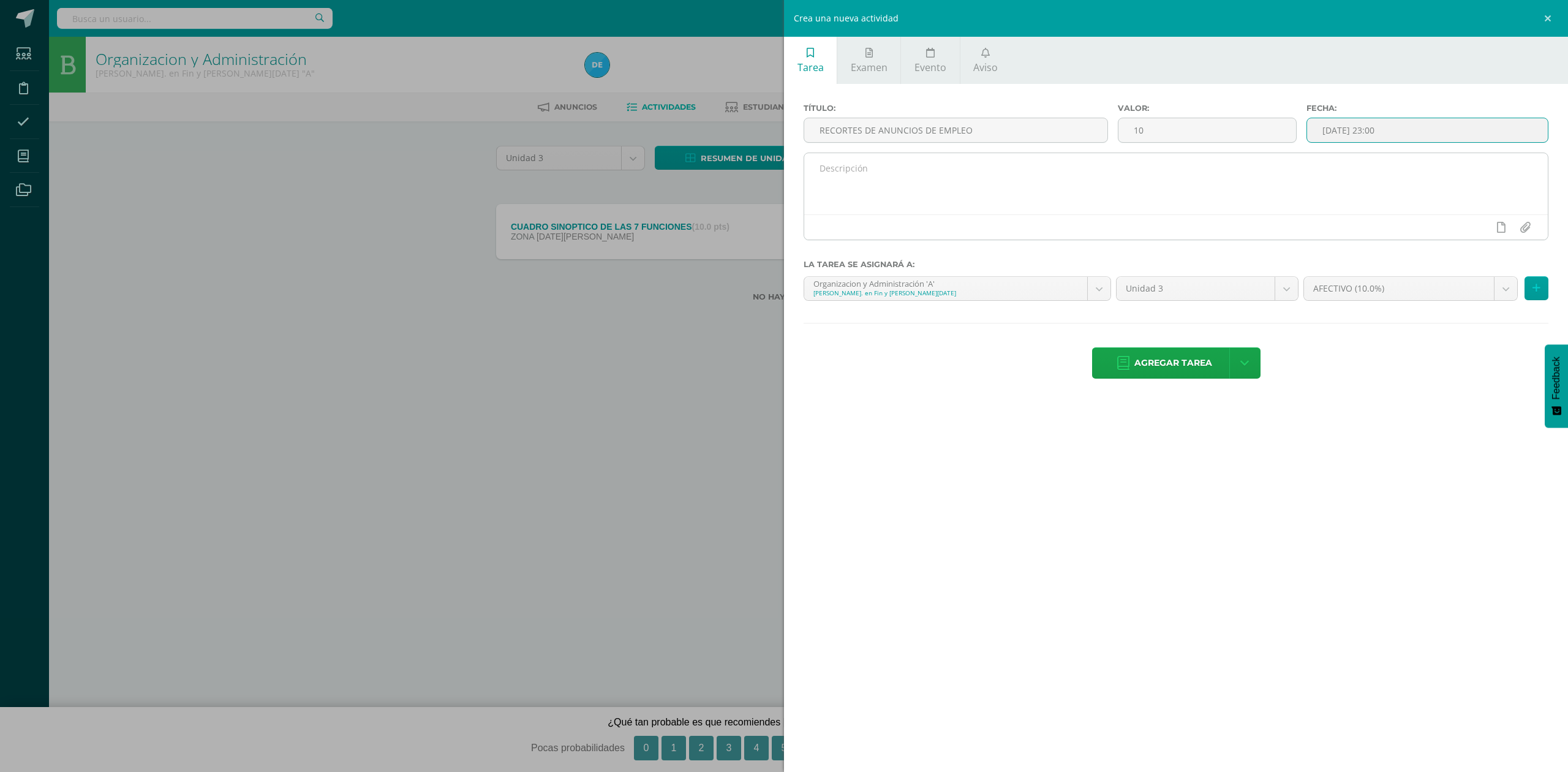
click at [1257, 163] on textarea at bounding box center [1175, 184] width 743 height 61
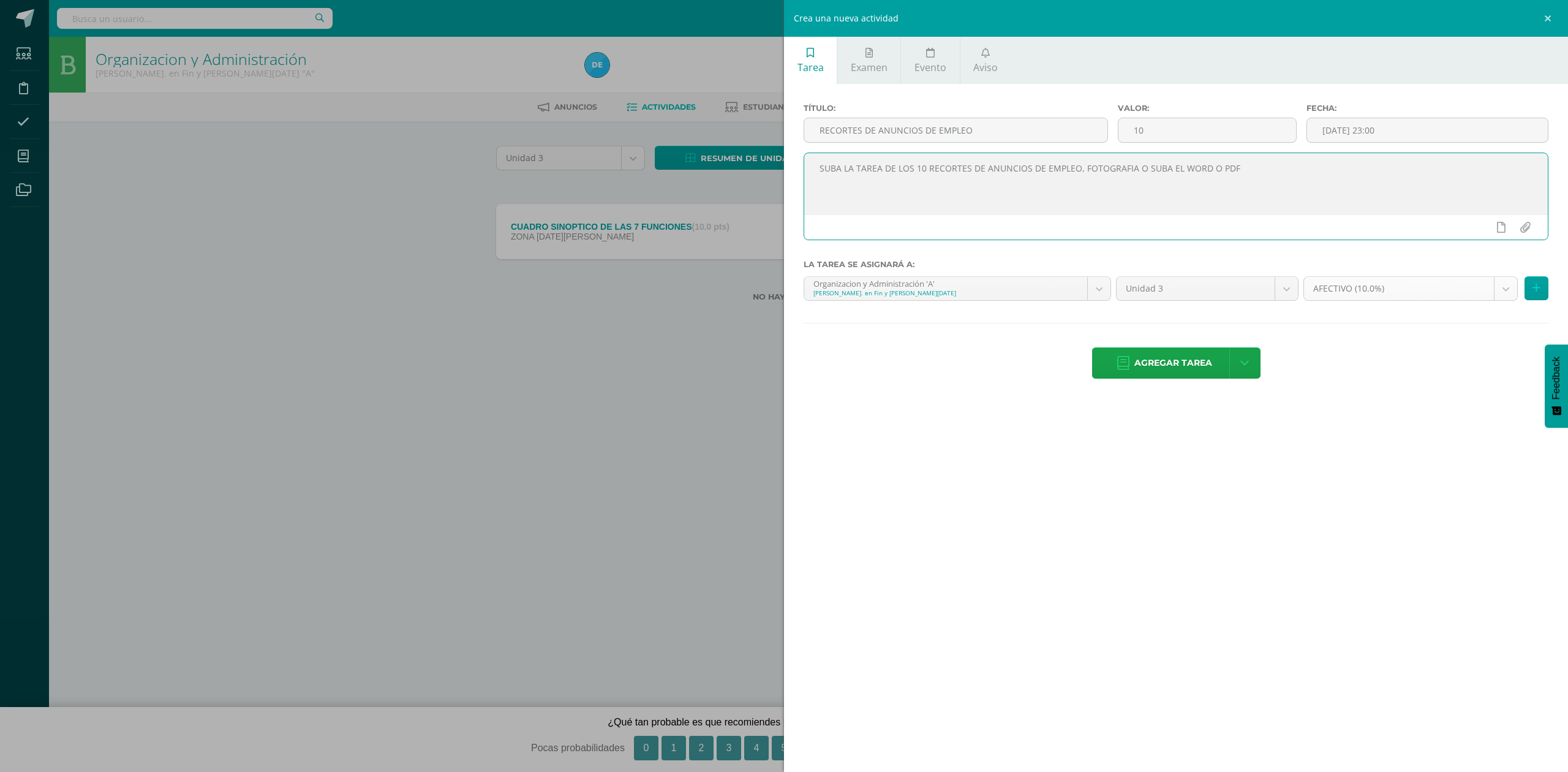
type textarea "SUBA LA TAREA DE LOS 10 RECORTES DE ANUNCIOS DE EMPLEO, FOTOGRAFIA O SUBA EL WO…"
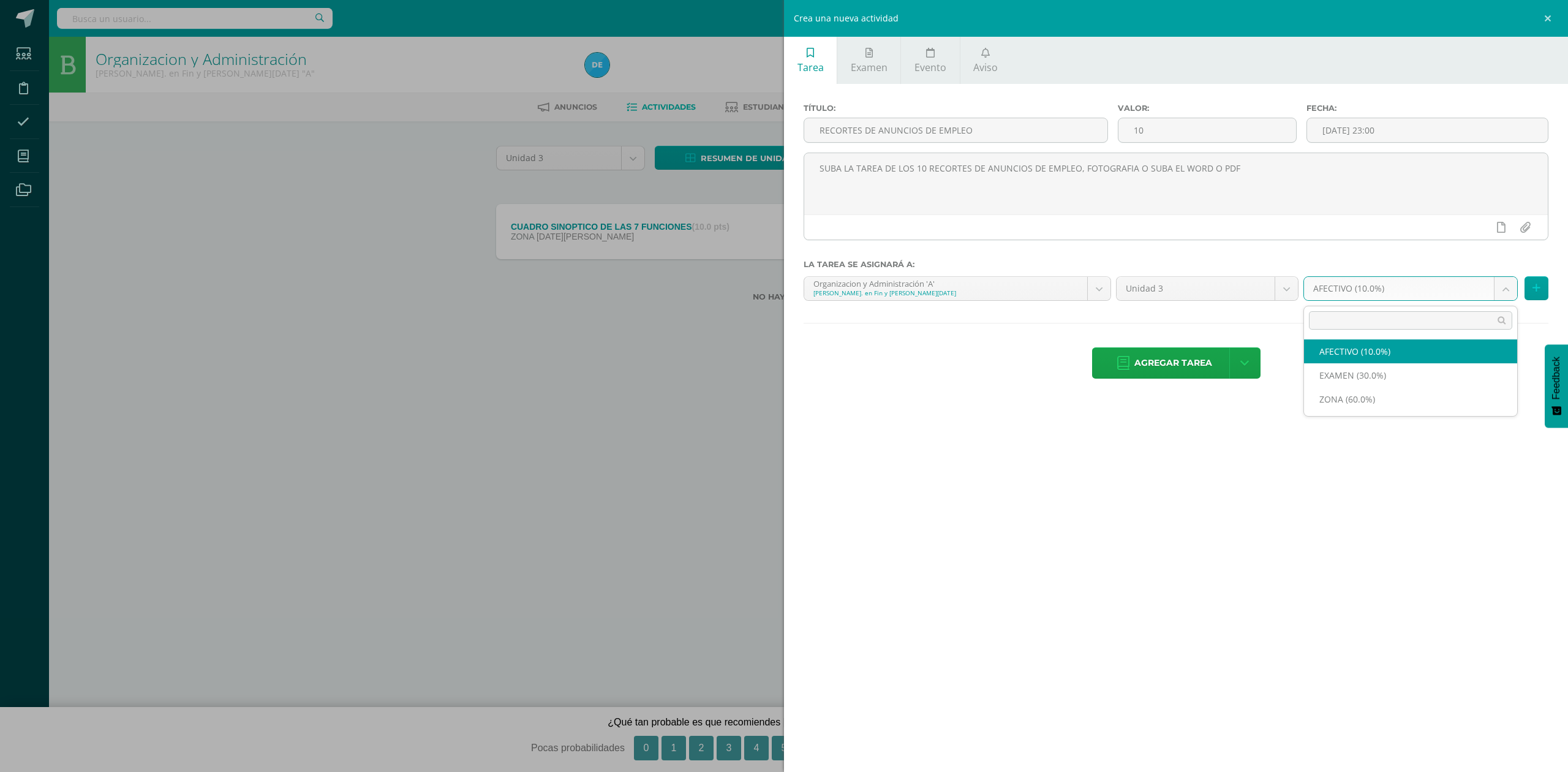
click at [1353, 277] on body "La tarea CUADRO SINOPTICO DE LAS 7 FUNCIONES fue editada exitosamente. Estudian…" at bounding box center [784, 170] width 1568 height 341
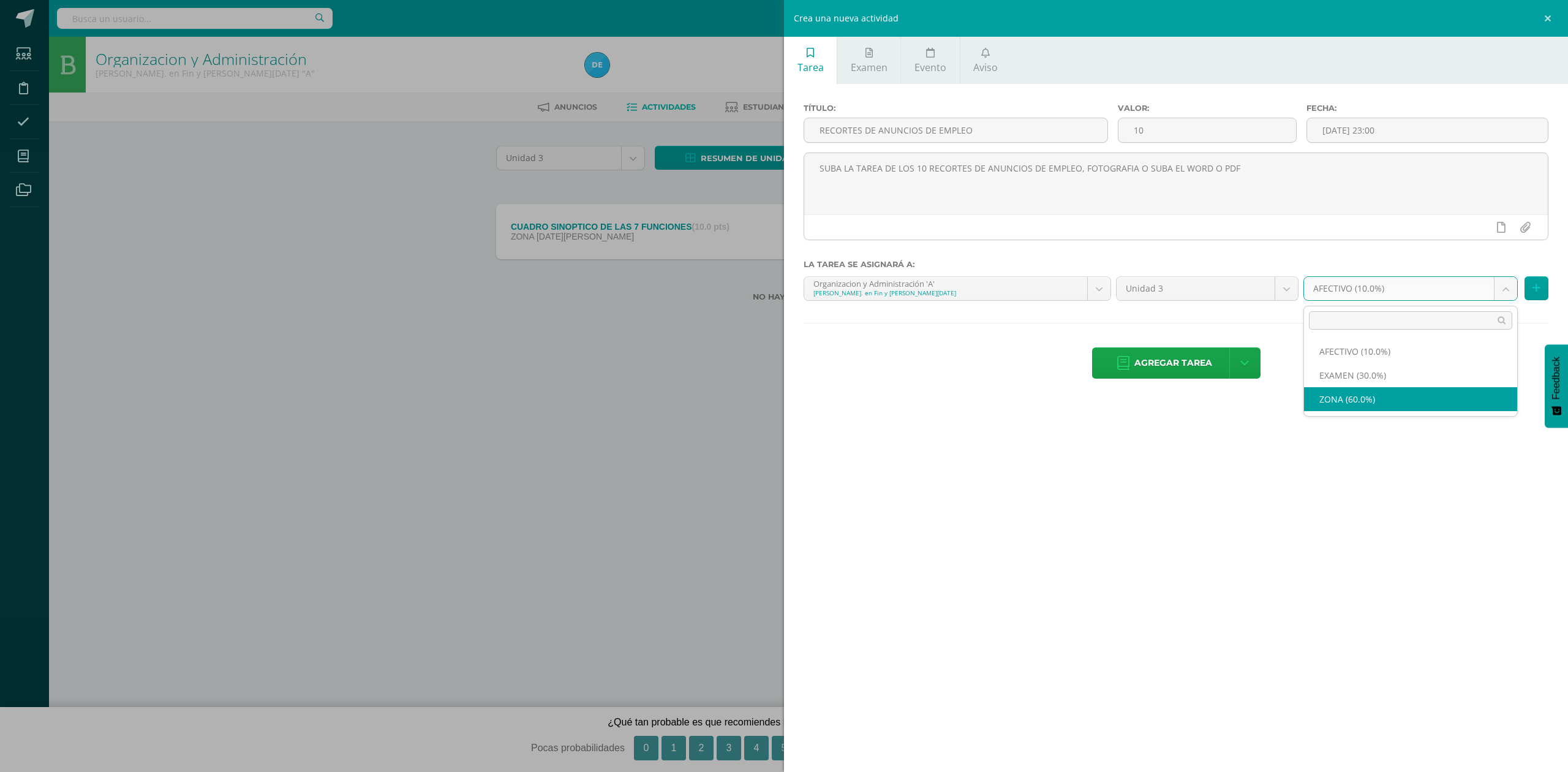
select select "82586"
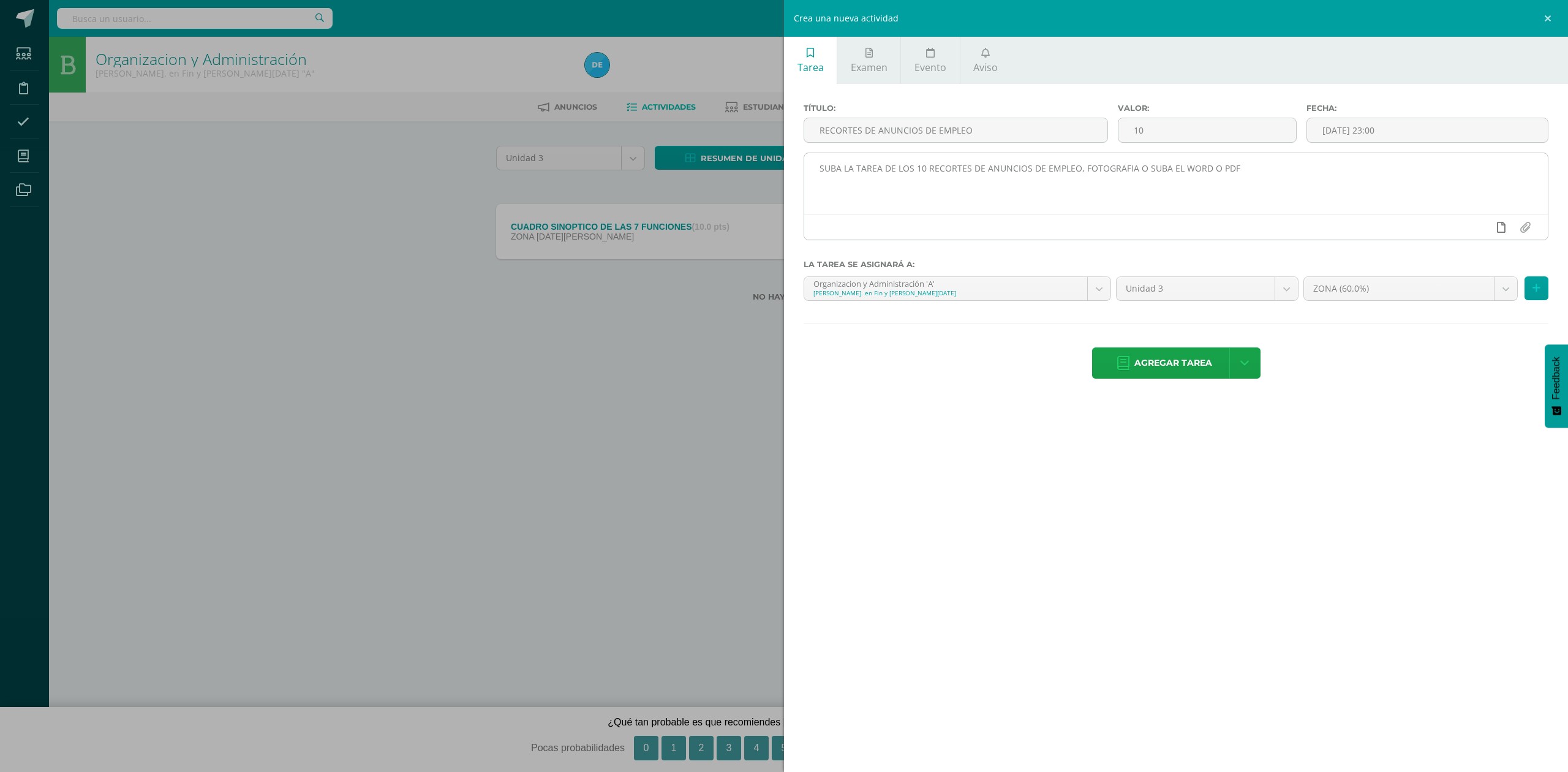
click at [1498, 229] on icon at bounding box center [1501, 227] width 8 height 11
click at [1468, 231] on link at bounding box center [1477, 227] width 24 height 23
click at [1472, 231] on icon at bounding box center [1477, 227] width 11 height 11
click at [1478, 228] on icon at bounding box center [1477, 227] width 11 height 11
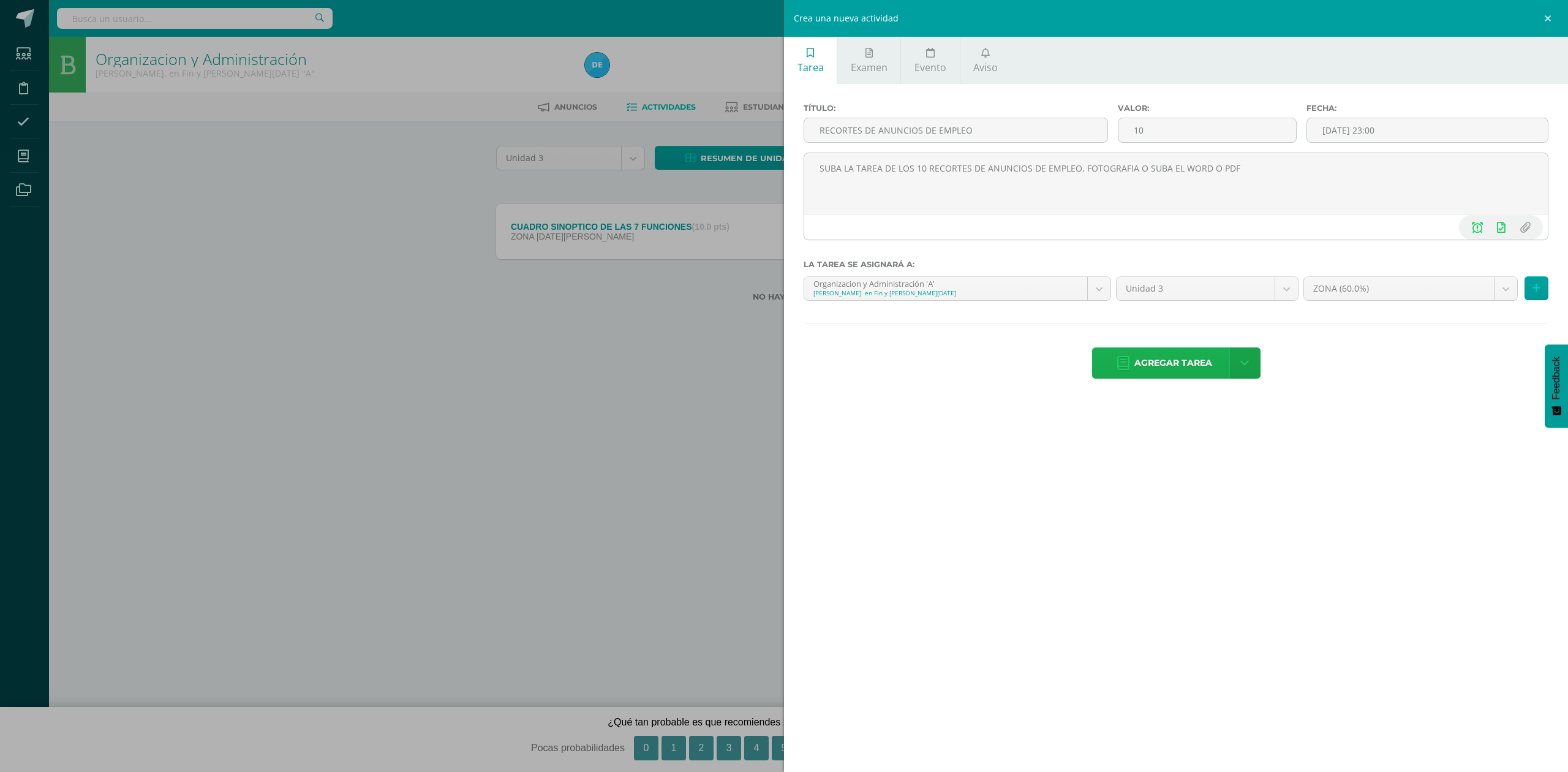
click at [1187, 363] on span "Agregar tarea" at bounding box center [1174, 362] width 78 height 30
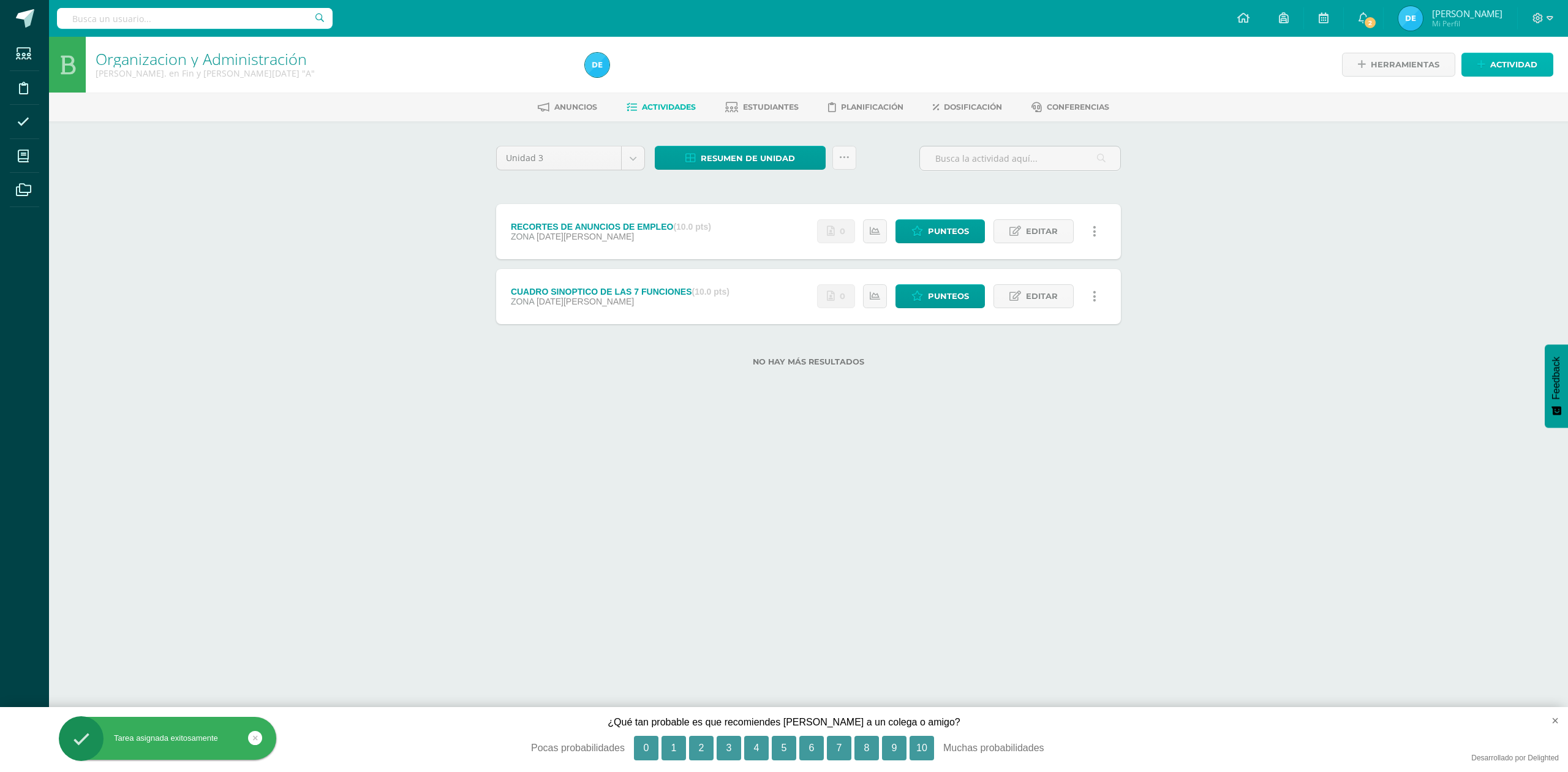
click at [1534, 64] on span "Actividad" at bounding box center [1514, 65] width 47 height 23
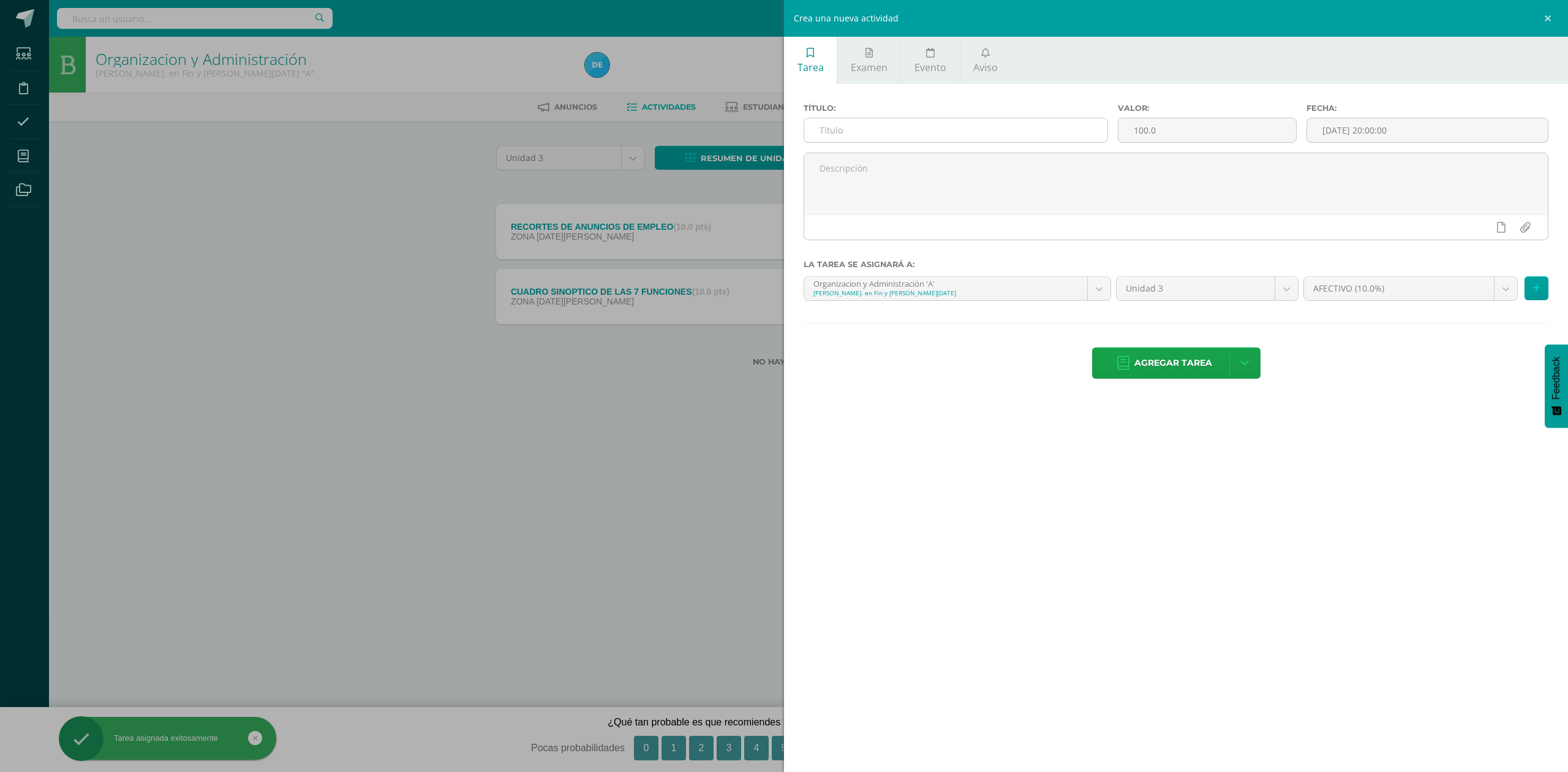
click at [893, 125] on input "text" at bounding box center [956, 129] width 303 height 24
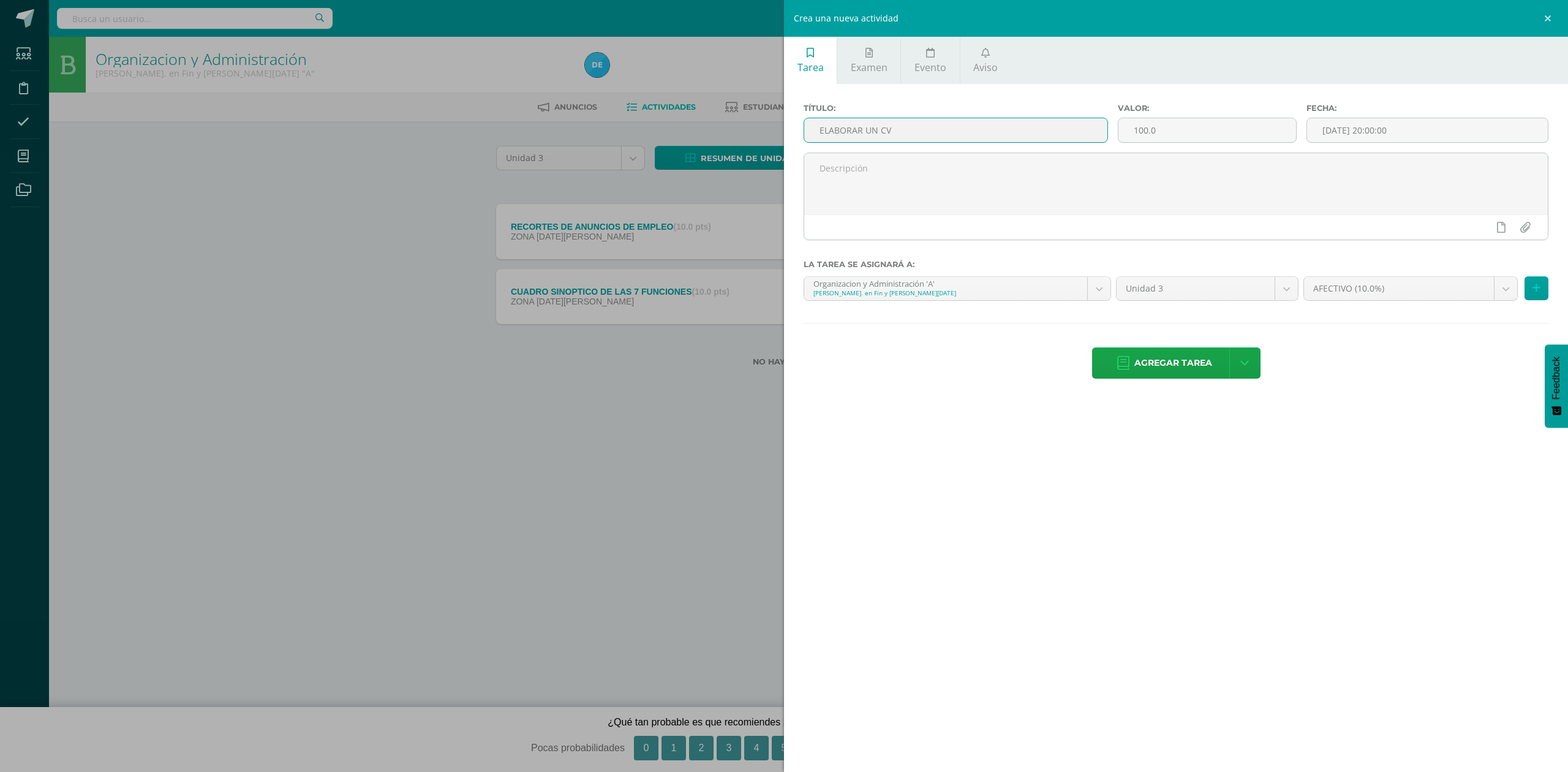
type input "ELABORAR UN CV"
type input "10"
click at [1475, 243] on div "22" at bounding box center [1481, 244] width 11 height 14
click at [1490, 256] on div "23:00" at bounding box center [1494, 257] width 34 height 15
type input "2025-08-22 23:00"
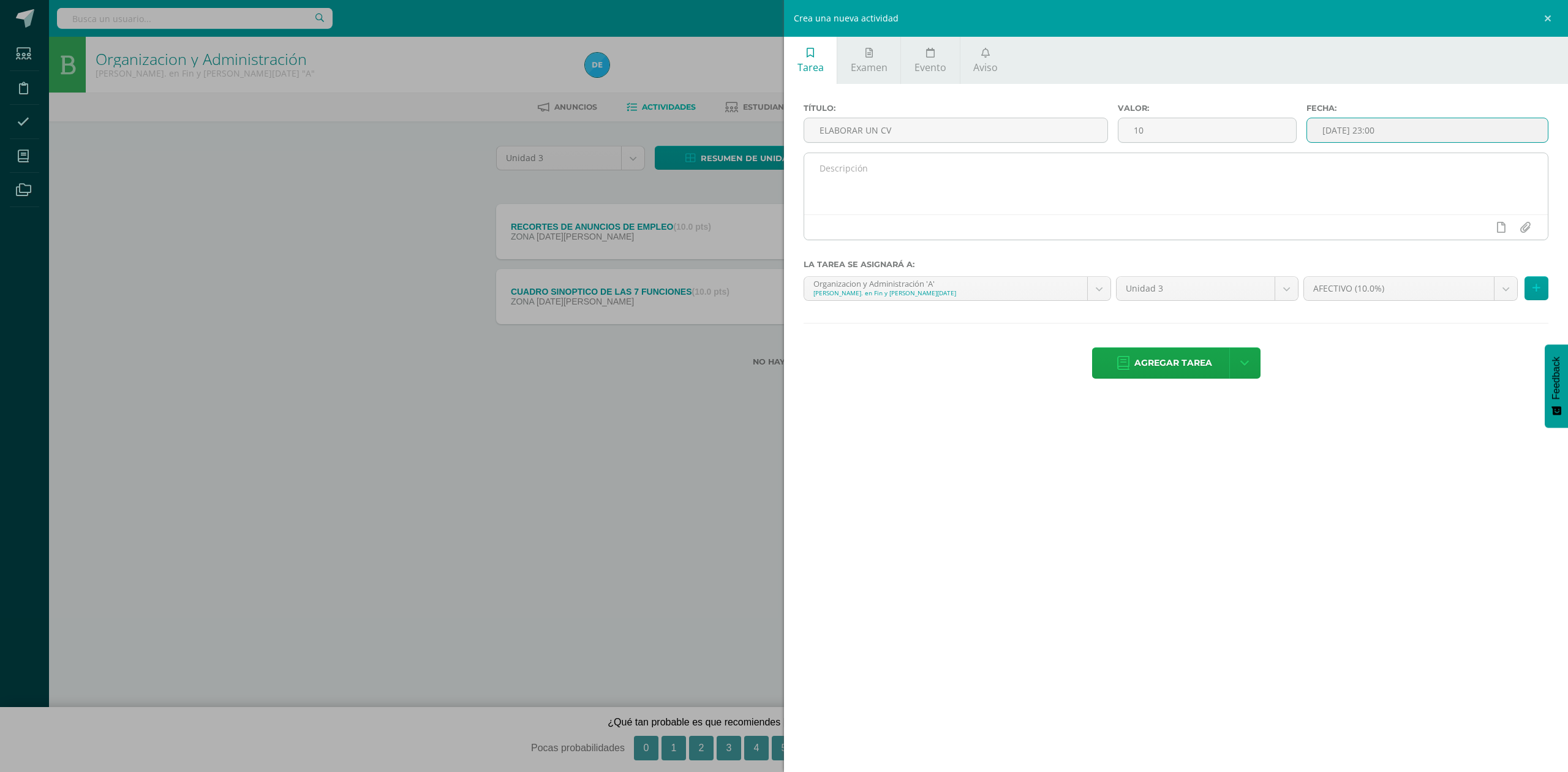
click at [1311, 184] on textarea at bounding box center [1175, 184] width 743 height 61
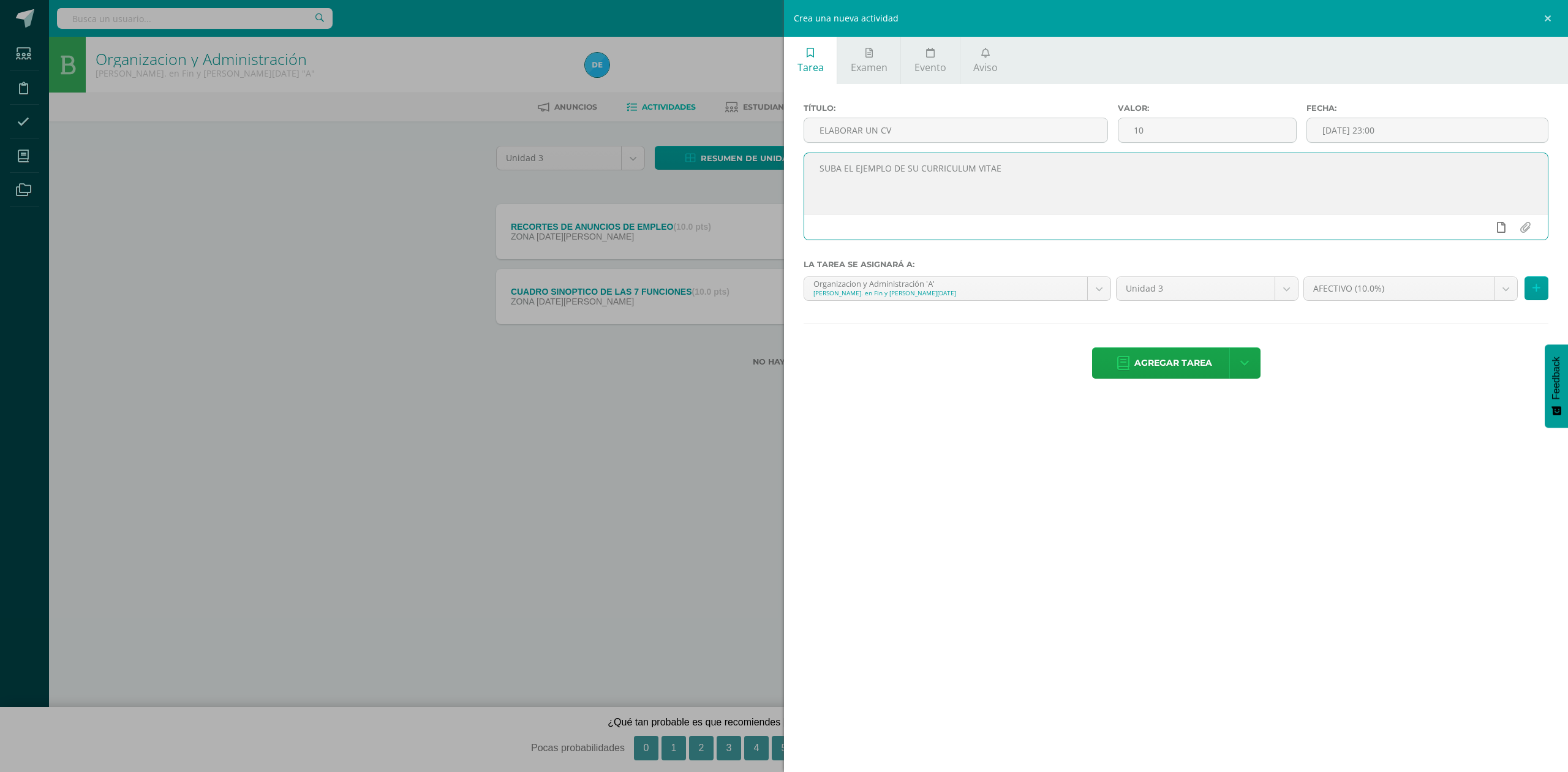
type textarea "SUBA EL EJEMPLO DE SU CURRICULUM VITAE"
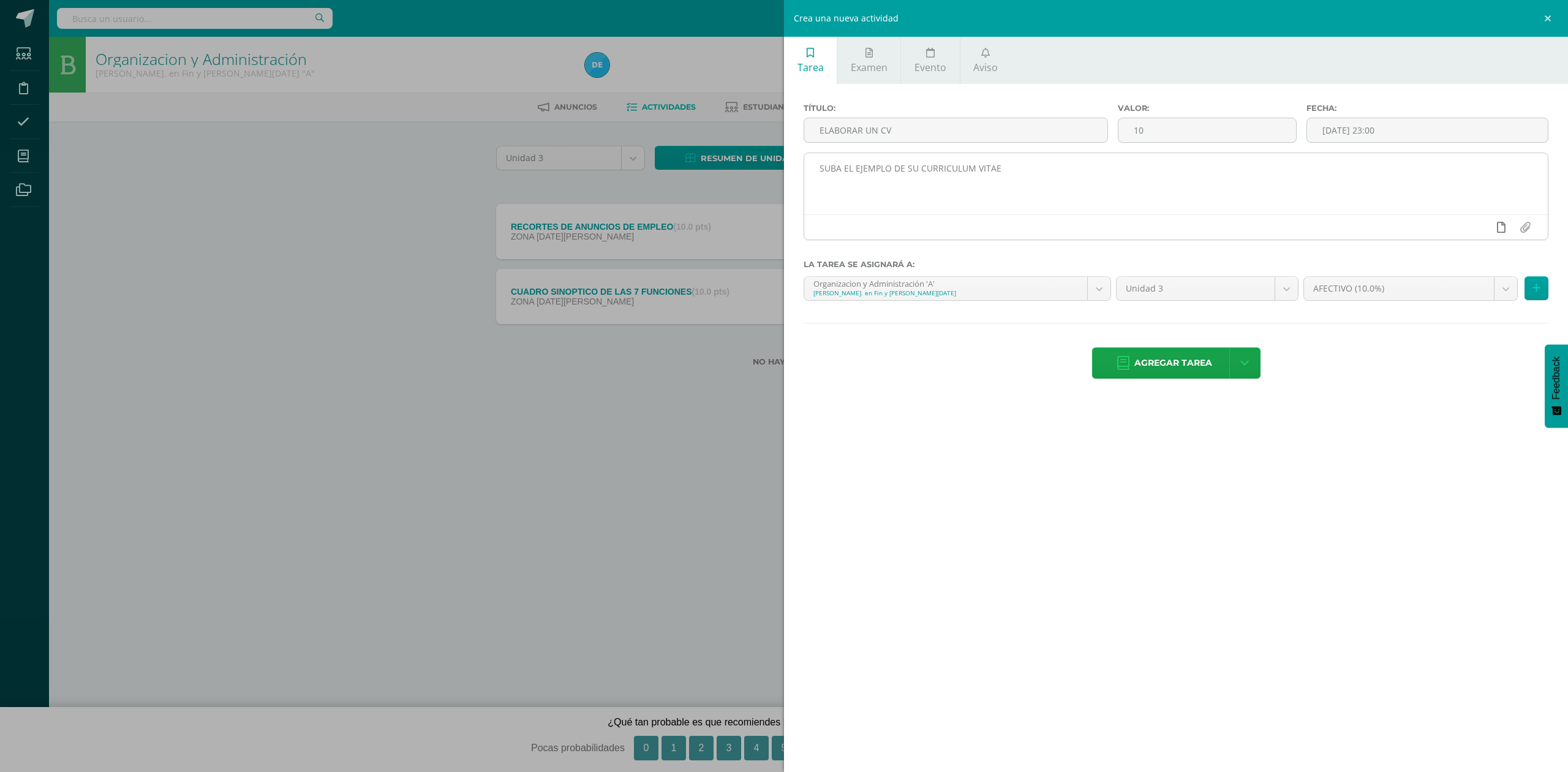
click at [1493, 228] on link at bounding box center [1501, 227] width 24 height 23
click at [1475, 228] on icon at bounding box center [1477, 227] width 11 height 11
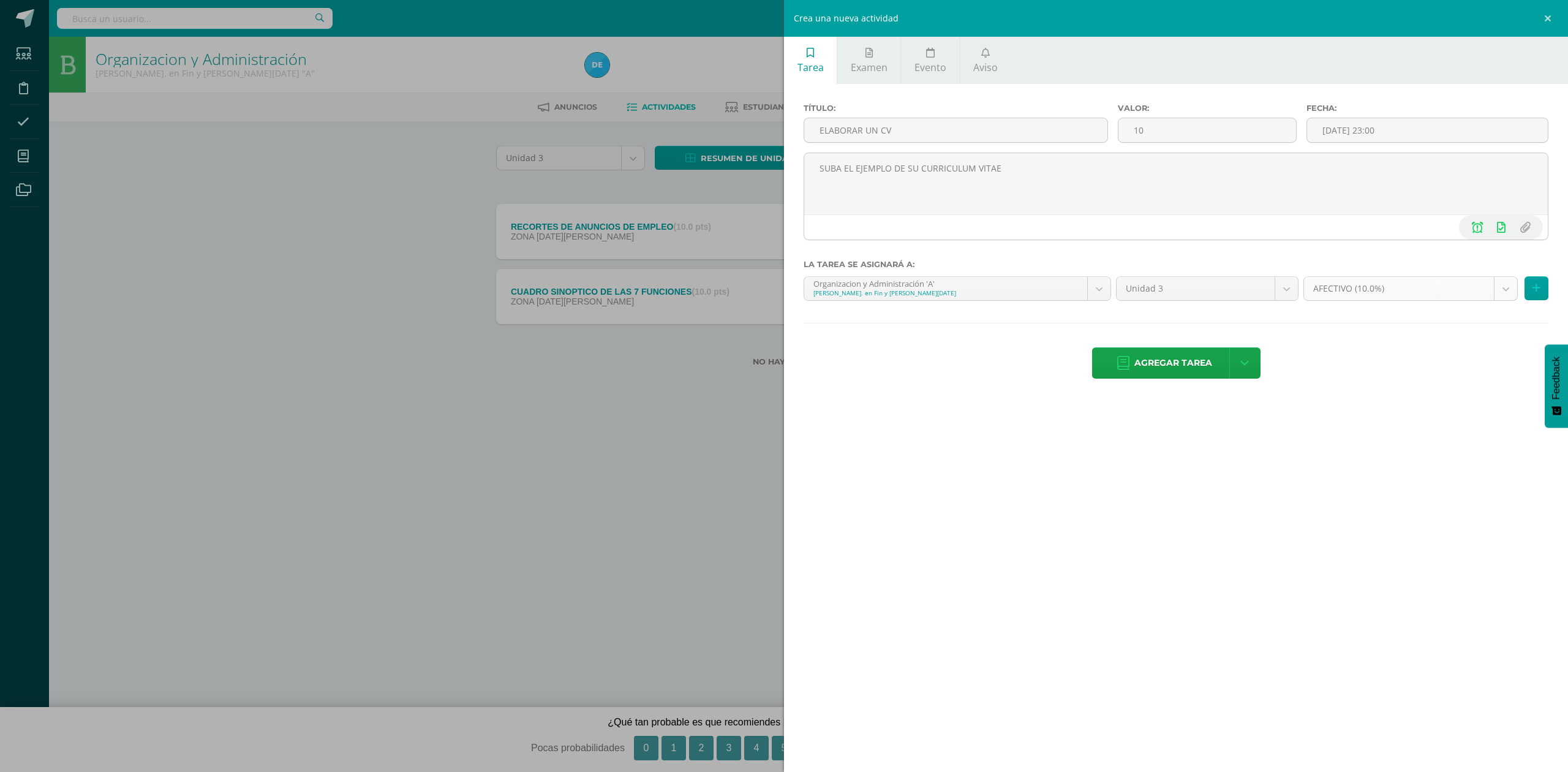
click at [1498, 288] on body "Tarea asignada exitosamente Estudiantes Disciplina Asistencia Mis cursos Archiv…" at bounding box center [784, 203] width 1568 height 406
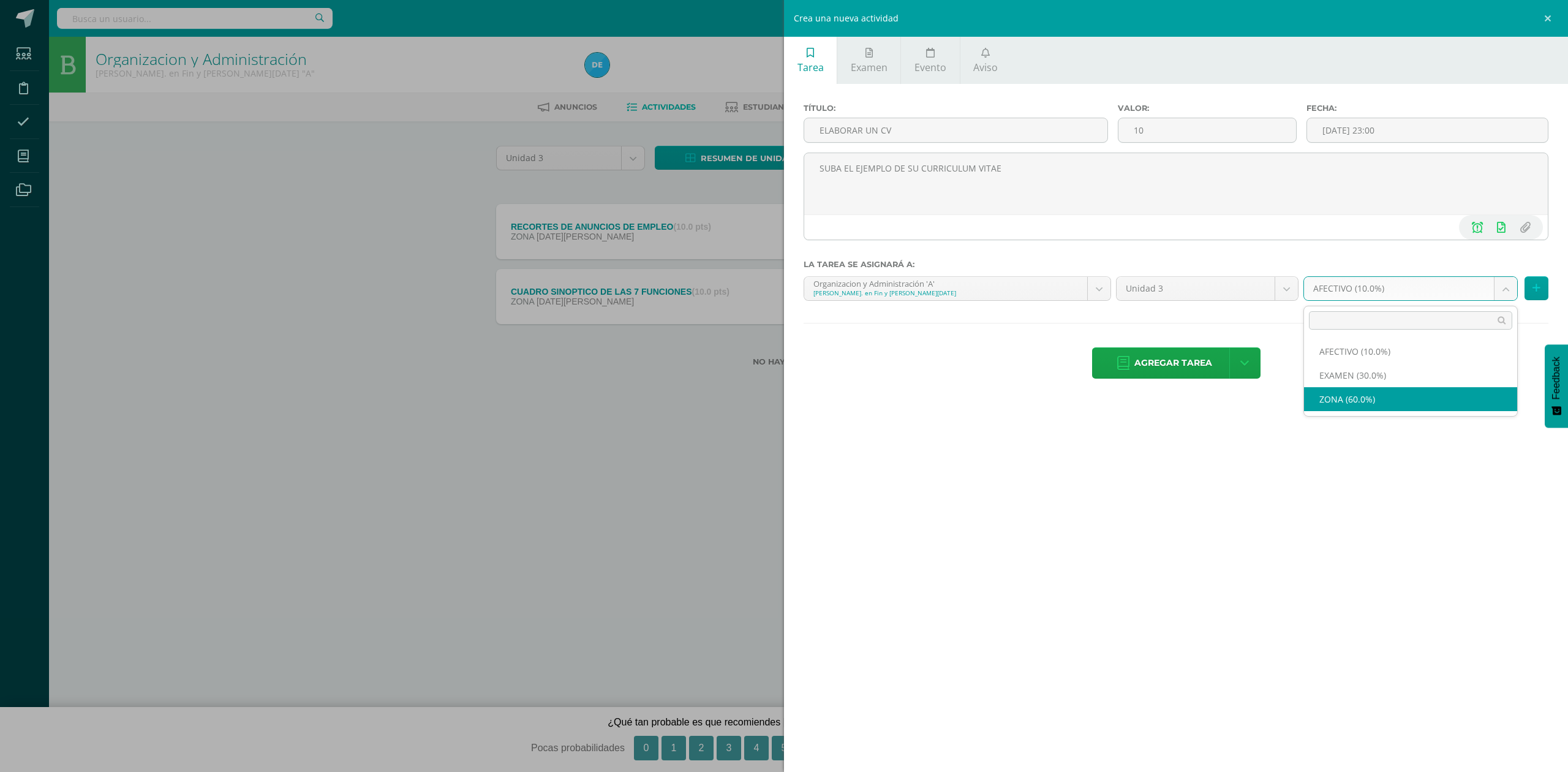
select select "82586"
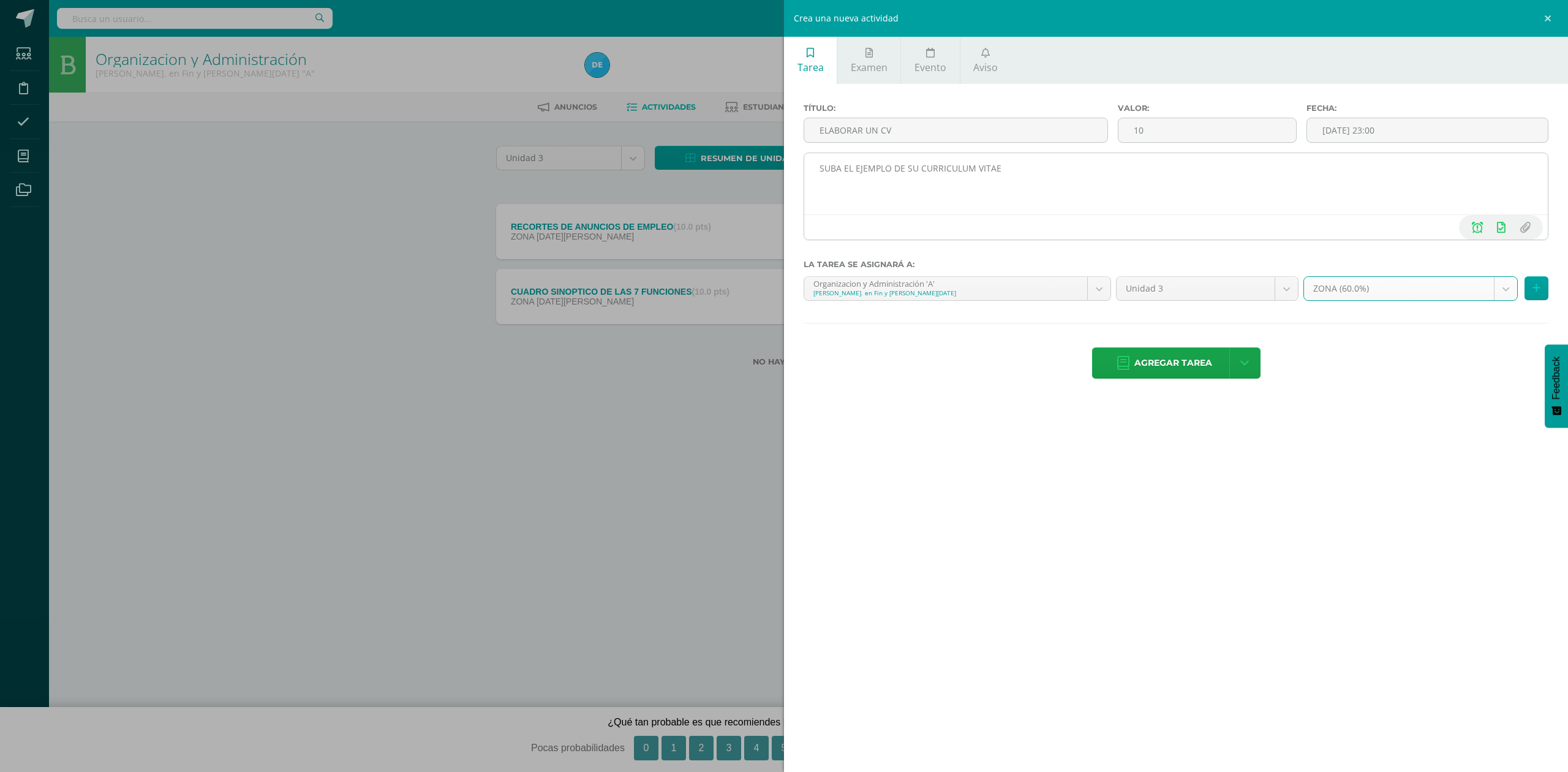
click at [1035, 170] on textarea "SUBA EL EJEMPLO DE SU CURRICULUM VITAE" at bounding box center [1175, 184] width 743 height 61
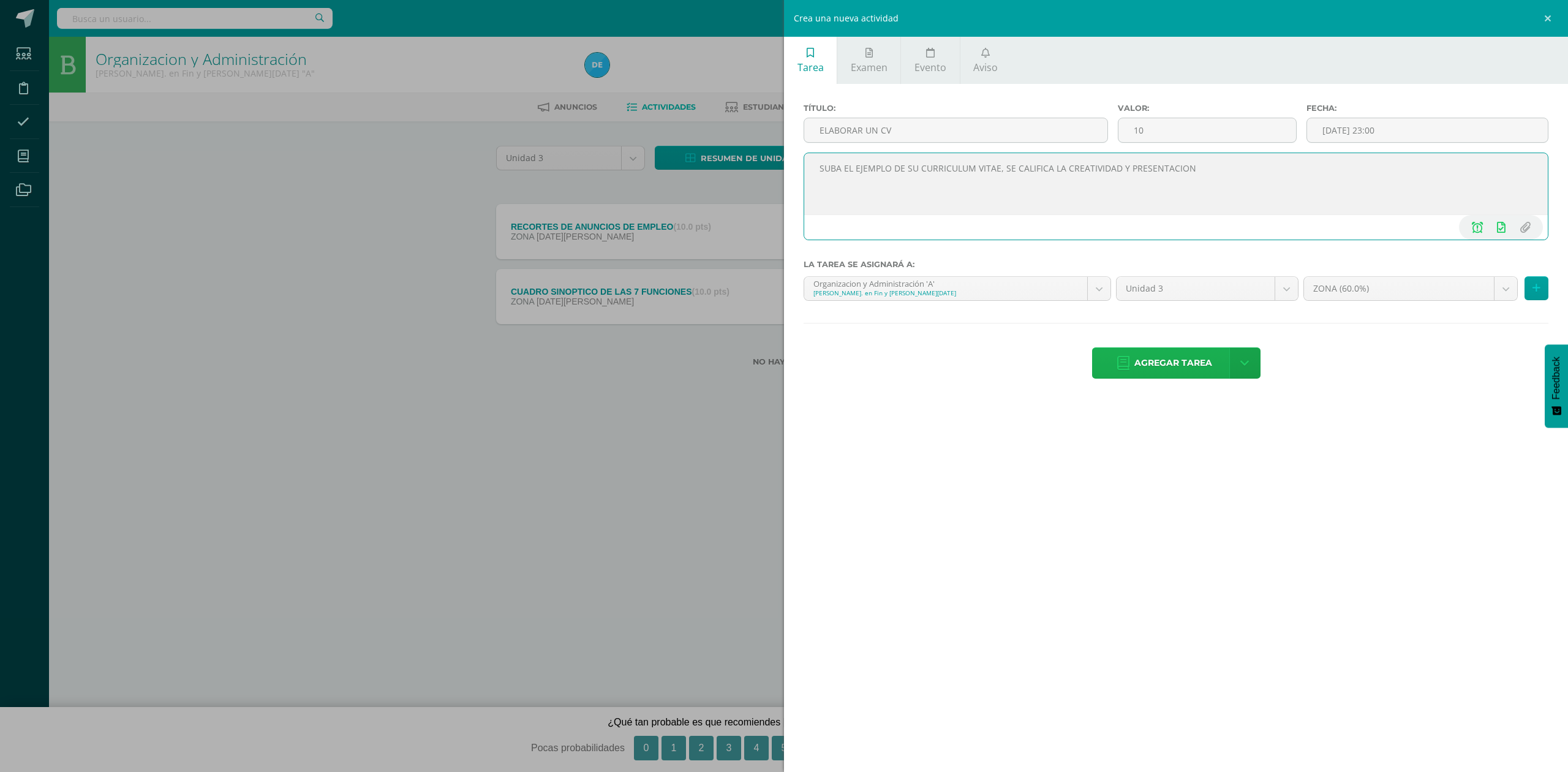
type textarea "SUBA EL EJEMPLO DE SU CURRICULUM VITAE, SE CALIFICA LA CREATIVIDAD Y PRESENTACI…"
click at [1158, 366] on span "Agregar tarea" at bounding box center [1174, 362] width 78 height 30
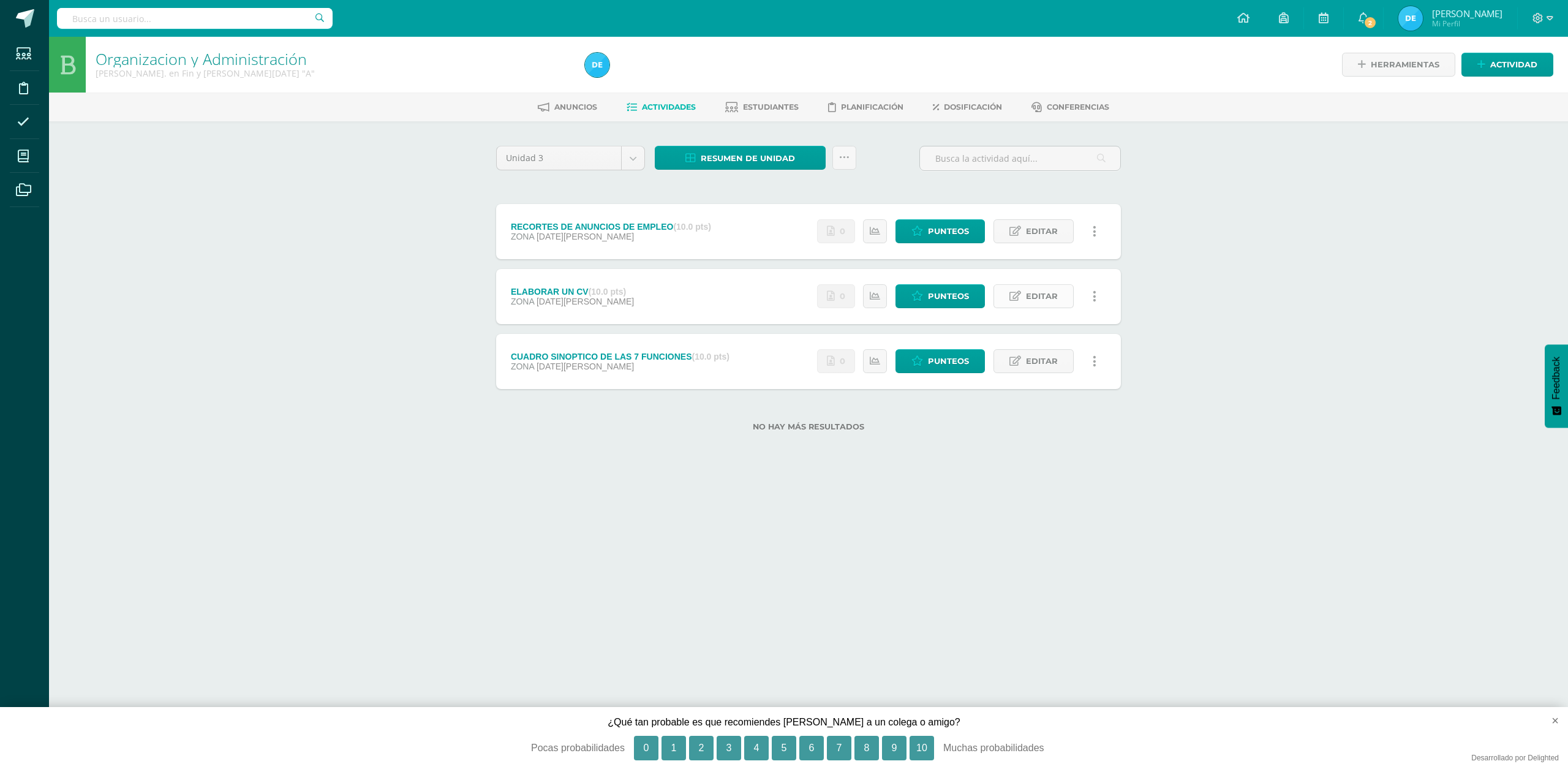
click at [1015, 296] on icon at bounding box center [1014, 296] width 11 height 11
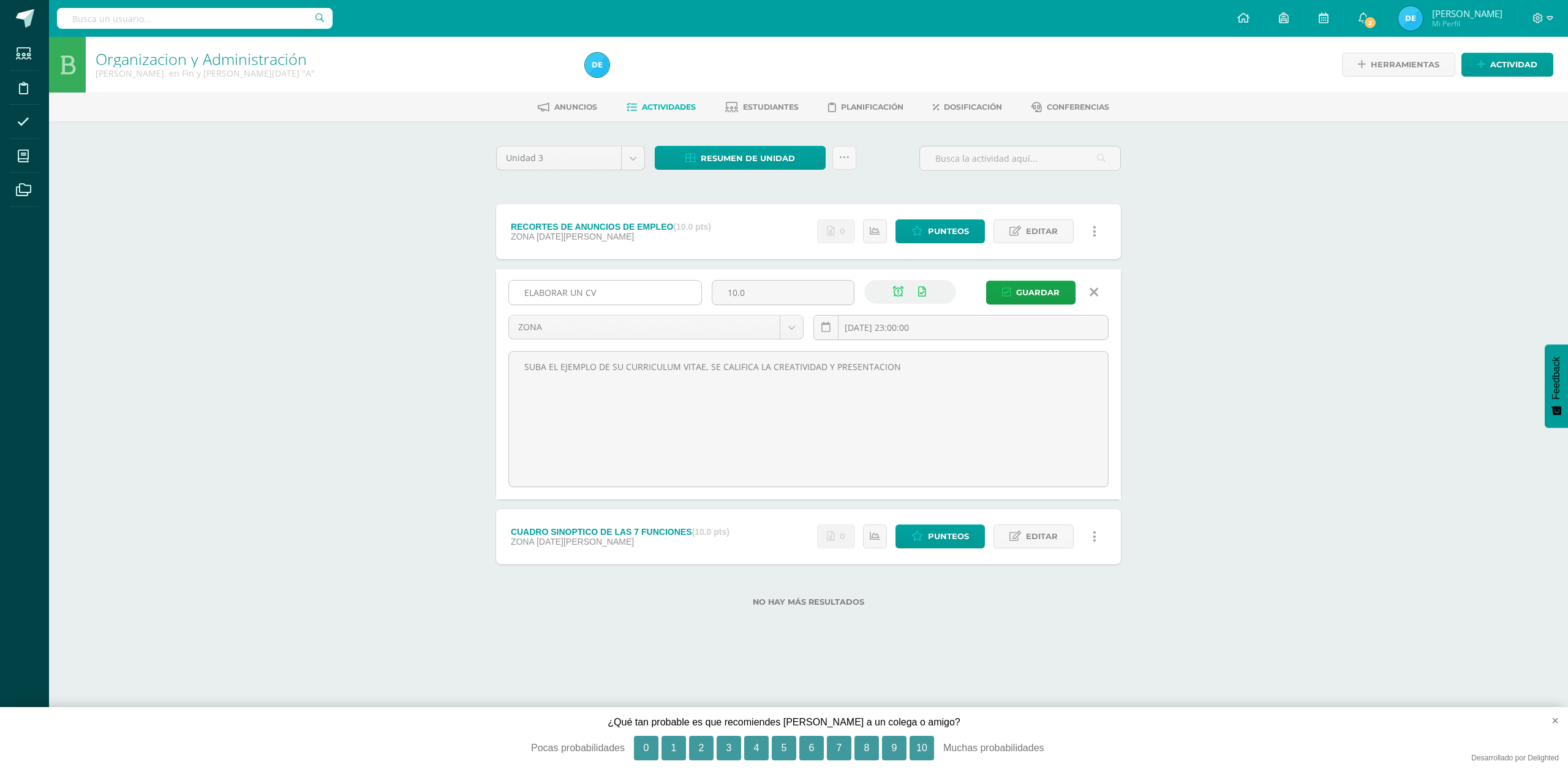
drag, startPoint x: 757, startPoint y: 295, endPoint x: 691, endPoint y: 299, distance: 66.1
click at [691, 299] on div "ELABORAR UN CV 10.0 ZONA EXAMEN AFECTIVO ZONA [DATE] 23:00:00 [GEOGRAPHIC_DATA]" at bounding box center [808, 315] width 610 height 70
type input "20"
click at [1052, 295] on span "Guardar" at bounding box center [1037, 293] width 44 height 23
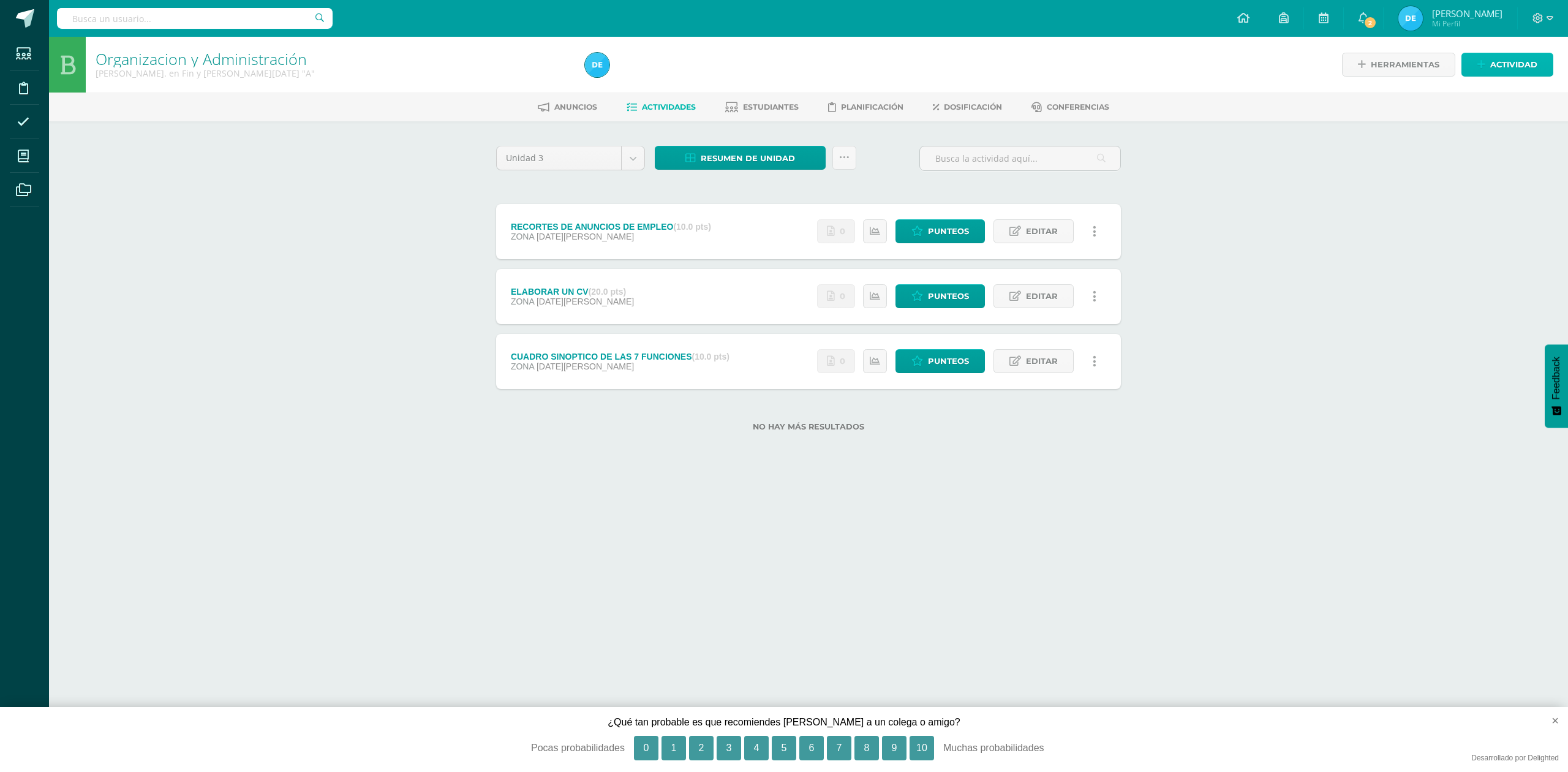
click at [1515, 63] on span "Actividad" at bounding box center [1514, 65] width 47 height 23
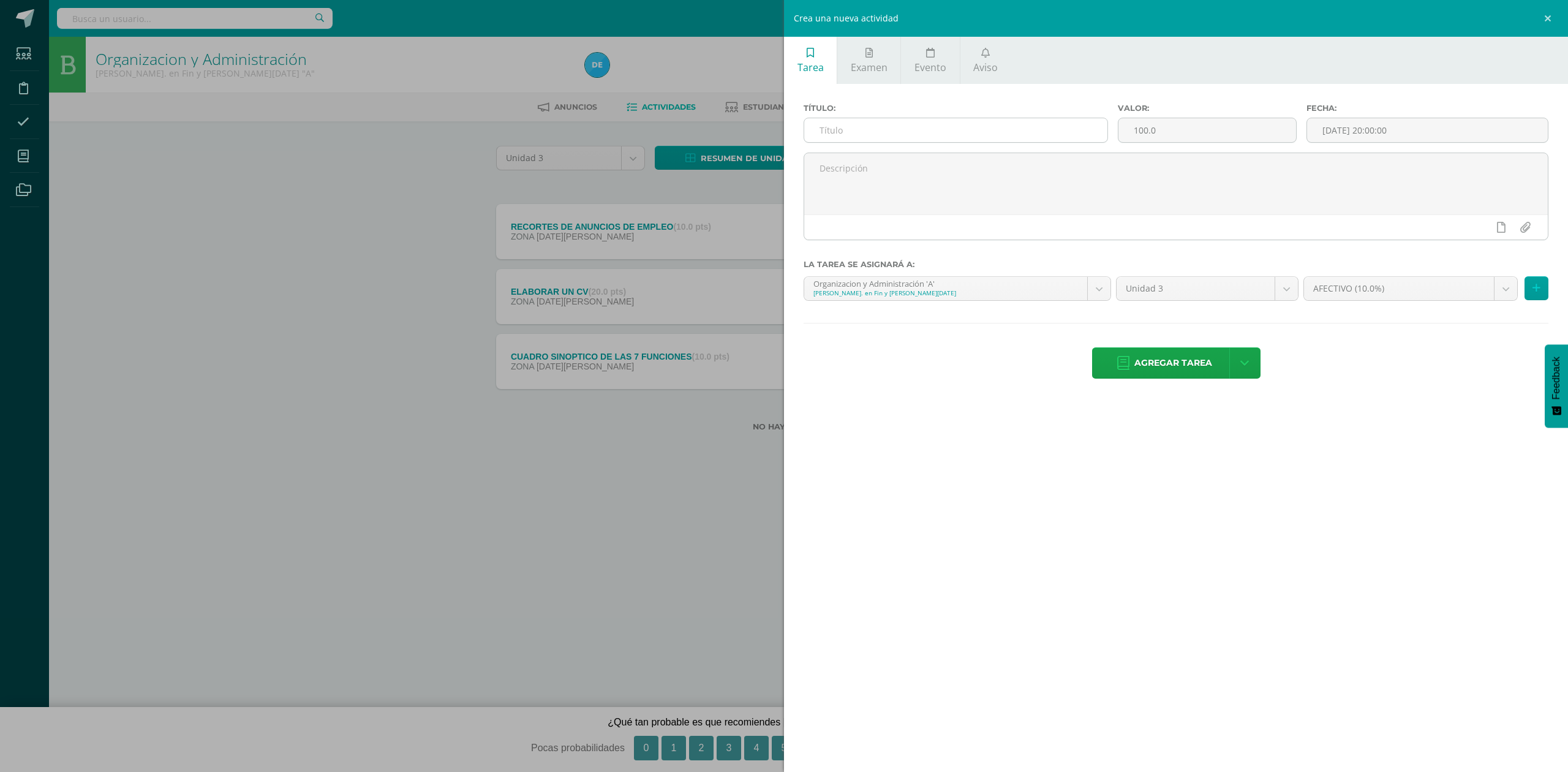
click at [835, 123] on input "text" at bounding box center [956, 129] width 303 height 24
type input "CUOTA ANIVERSARIO"
type input "20"
click at [1475, 240] on div "22" at bounding box center [1481, 244] width 11 height 14
click at [1504, 256] on div "23:00" at bounding box center [1494, 257] width 34 height 15
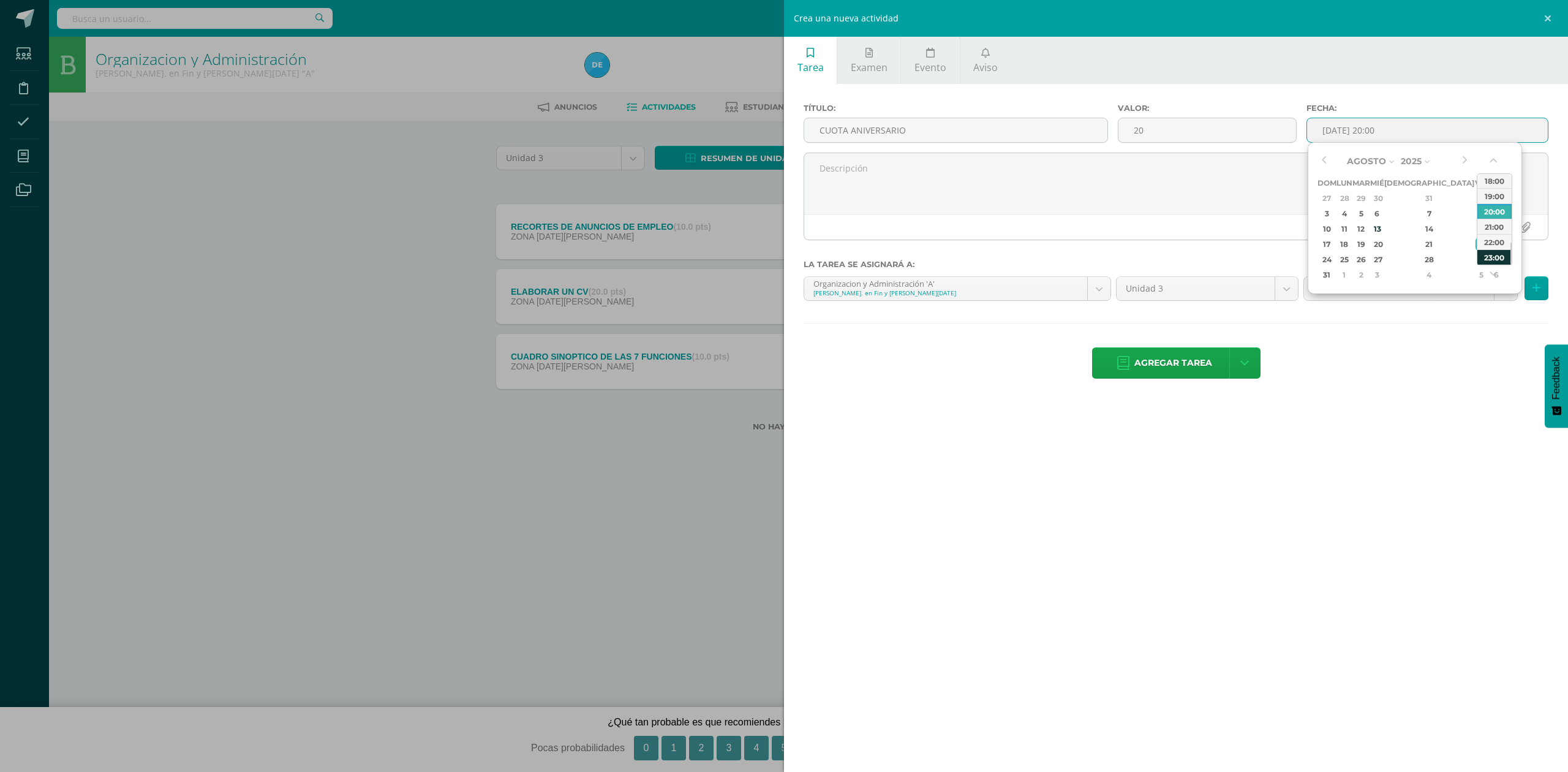
type input "2025-08-22 23:00"
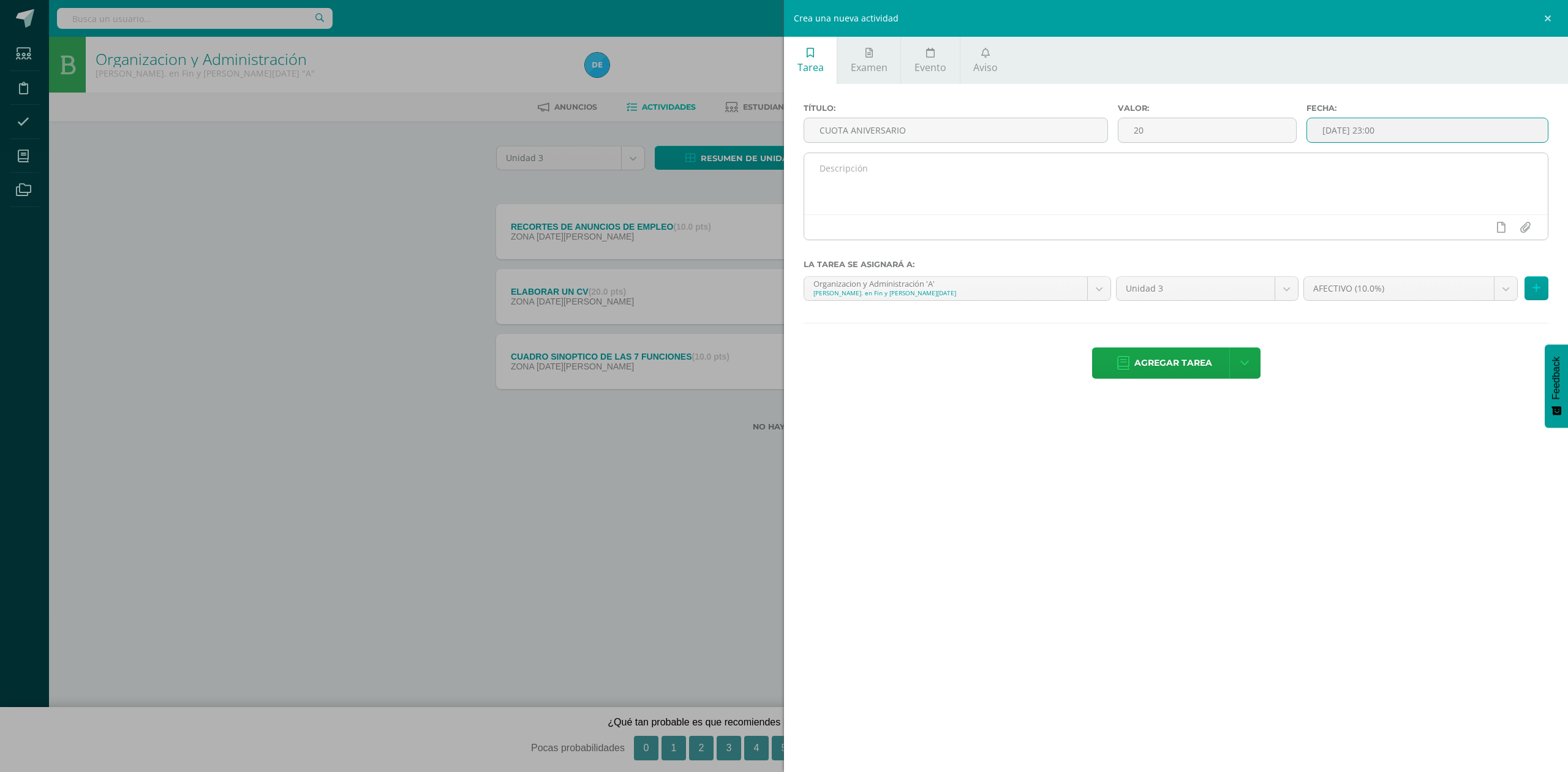
click at [1178, 175] on textarea at bounding box center [1175, 184] width 743 height 61
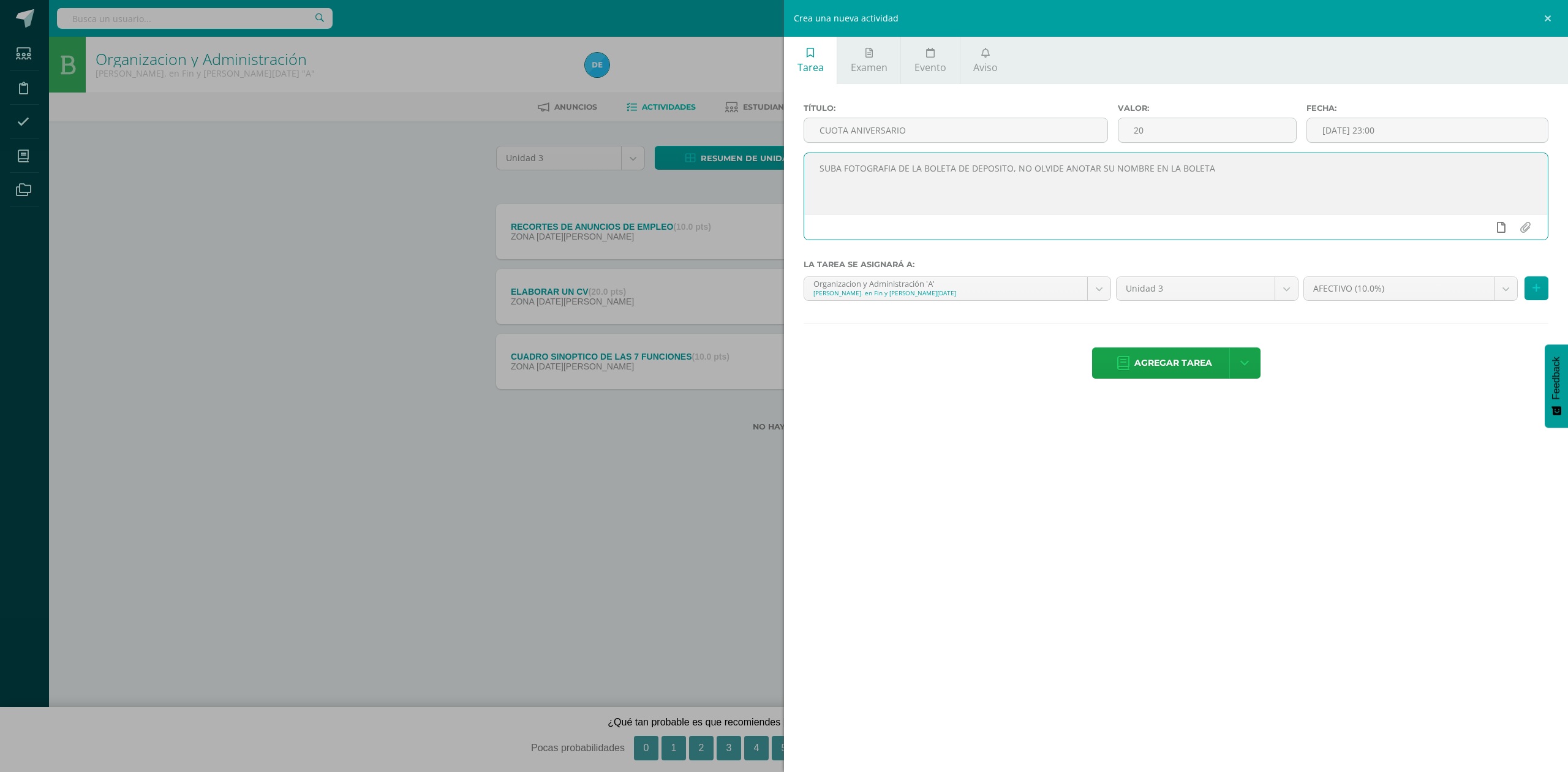
type textarea "SUBA FOTOGRAFIA DE LA BOLETA DE DEPOSITO, NO OLVIDE ANOTAR SU NOMBRE EN LA BOLE…"
click at [1499, 231] on icon at bounding box center [1501, 227] width 8 height 11
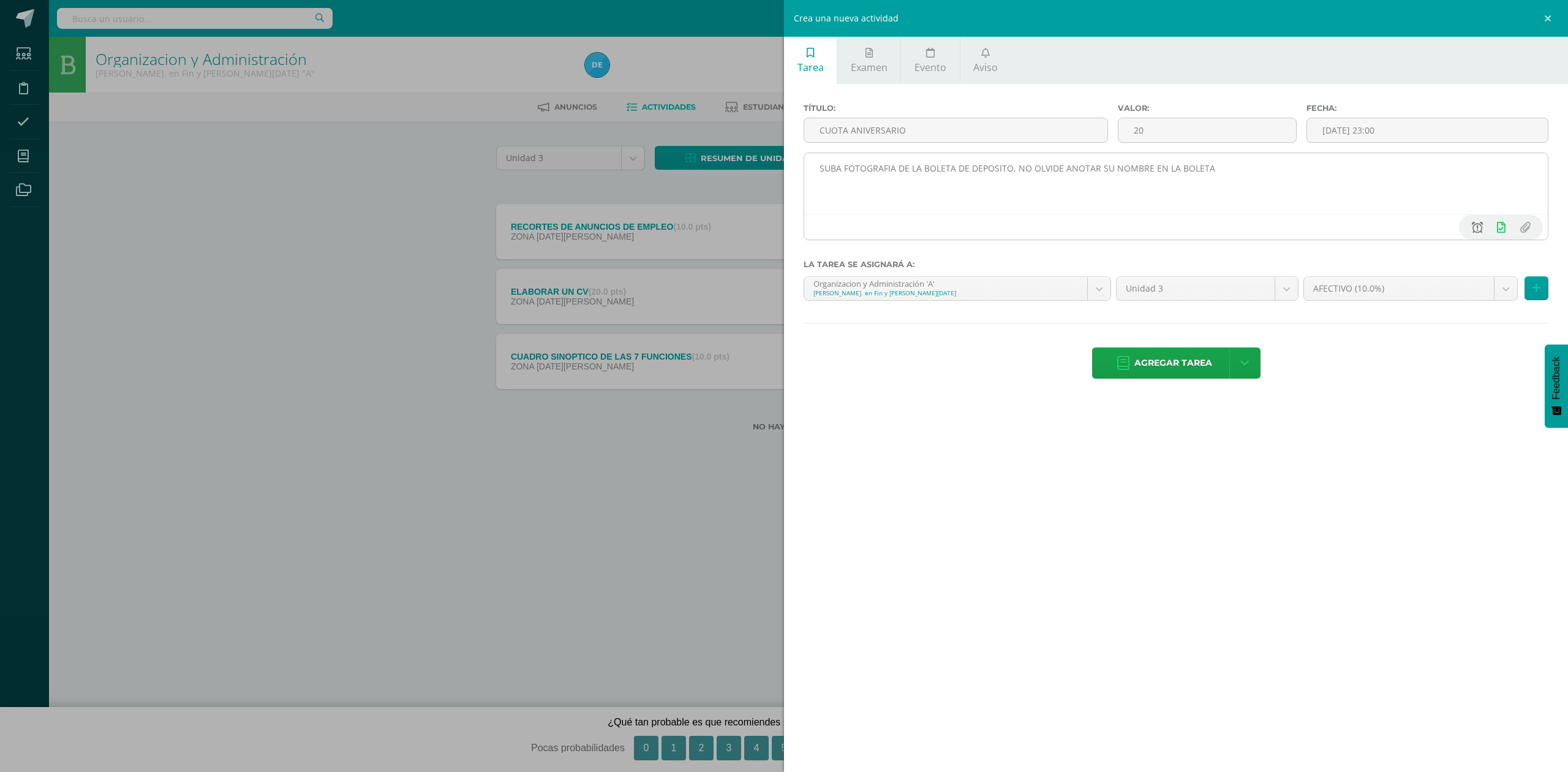
click at [1475, 228] on icon at bounding box center [1477, 227] width 11 height 11
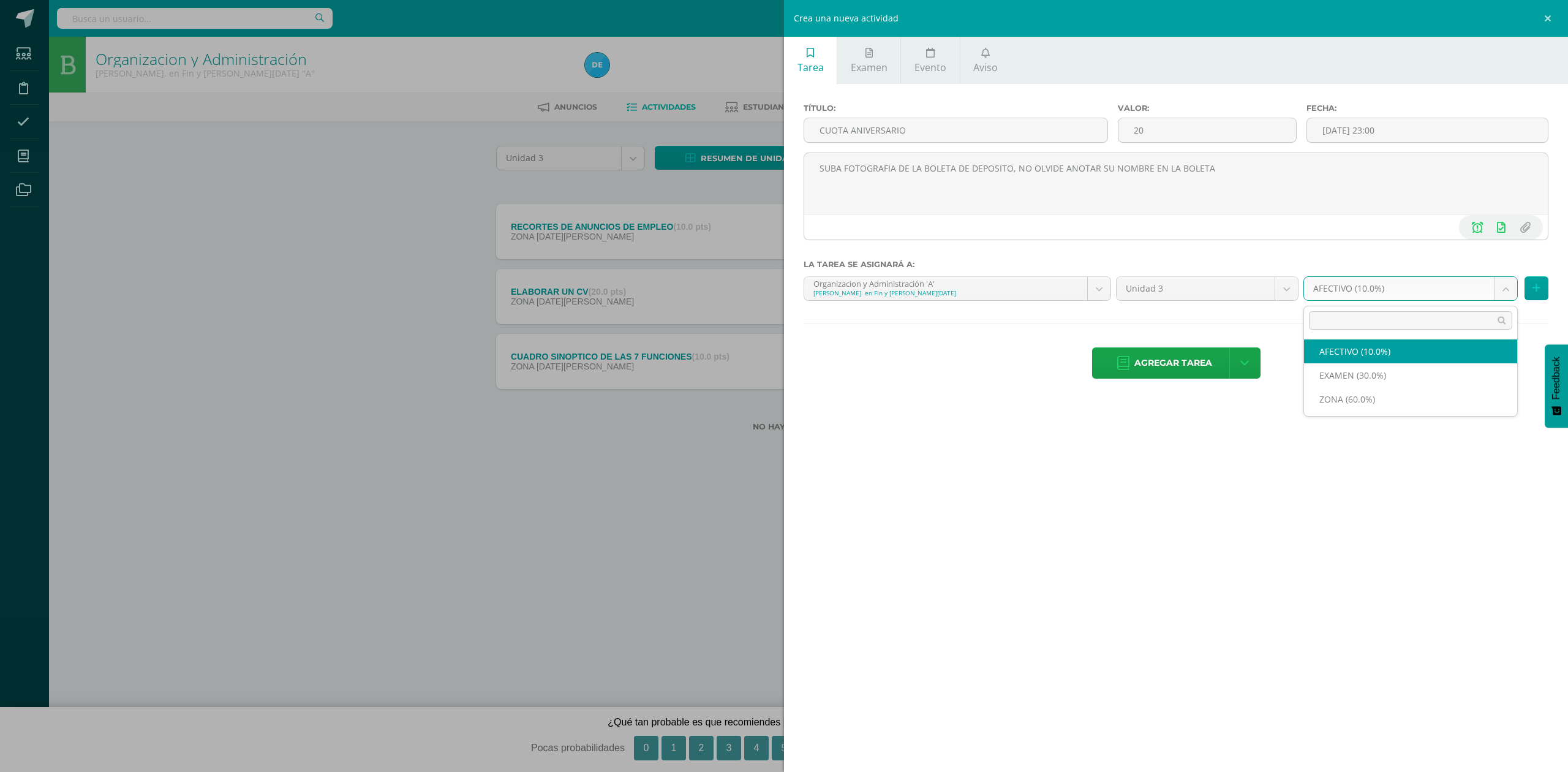
click at [1510, 290] on body "La tarea ELABORAR UN CV fue editada exitosamente. Estudiantes Disciplina Asiste…" at bounding box center [784, 235] width 1568 height 470
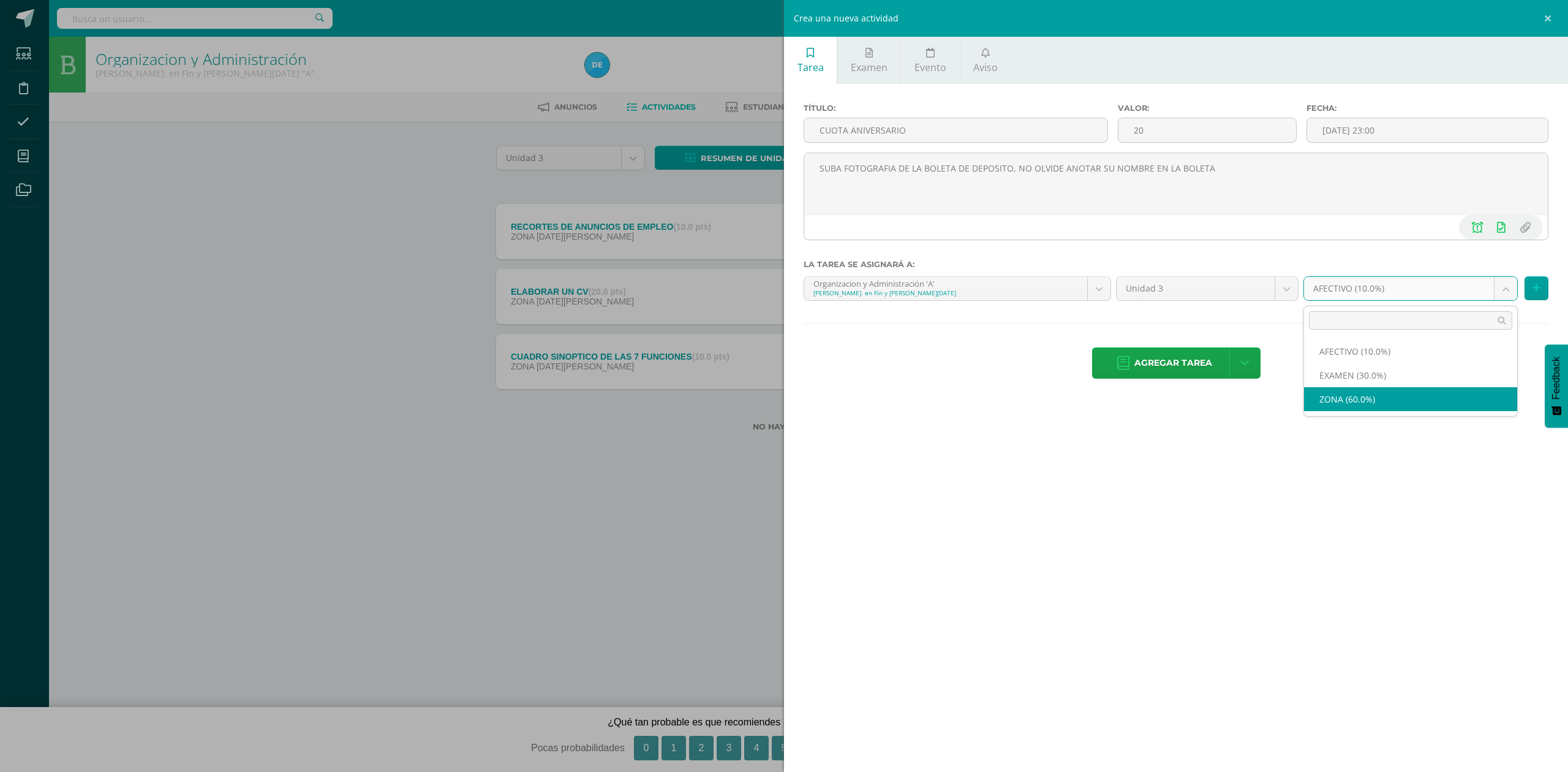
select select "82586"
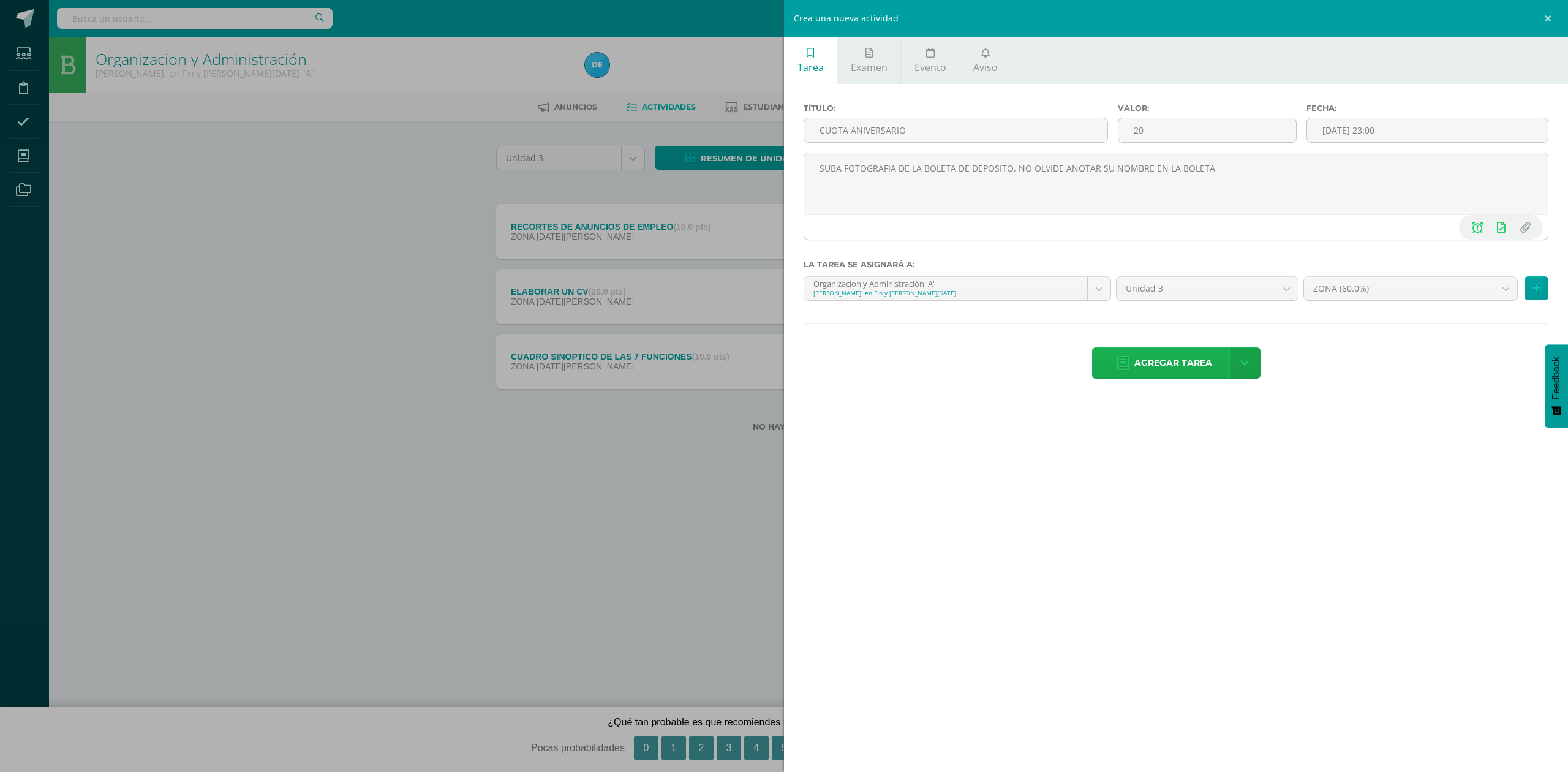
click at [1196, 365] on span "Agregar tarea" at bounding box center [1174, 362] width 78 height 30
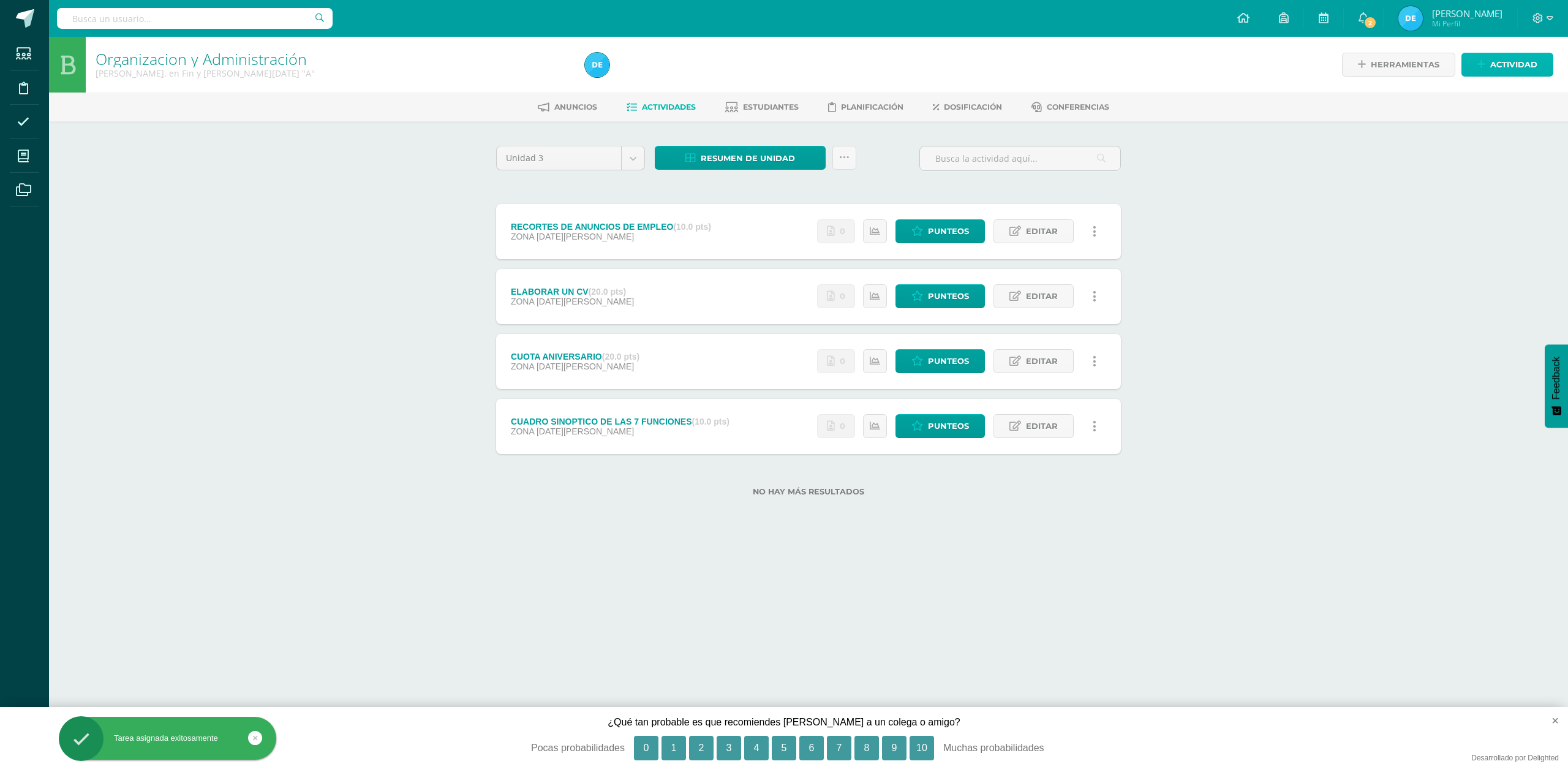
click at [1486, 61] on link "Actividad" at bounding box center [1508, 64] width 92 height 24
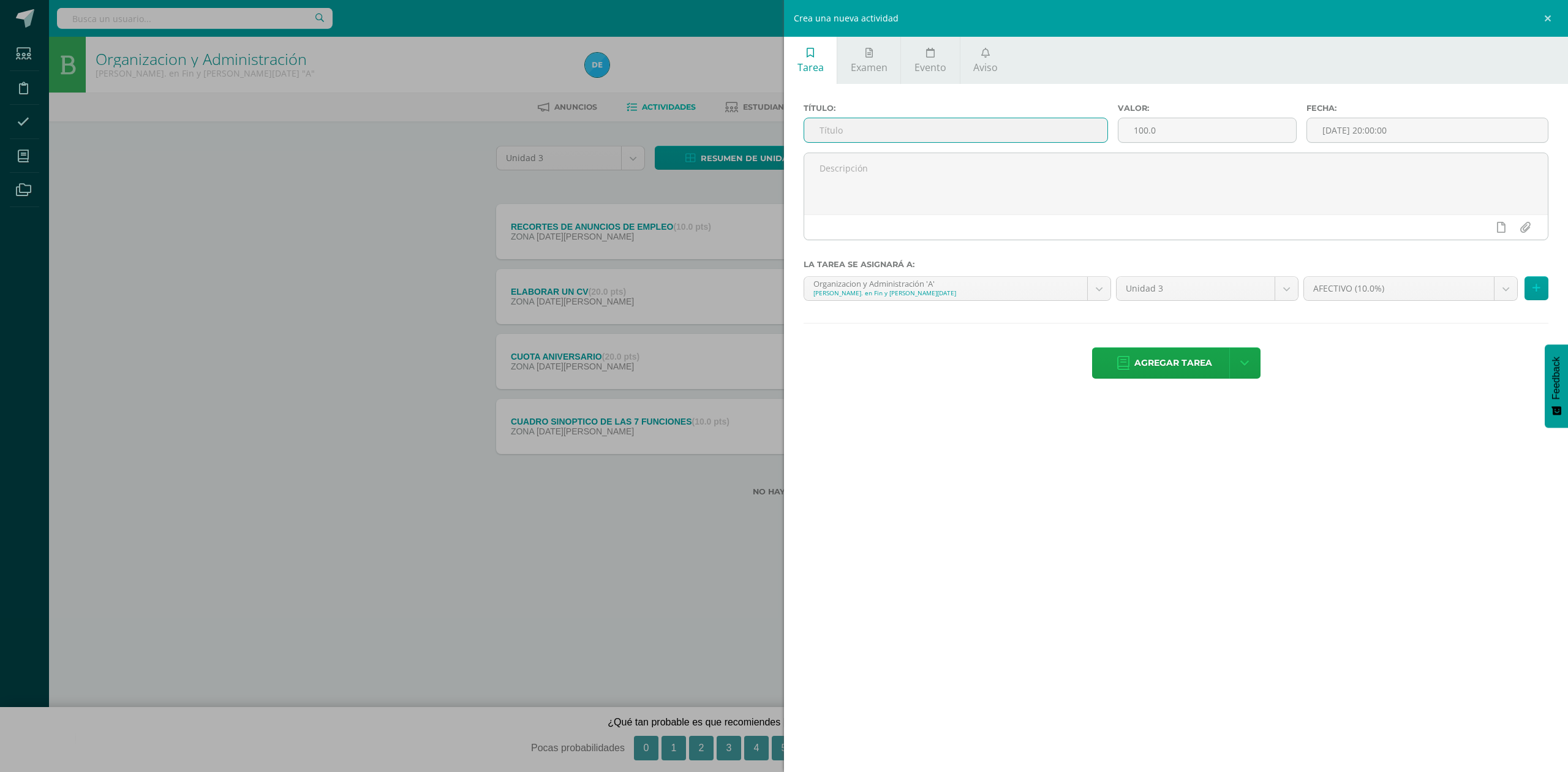
click at [868, 132] on input "text" at bounding box center [956, 129] width 303 height 24
type input "a"
type input "AFECTIVO"
type input "10"
click at [1490, 263] on div "30" at bounding box center [1496, 260] width 13 height 14
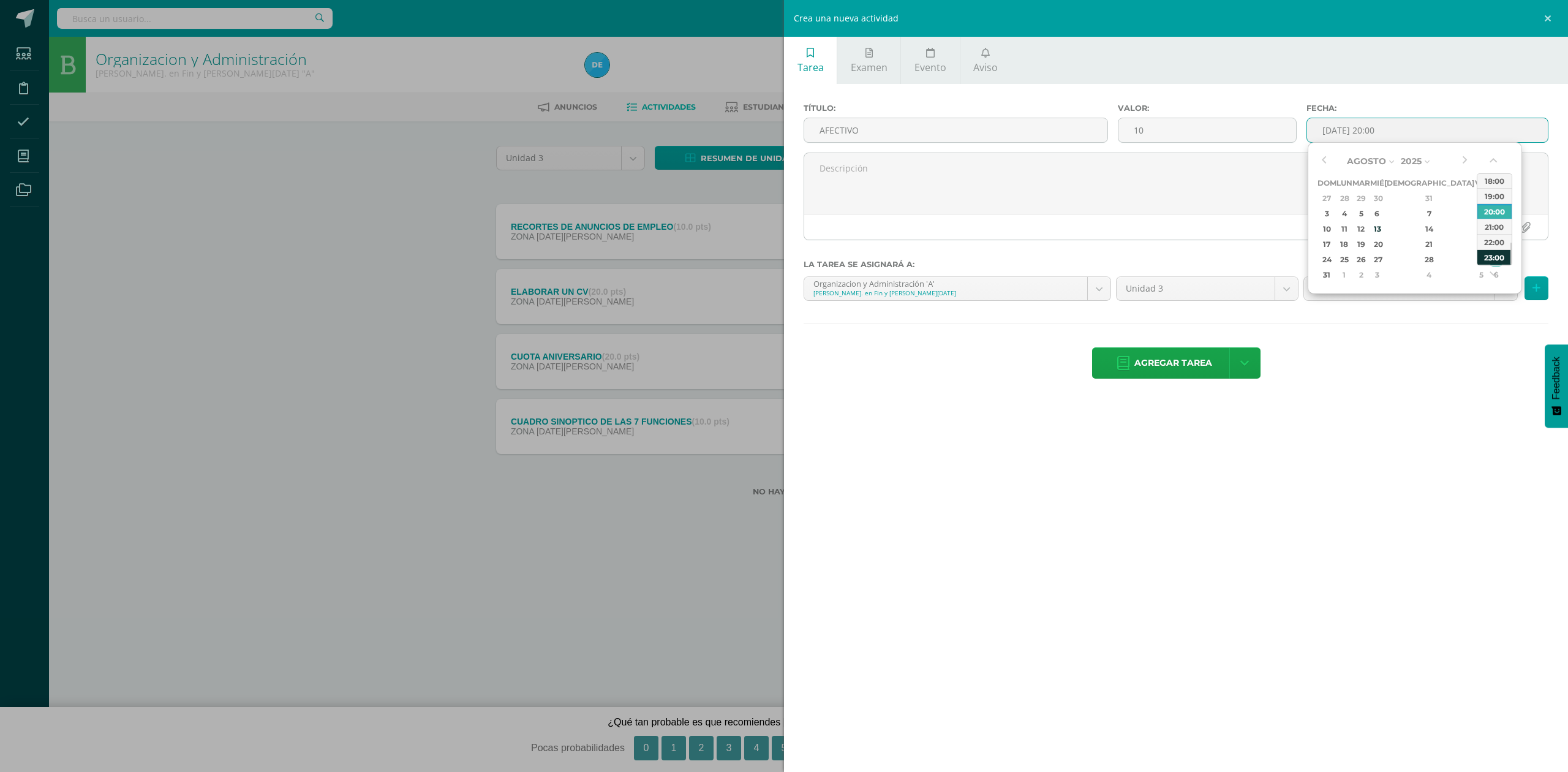
click at [1493, 256] on div "23:00" at bounding box center [1494, 257] width 34 height 15
type input "2025-08-30 23:00"
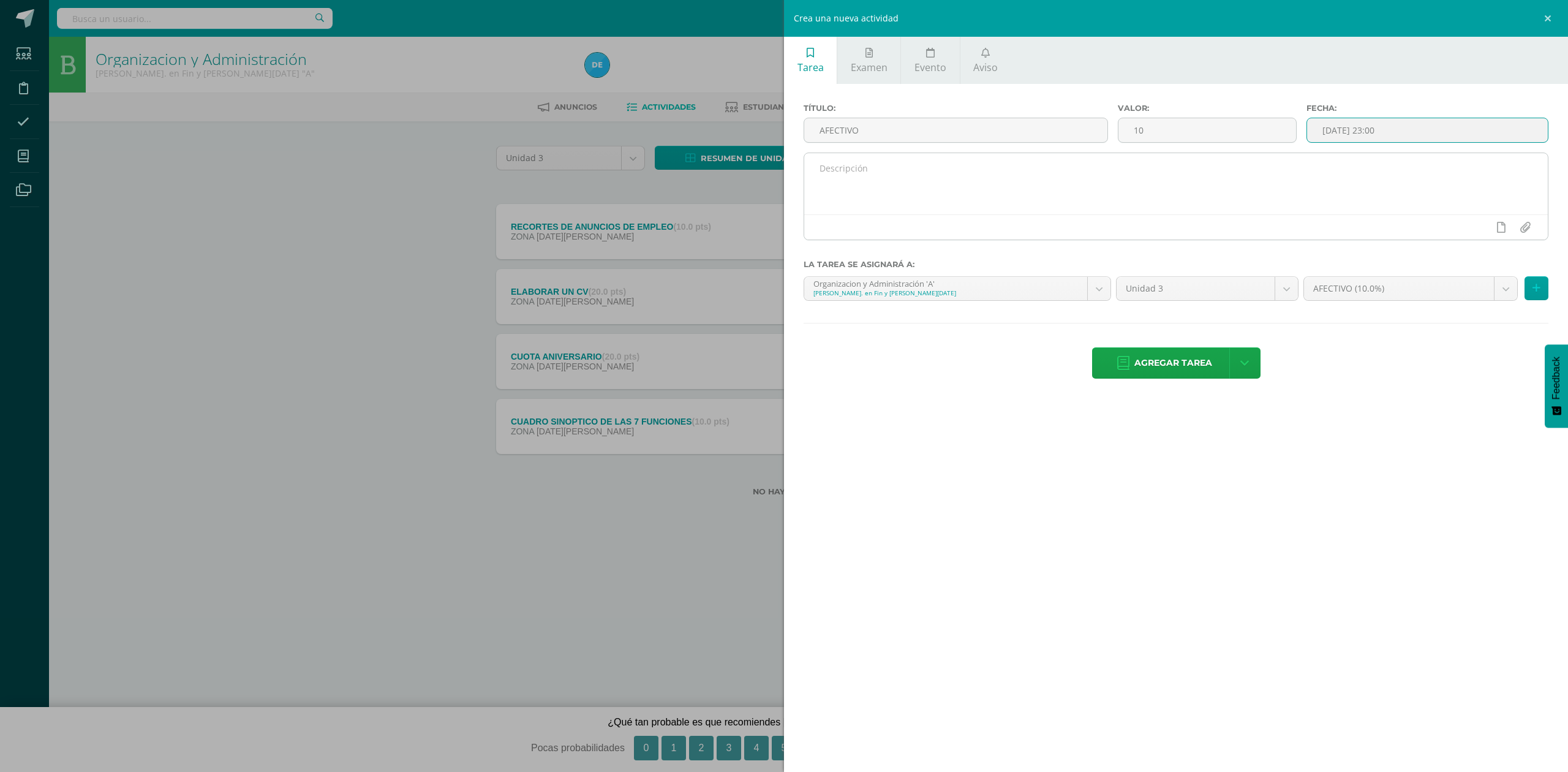
click at [1294, 175] on textarea at bounding box center [1175, 184] width 743 height 61
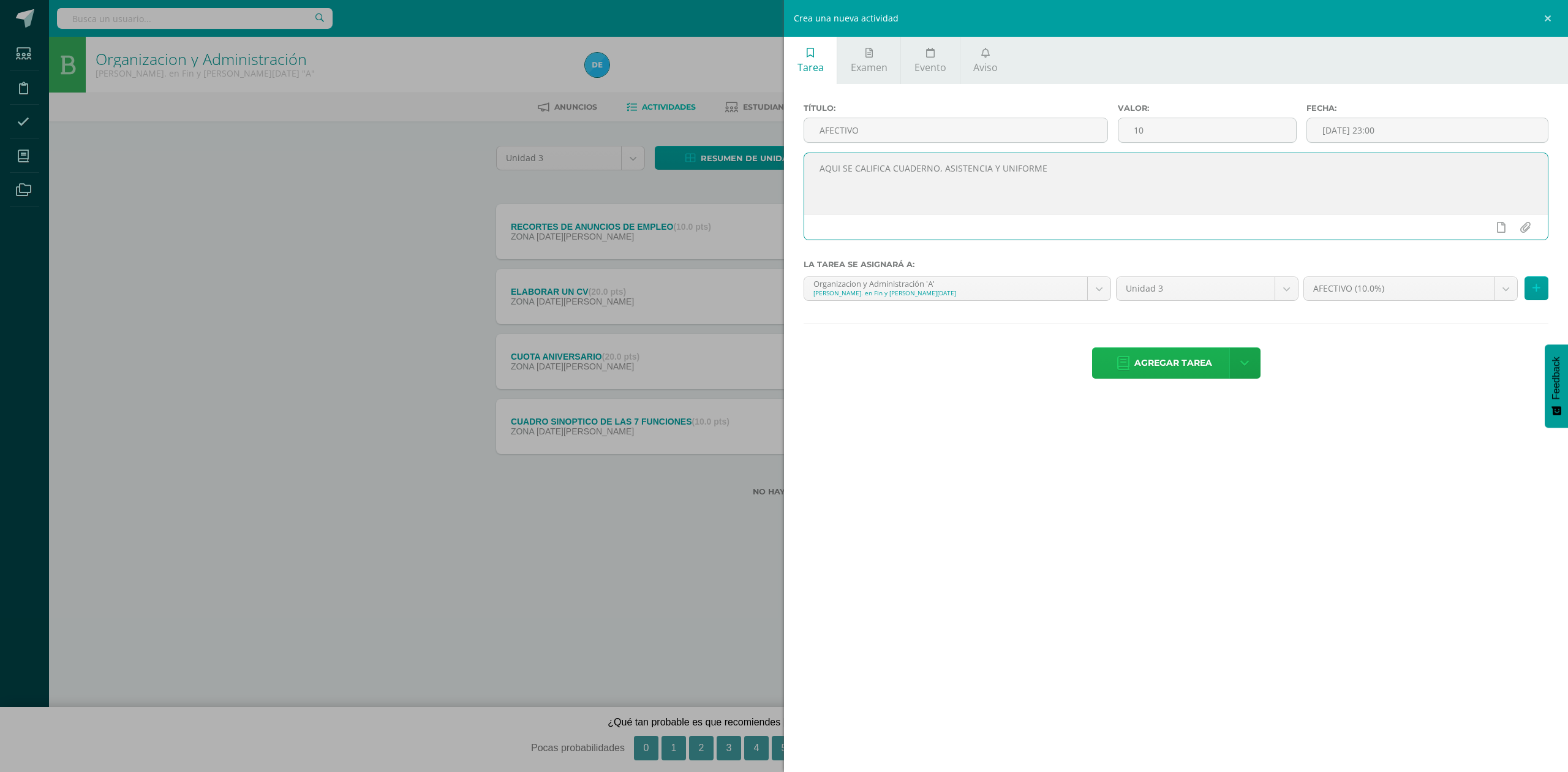
type textarea "AQUI SE CALIFICA CUADERNO, ASISTENCIA Y UNIFORME"
click at [1211, 363] on span "Agregar tarea" at bounding box center [1174, 362] width 78 height 30
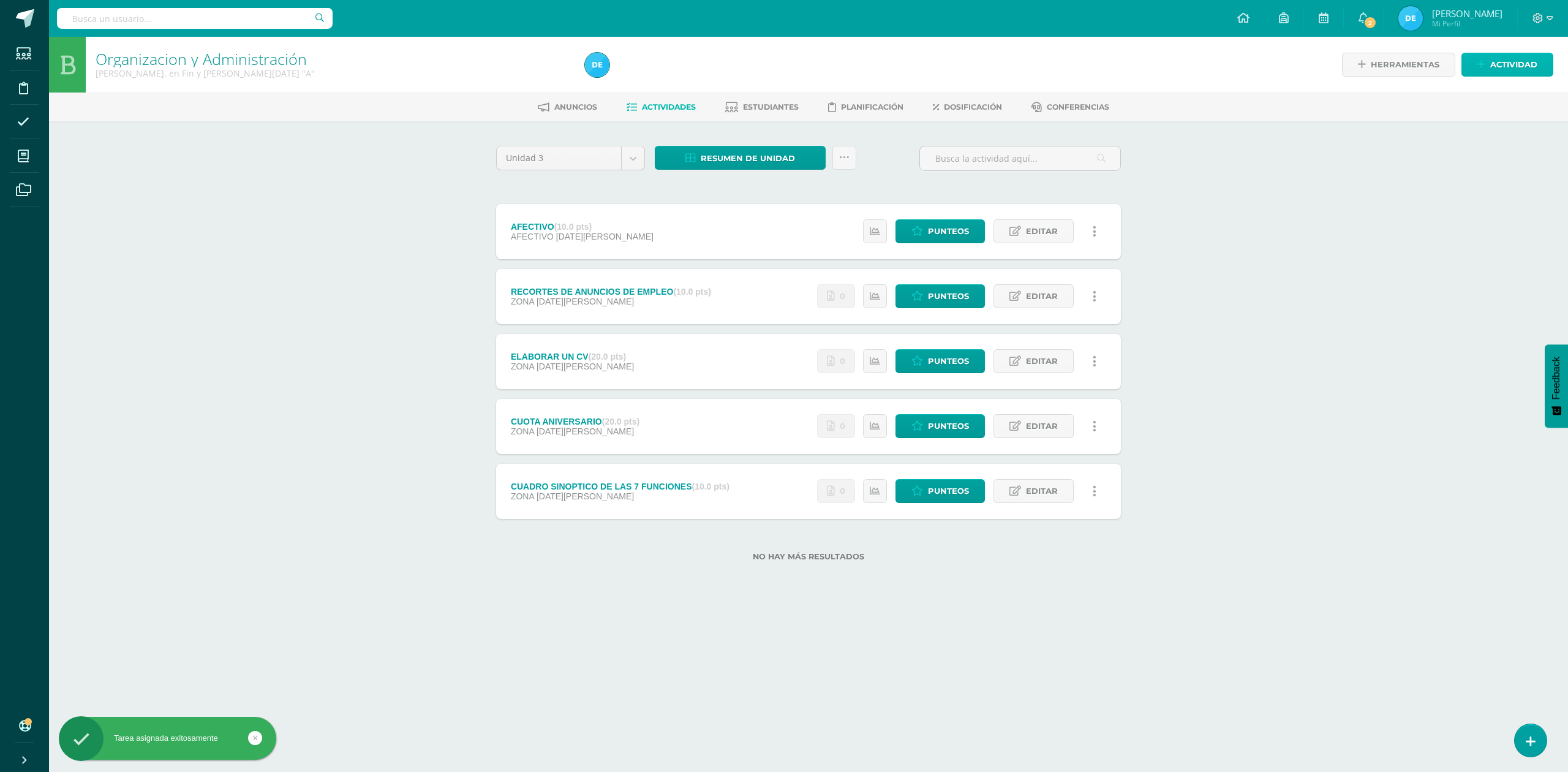
click at [1503, 70] on span "Actividad" at bounding box center [1514, 65] width 47 height 23
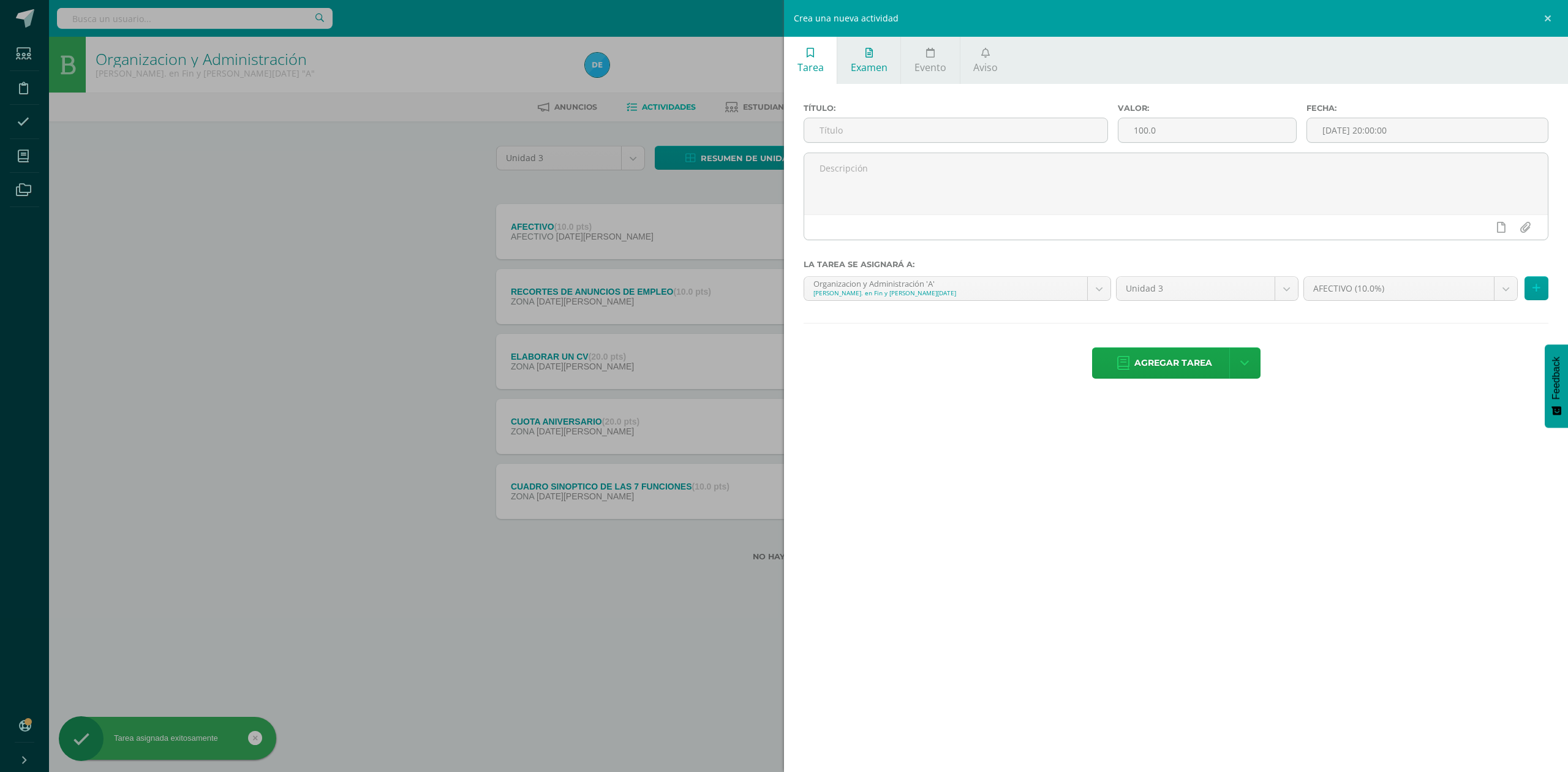
click at [854, 66] on span "Examen" at bounding box center [869, 67] width 37 height 14
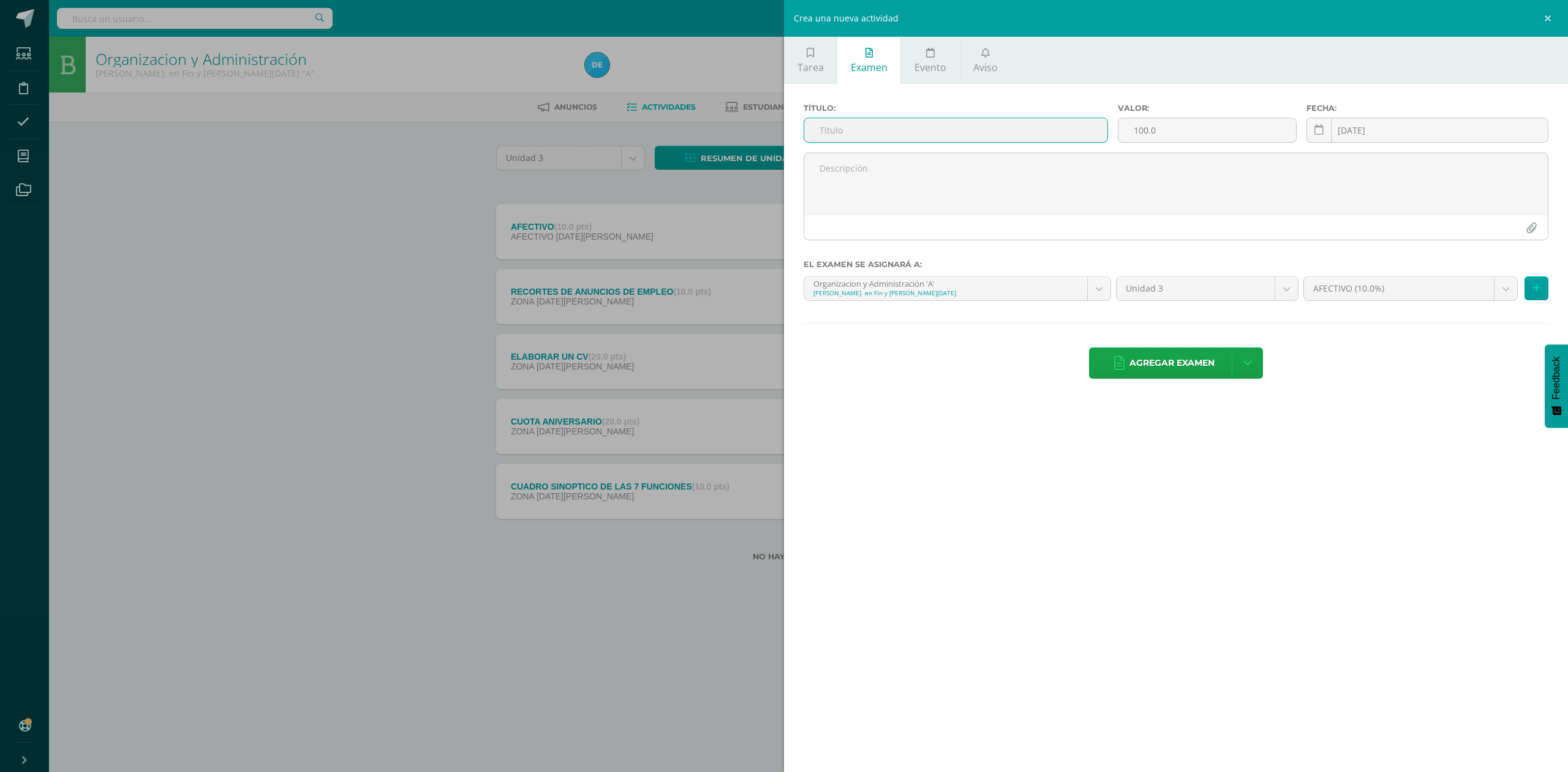
click at [885, 137] on input "text" at bounding box center [956, 129] width 303 height 24
type input "EXAMEN FINAL"
type input "30"
click at [1499, 303] on td "30" at bounding box center [1498, 303] width 35 height 25
type input "[DATE]"
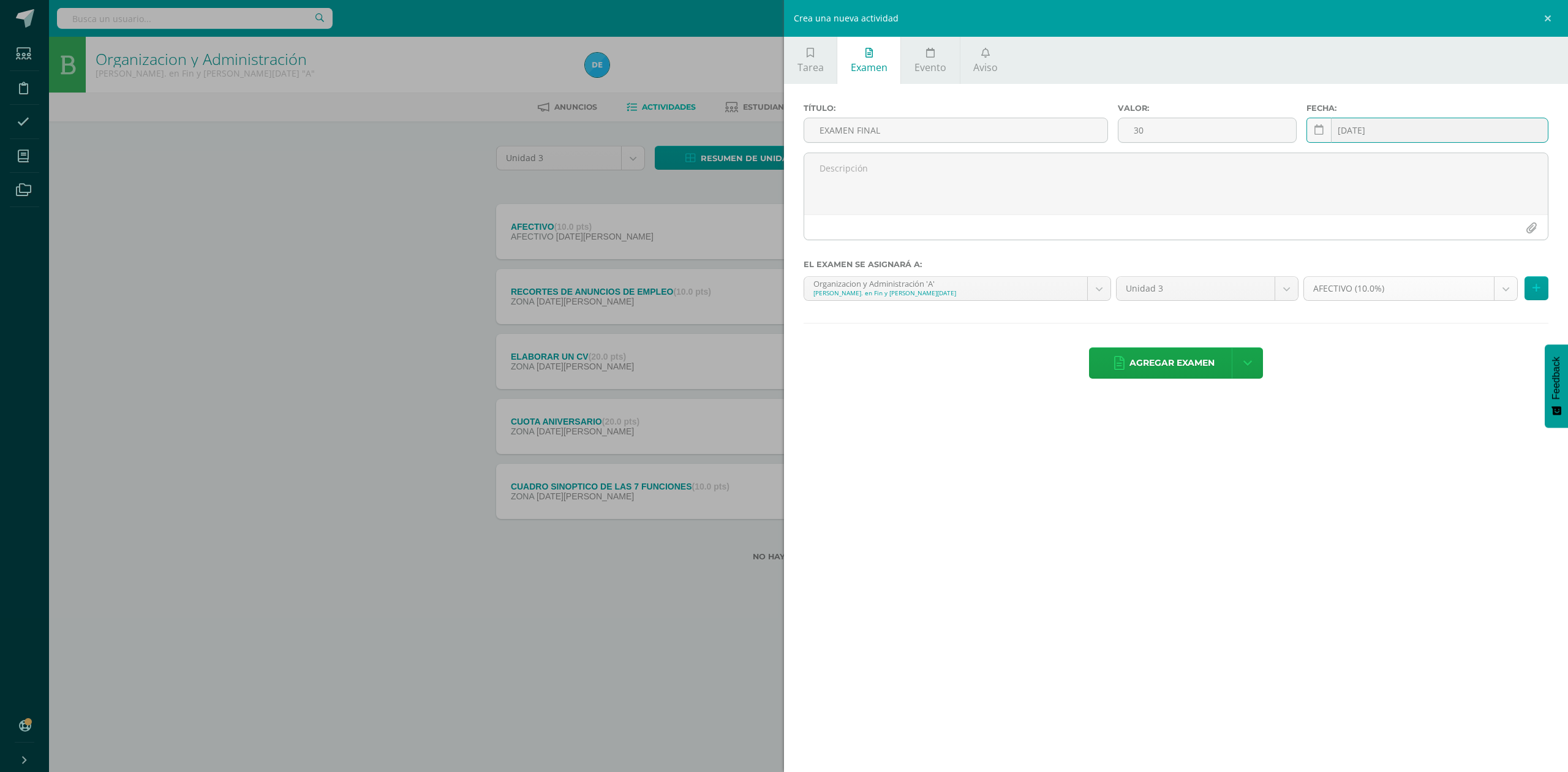
click at [1366, 293] on body "Tarea asignada exitosamente Estudiantes Disciplina Asistencia Mis cursos Archiv…" at bounding box center [784, 300] width 1568 height 600
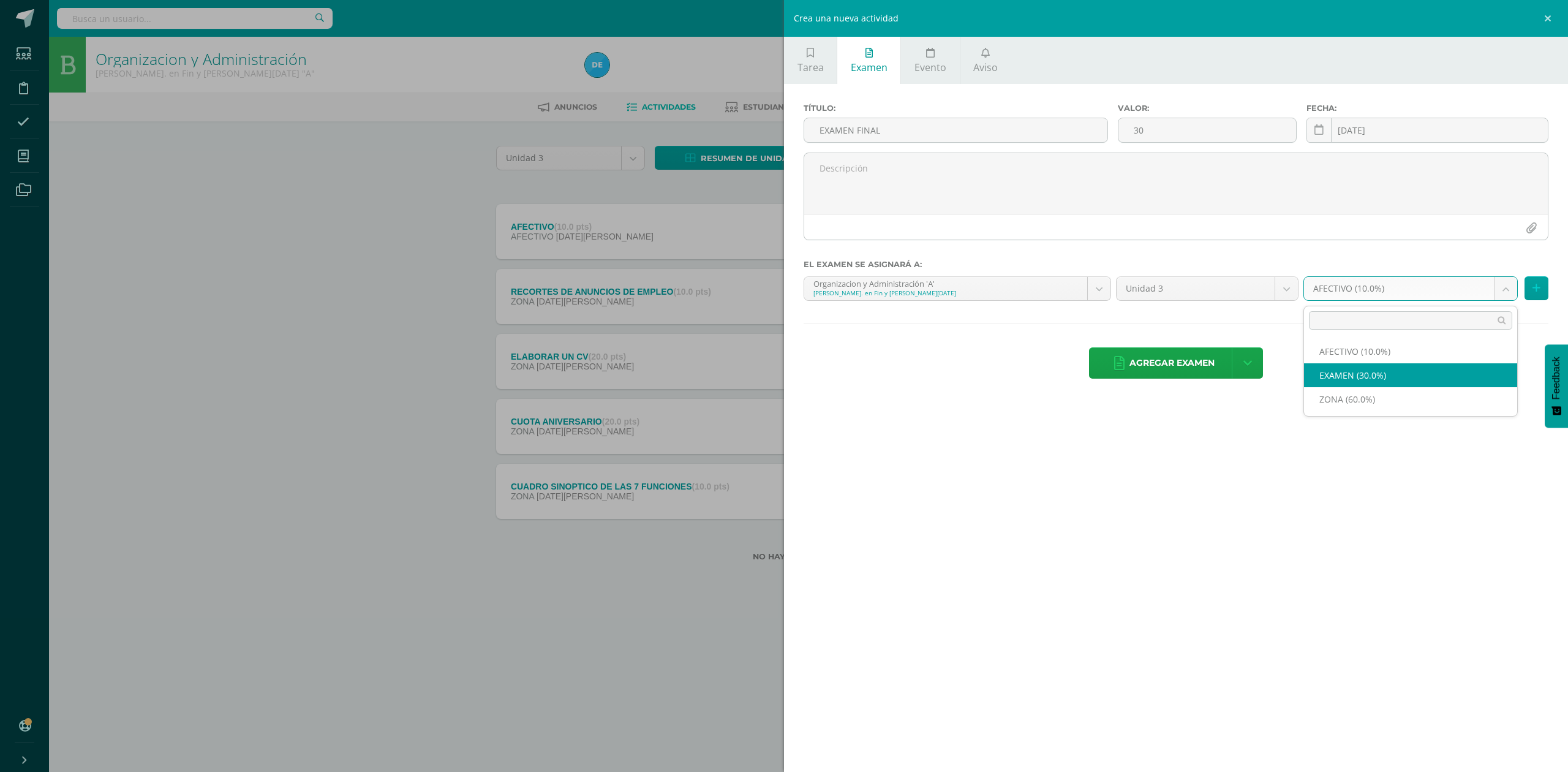
select select "82588"
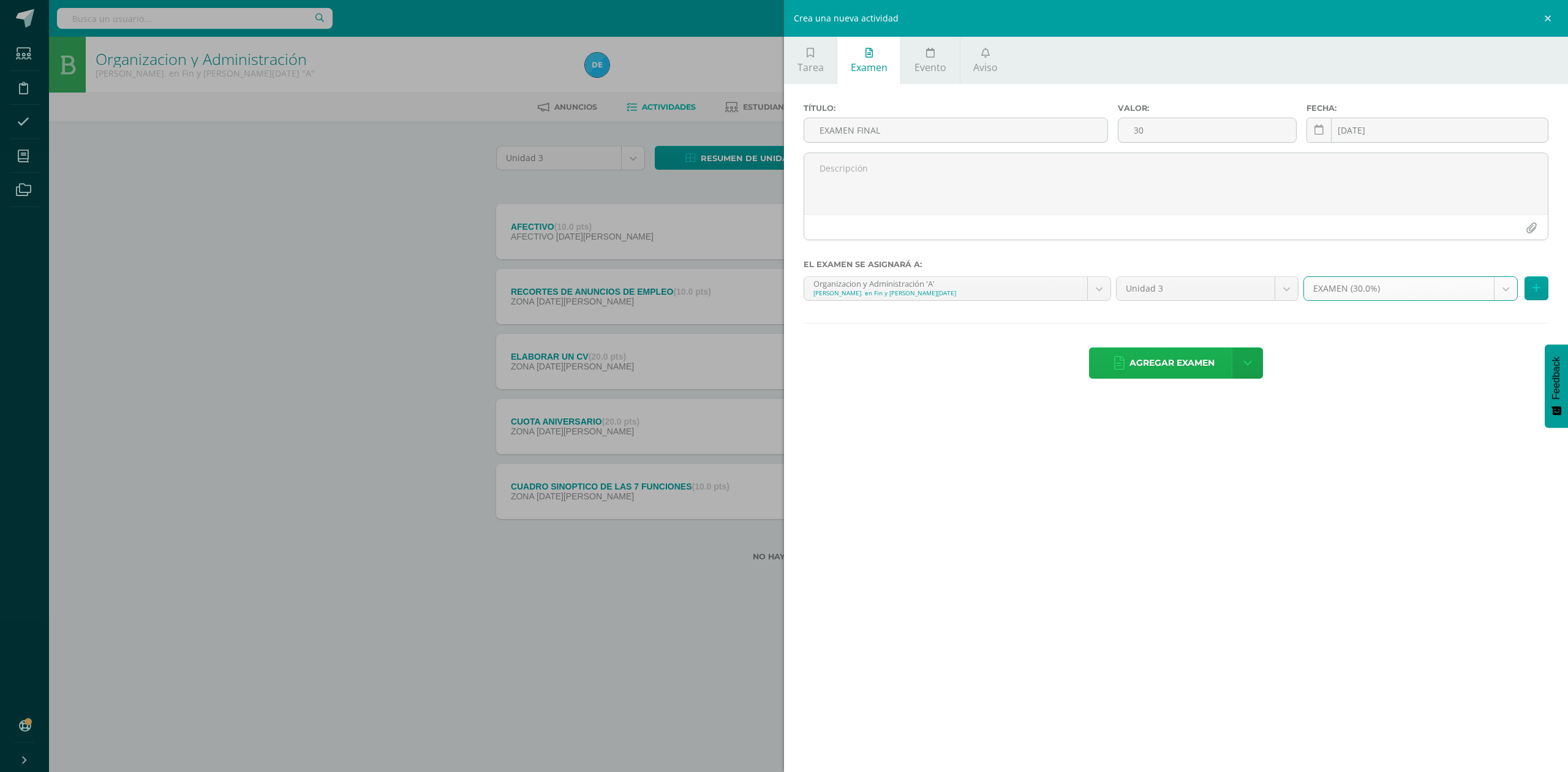
click at [1199, 368] on span "Agregar examen" at bounding box center [1171, 362] width 85 height 30
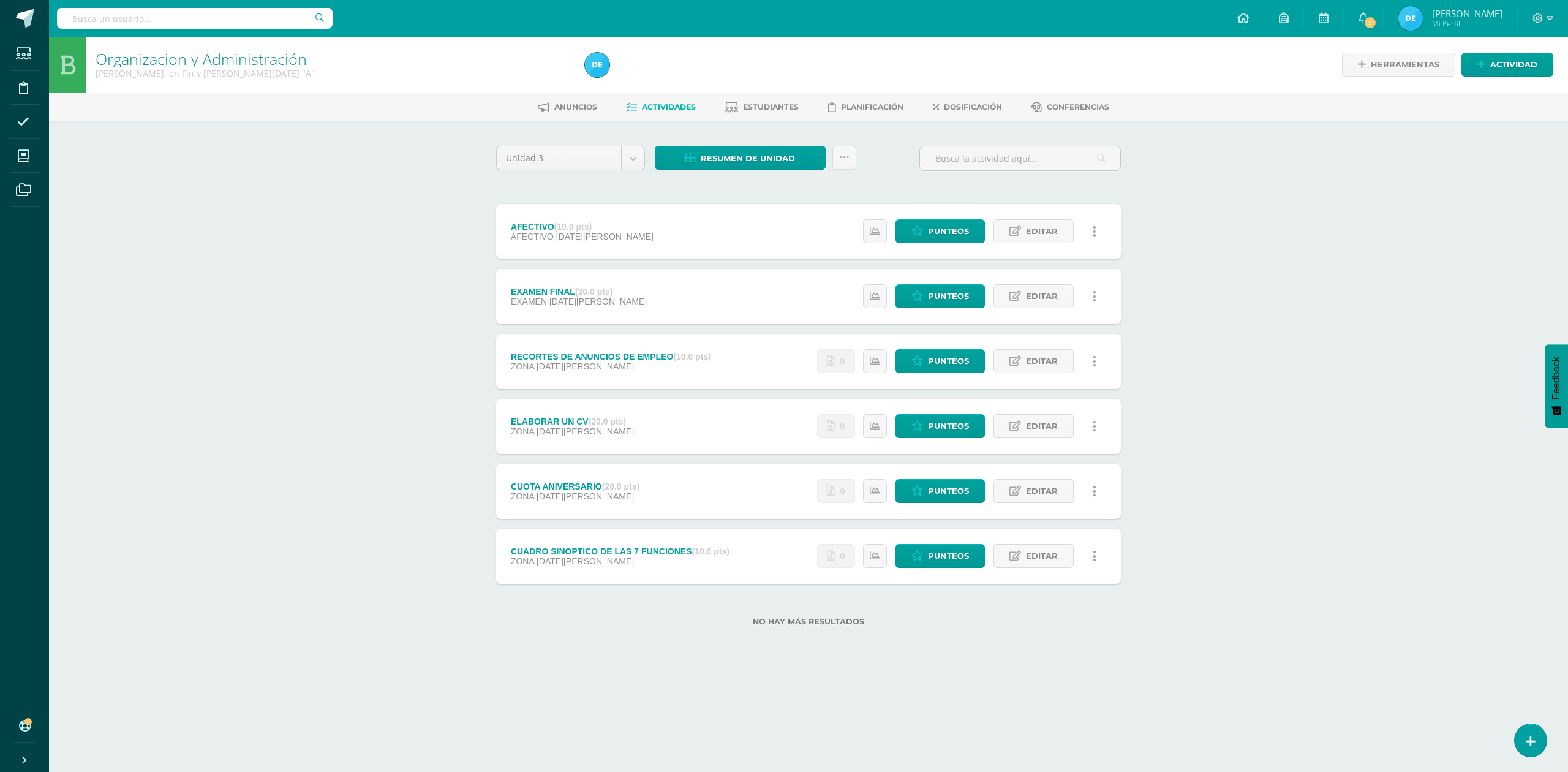
click at [306, 308] on div "Organizacion y Administración [PERSON_NAME]. en Fin y [PERSON_NAME][DATE] "A" H…" at bounding box center [808, 351] width 1519 height 629
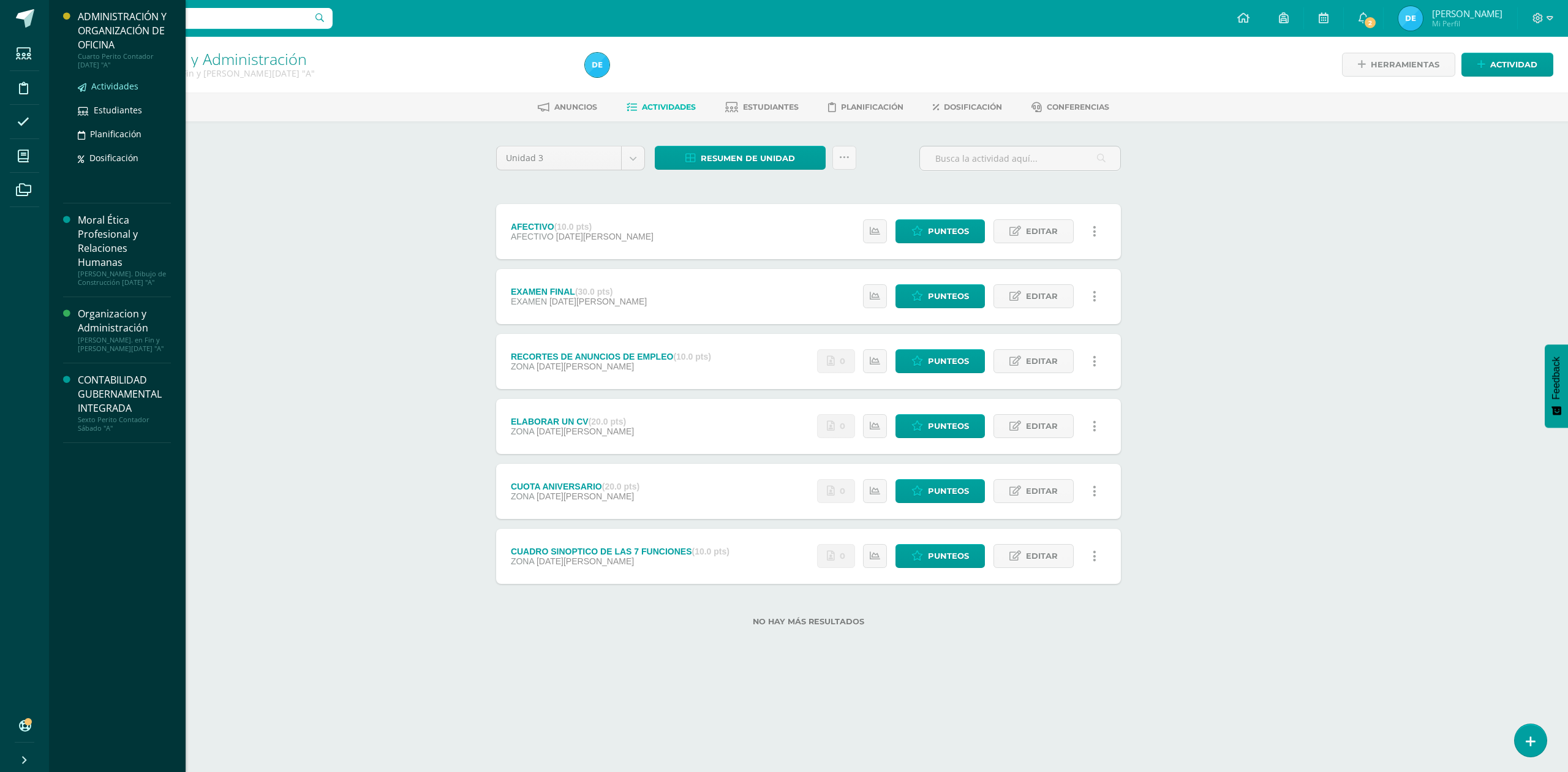
click at [114, 87] on span "Actividades" at bounding box center [115, 86] width 47 height 11
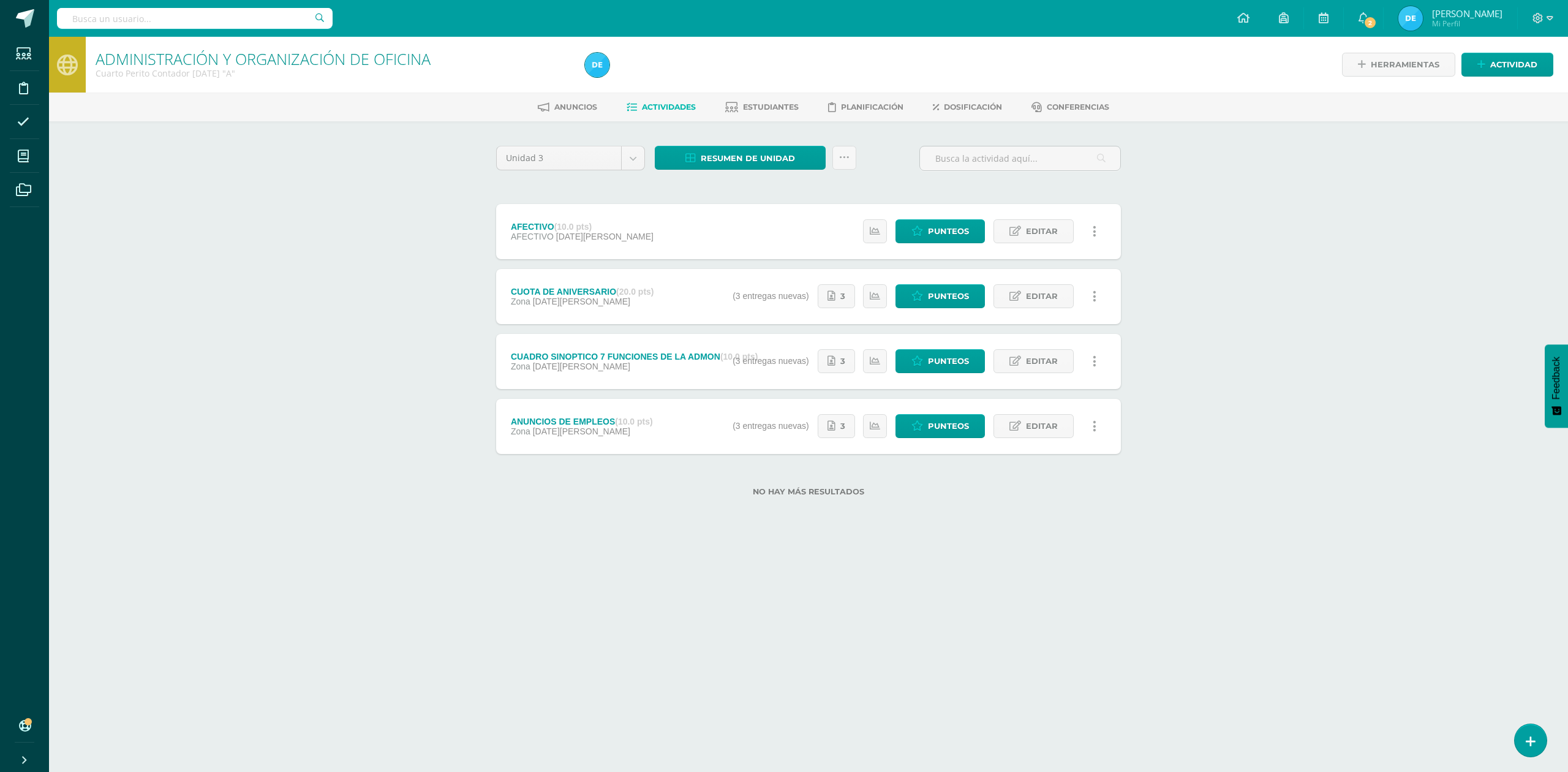
click at [789, 535] on html "Estudiantes Disciplina Asistencia Mis cursos Archivos Soporte Ayuda Reportar un…" at bounding box center [784, 267] width 1568 height 535
click at [1498, 59] on span "Actividad" at bounding box center [1514, 65] width 47 height 23
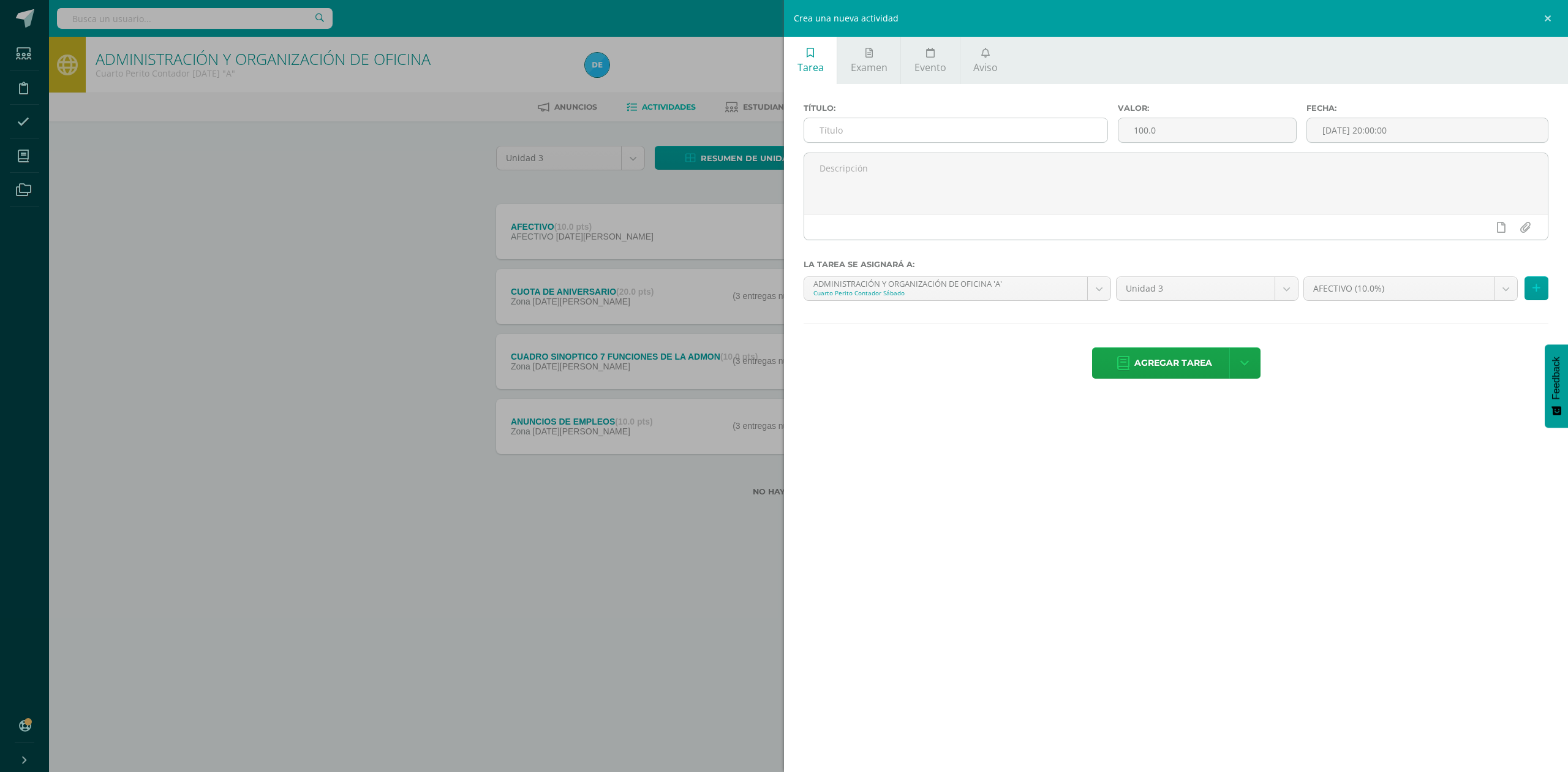
click at [912, 137] on input "text" at bounding box center [956, 129] width 303 height 24
type input "ELABORE SU CV"
type input "20"
click at [1475, 247] on div "22" at bounding box center [1481, 244] width 11 height 14
click at [1492, 257] on div "23:00" at bounding box center [1494, 257] width 34 height 15
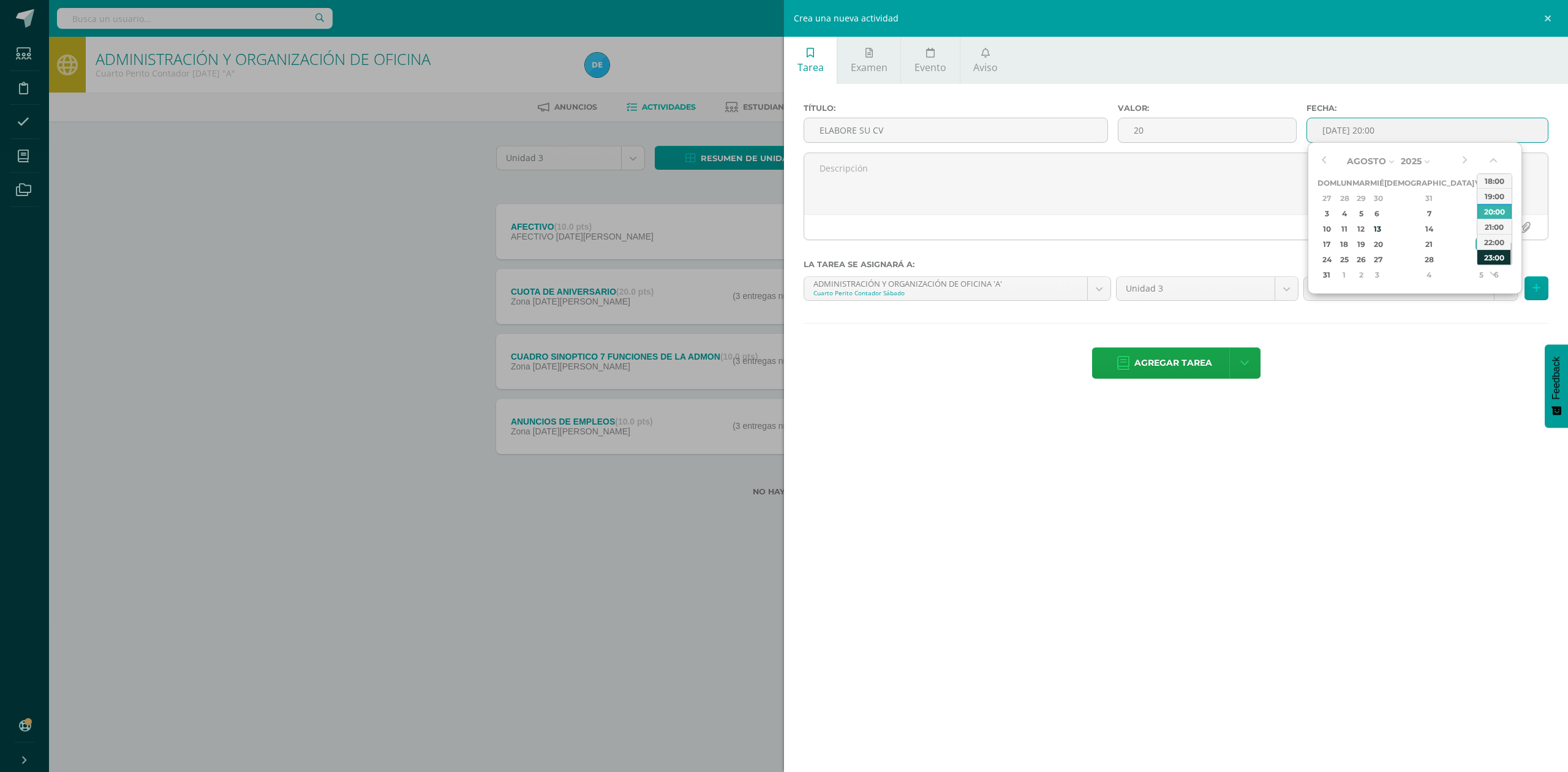
type input "[DATE] 23:00"
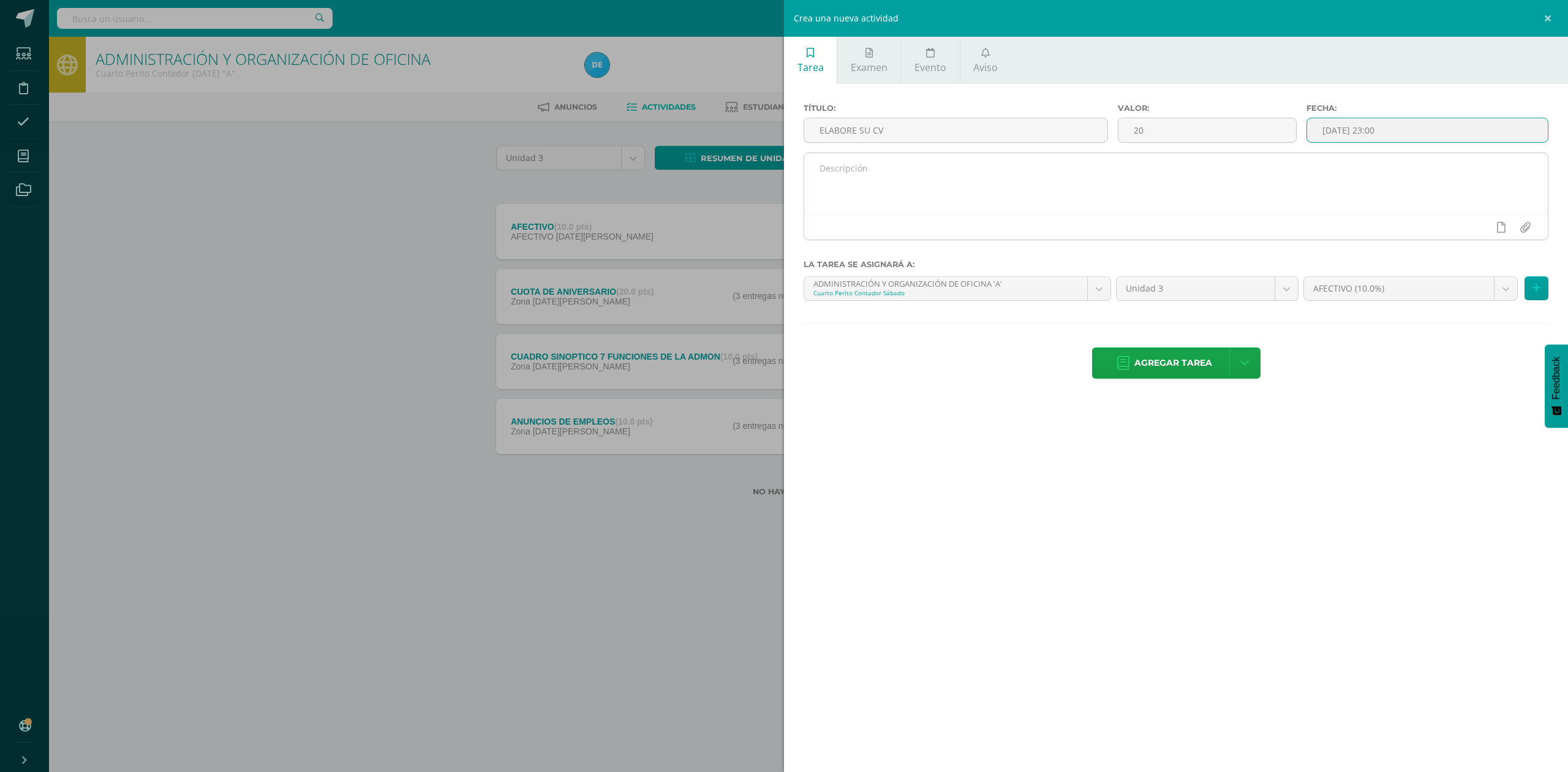
click at [1334, 180] on textarea at bounding box center [1175, 184] width 743 height 61
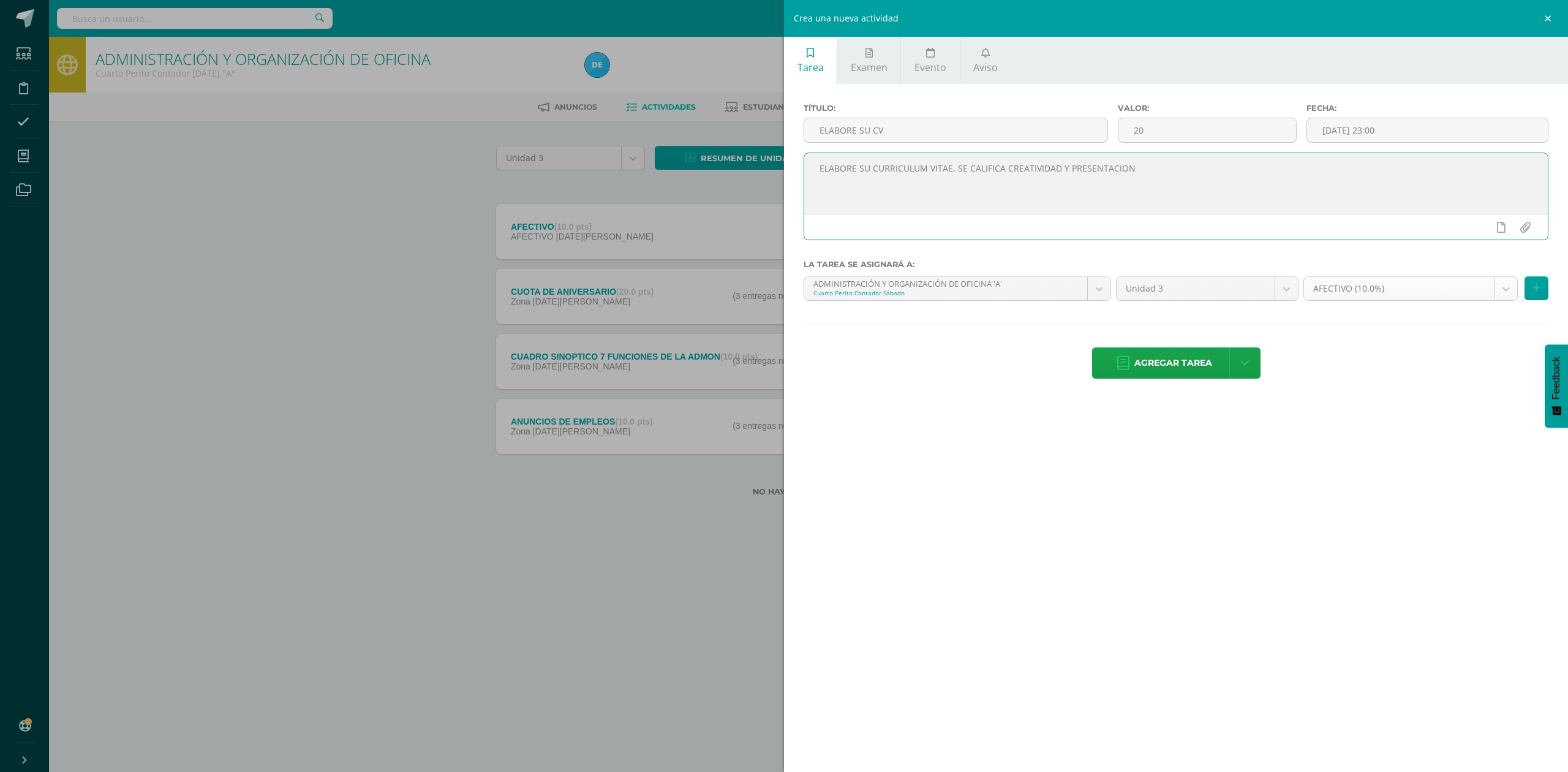
type textarea "ELABORE SU CURRICULUM VITAE, SE CALIFICA CREATIVIDAD Y PRESENTACION"
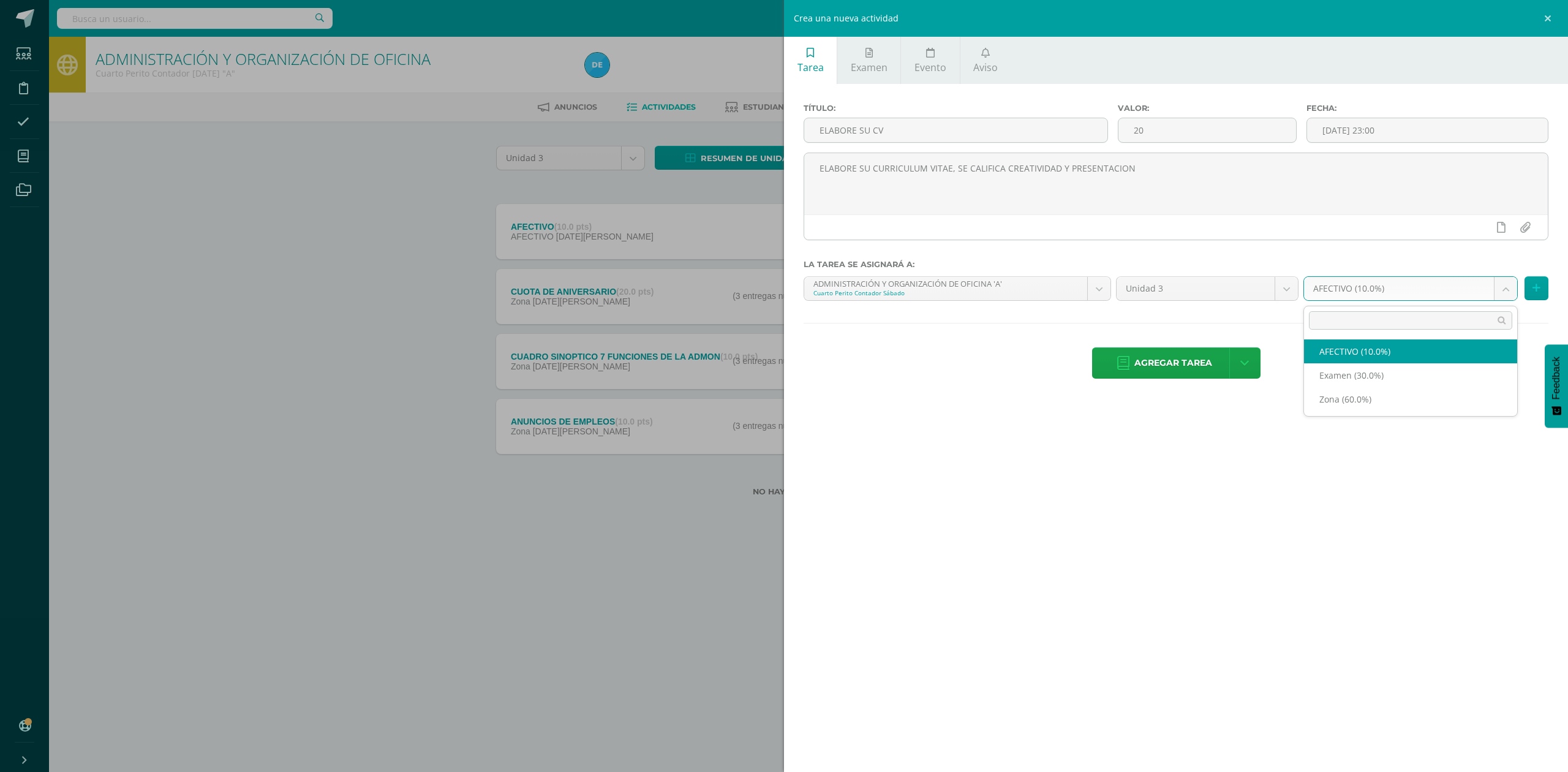
click at [1366, 283] on body "Estudiantes Disciplina Asistencia Mis cursos Archivos Soporte Ayuda Reportar un…" at bounding box center [784, 267] width 1568 height 535
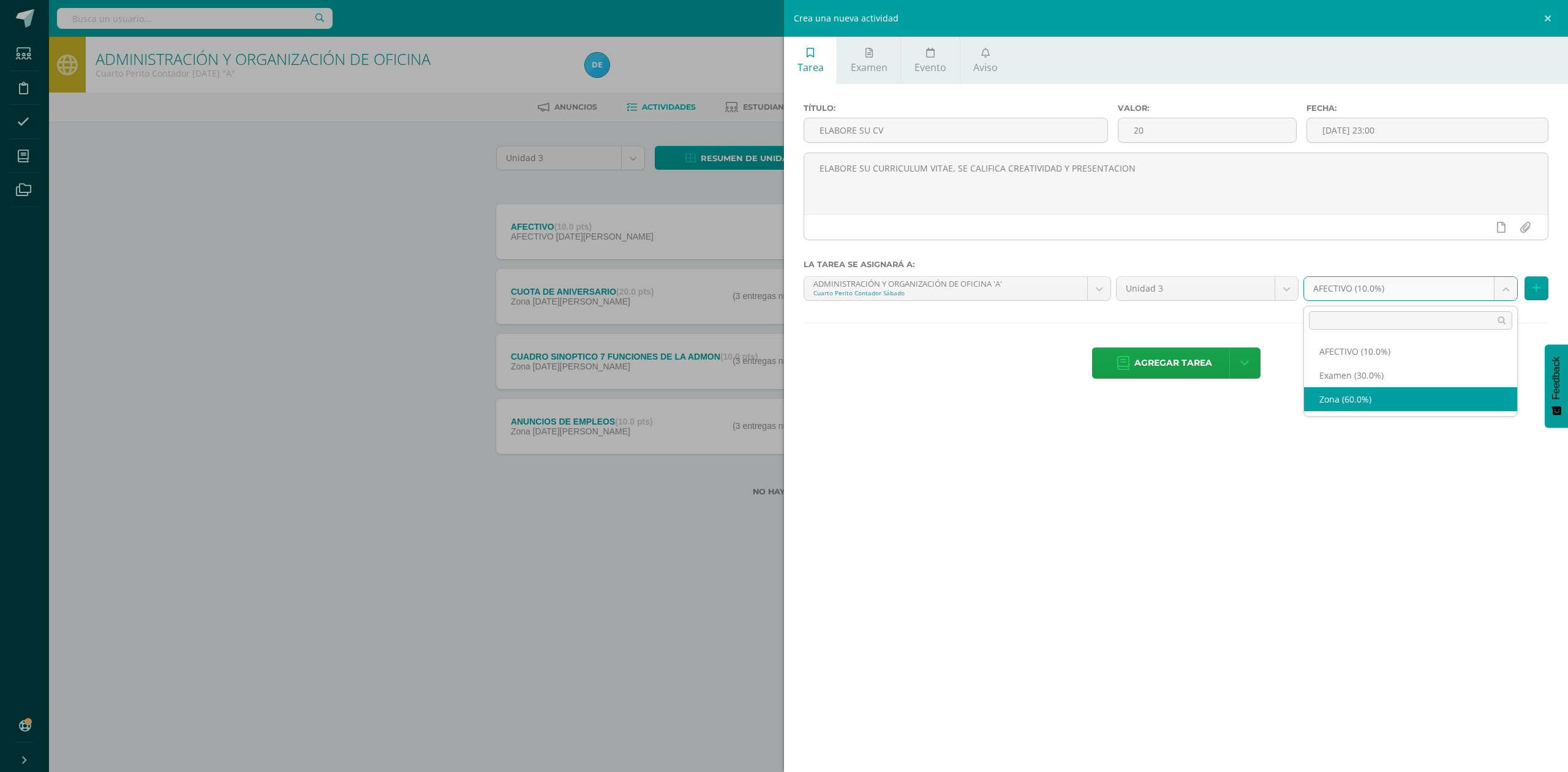
select select "71819"
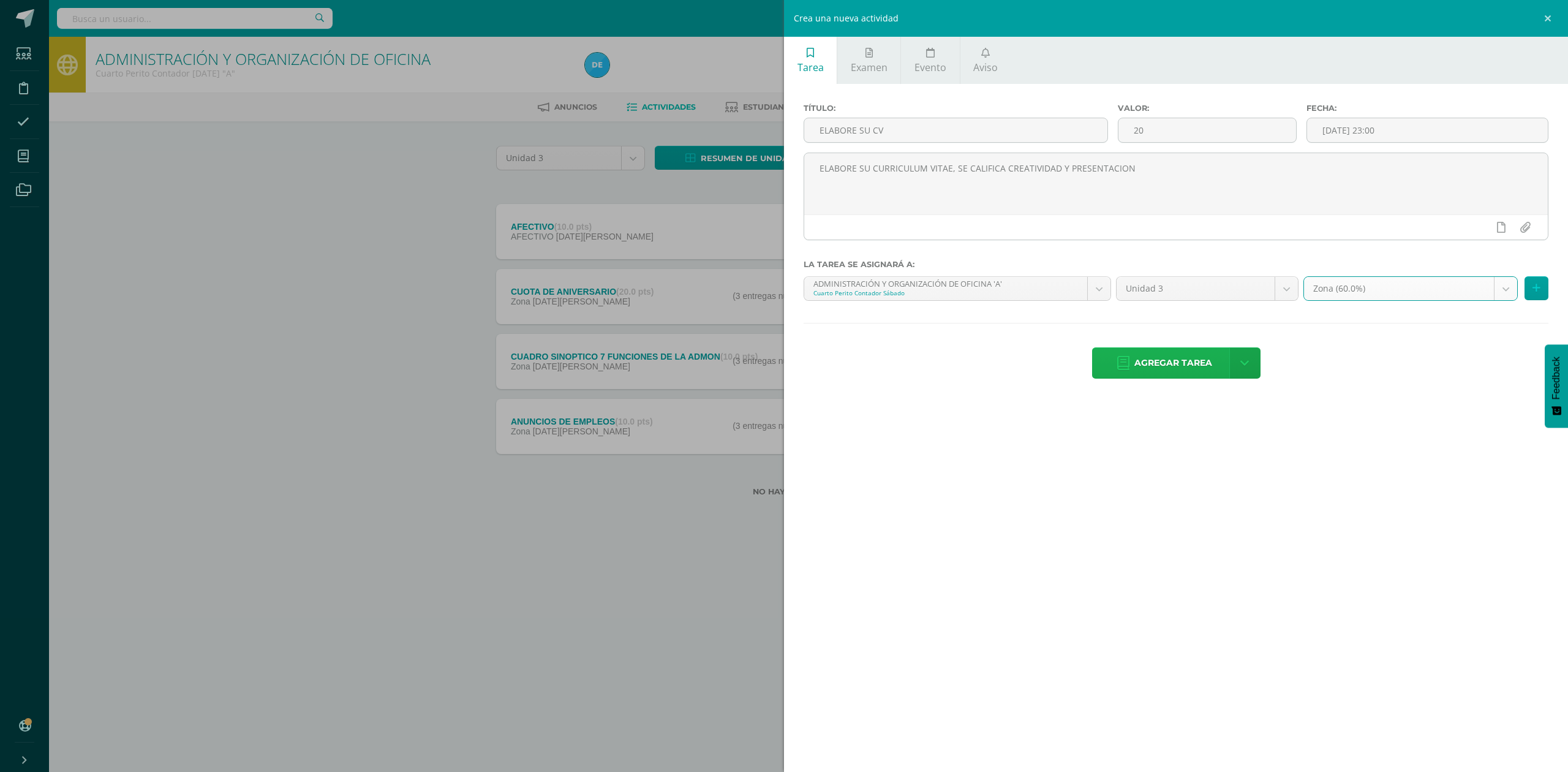
click at [1191, 363] on span "Agregar tarea" at bounding box center [1174, 362] width 78 height 30
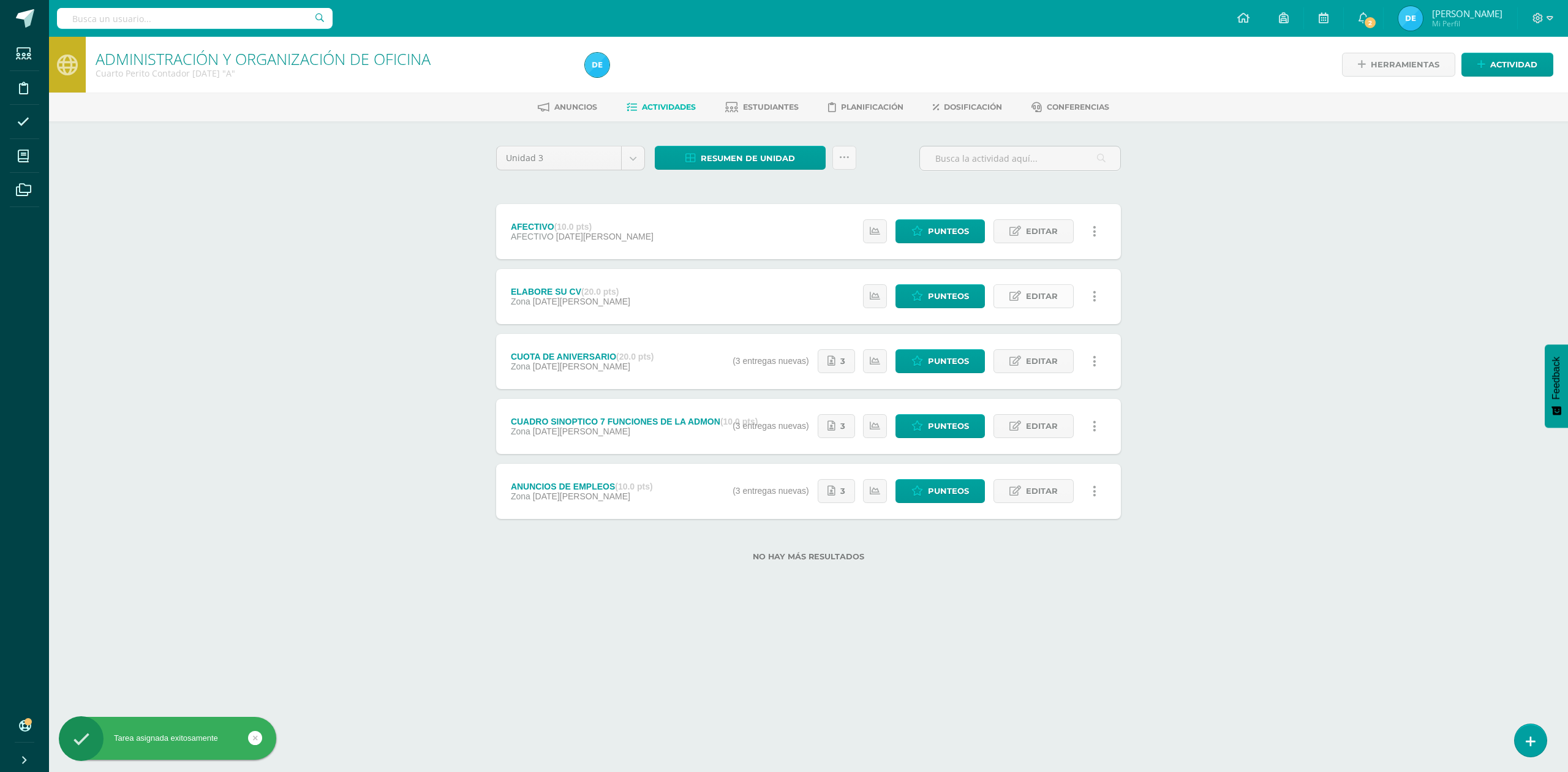
click at [1024, 295] on link "Editar" at bounding box center [1034, 296] width 80 height 24
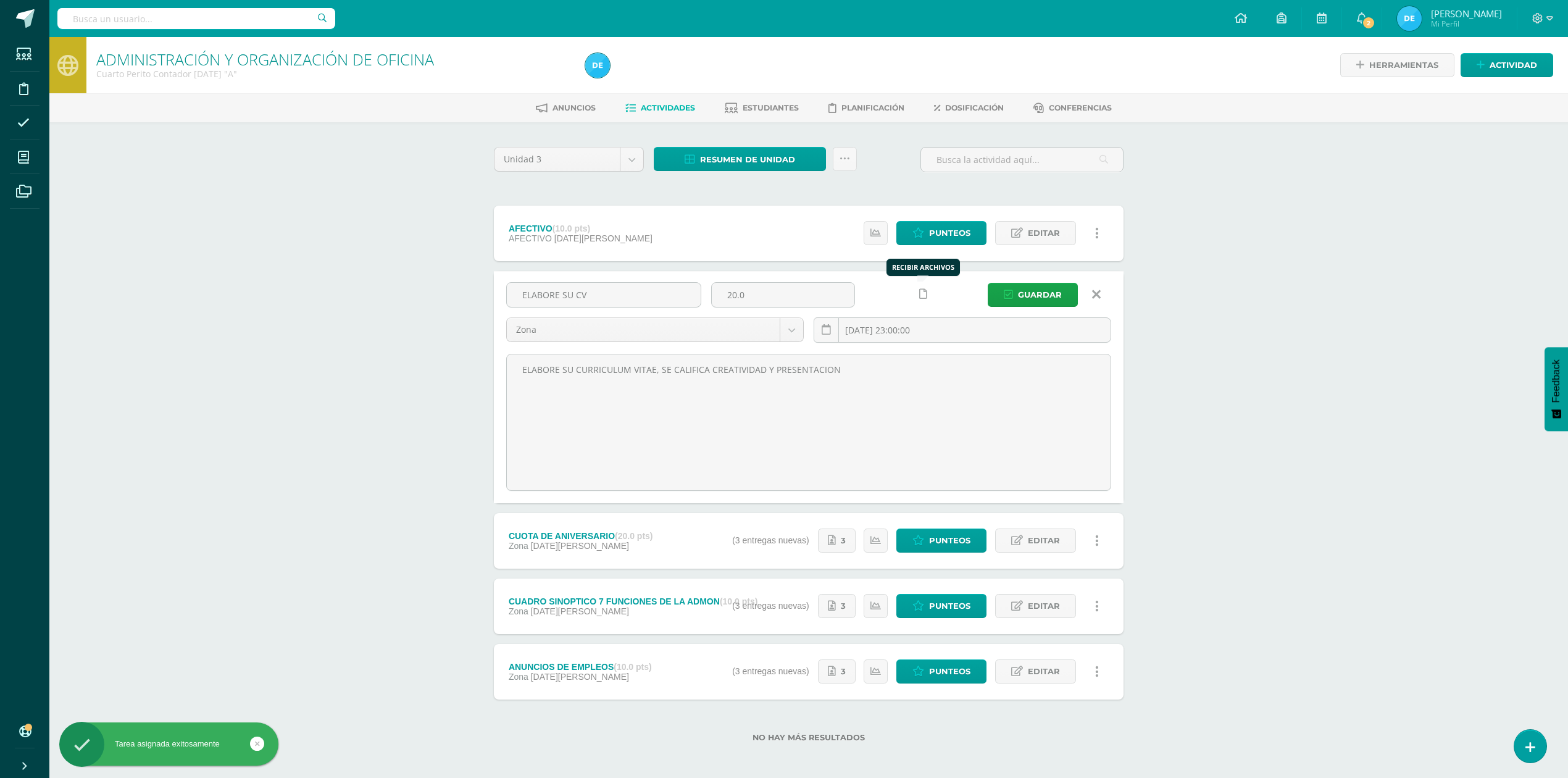
click at [924, 296] on icon at bounding box center [923, 294] width 8 height 11
click at [899, 292] on icon at bounding box center [899, 294] width 11 height 11
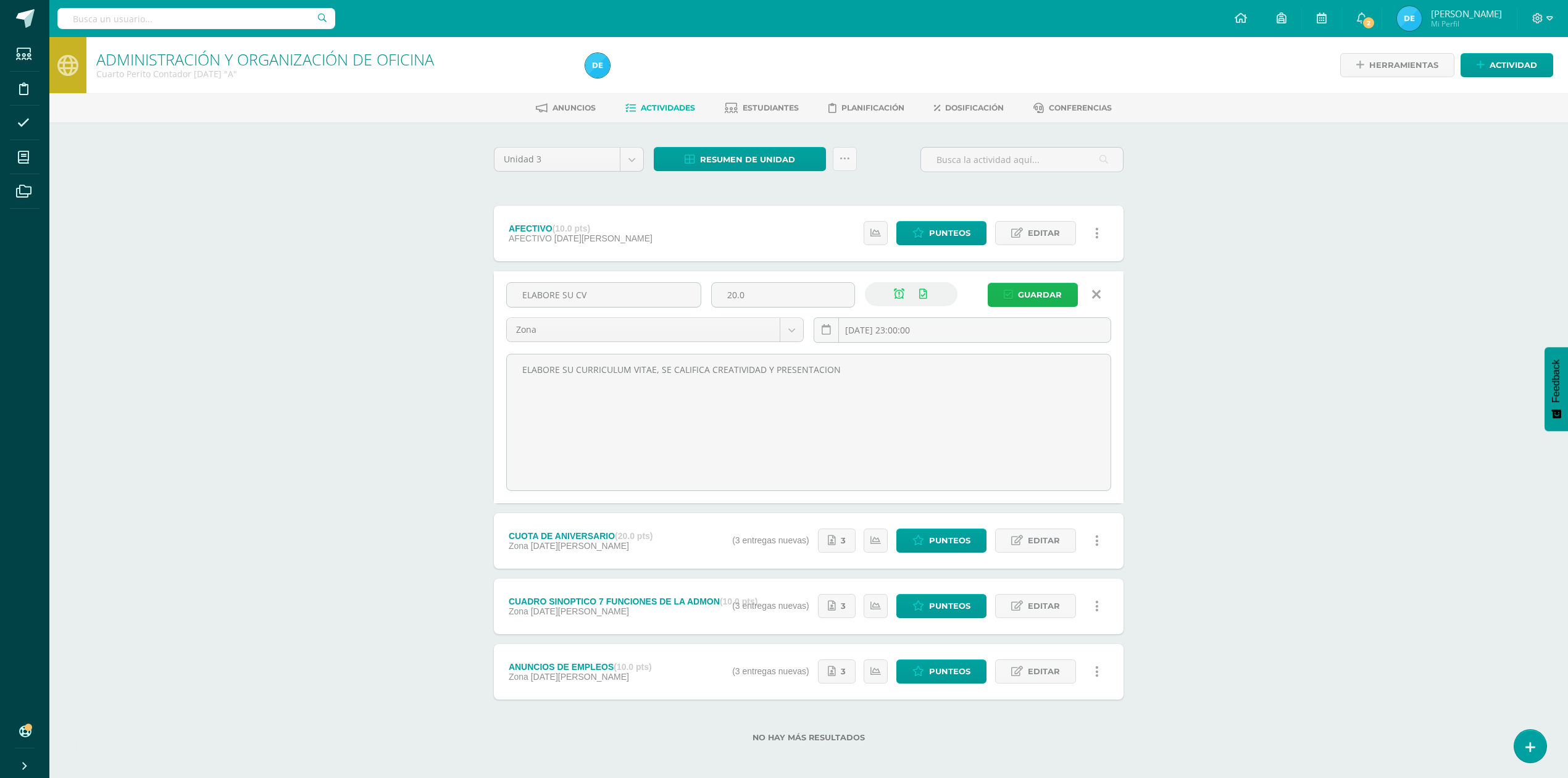
click at [1006, 297] on icon "submit" at bounding box center [1009, 295] width 9 height 11
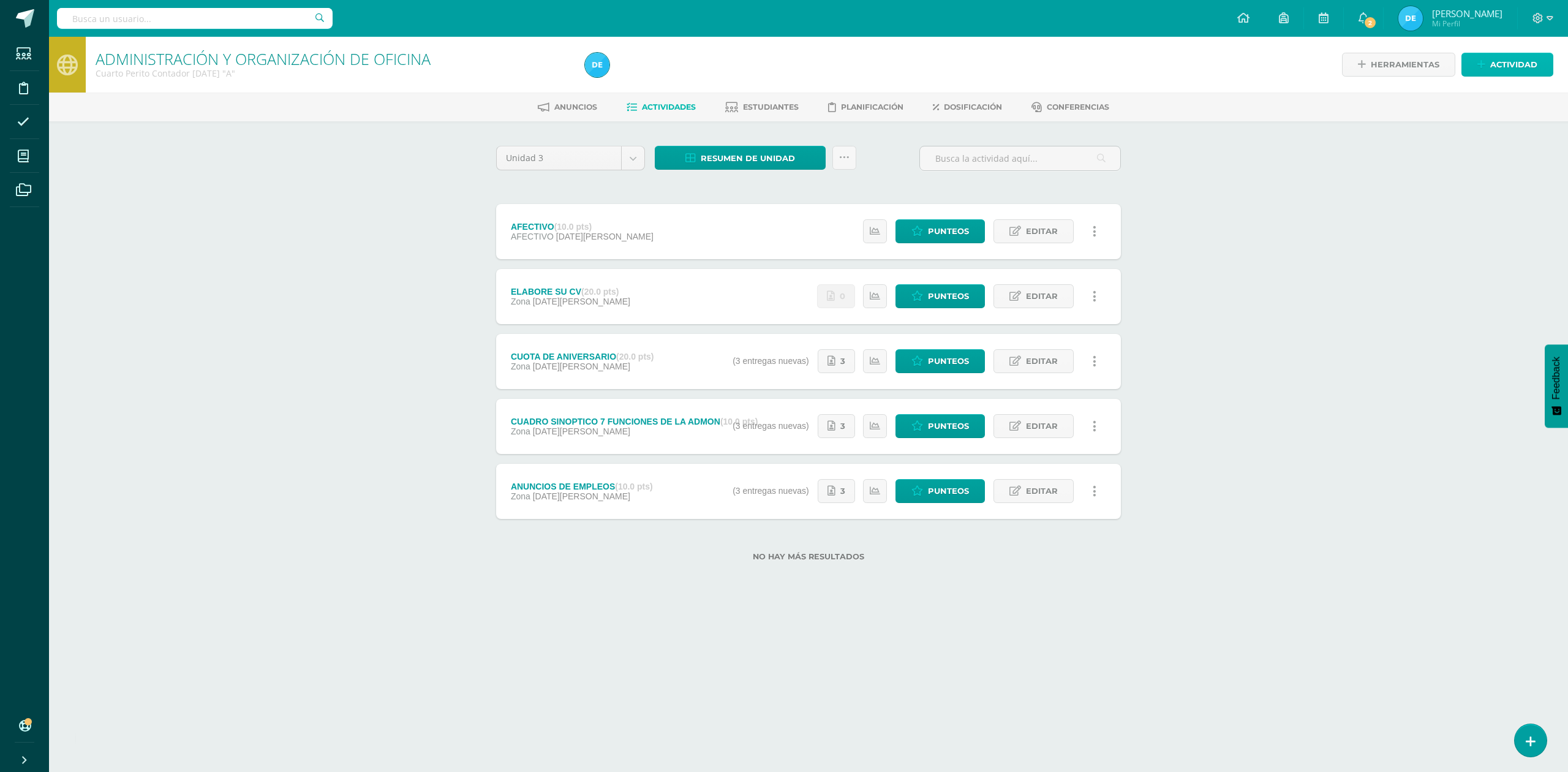
click at [1496, 67] on span "Actividad" at bounding box center [1514, 65] width 47 height 23
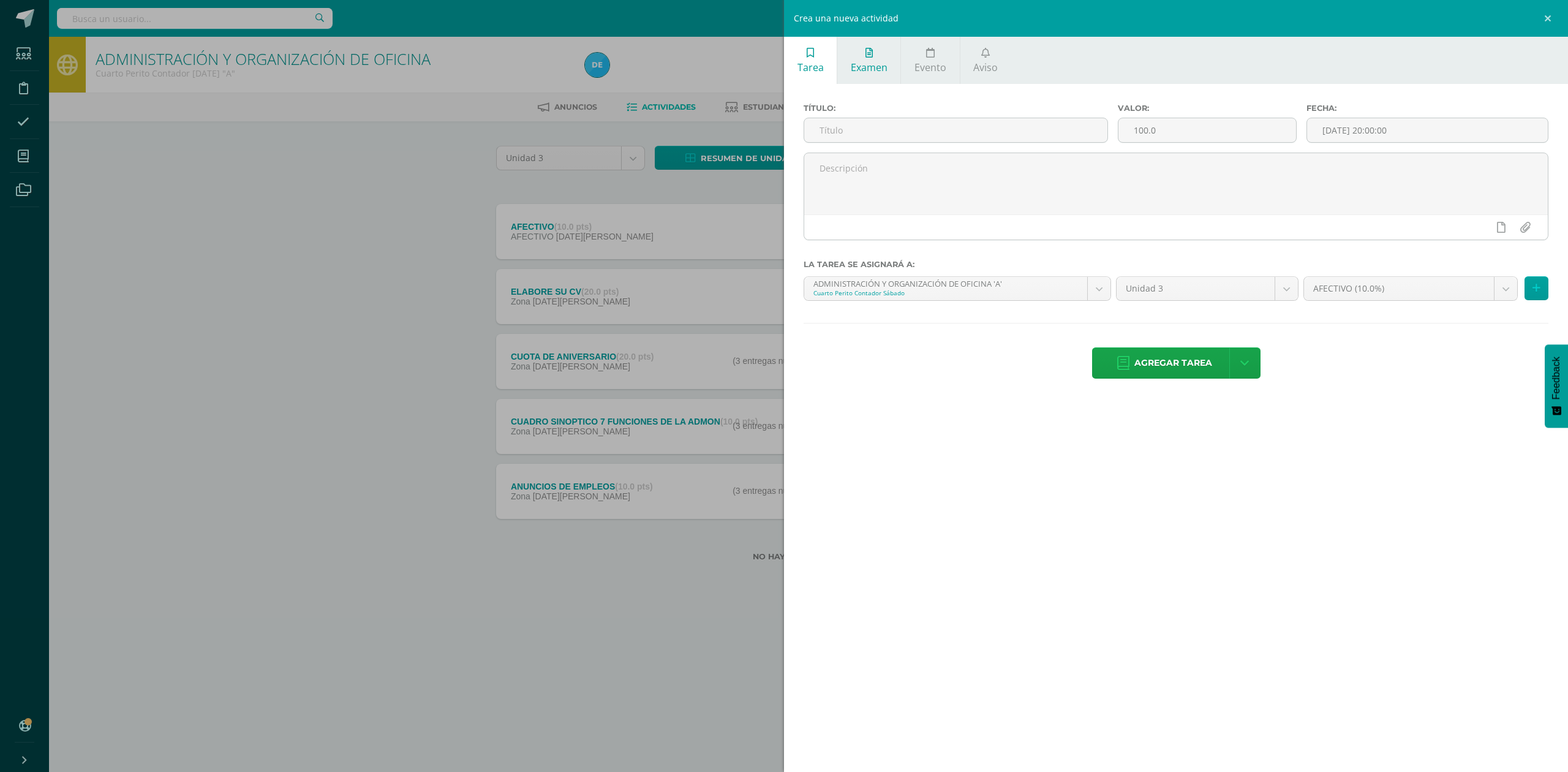
click at [874, 52] on link "Examen" at bounding box center [869, 61] width 63 height 47
click at [877, 135] on input "text" at bounding box center [956, 129] width 303 height 24
type input "EXAMEN FINAL"
type input "30"
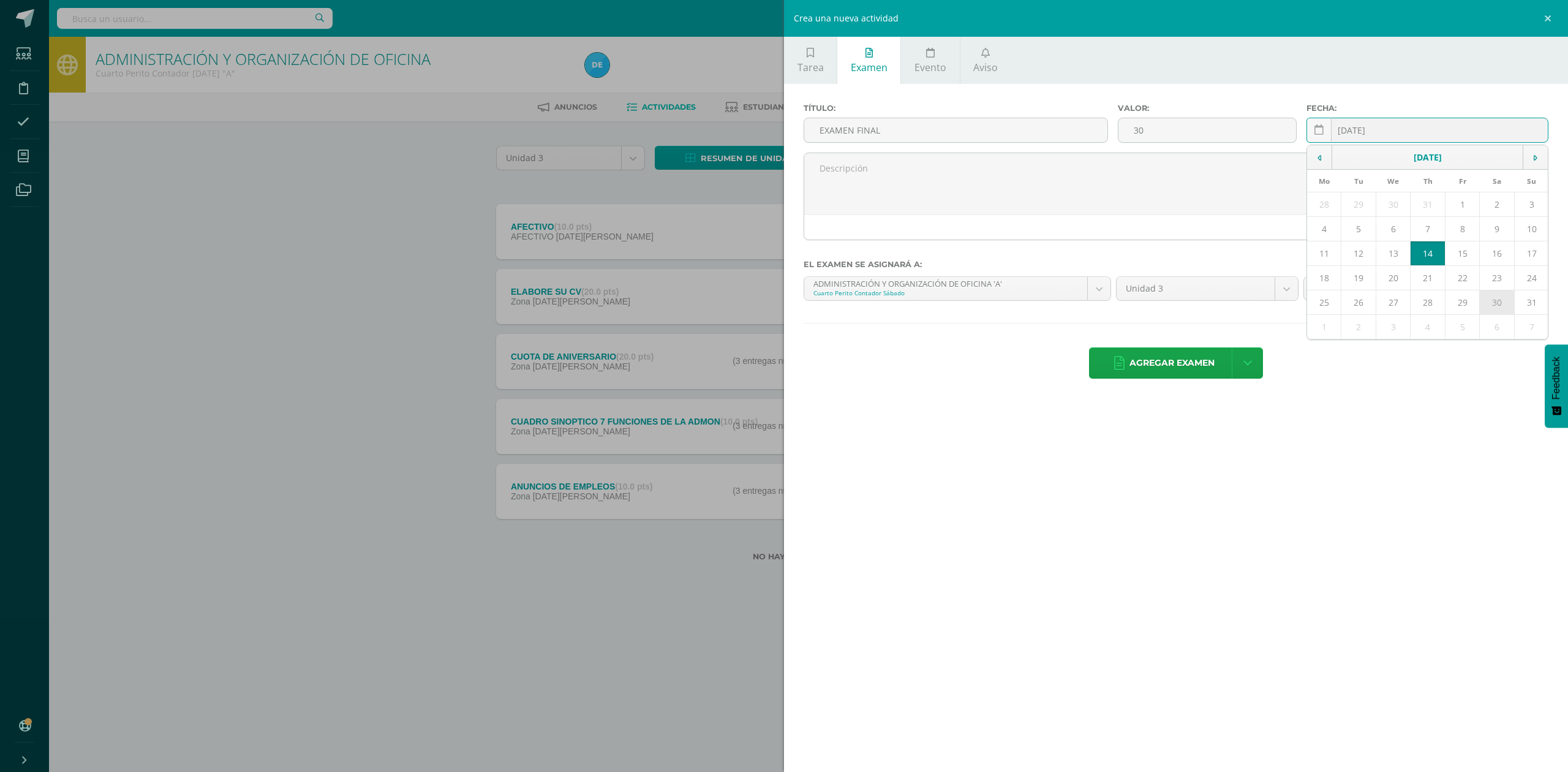
click at [1503, 310] on td "30" at bounding box center [1498, 303] width 35 height 25
type input "[DATE]"
click at [1385, 292] on body "La tarea ELABORE SU CV fue editada exitosamente. Estudiantes Disciplina Asisten…" at bounding box center [784, 300] width 1568 height 600
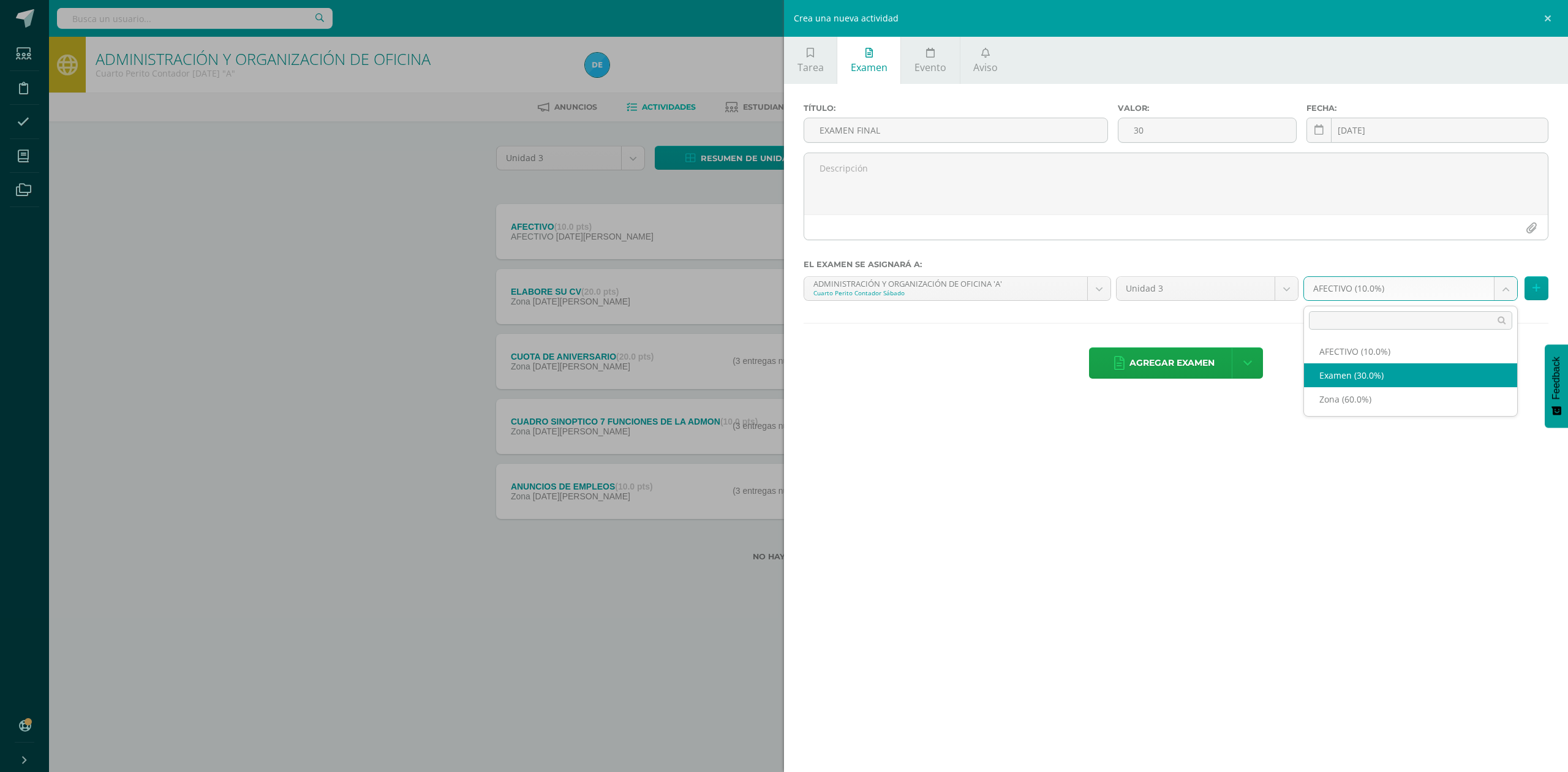
select select "71818"
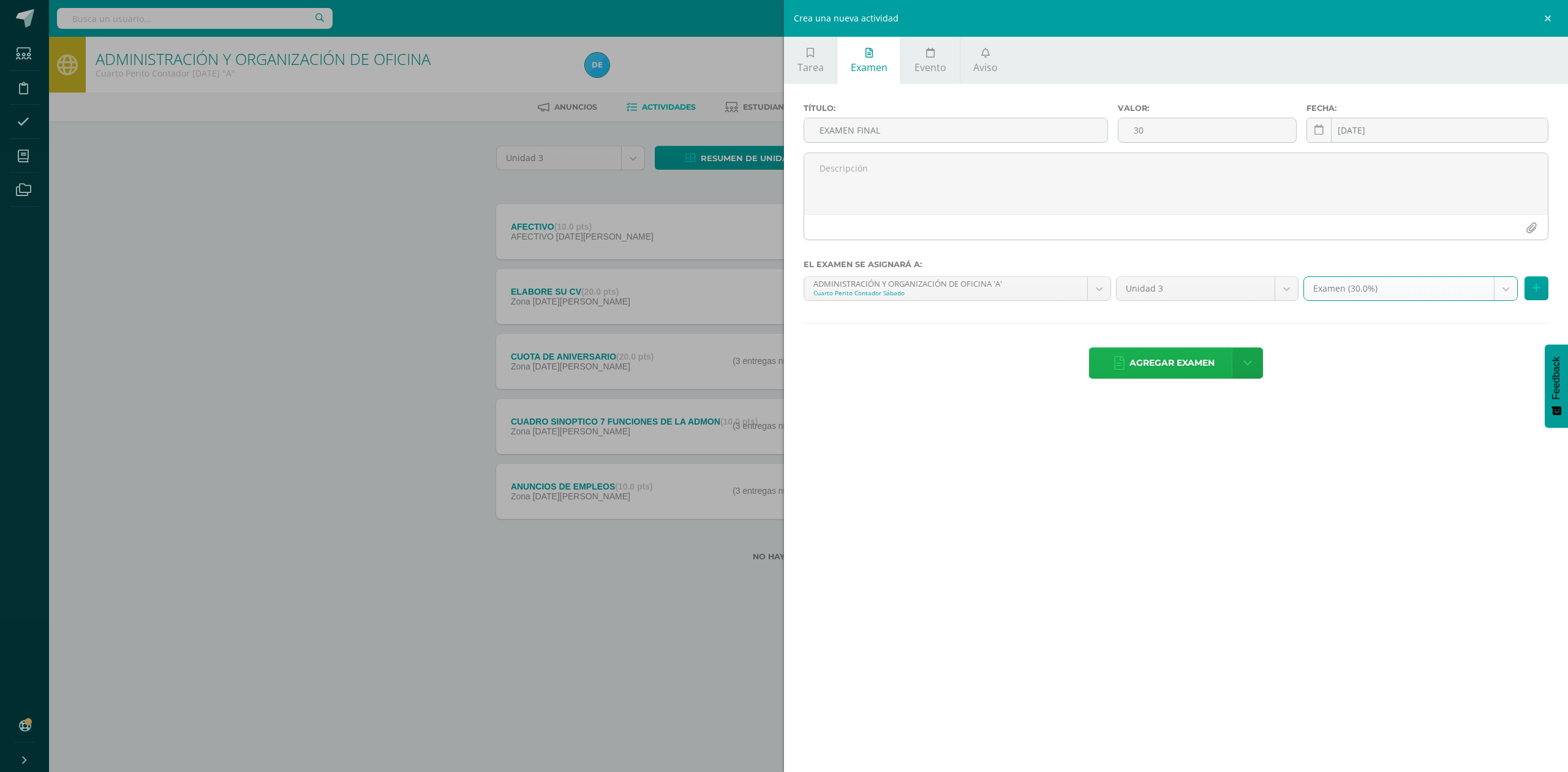
click at [1189, 364] on span "Agregar examen" at bounding box center [1171, 362] width 85 height 30
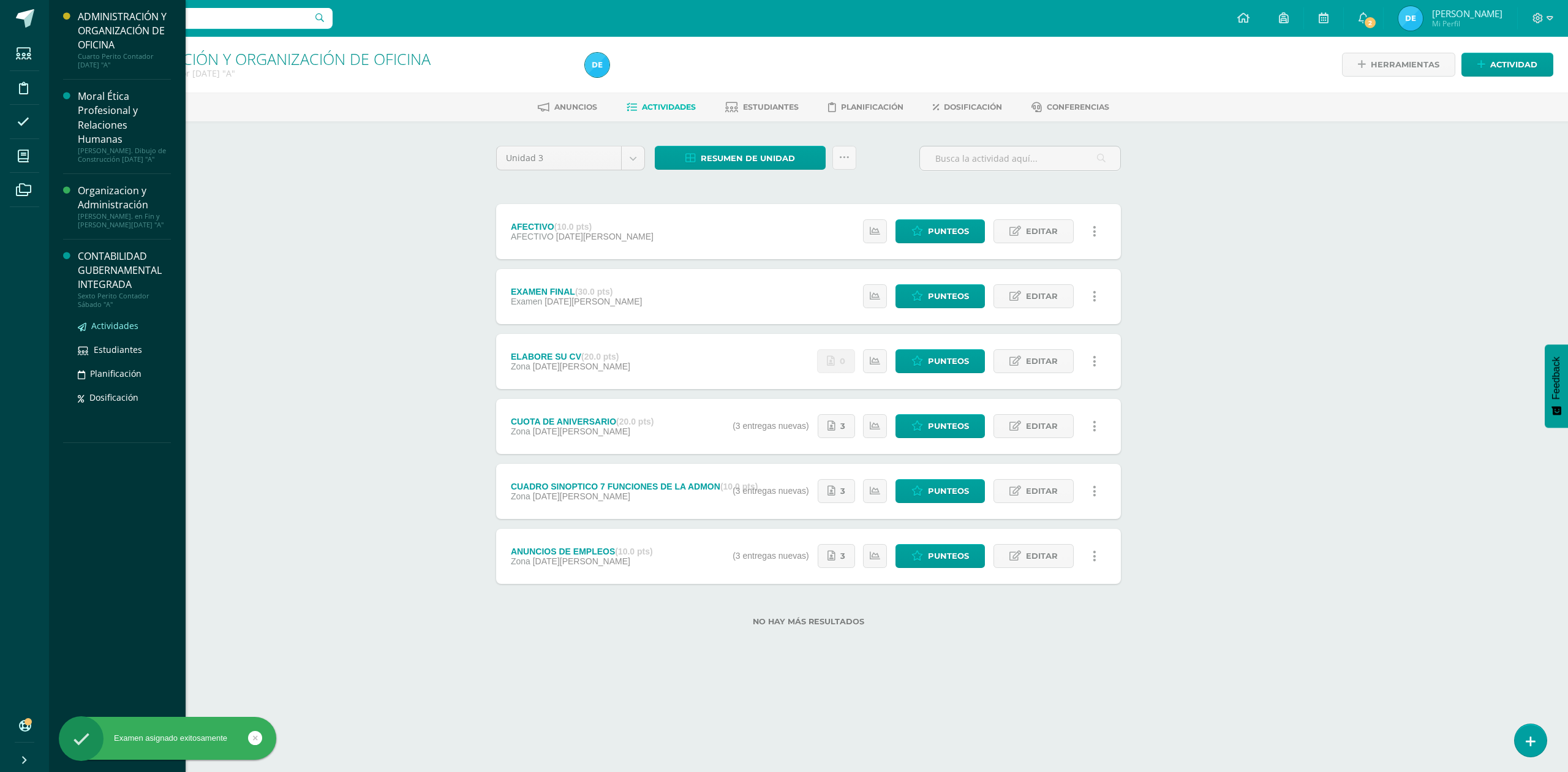
click at [113, 324] on span "Actividades" at bounding box center [115, 325] width 47 height 11
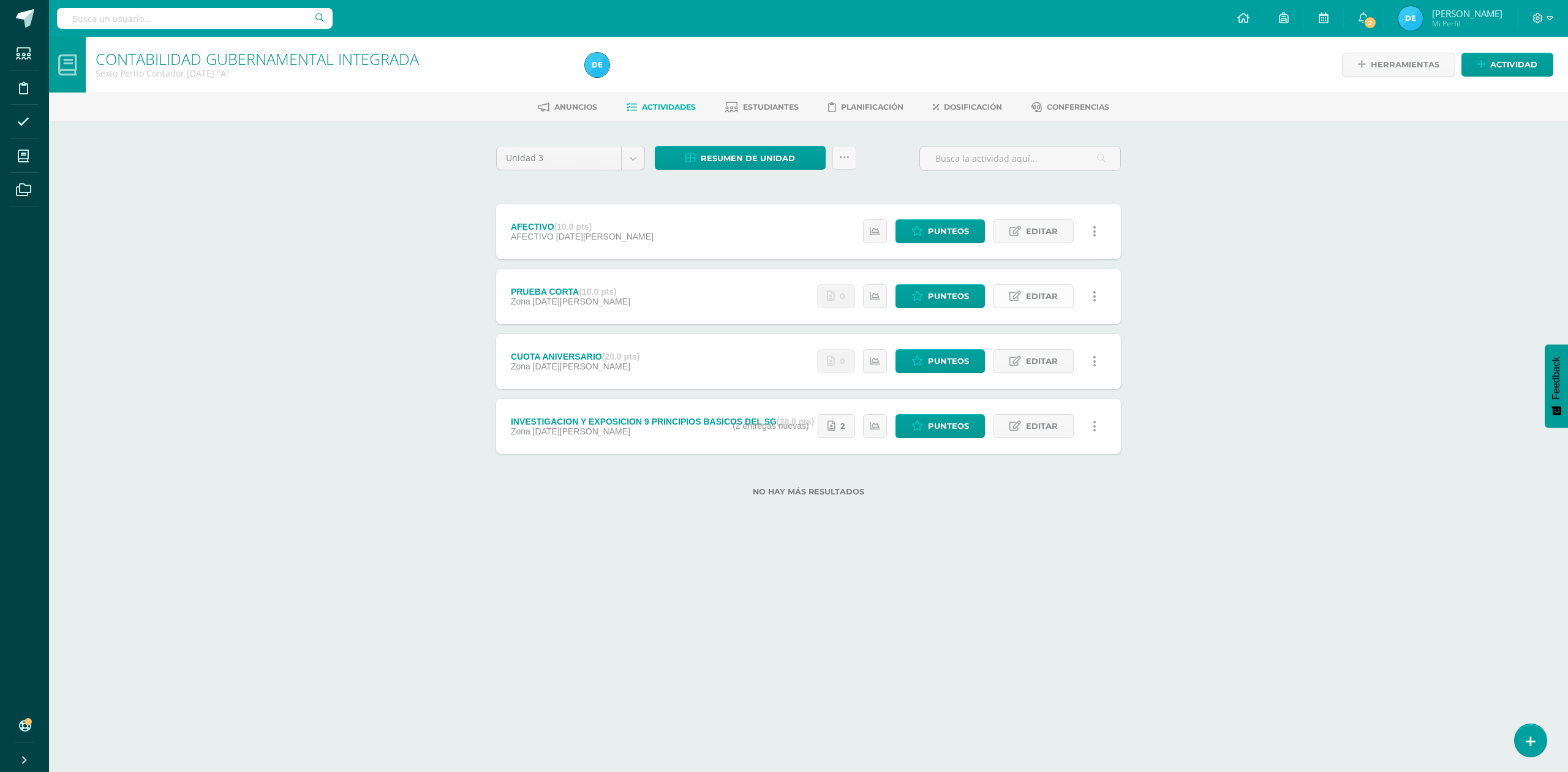
click at [1034, 293] on span "Editar" at bounding box center [1042, 296] width 32 height 23
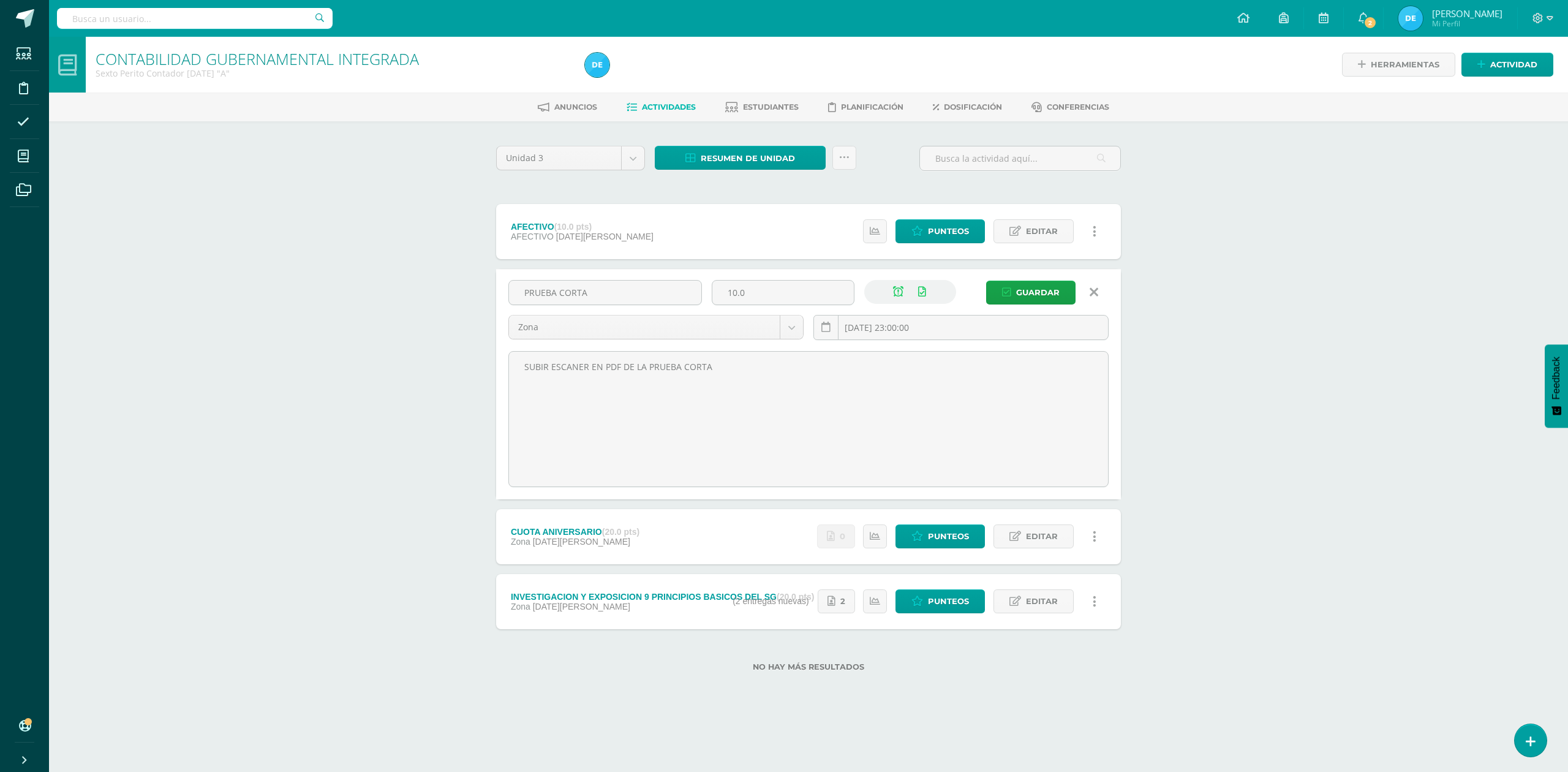
drag, startPoint x: 606, startPoint y: 290, endPoint x: 456, endPoint y: 293, distance: 150.0
click at [456, 293] on div "CONTABILIDAD GUBERNAMENTAL INTEGRADA Sexto Perito Contador [DATE] "A" Herramien…" at bounding box center [808, 374] width 1519 height 674
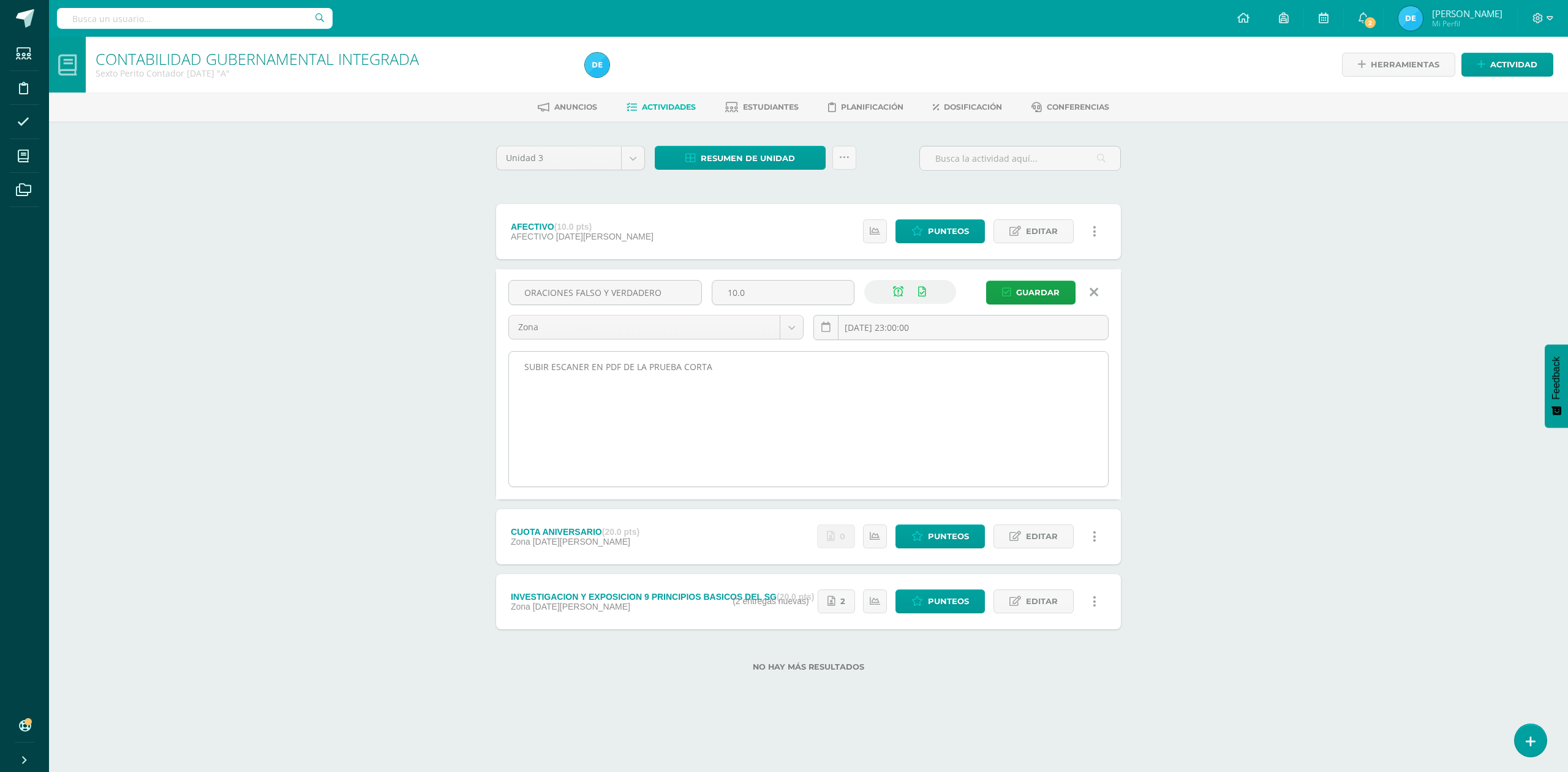
type input "ORACIONES FALSO Y VERDADERO"
drag, startPoint x: 740, startPoint y: 375, endPoint x: 514, endPoint y: 373, distance: 226.0
click at [514, 373] on textarea "SUBIR ESCANER EN PDF DE LA PRUEBA CORTA" at bounding box center [808, 419] width 599 height 135
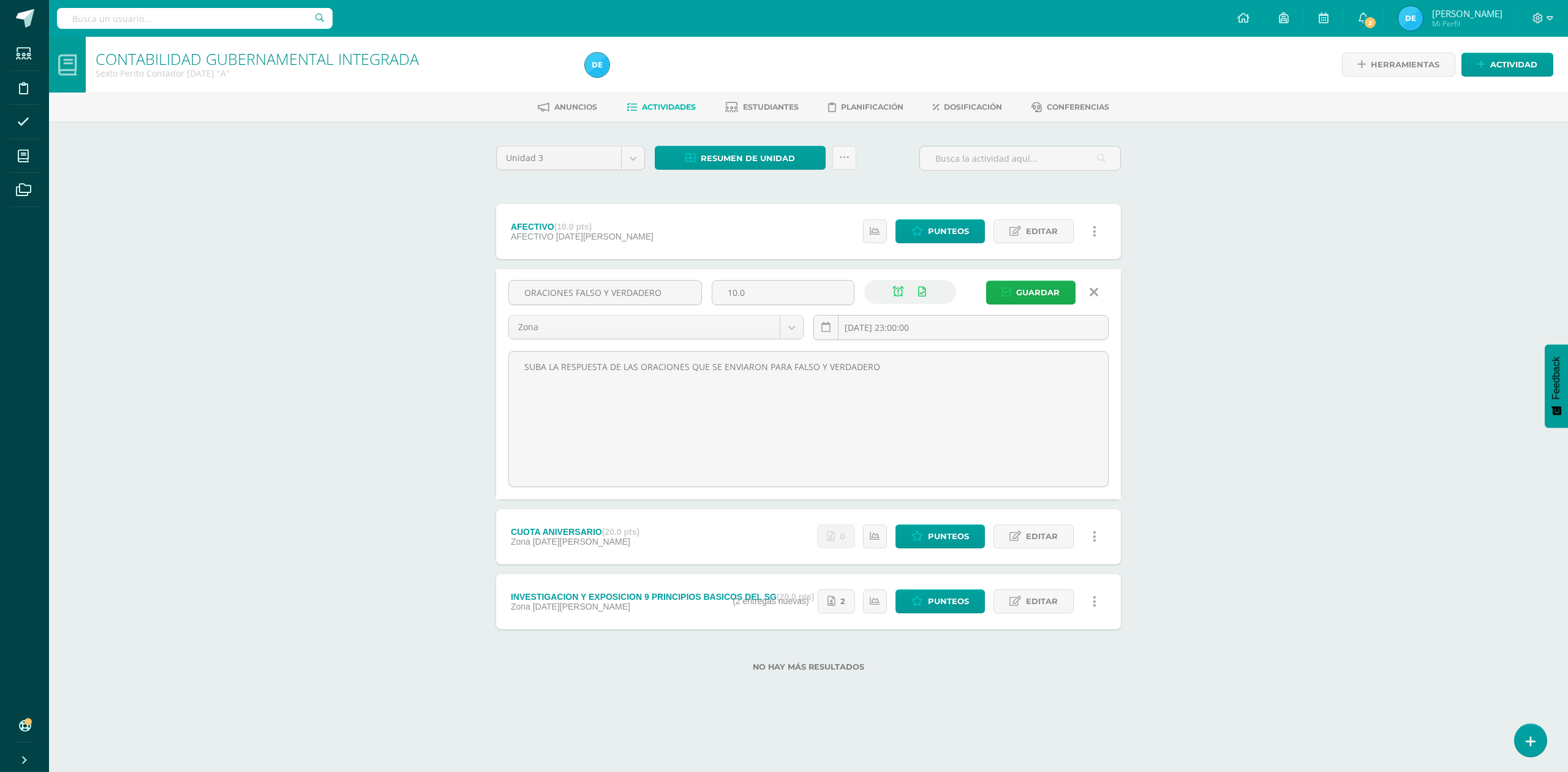
type textarea "SUBA LA RESPUESTA DE LAS ORACIONES QUE SE ENVIARON PARA FALSO Y VERDADERO"
click at [1034, 292] on span "Guardar" at bounding box center [1037, 293] width 44 height 23
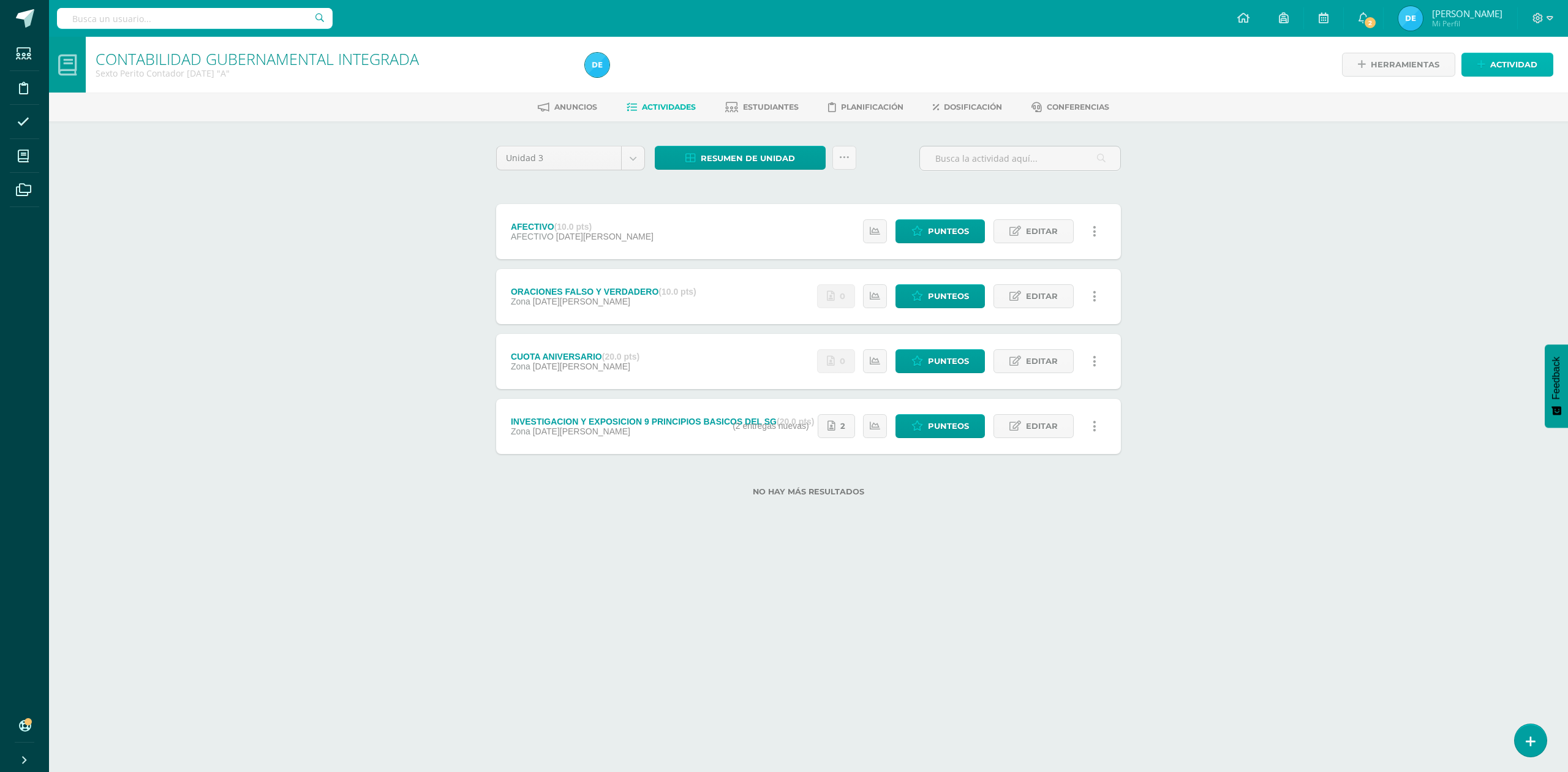
click at [1534, 66] on span "Actividad" at bounding box center [1514, 65] width 47 height 23
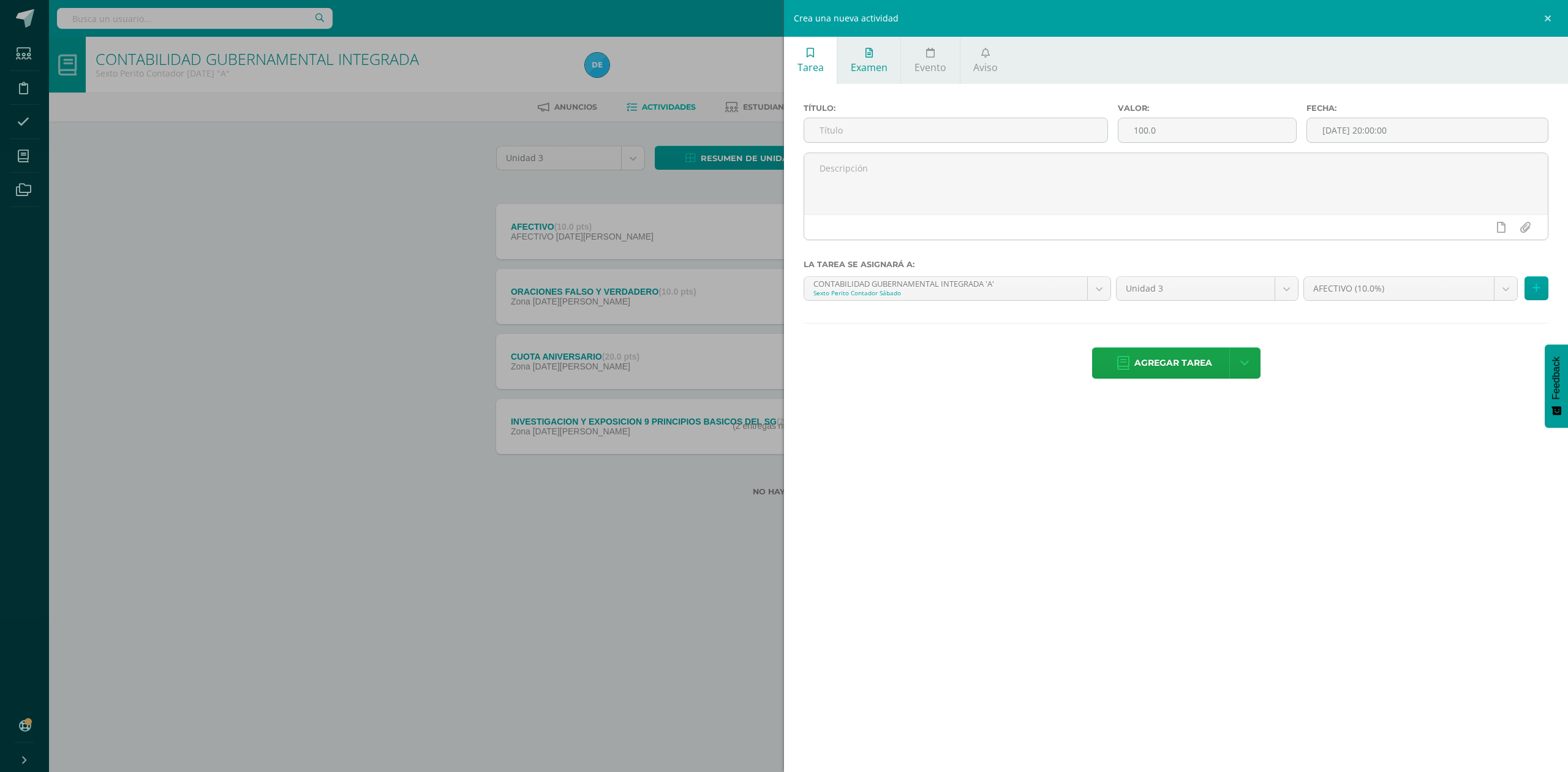
click at [863, 64] on span "Examen" at bounding box center [869, 67] width 37 height 14
click at [897, 135] on input "text" at bounding box center [956, 129] width 303 height 24
type input "EXAMEN FINAL"
type input "30"
click at [1508, 300] on td "30" at bounding box center [1498, 303] width 35 height 25
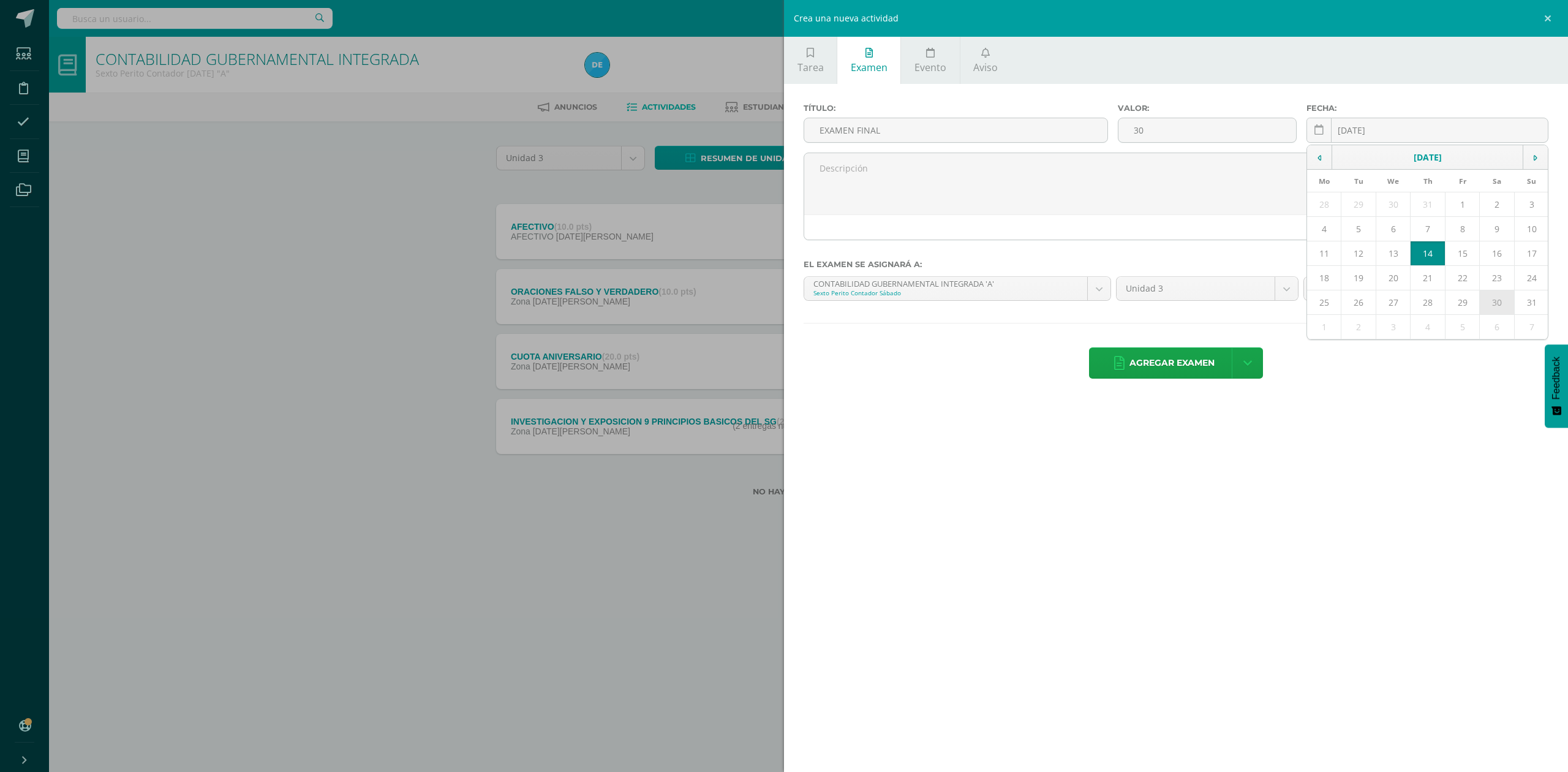
type input "[DATE]"
click at [1470, 287] on body "La tarea ORACIONES FALSO Y VERDADERO fue editada exitosamente. Estudiantes Disc…" at bounding box center [784, 267] width 1568 height 535
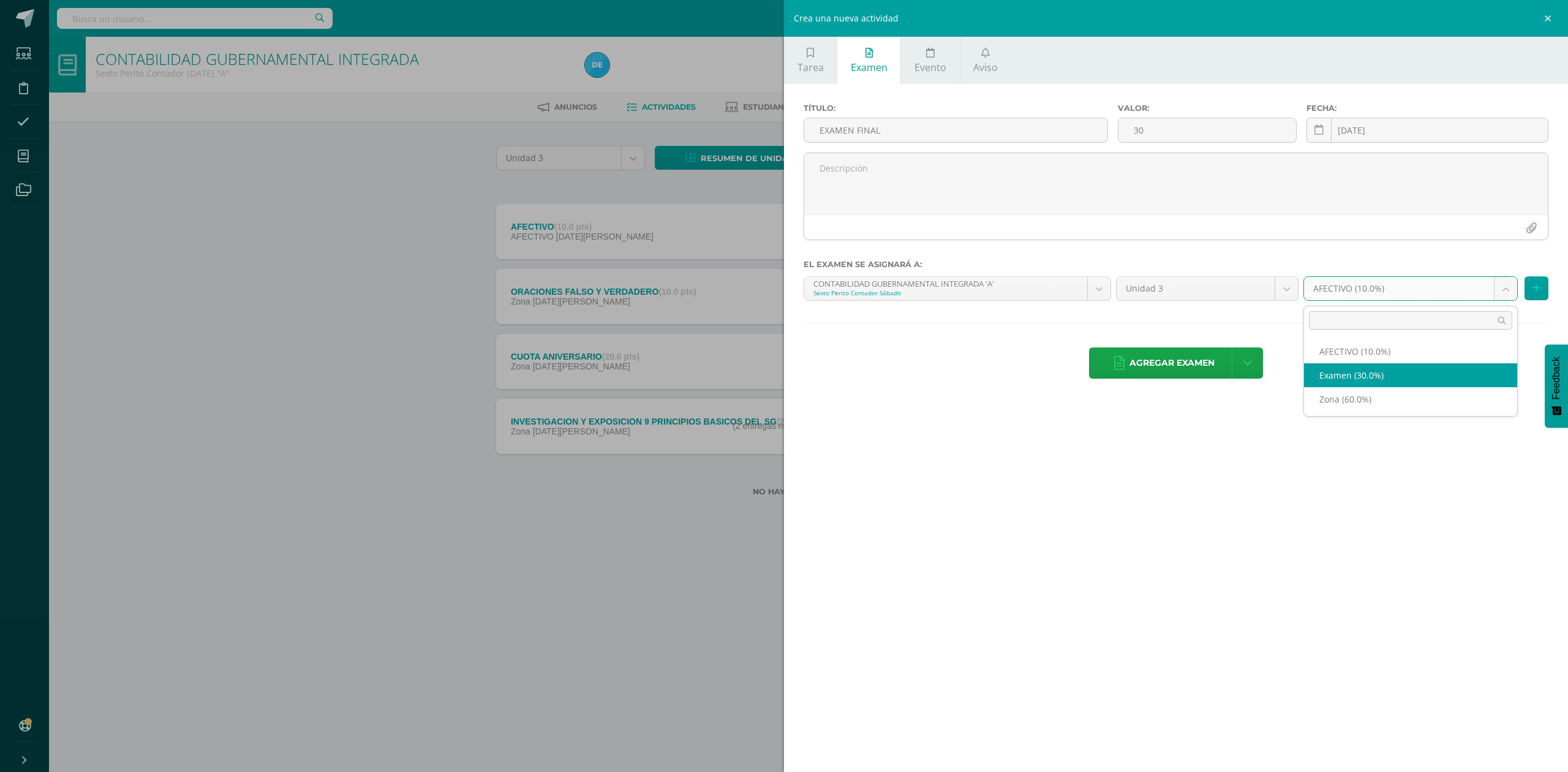
select select "71623"
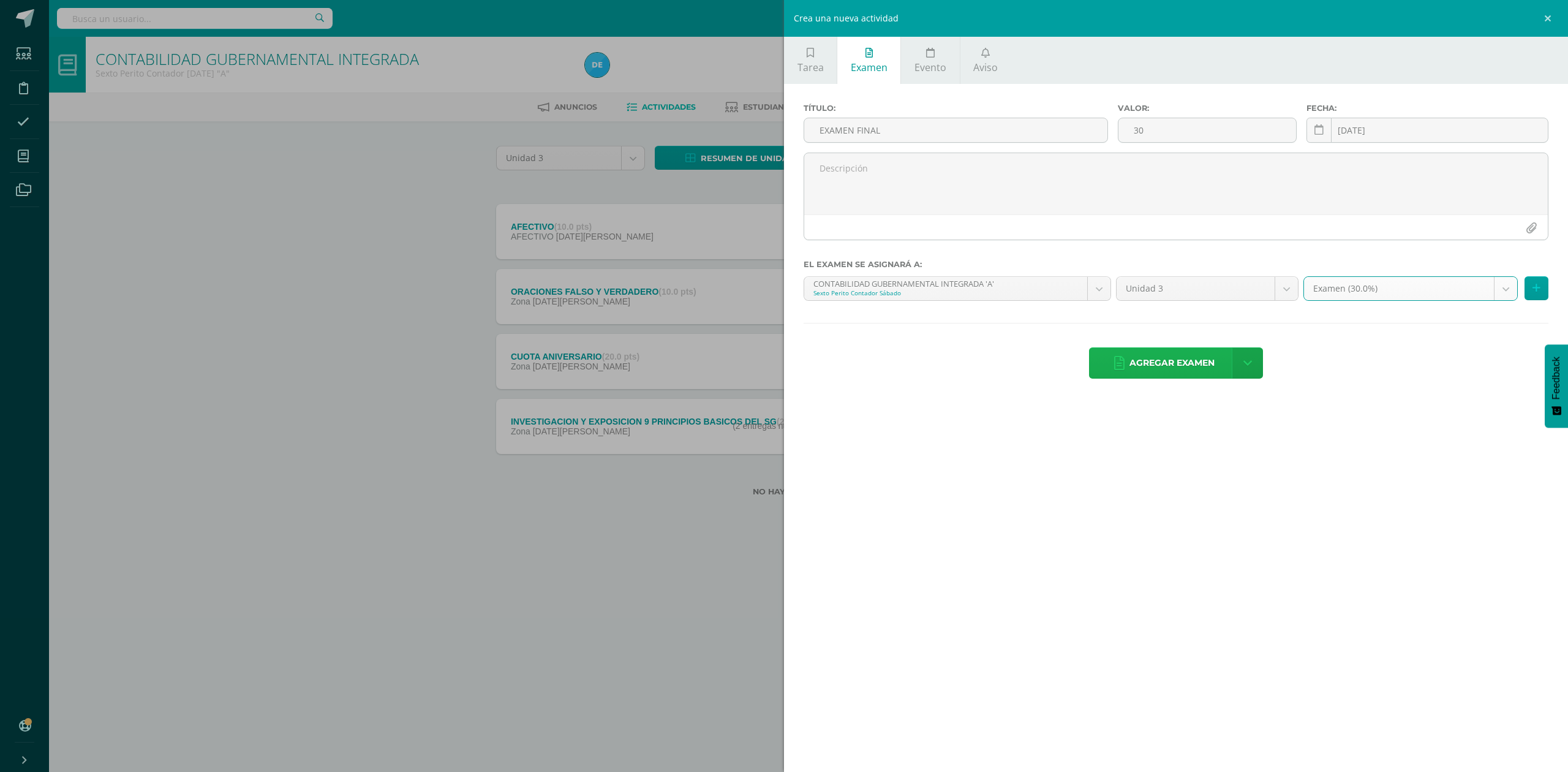
click at [1187, 359] on span "Agregar examen" at bounding box center [1171, 362] width 85 height 30
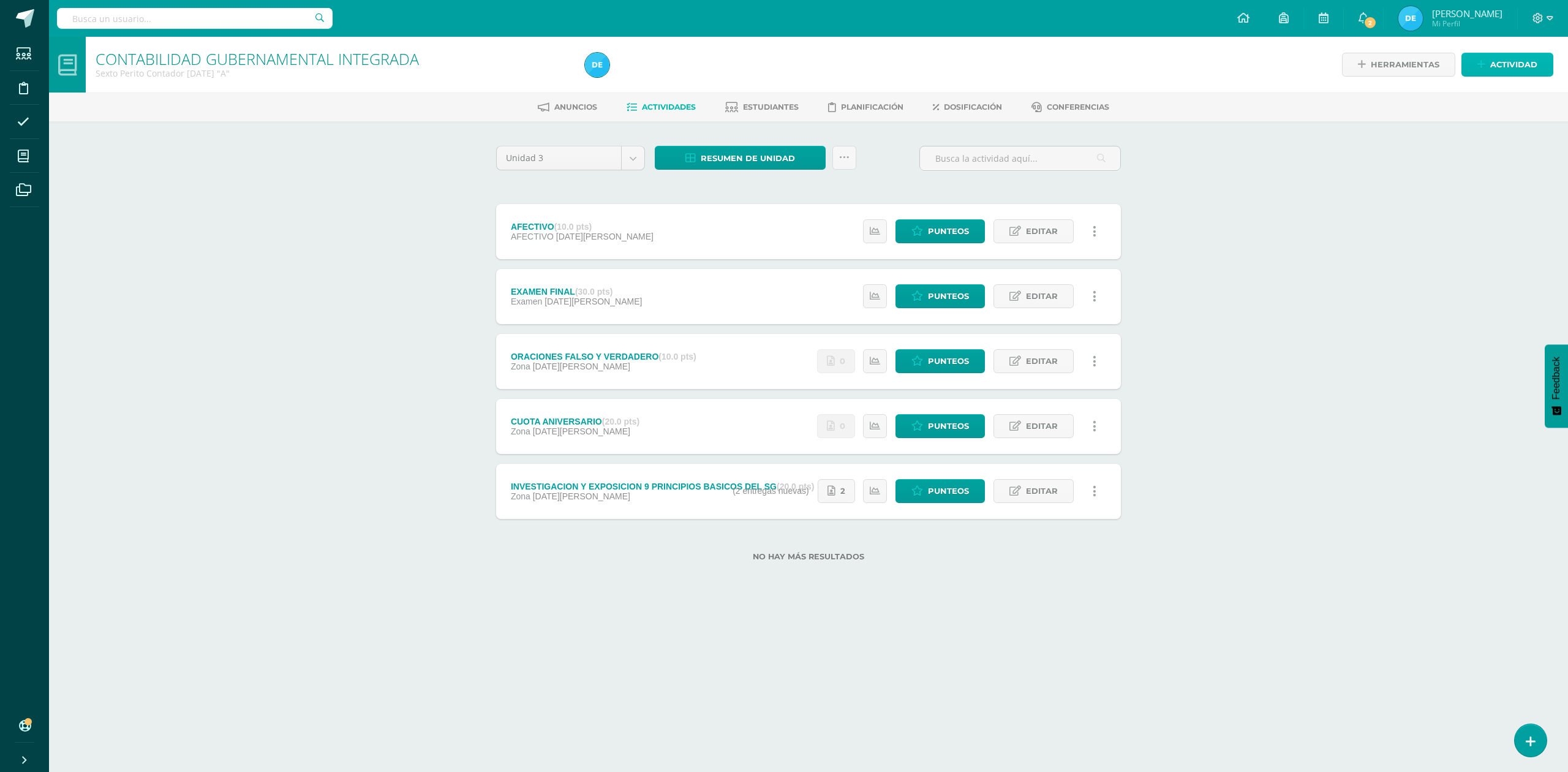
click at [1515, 63] on span "Actividad" at bounding box center [1514, 65] width 47 height 23
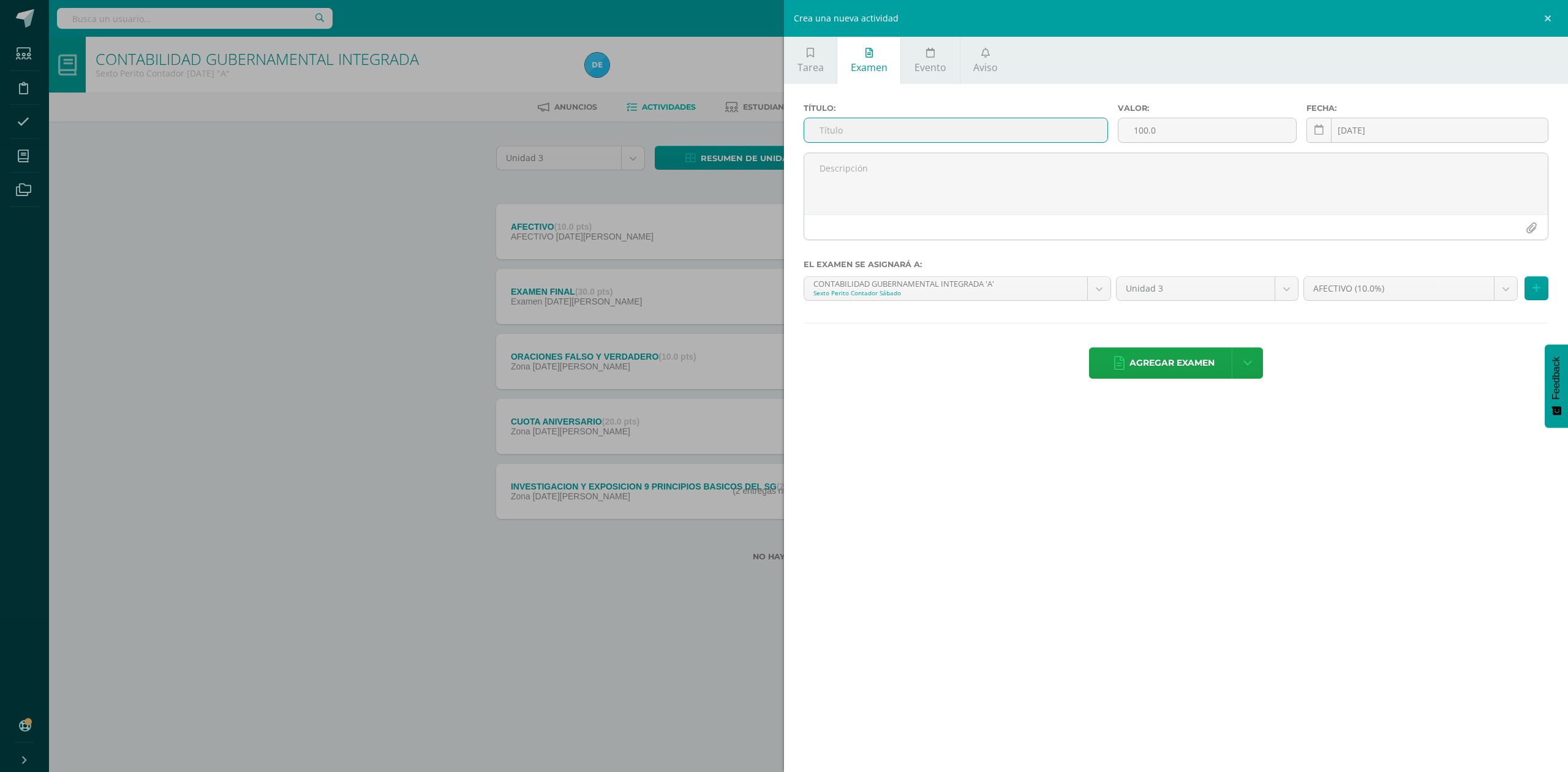
click at [874, 130] on input "text" at bounding box center [956, 129] width 303 height 24
type input "ASEVERACIONES"
type input "10"
click at [1463, 280] on td "22" at bounding box center [1462, 278] width 35 height 25
click at [1404, 136] on input "2025-08-22" at bounding box center [1427, 129] width 240 height 24
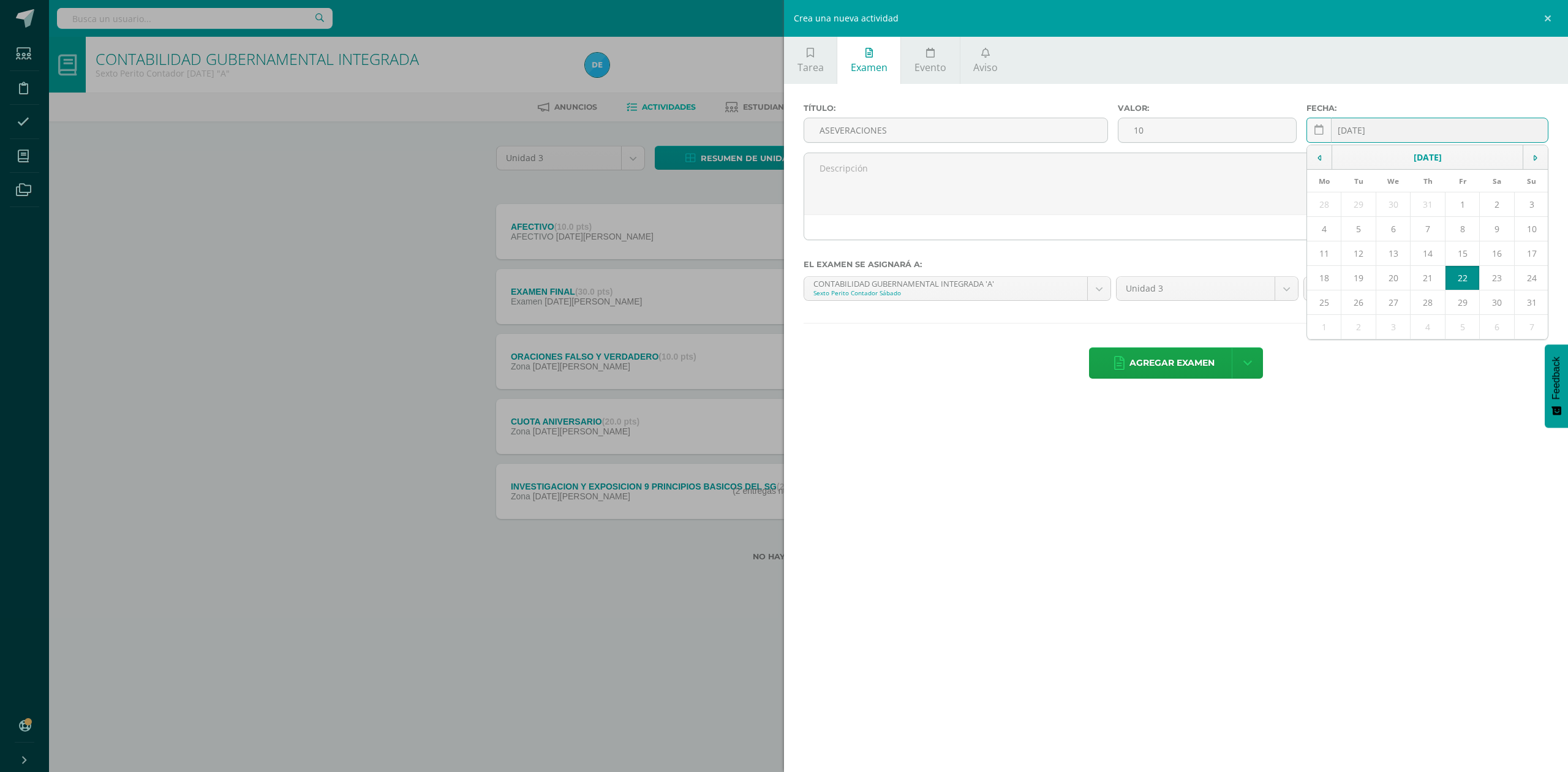
type input "[DATE] 23:00:00"
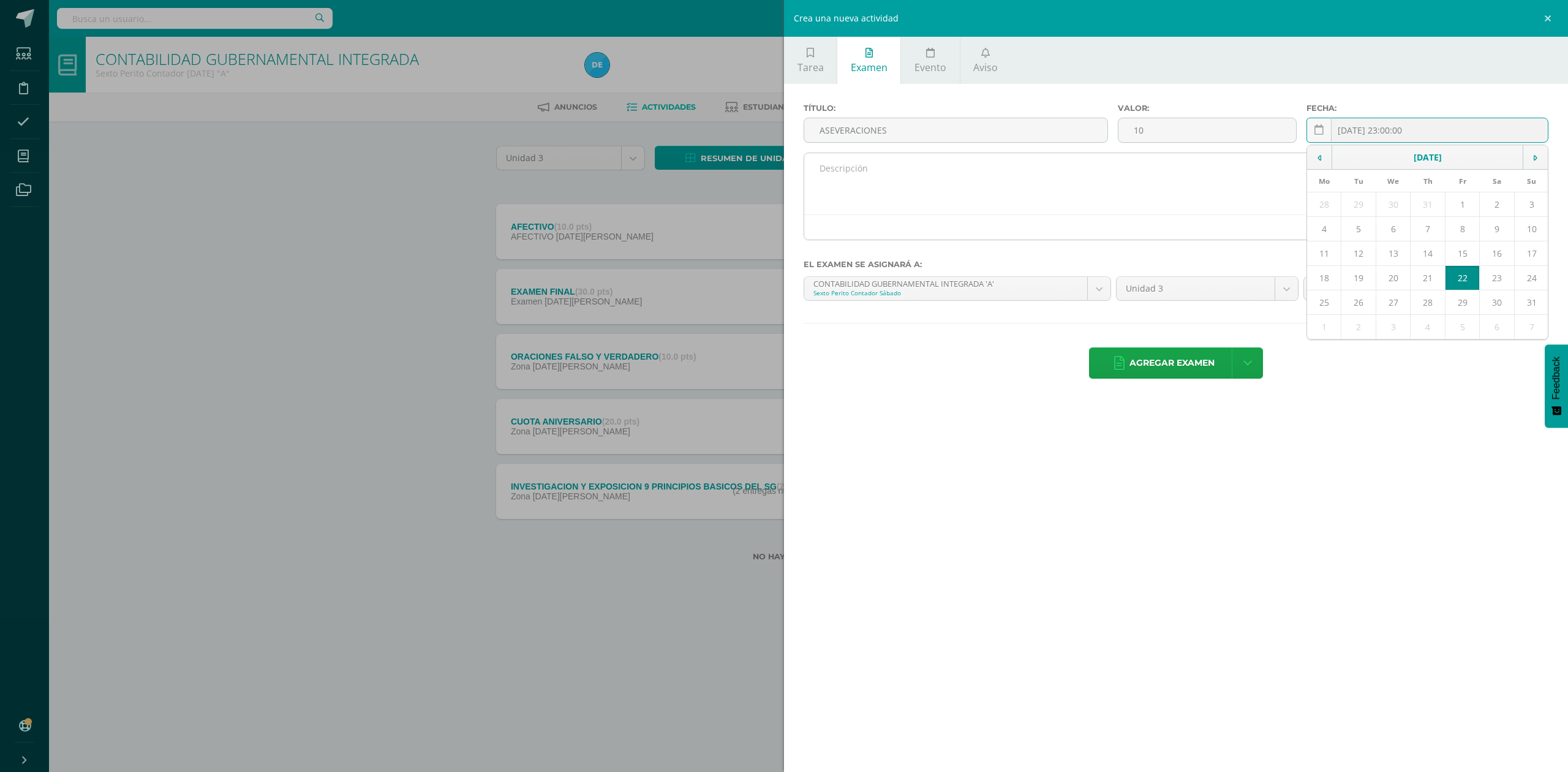
click at [1156, 186] on textarea at bounding box center [1175, 184] width 743 height 61
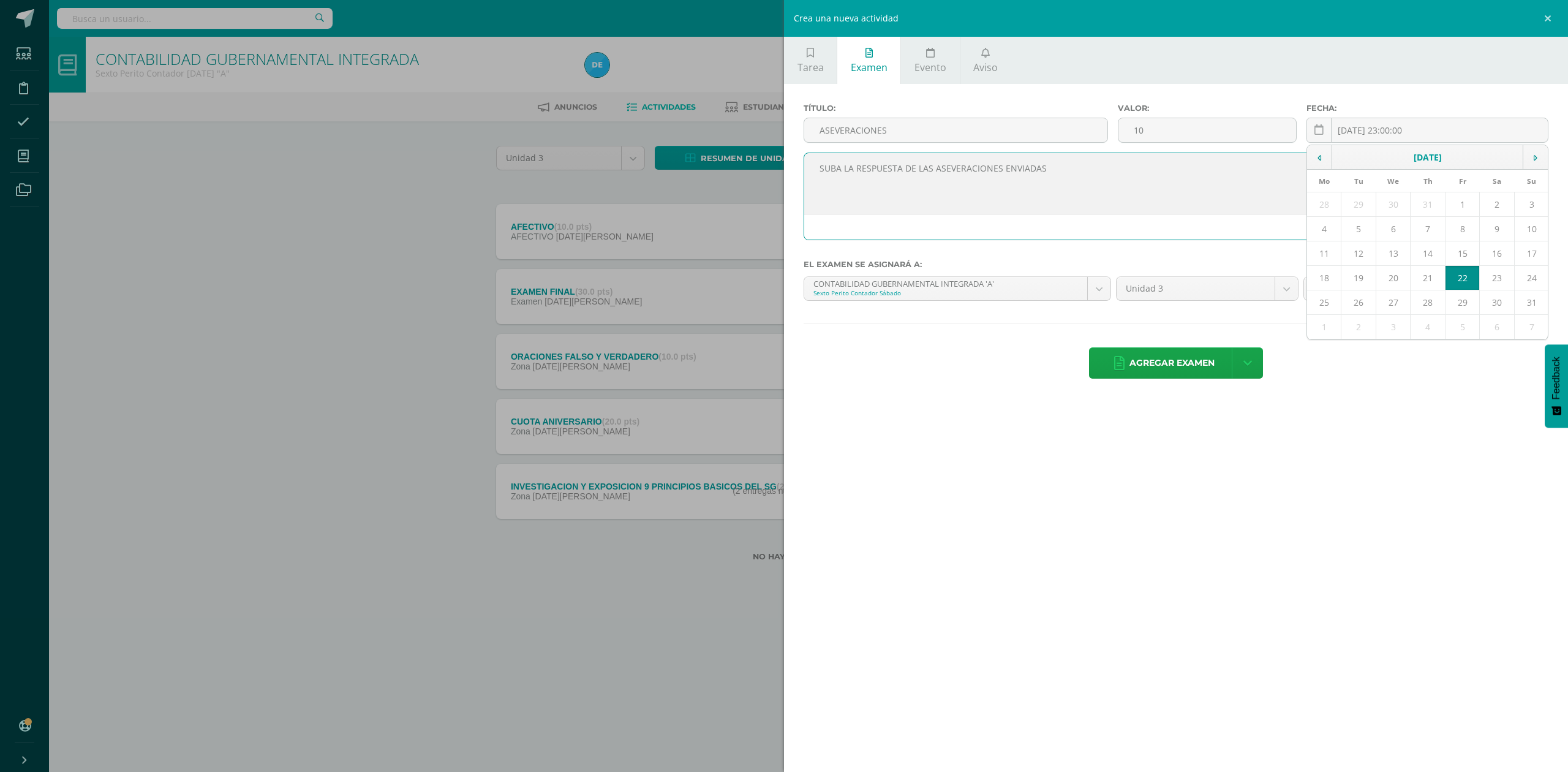
click at [1156, 186] on textarea "SUBA LA RESPUESTA DE LAS ASEVERACIONES ENVIADAS" at bounding box center [1175, 184] width 743 height 61
type textarea "SUBA LA RESPUESTA DE LAS ASEVERACIONES ENVIADAS"
click at [1356, 421] on div "Tarea Examen Evento Aviso Título: Valor: 100.0 Fecha: 2025-08-13 20:00:00 La ta…" at bounding box center [1176, 386] width 784 height 772
click at [1459, 283] on td "22" at bounding box center [1462, 278] width 35 height 25
click at [1397, 123] on input "2025-08-22" at bounding box center [1427, 129] width 240 height 24
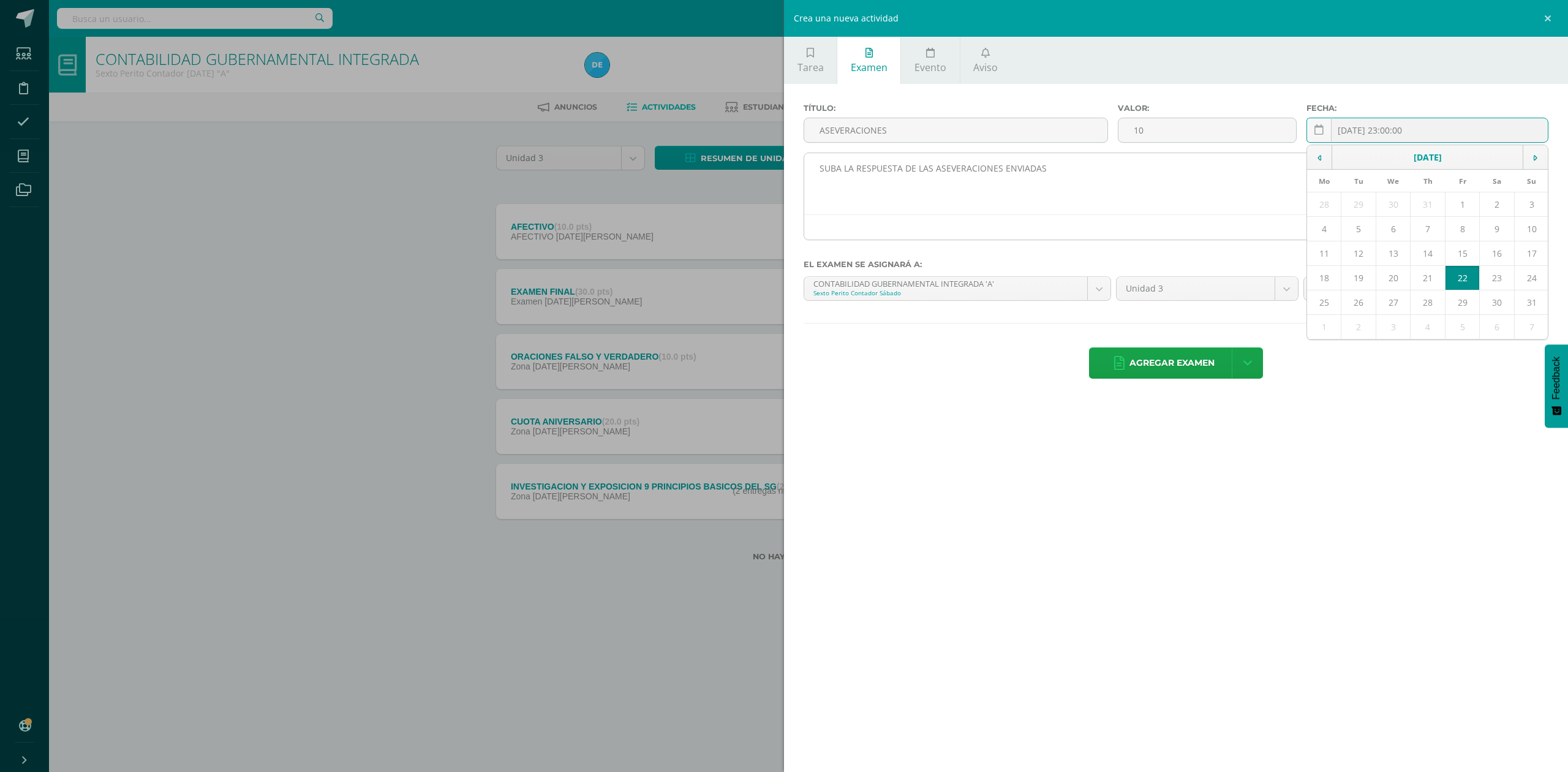
click at [1225, 194] on textarea "SUBA LA RESPUESTA DE LAS ASEVERACIONES ENVIADAS" at bounding box center [1175, 184] width 743 height 61
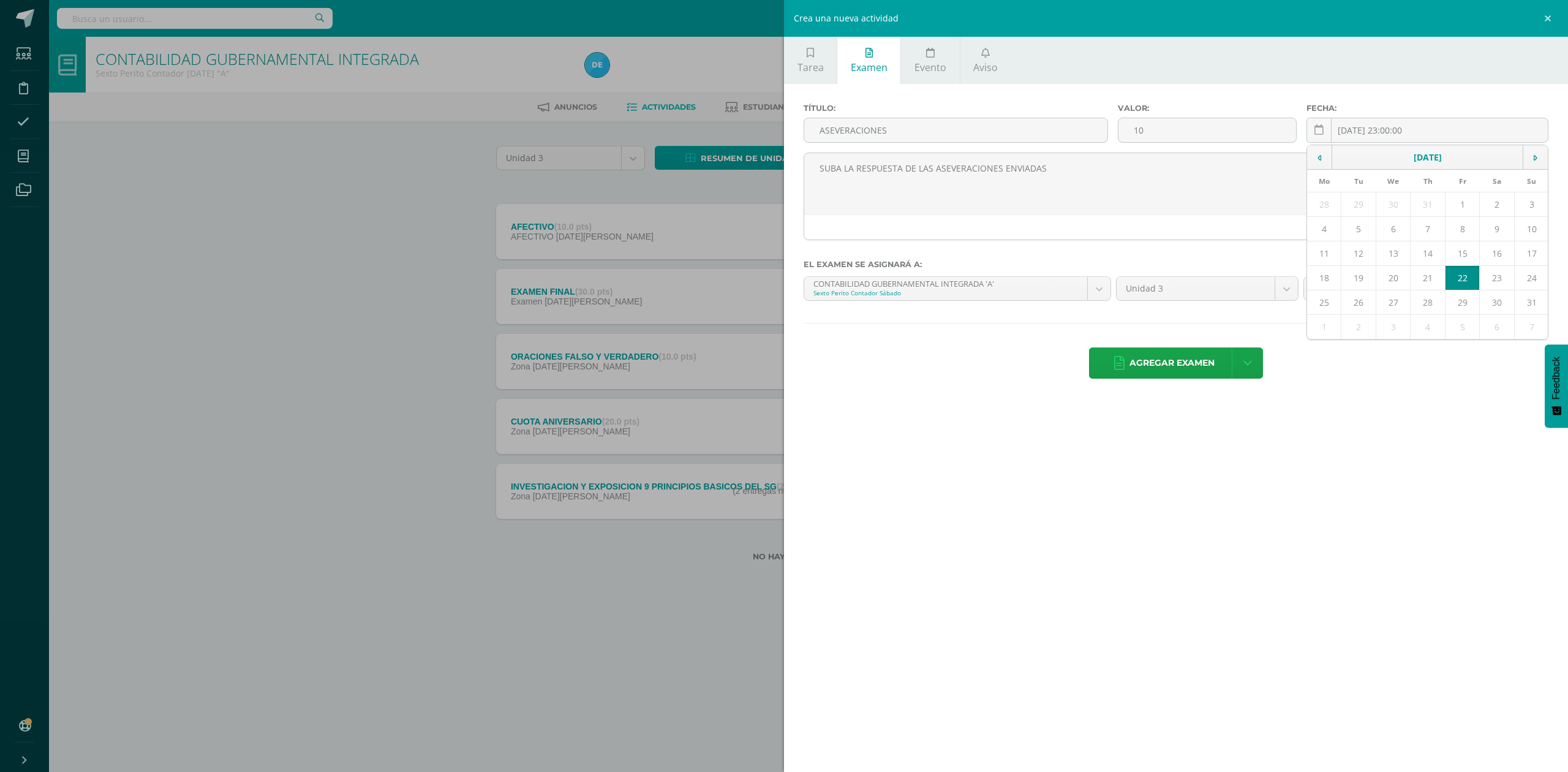
click at [1468, 280] on td "22" at bounding box center [1462, 278] width 35 height 25
type input "2025-08-22"
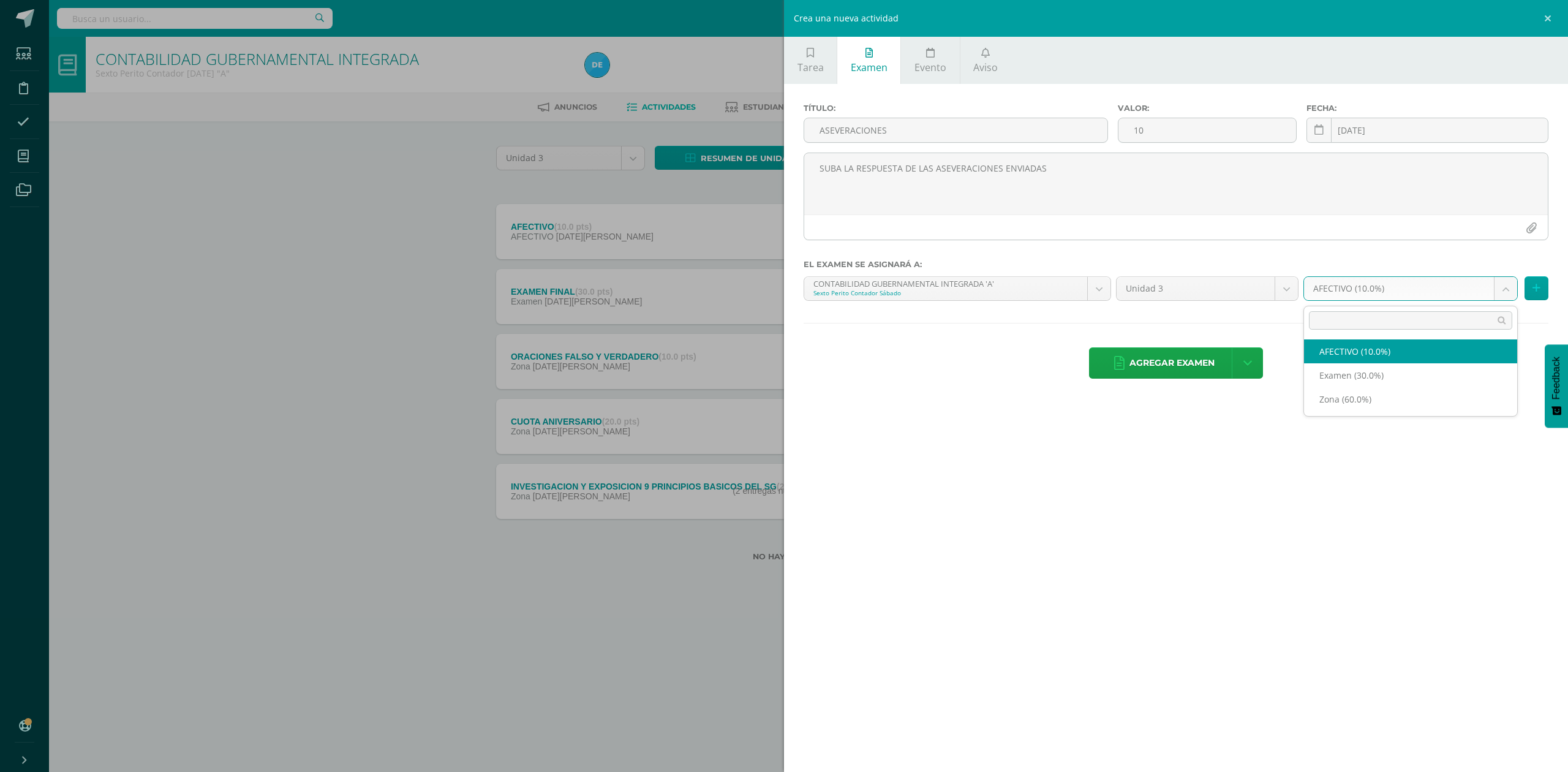
click at [1507, 290] on body "Examen asignado exitosamente Estudiantes Disciplina Asistencia Mis cursos Archi…" at bounding box center [784, 300] width 1568 height 600
click at [1196, 191] on body "Examen asignado exitosamente Estudiantes Disciplina Asistencia Mis cursos Archi…" at bounding box center [784, 300] width 1568 height 600
click at [1548, 14] on link at bounding box center [1550, 18] width 37 height 37
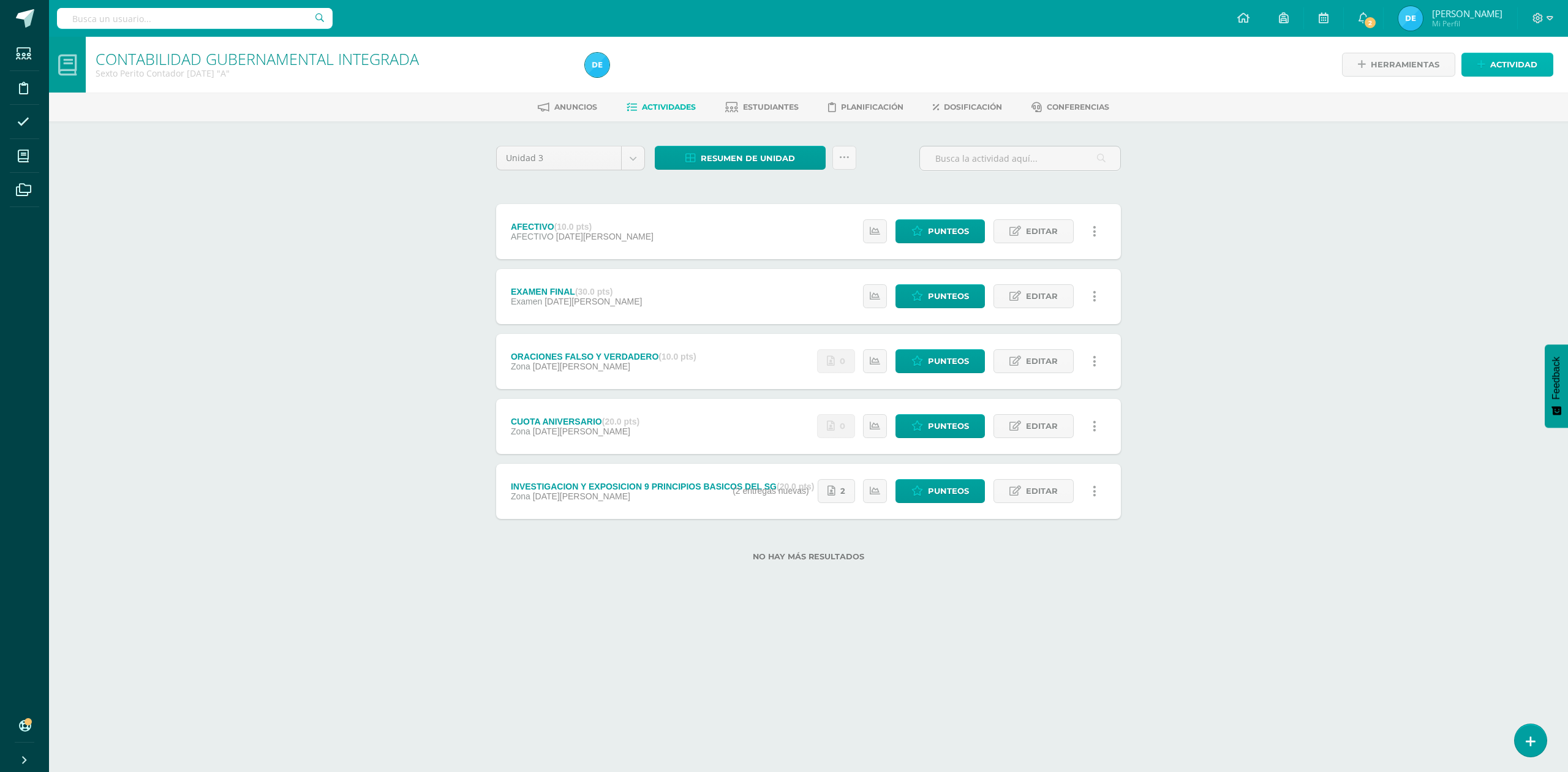
click at [1498, 69] on span "Actividad" at bounding box center [1514, 65] width 47 height 23
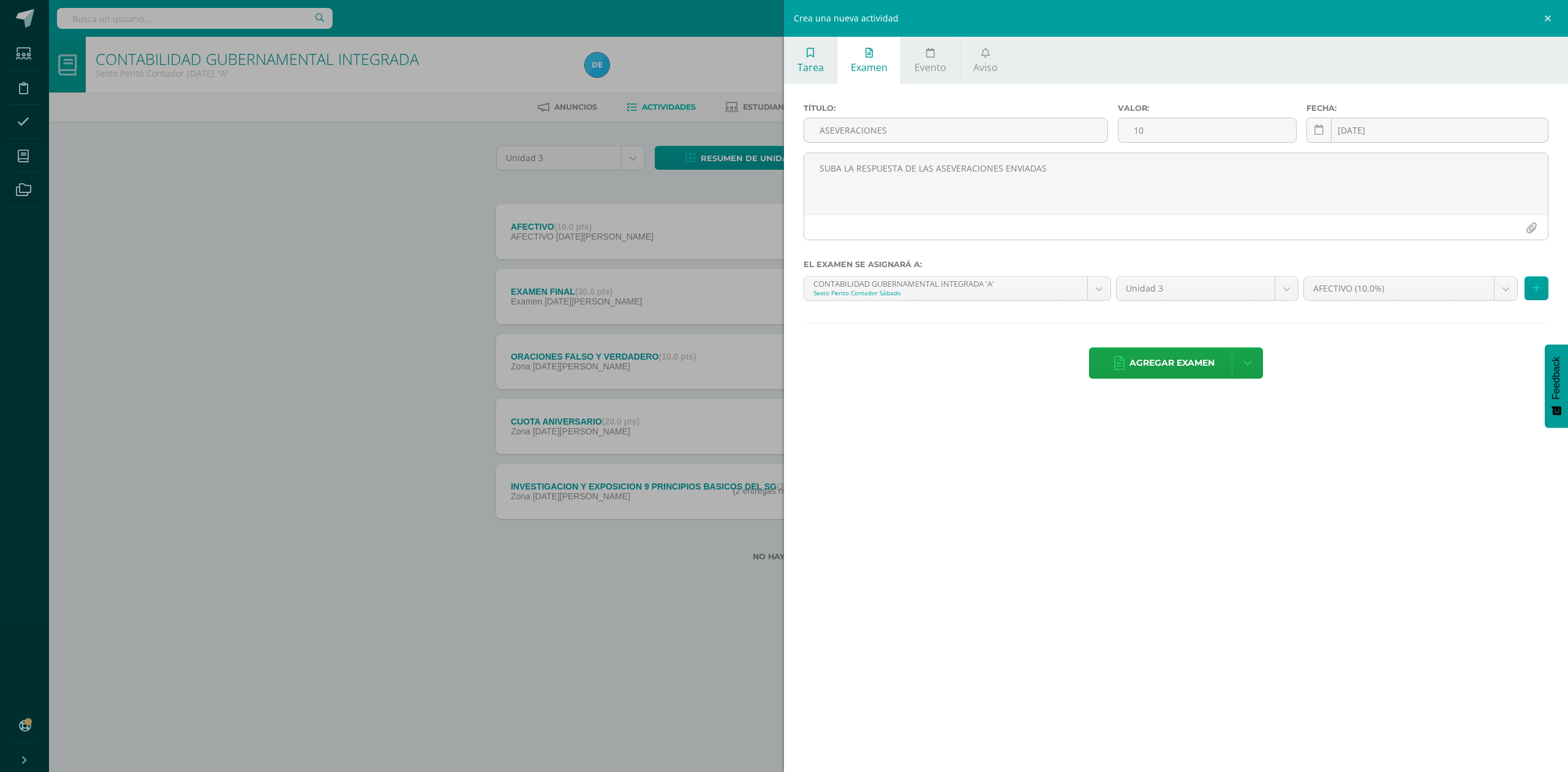
click at [828, 63] on link "Tarea" at bounding box center [810, 61] width 53 height 47
type input "ASEVERACIONES"
type input "10"
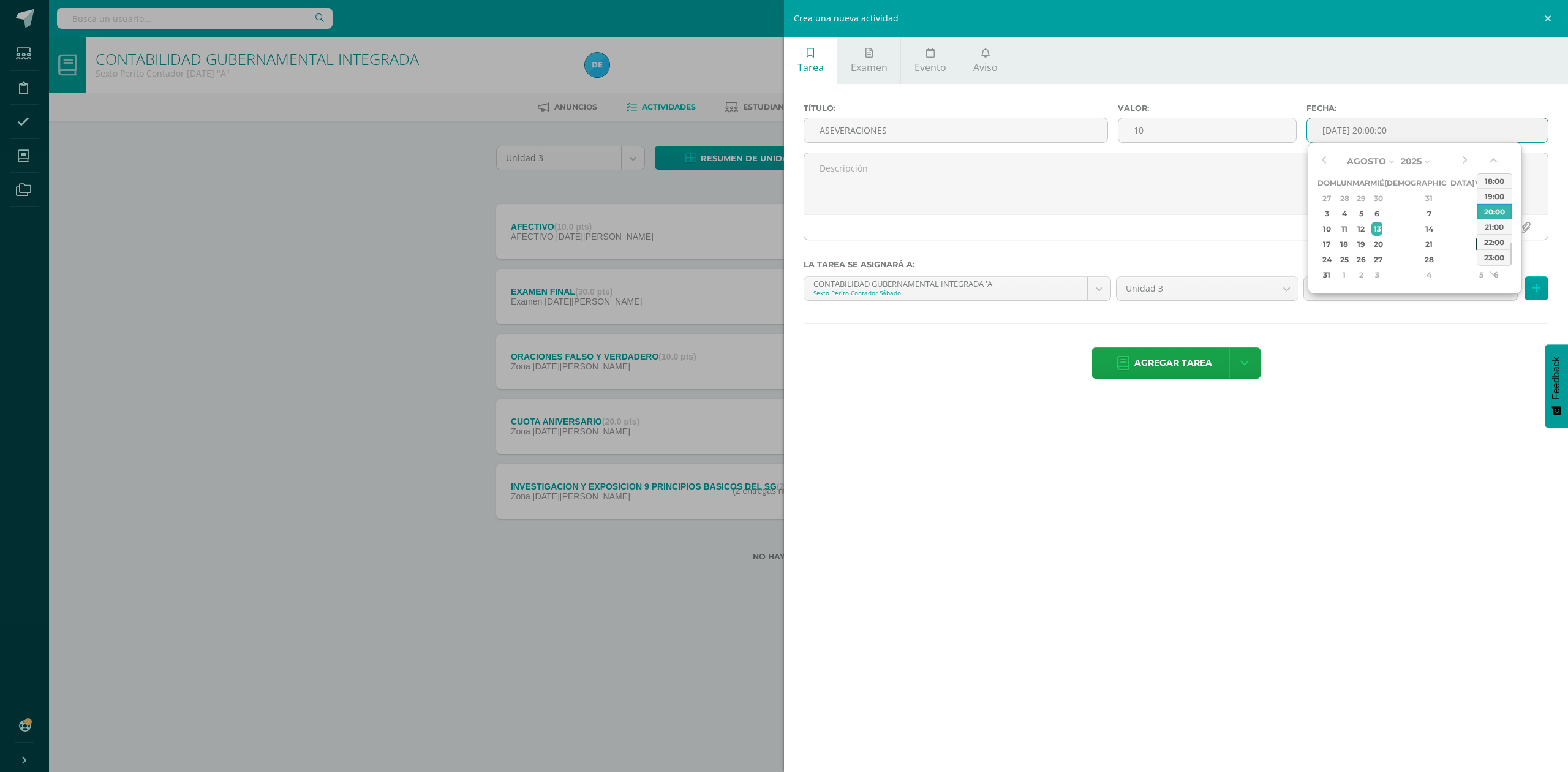
click at [1475, 244] on div "22" at bounding box center [1481, 244] width 11 height 14
click at [1496, 257] on div "23:00" at bounding box center [1494, 257] width 34 height 15
type input "2025-08-22 23:00"
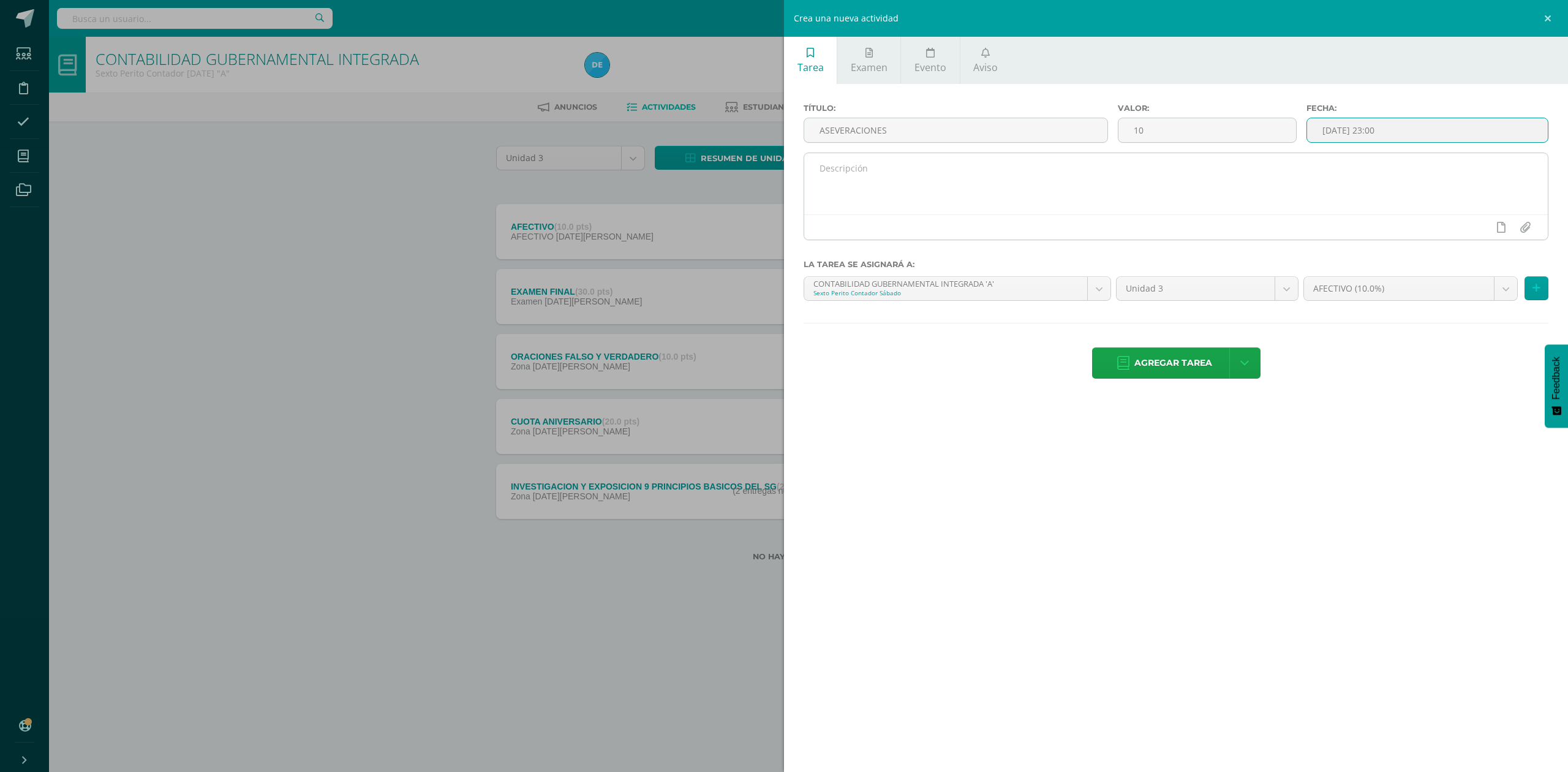
click at [1147, 179] on textarea at bounding box center [1175, 184] width 743 height 61
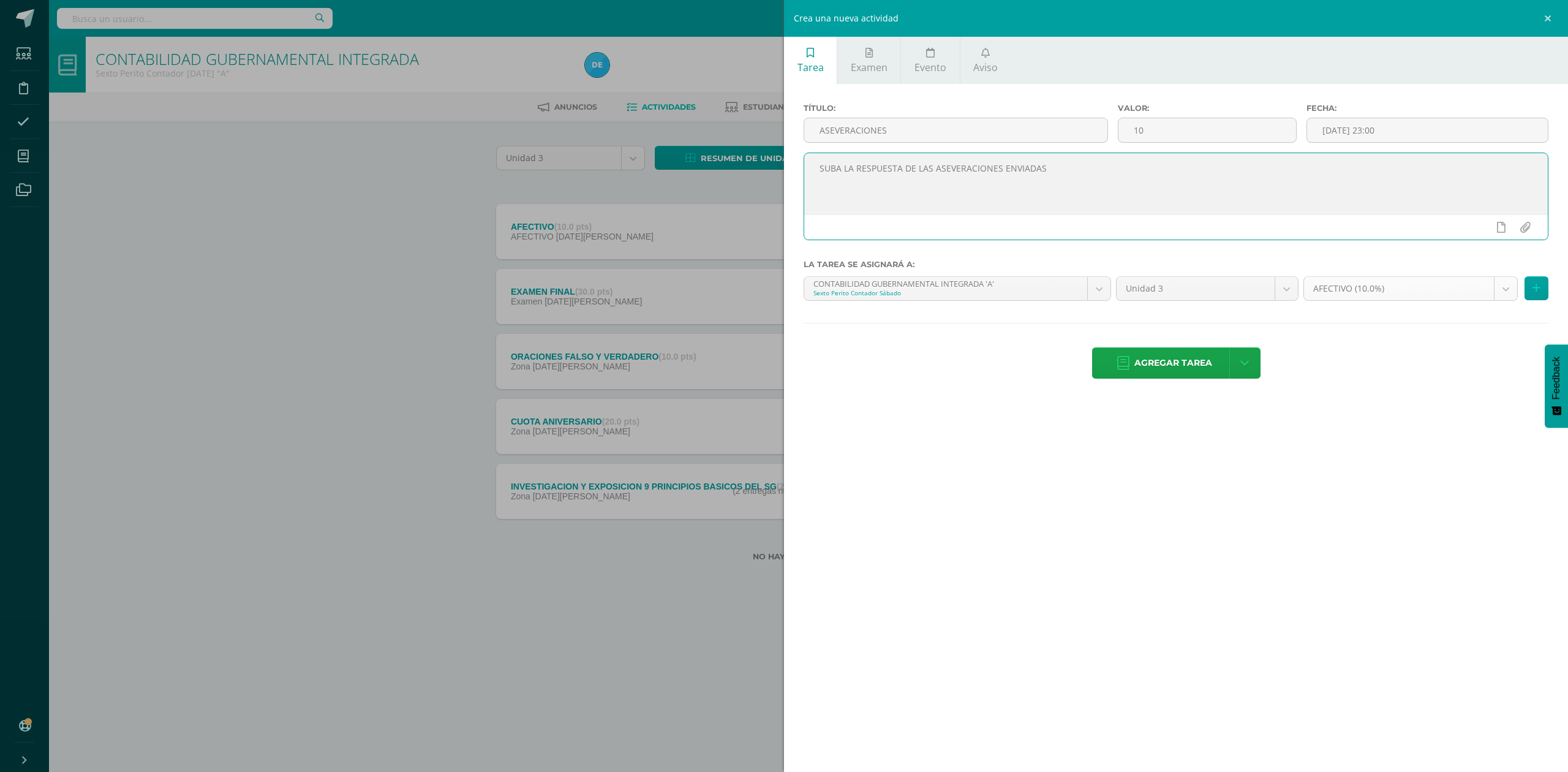
type textarea "SUBA LA RESPUESTA DE LAS ASEVERACIONES ENVIADAS"
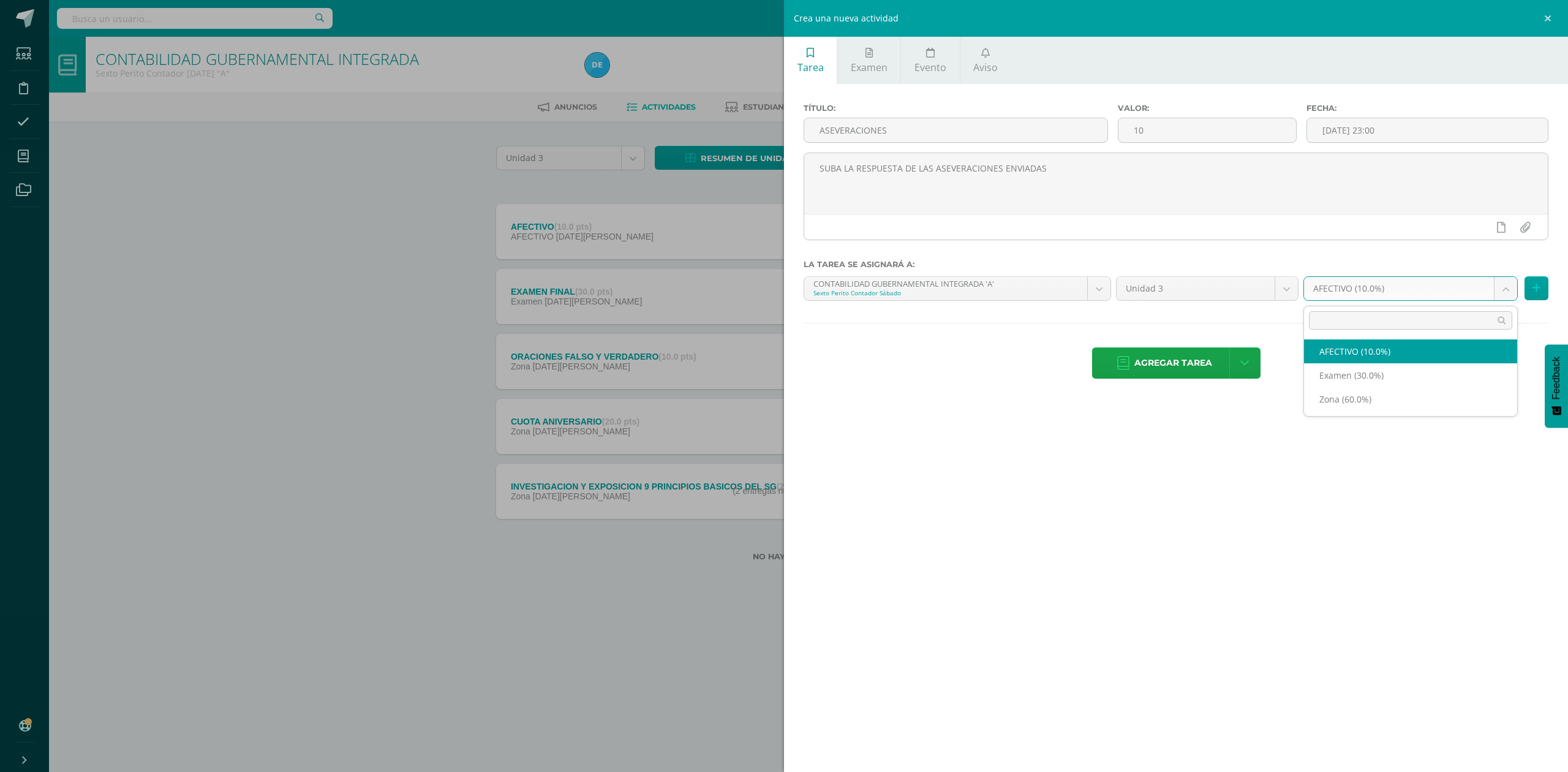
click at [1360, 284] on body "Examen asignado exitosamente Estudiantes Disciplina Asistencia Mis cursos Archi…" at bounding box center [784, 300] width 1568 height 600
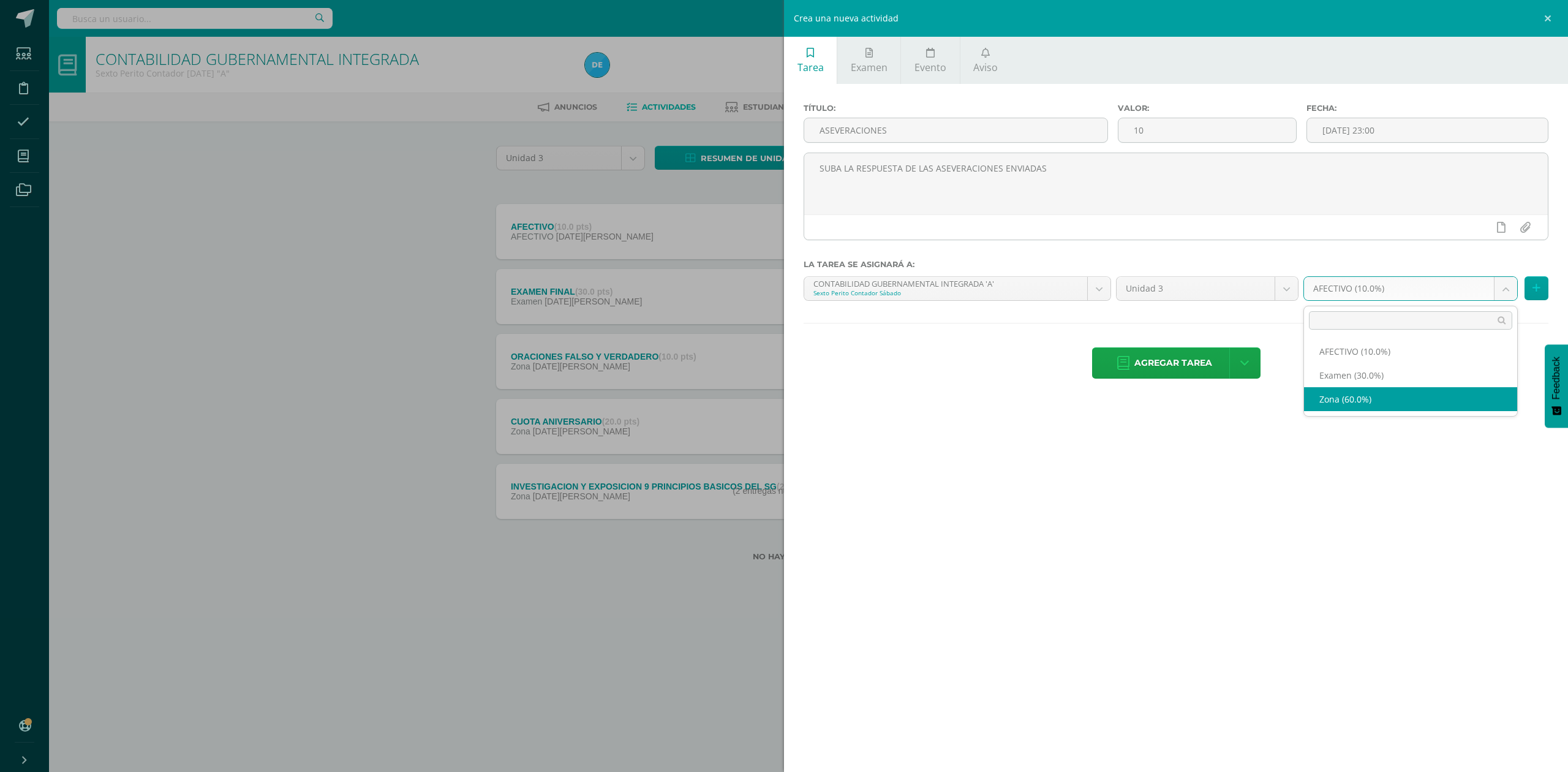
select select "71624"
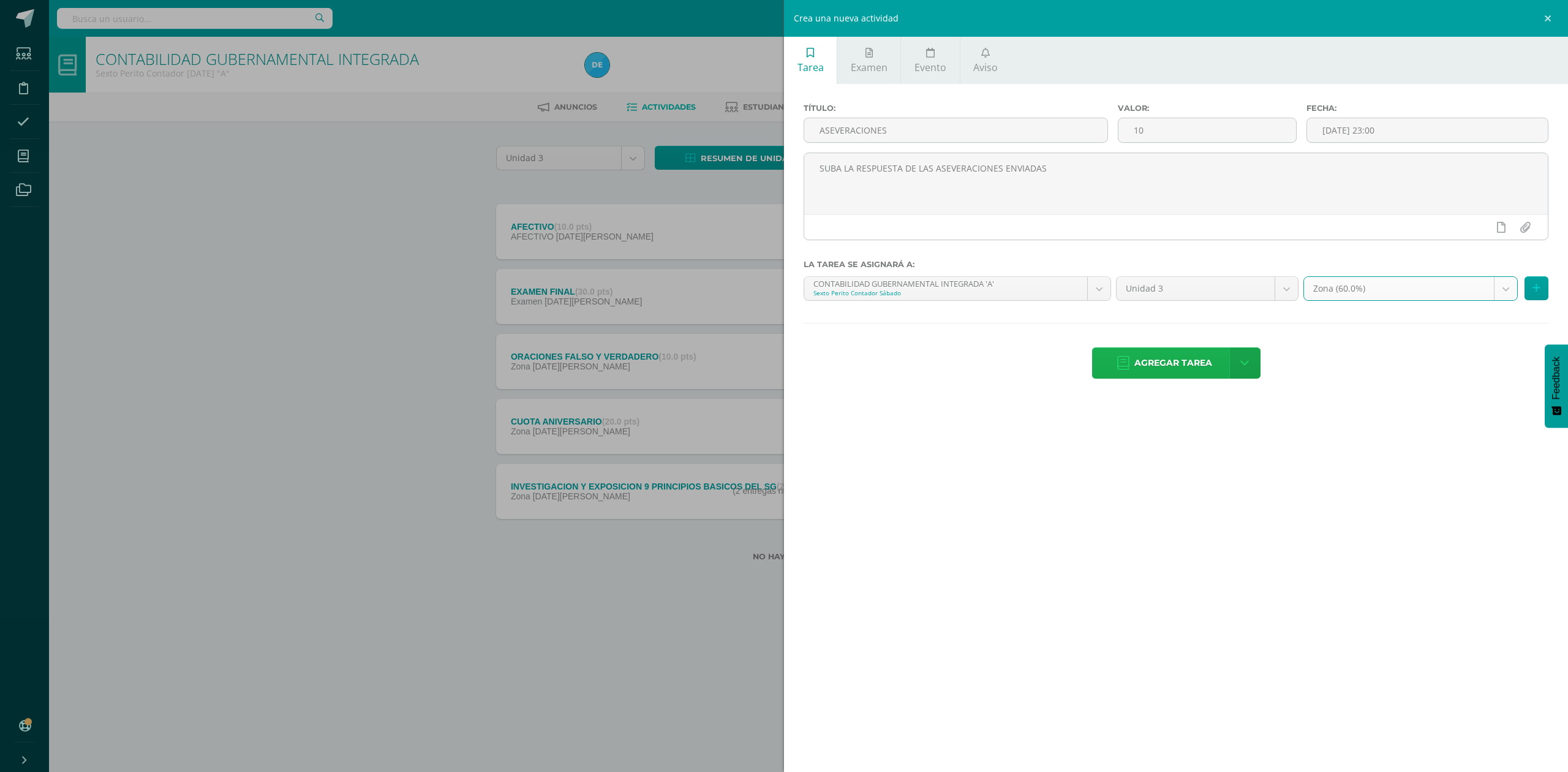
click at [1191, 366] on span "Agregar tarea" at bounding box center [1174, 362] width 78 height 30
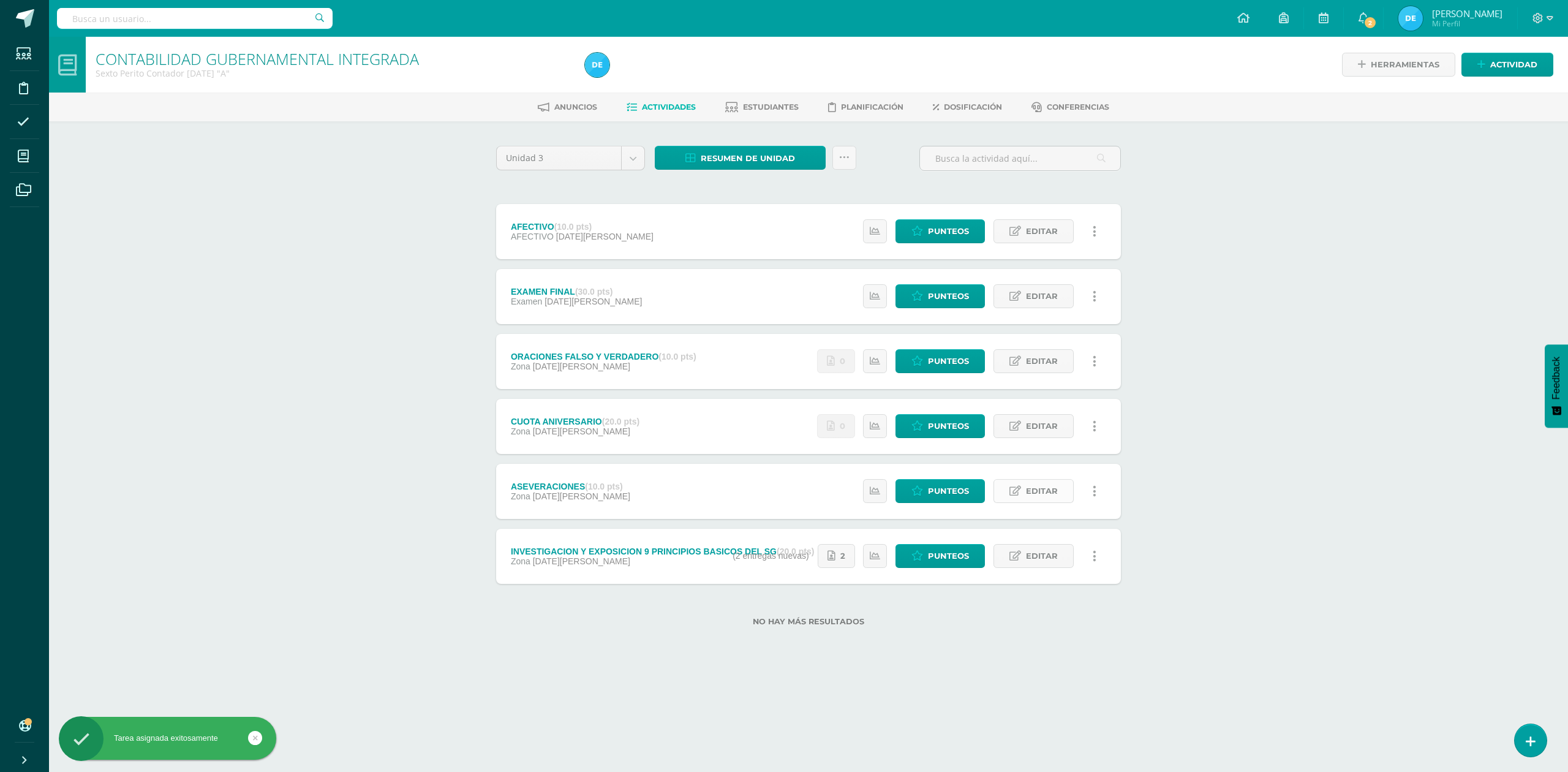
click at [1034, 494] on span "Editar" at bounding box center [1042, 491] width 32 height 23
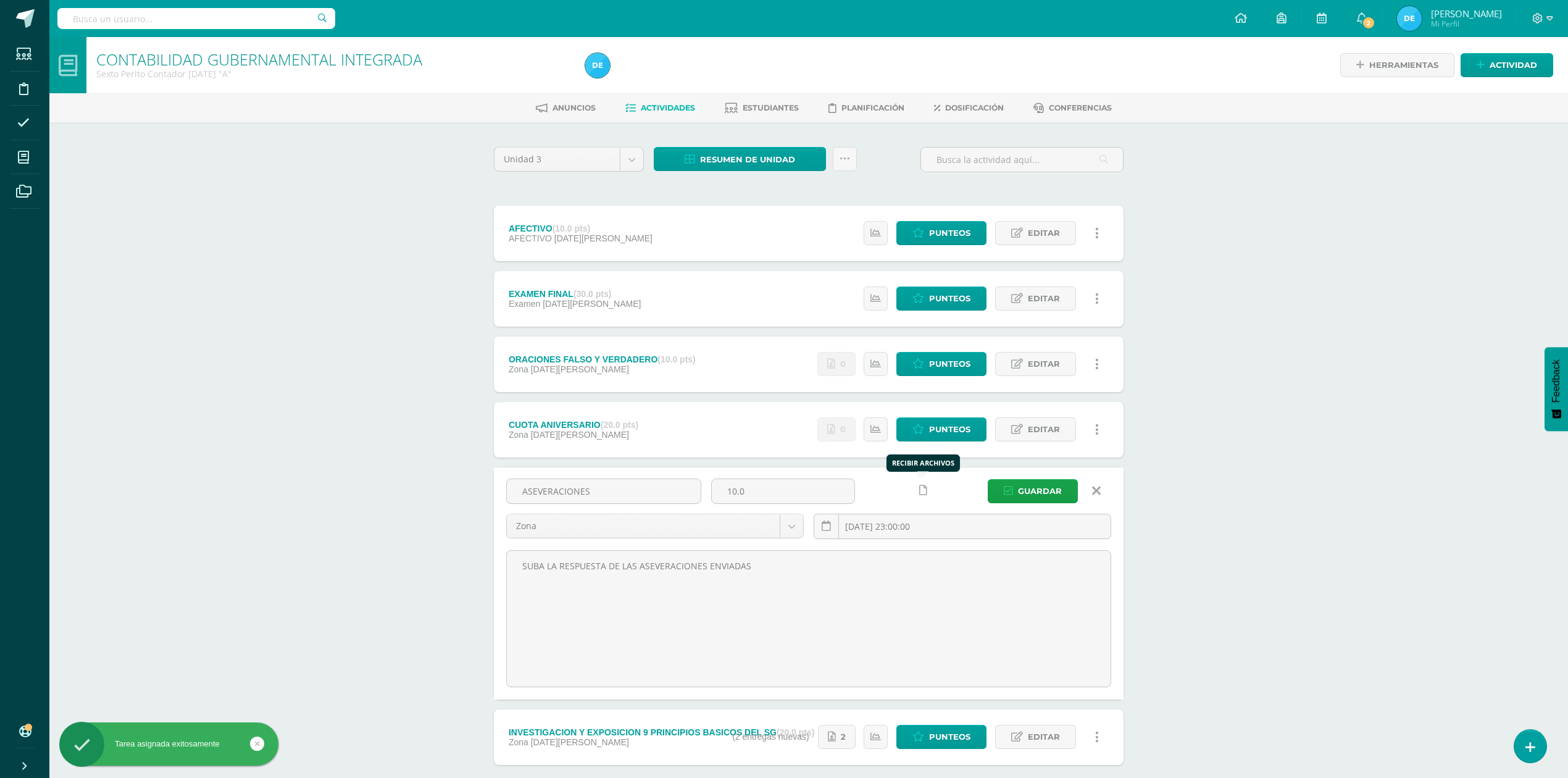
click at [922, 494] on icon at bounding box center [923, 491] width 8 height 11
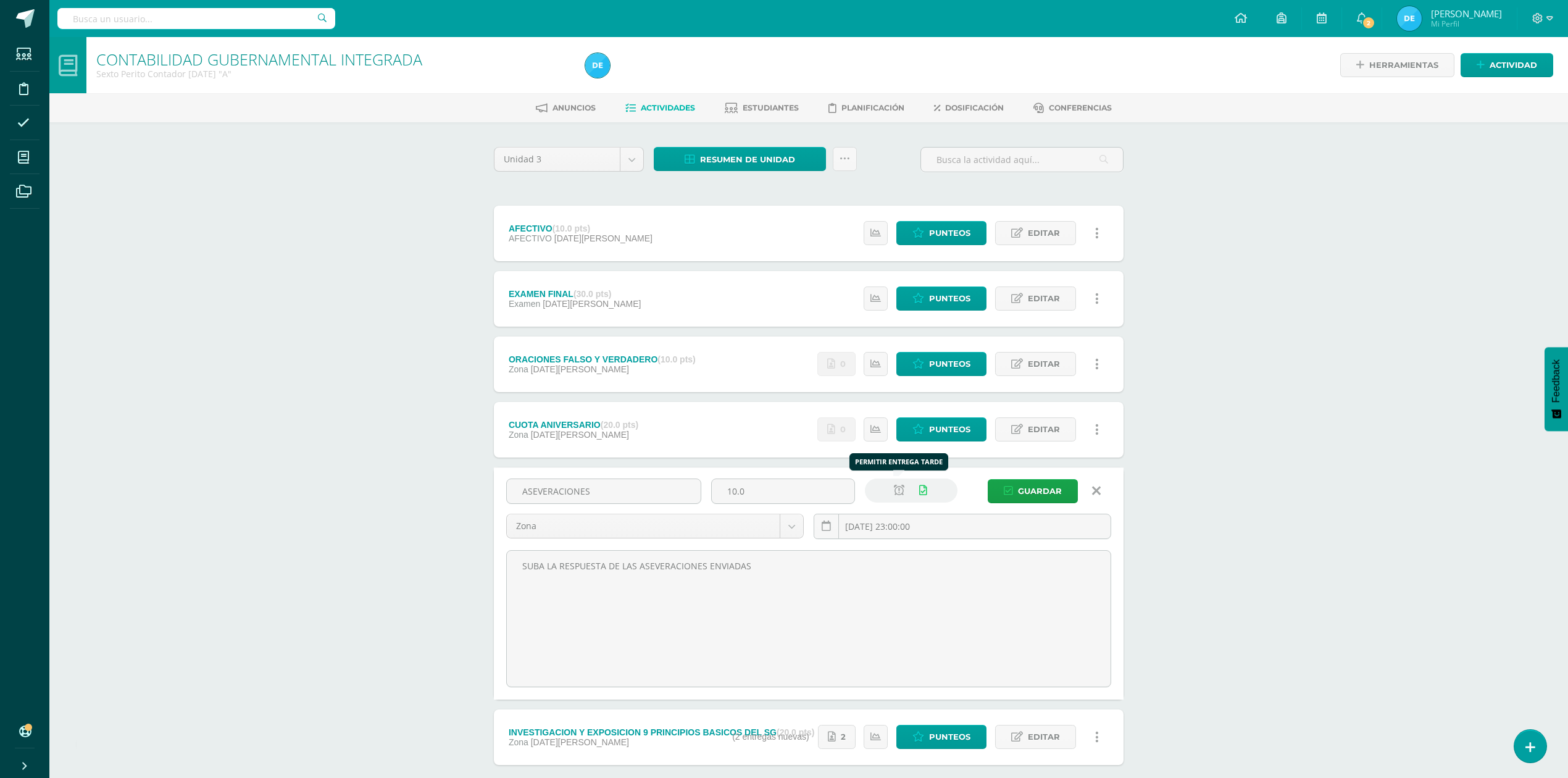
click at [899, 489] on icon at bounding box center [899, 491] width 11 height 11
click at [1029, 497] on span "Guardar" at bounding box center [1039, 492] width 44 height 23
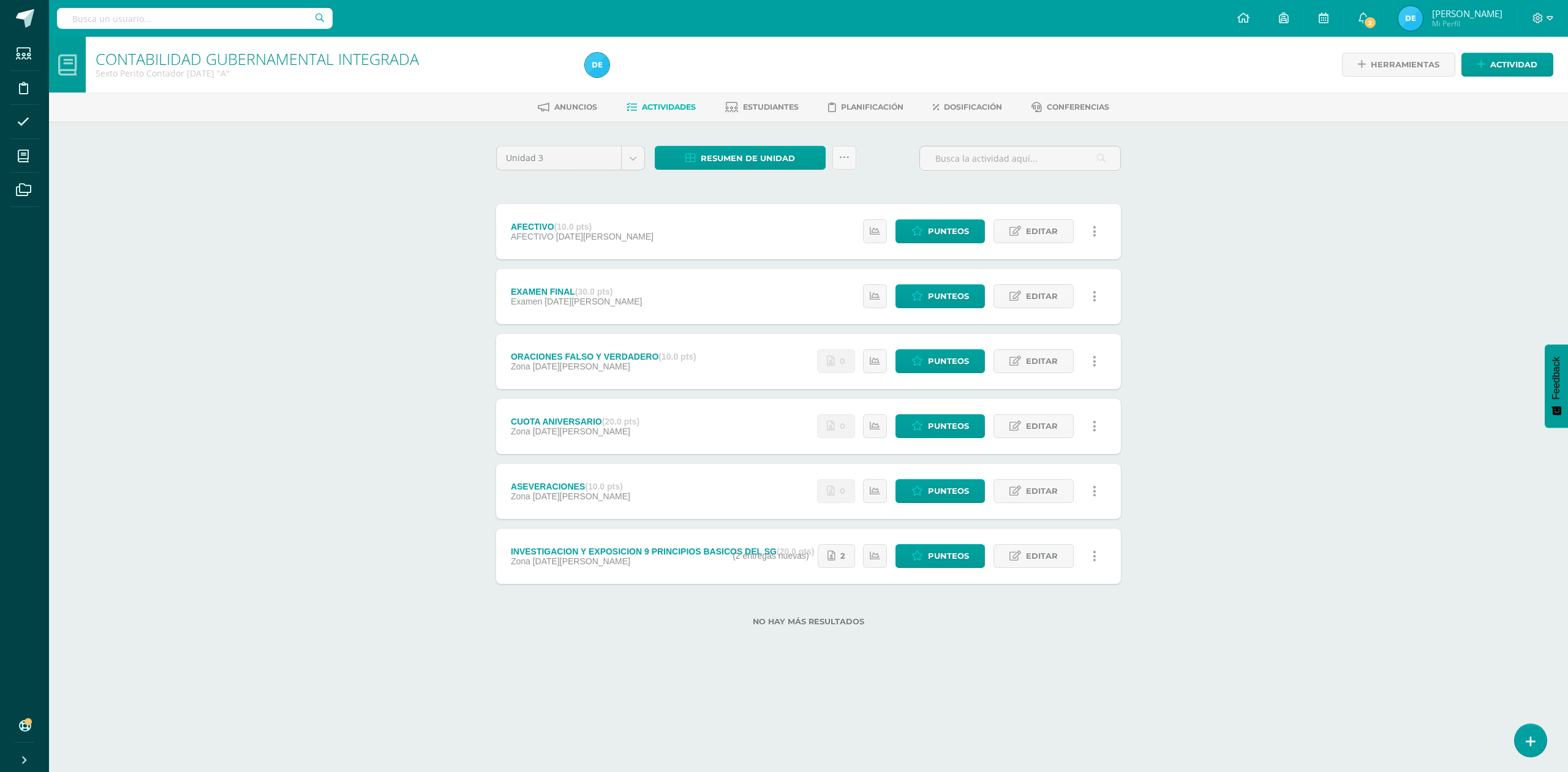
click at [366, 312] on div "CONTABILIDAD GUBERNAMENTAL INTEGRADA Sexto Perito Contador Sábado "A" Herramien…" at bounding box center [808, 351] width 1519 height 629
drag, startPoint x: 1366, startPoint y: 199, endPoint x: 1527, endPoint y: 63, distance: 210.8
click at [1367, 199] on div "CONTABILIDAD GUBERNAMENTAL INTEGRADA Sexto Perito Contador Sábado "A" Herramien…" at bounding box center [808, 351] width 1519 height 629
click at [1550, 23] on span at bounding box center [1543, 18] width 21 height 14
click at [1511, 84] on span "Cerrar sesión" at bounding box center [1511, 83] width 55 height 11
